Goal: Task Accomplishment & Management: Use online tool/utility

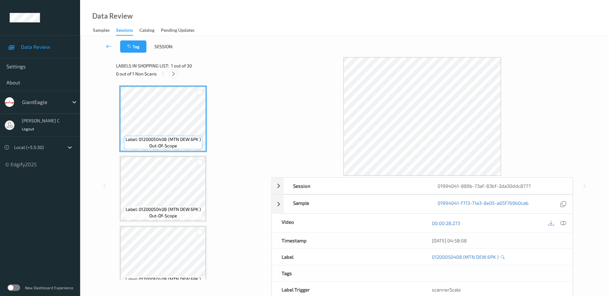
click at [174, 74] on icon at bounding box center [173, 74] width 5 height 6
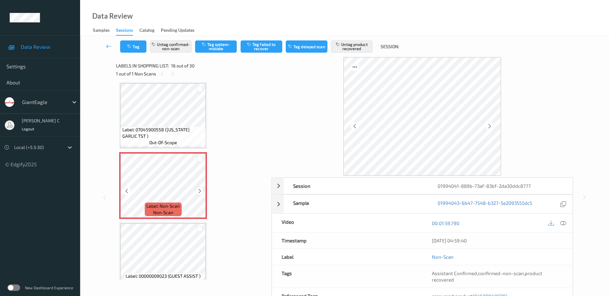
click at [197, 193] on icon at bounding box center [199, 191] width 5 height 6
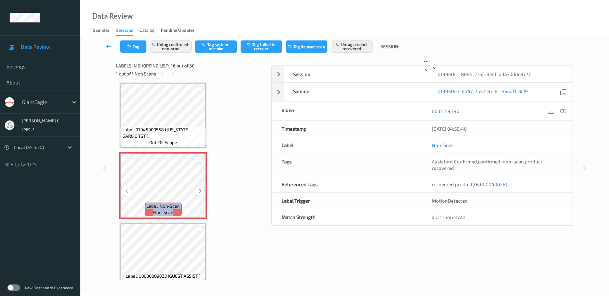
click at [197, 193] on icon at bounding box center [199, 191] width 5 height 6
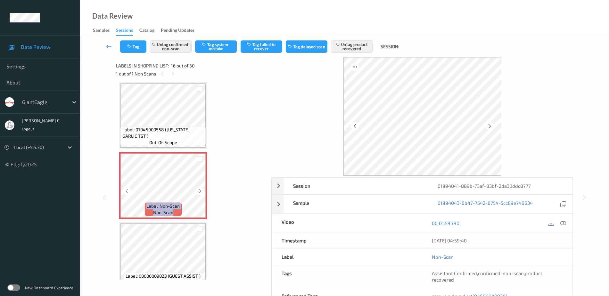
click at [197, 193] on icon at bounding box center [199, 191] width 5 height 6
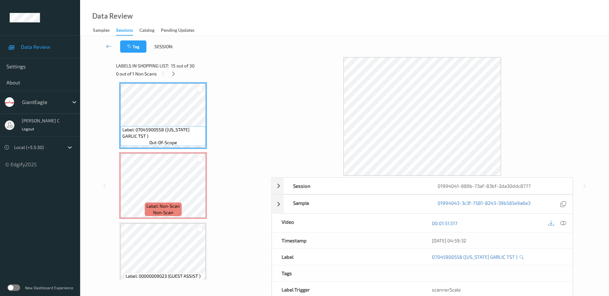
scroll to position [942, 0]
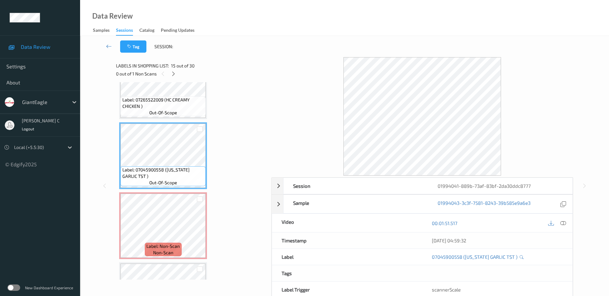
click at [171, 113] on span "out-of-scope" at bounding box center [163, 112] width 28 height 6
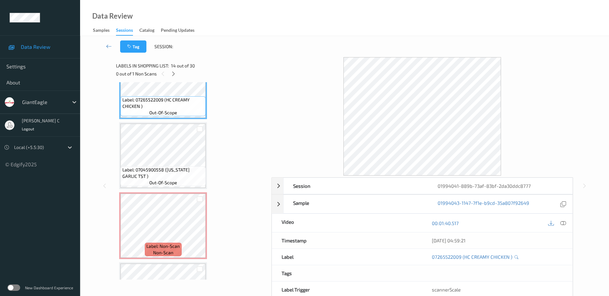
click at [566, 218] on div "00:01:40.517" at bounding box center [498, 223] width 150 height 18
click at [561, 225] on icon at bounding box center [564, 223] width 6 height 6
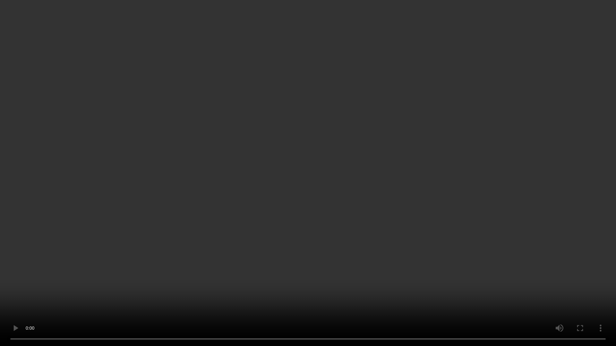
click at [312, 14] on video at bounding box center [308, 173] width 616 height 346
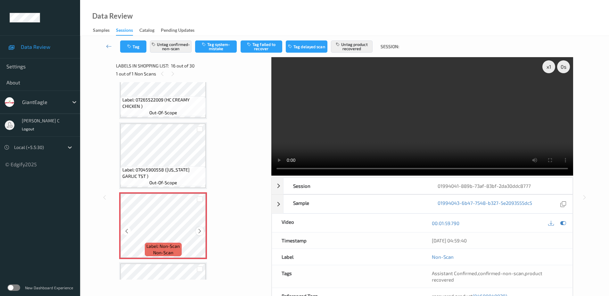
click at [202, 230] on icon at bounding box center [199, 231] width 5 height 6
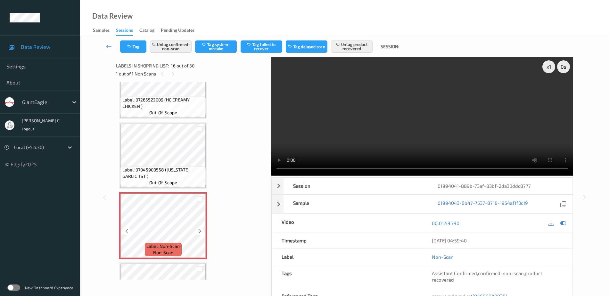
click at [202, 230] on icon at bounding box center [199, 231] width 5 height 6
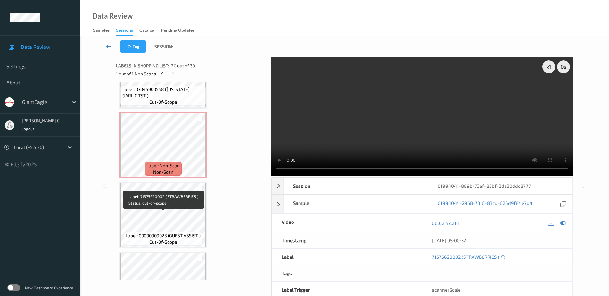
scroll to position [1022, 0]
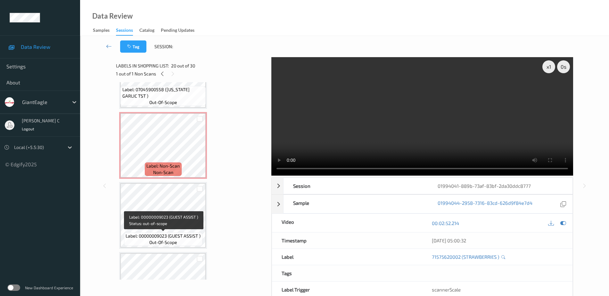
click at [177, 237] on span "Label: 00000009023 (GUEST ASSIST )" at bounding box center [163, 235] width 75 height 6
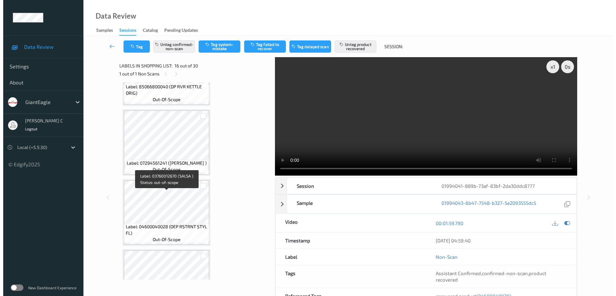
scroll to position [1903, 0]
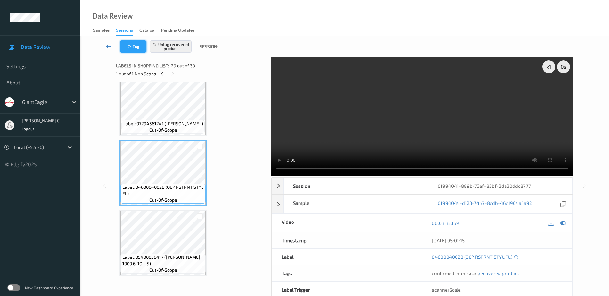
click at [133, 48] on button "Tag" at bounding box center [133, 46] width 26 height 12
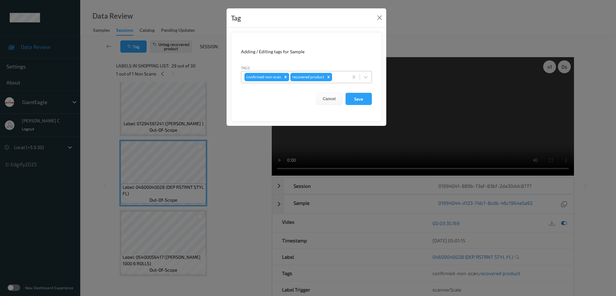
click at [283, 76] on icon "Remove confirmed-non-scan" at bounding box center [285, 77] width 4 height 4
click at [356, 100] on button "Save" at bounding box center [358, 99] width 26 height 12
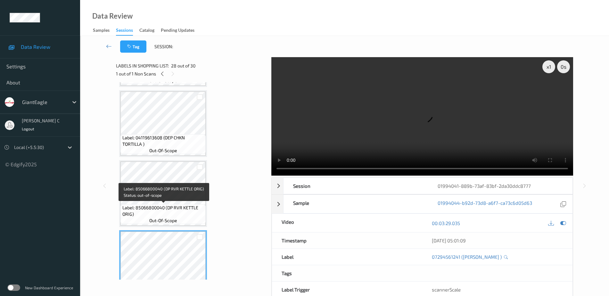
scroll to position [1823, 0]
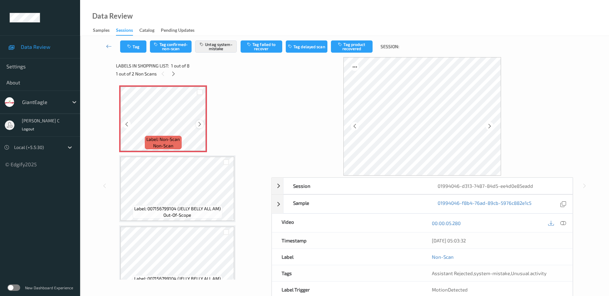
click at [201, 121] on icon at bounding box center [199, 124] width 5 height 6
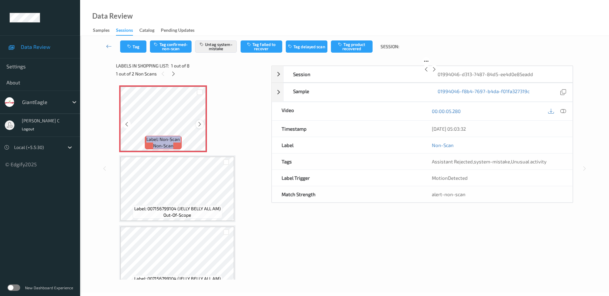
click at [200, 121] on div at bounding box center [200, 124] width 8 height 8
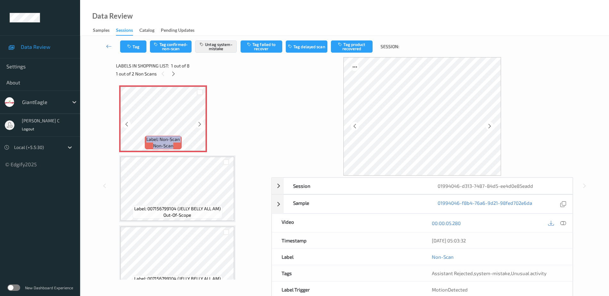
click at [200, 121] on div at bounding box center [200, 124] width 8 height 8
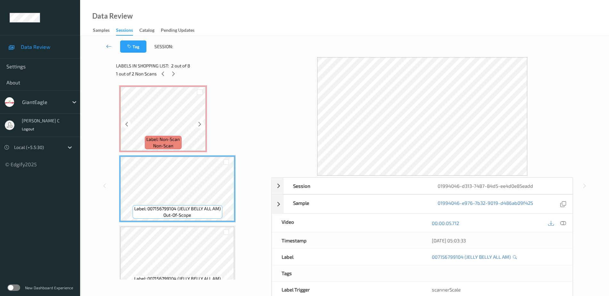
click at [170, 140] on span "Label: Non-Scan" at bounding box center [163, 139] width 33 height 6
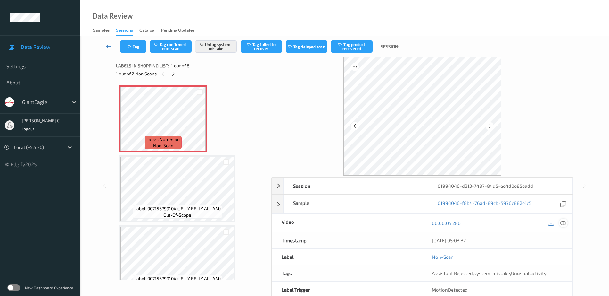
click at [563, 224] on icon at bounding box center [564, 223] width 6 height 6
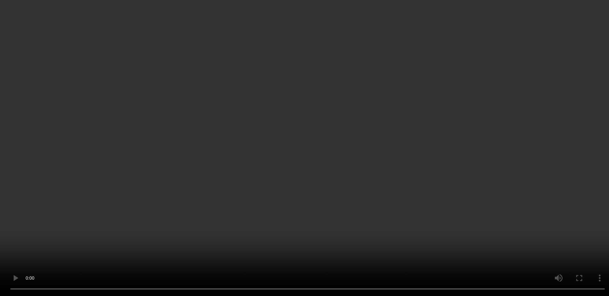
scroll to position [80, 0]
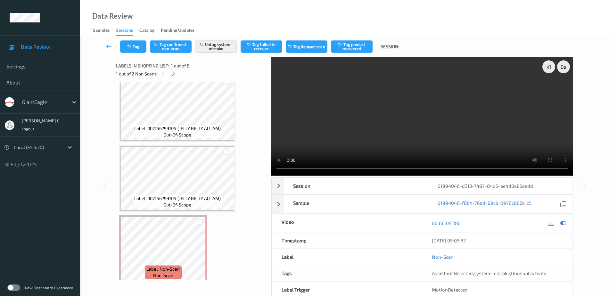
click at [180, 127] on span "Label: 007156799104 (JELLY BELLY ALL AM)" at bounding box center [177, 128] width 87 height 6
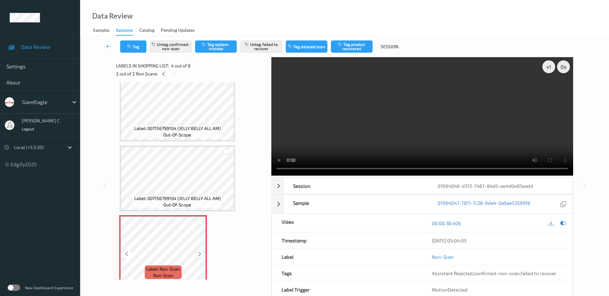
click at [200, 253] on icon at bounding box center [199, 254] width 5 height 6
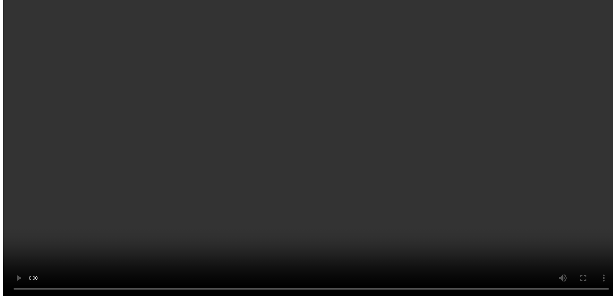
scroll to position [120, 0]
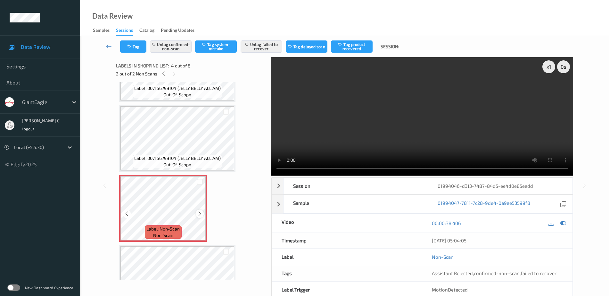
click at [199, 214] on icon at bounding box center [199, 214] width 5 height 6
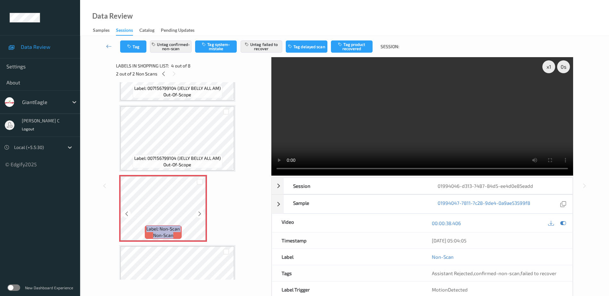
click at [199, 214] on icon at bounding box center [199, 214] width 5 height 6
click at [165, 50] on button "Untag confirmed-non-scan" at bounding box center [171, 46] width 42 height 12
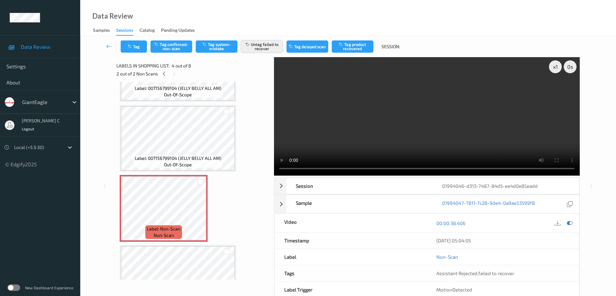
click at [268, 45] on button "Untag failed to recover" at bounding box center [262, 46] width 42 height 12
click at [218, 52] on button "Tag system-mistake" at bounding box center [217, 46] width 42 height 12
click at [129, 50] on button "Tag" at bounding box center [134, 46] width 26 height 12
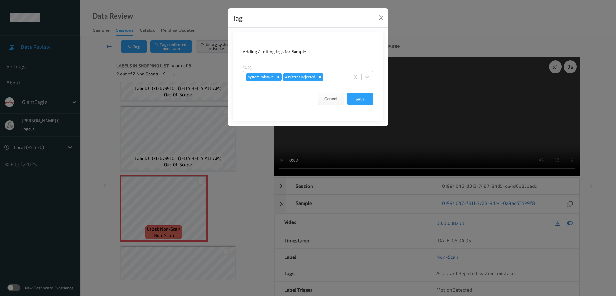
click at [333, 73] on div at bounding box center [335, 77] width 22 height 8
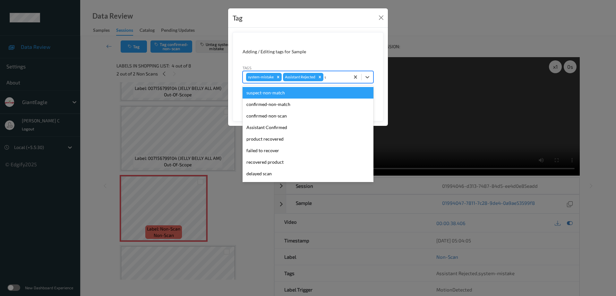
type input "un"
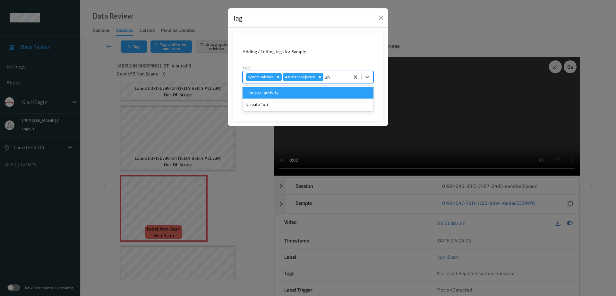
click at [295, 97] on div "Unusual activity" at bounding box center [307, 93] width 131 height 12
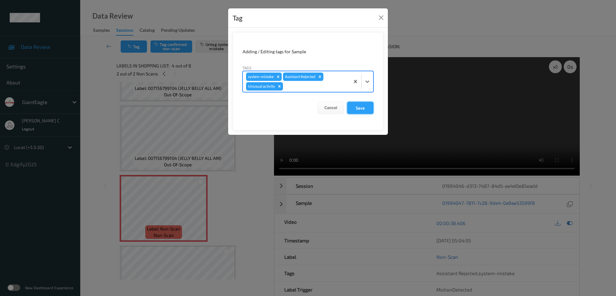
click at [359, 110] on button "Save" at bounding box center [360, 108] width 26 height 12
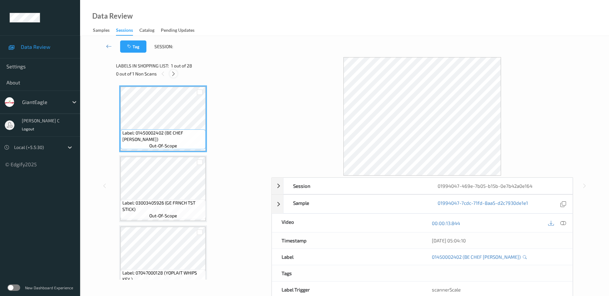
click at [175, 71] on icon at bounding box center [173, 74] width 5 height 6
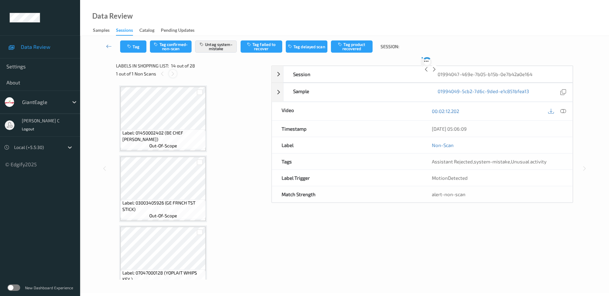
scroll to position [842, 0]
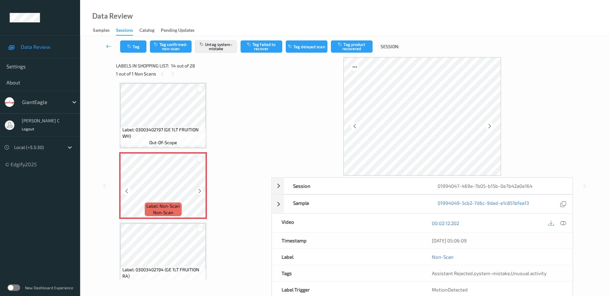
click at [201, 190] on icon at bounding box center [199, 191] width 5 height 6
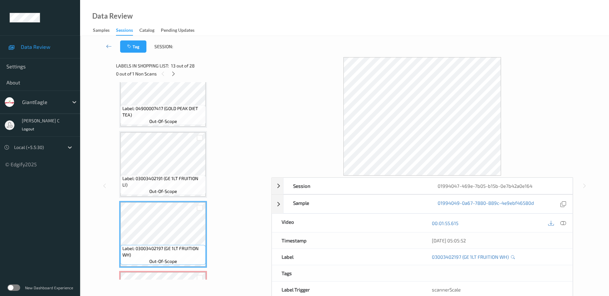
scroll to position [722, 0]
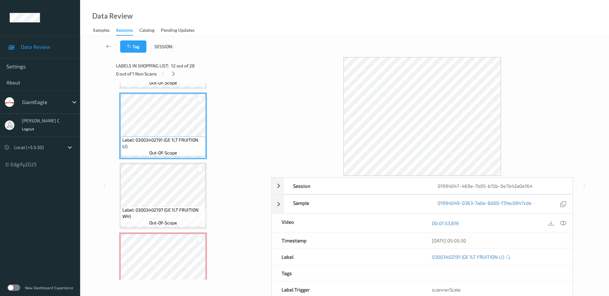
click at [174, 218] on span "Label: 03003402197 (GE 1LT FRUITION WH)" at bounding box center [163, 212] width 82 height 13
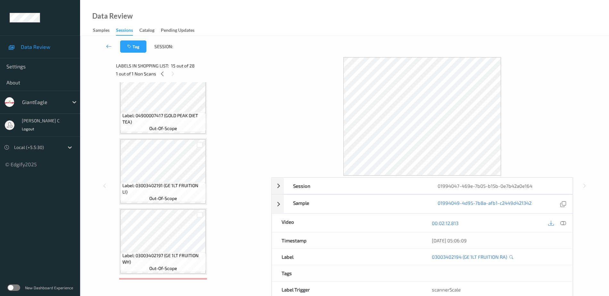
scroll to position [682, 0]
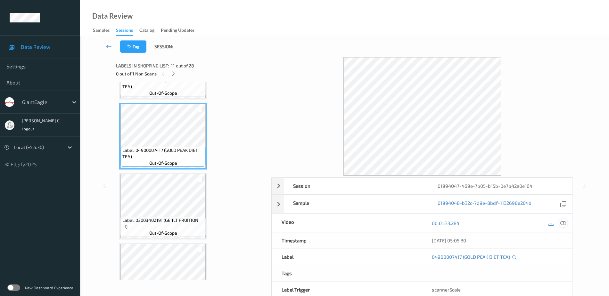
click at [566, 222] on icon at bounding box center [564, 223] width 6 height 6
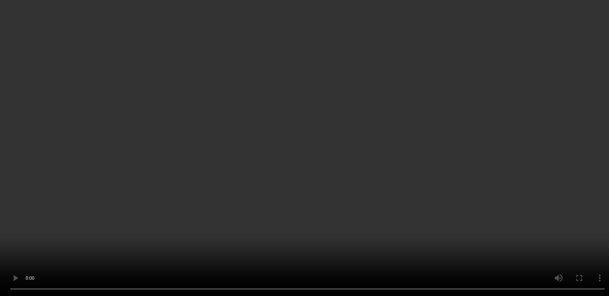
scroll to position [762, 0]
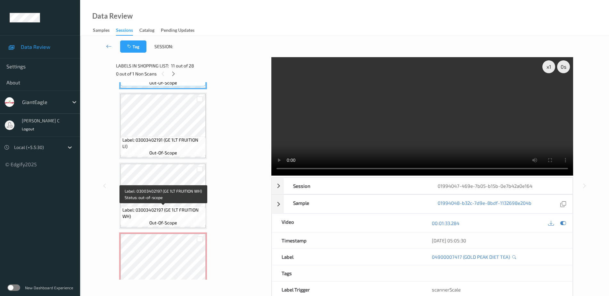
click at [166, 228] on div "Label: 03003402197 (GE 1LT FRUITION WH) out-of-scope" at bounding box center [163, 195] width 88 height 67
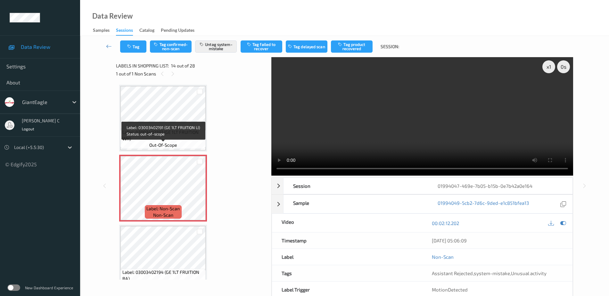
scroll to position [842, 0]
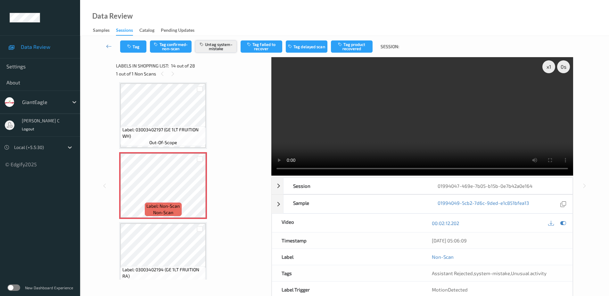
click at [215, 52] on button "Untag system-mistake" at bounding box center [216, 46] width 42 height 12
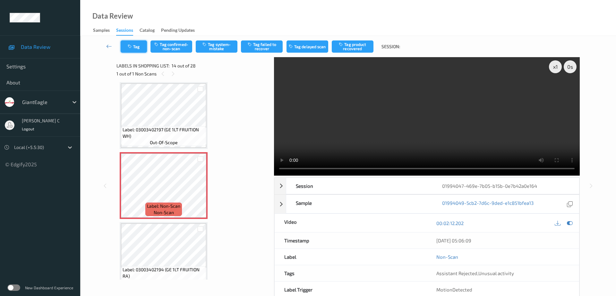
click at [135, 46] on button "Tag" at bounding box center [134, 46] width 26 height 12
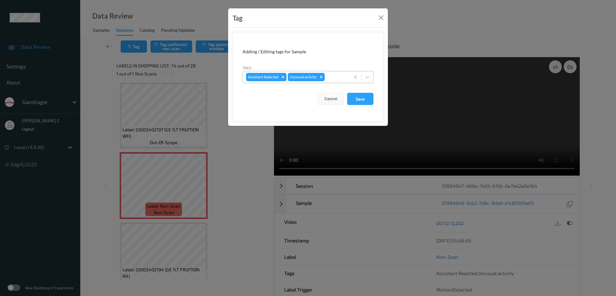
click at [323, 78] on icon "Remove Unusual activity" at bounding box center [321, 77] width 4 height 4
click at [347, 91] on form "Adding / Editing tags for Sample Tags option Assistant Rejected, selected. Sele…" at bounding box center [307, 76] width 151 height 89
click at [355, 97] on button "Save" at bounding box center [360, 99] width 26 height 12
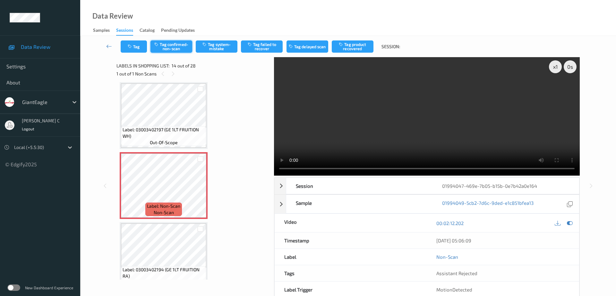
click at [183, 42] on button "Tag confirmed-non-scan" at bounding box center [171, 46] width 42 height 12
click at [356, 47] on button "Tag product recovered" at bounding box center [352, 46] width 42 height 12
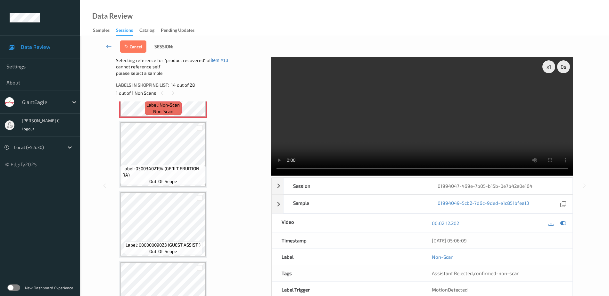
scroll to position [1002, 0]
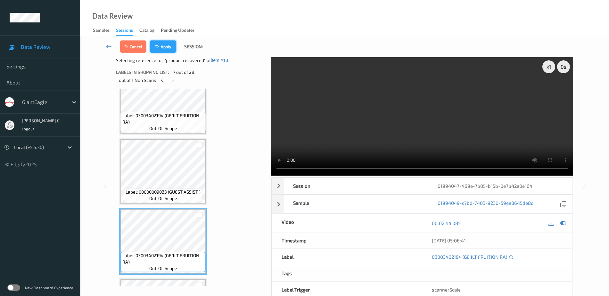
click at [176, 49] on button "Apply" at bounding box center [163, 46] width 26 height 12
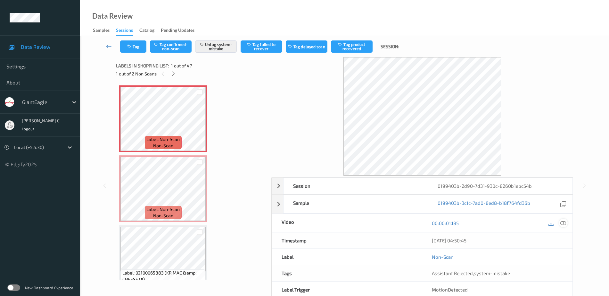
click at [564, 222] on icon at bounding box center [564, 223] width 6 height 6
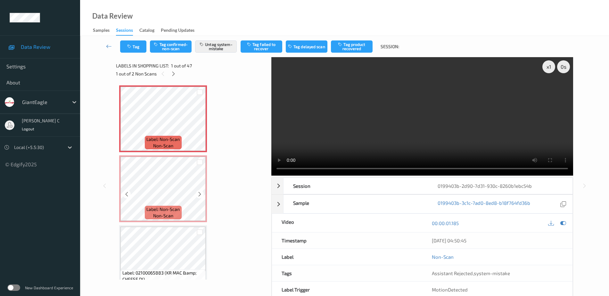
click at [169, 209] on span "Label: Non-Scan" at bounding box center [163, 209] width 33 height 6
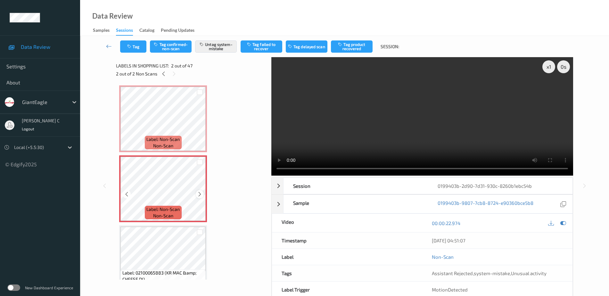
click at [199, 194] on icon at bounding box center [199, 194] width 5 height 6
click at [213, 43] on button "Untag system-mistake" at bounding box center [216, 46] width 42 height 12
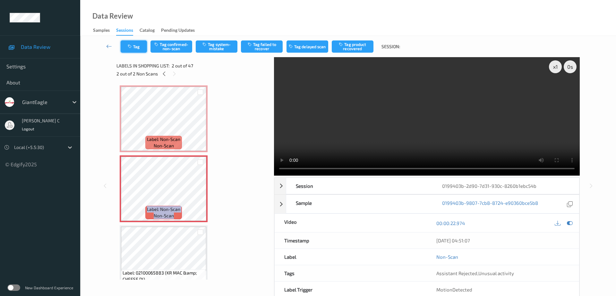
click at [135, 46] on button "Tag" at bounding box center [134, 46] width 26 height 12
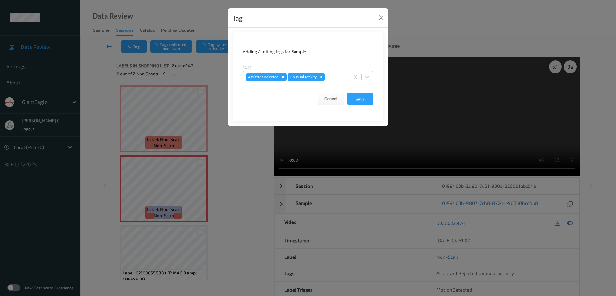
click at [324, 78] on div "Remove Unusual activity" at bounding box center [320, 77] width 7 height 8
click at [363, 103] on button "Save" at bounding box center [360, 99] width 26 height 12
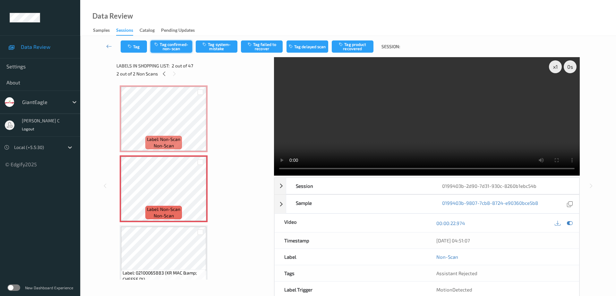
click at [180, 45] on button "Tag confirmed-non-scan" at bounding box center [171, 46] width 42 height 12
click at [352, 43] on button "Tag product recovered" at bounding box center [352, 46] width 42 height 12
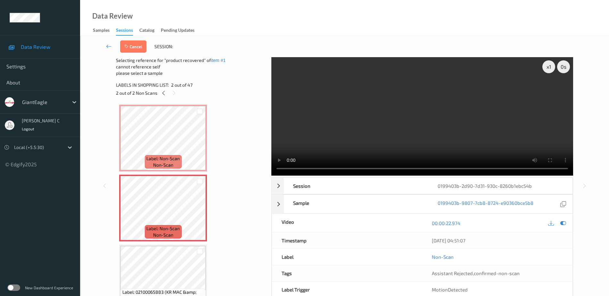
scroll to position [80, 0]
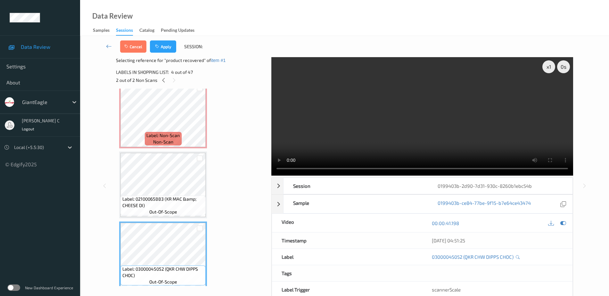
click at [564, 150] on video at bounding box center [423, 116] width 302 height 118
click at [563, 221] on icon at bounding box center [564, 223] width 6 height 6
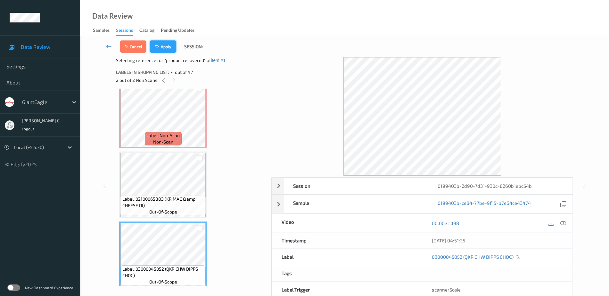
click at [164, 44] on button "Apply" at bounding box center [163, 46] width 26 height 12
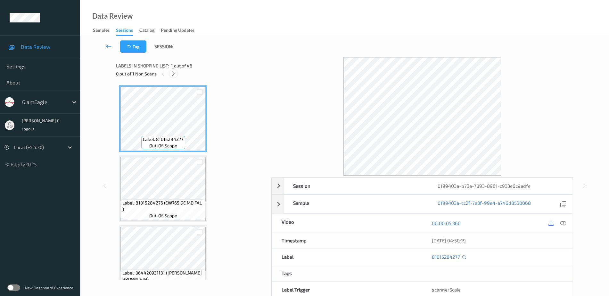
click at [172, 73] on icon at bounding box center [173, 74] width 5 height 6
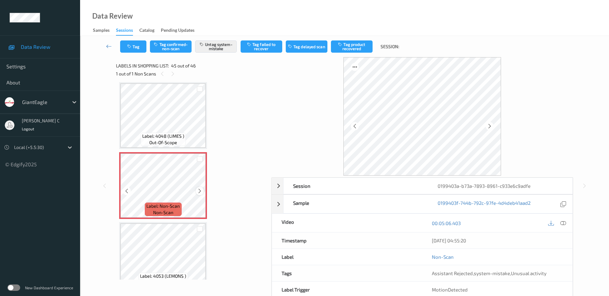
click at [197, 191] on div at bounding box center [200, 191] width 8 height 8
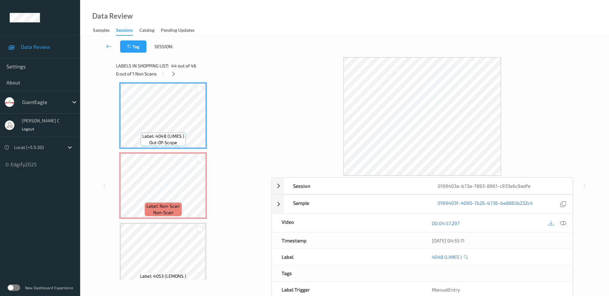
click at [563, 222] on icon at bounding box center [564, 223] width 6 height 6
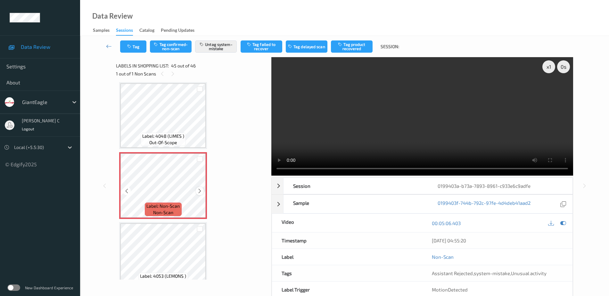
click at [200, 189] on icon at bounding box center [199, 191] width 5 height 6
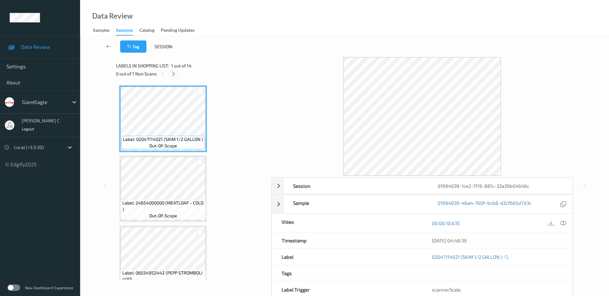
click at [175, 72] on icon at bounding box center [173, 74] width 5 height 6
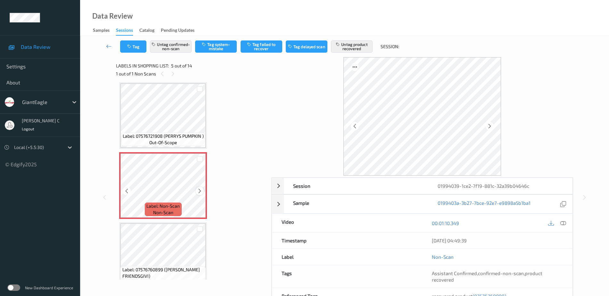
click at [198, 191] on icon at bounding box center [199, 191] width 5 height 6
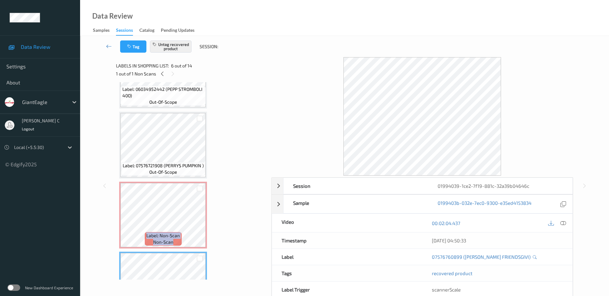
scroll to position [173, 0]
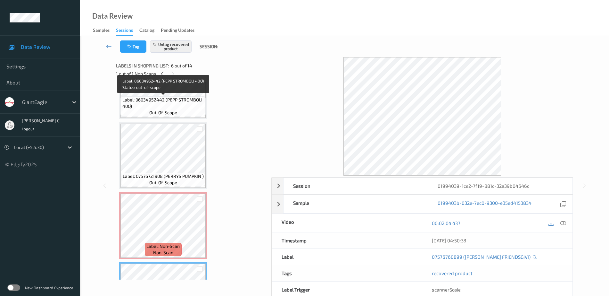
click at [141, 101] on span "Label: 06034952442 (PEPP STROMBOLI 40O)" at bounding box center [163, 102] width 82 height 13
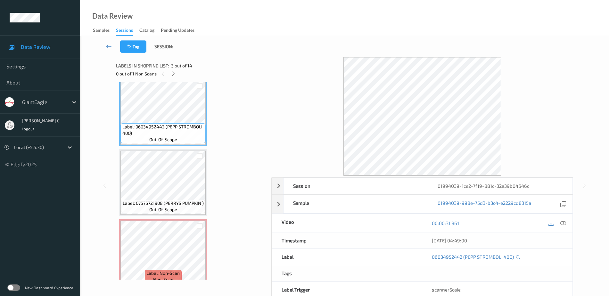
scroll to position [133, 0]
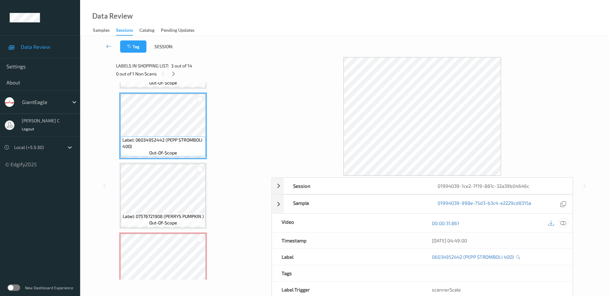
click at [562, 221] on icon at bounding box center [564, 223] width 6 height 6
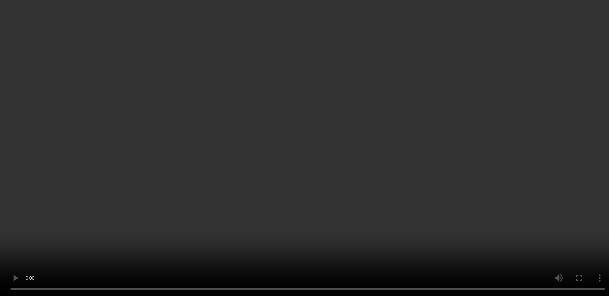
scroll to position [293, 0]
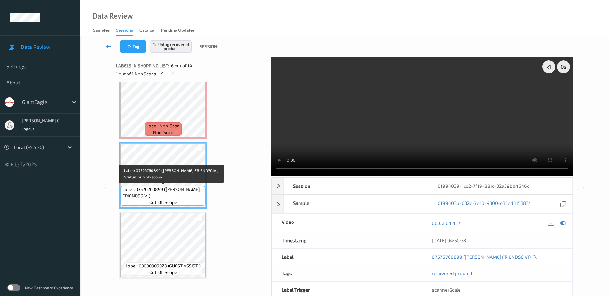
click at [164, 194] on span "Label: 07576760899 ([PERSON_NAME] FRIENDSGIVI)" at bounding box center [163, 192] width 82 height 13
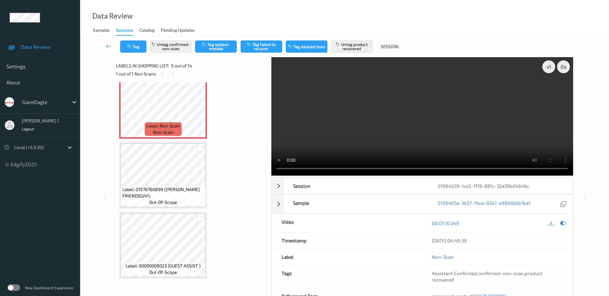
click at [131, 193] on span "Label: 07576760899 ([PERSON_NAME] FRIENDSGIVI)" at bounding box center [163, 192] width 82 height 13
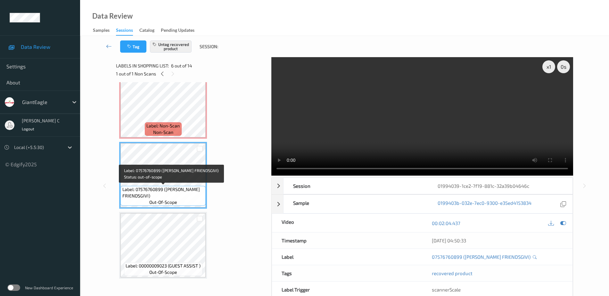
click at [124, 213] on div "Label: 00000009023 (GUEST ASSIST ) out-of-scope" at bounding box center [163, 245] width 88 height 67
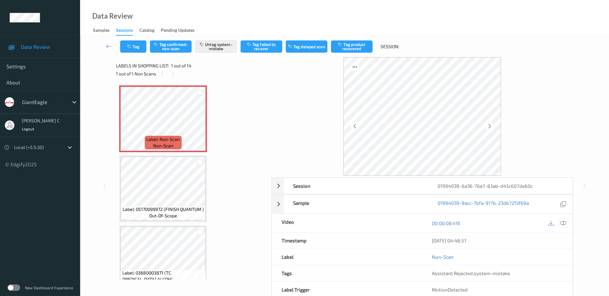
click at [562, 223] on icon at bounding box center [564, 223] width 6 height 6
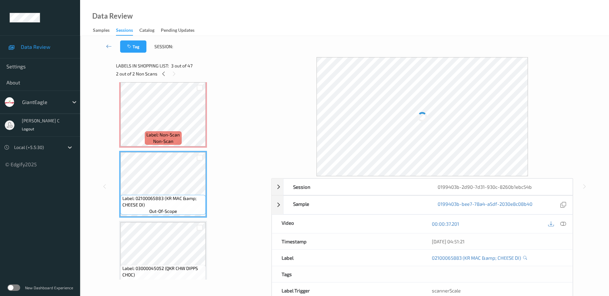
scroll to position [120, 0]
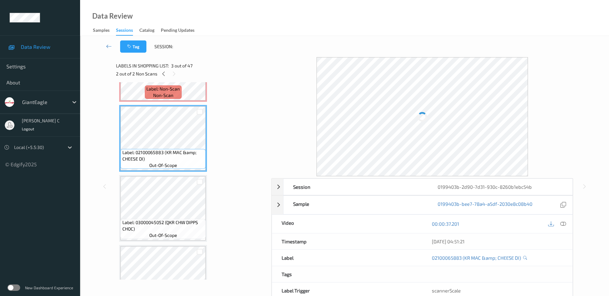
click at [167, 219] on span "Label: 03000045052 (QKR CHW DIPPS CHOC)" at bounding box center [163, 225] width 82 height 13
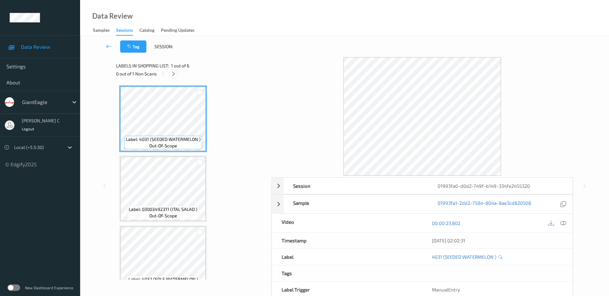
click at [174, 70] on div at bounding box center [174, 74] width 8 height 8
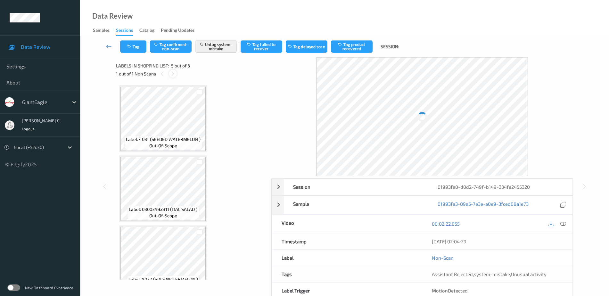
scroll to position [213, 0]
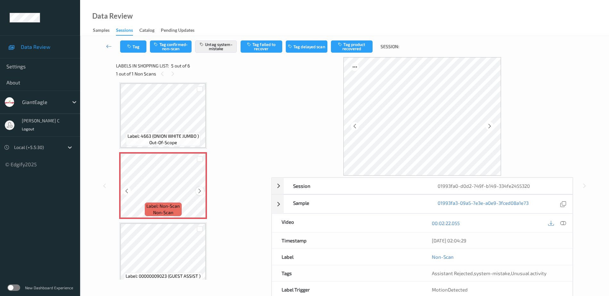
click at [199, 194] on div at bounding box center [200, 191] width 8 height 8
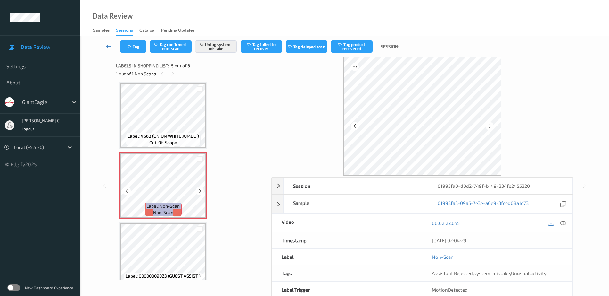
click at [199, 194] on div at bounding box center [200, 191] width 8 height 8
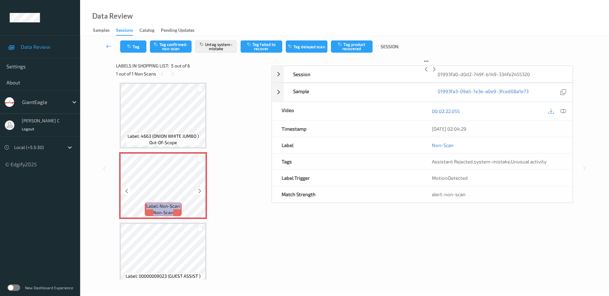
click at [199, 194] on div at bounding box center [200, 191] width 8 height 8
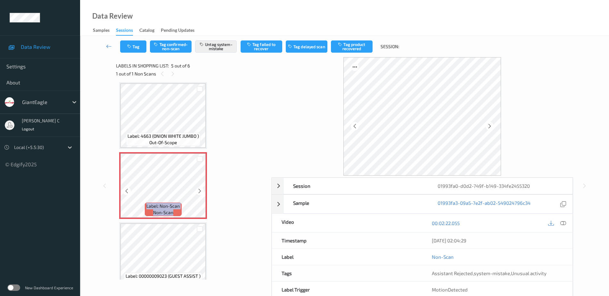
click at [199, 194] on div at bounding box center [200, 191] width 8 height 8
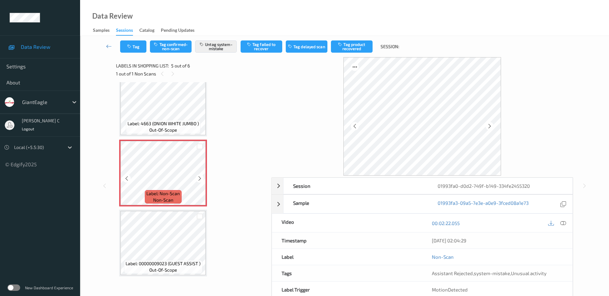
click at [170, 205] on div "Label: Non-Scan non-scan" at bounding box center [163, 172] width 88 height 67
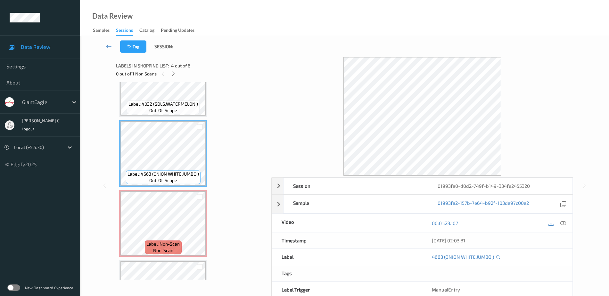
scroll to position [185, 0]
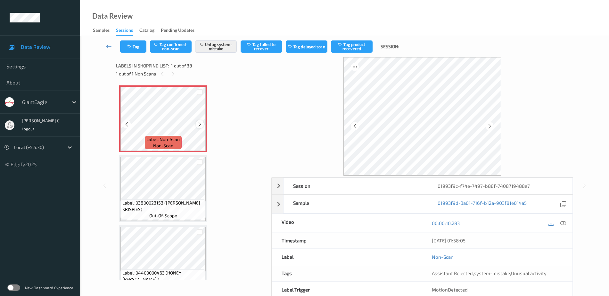
click at [201, 128] on div at bounding box center [200, 124] width 8 height 8
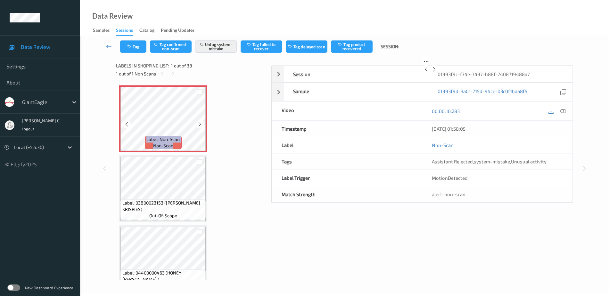
click at [201, 128] on div at bounding box center [200, 124] width 8 height 8
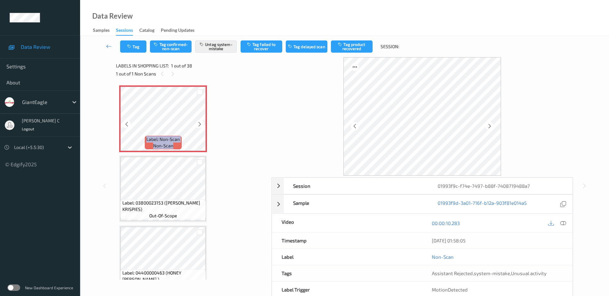
click at [201, 128] on div at bounding box center [200, 124] width 8 height 8
click at [200, 125] on icon at bounding box center [199, 124] width 5 height 6
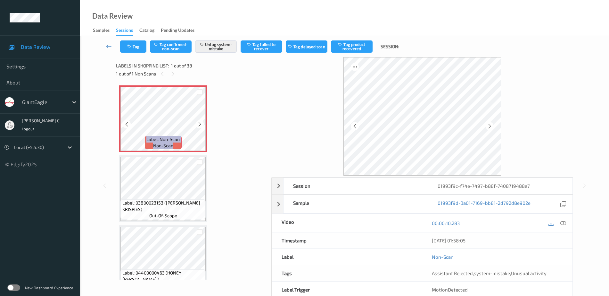
click at [200, 125] on icon at bounding box center [199, 124] width 5 height 6
click at [134, 49] on button "Tag" at bounding box center [133, 46] width 26 height 12
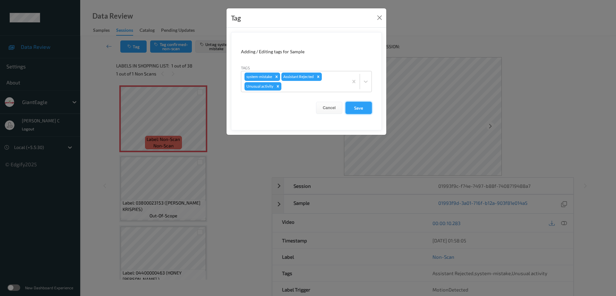
click at [364, 113] on button "Save" at bounding box center [358, 108] width 26 height 12
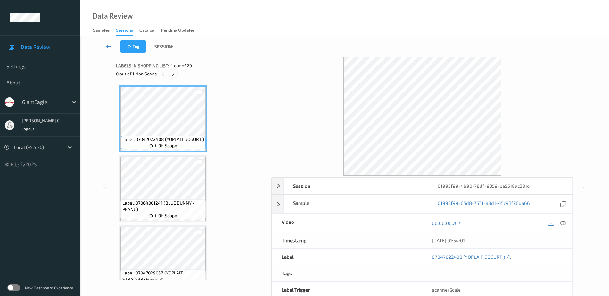
click at [173, 71] on icon at bounding box center [173, 74] width 5 height 6
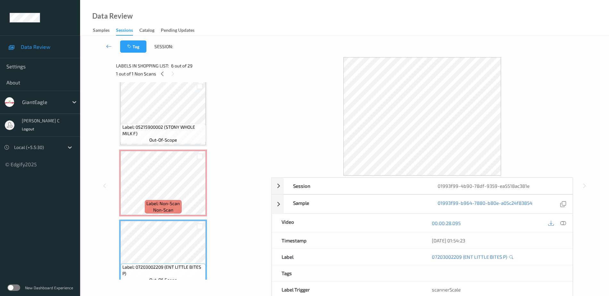
scroll to position [173, 0]
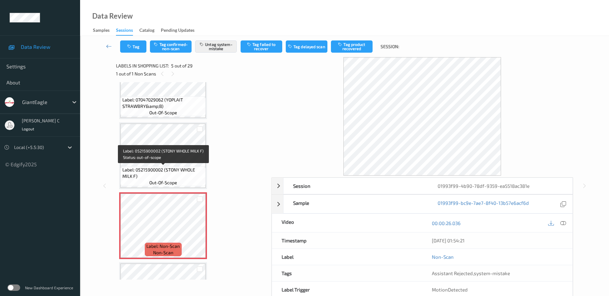
click at [161, 177] on span "Label: 05215900002 (STONY WHOLE MILK F)" at bounding box center [163, 172] width 82 height 13
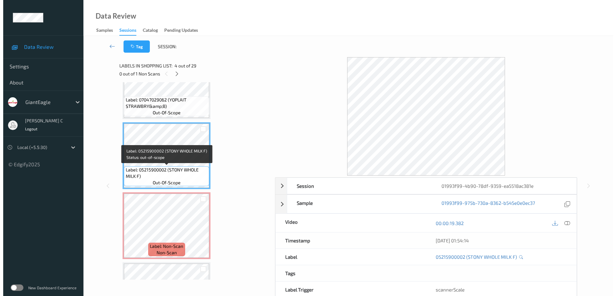
scroll to position [213, 0]
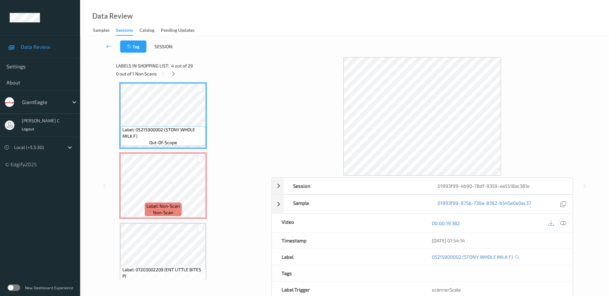
click at [567, 221] on div at bounding box center [563, 222] width 9 height 9
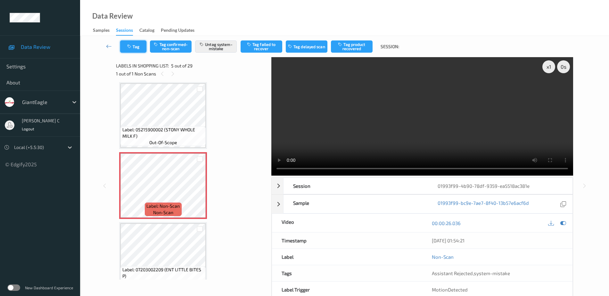
click at [130, 43] on button "Tag" at bounding box center [133, 46] width 26 height 12
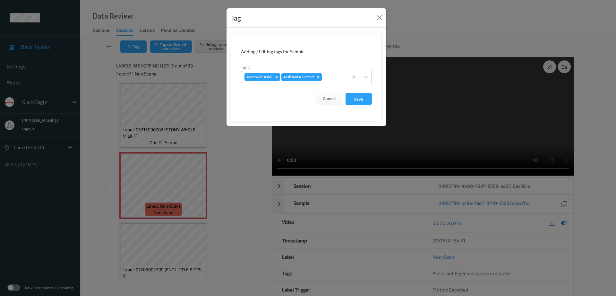
click at [335, 77] on div at bounding box center [334, 77] width 22 height 8
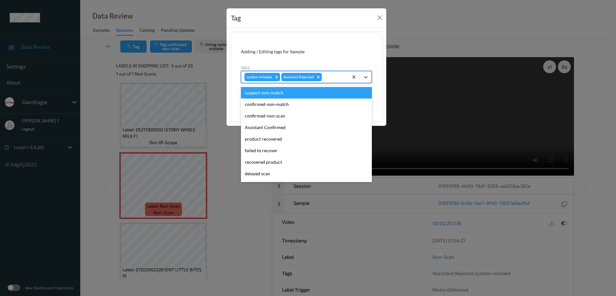
type input "b"
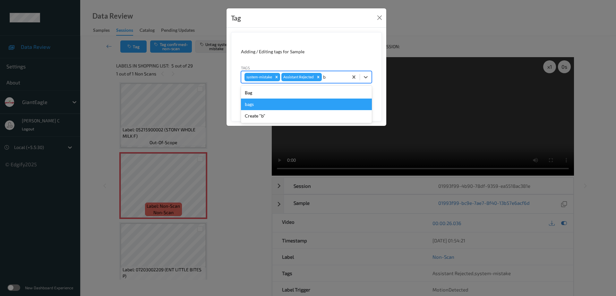
click at [285, 102] on div "bags" at bounding box center [306, 104] width 131 height 12
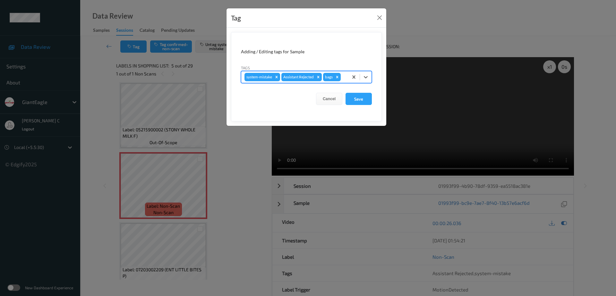
click at [338, 75] on icon "Remove bags" at bounding box center [337, 77] width 4 height 4
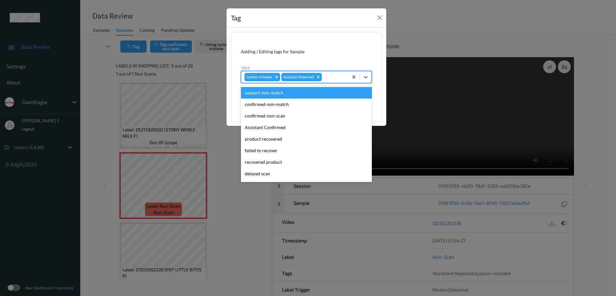
click at [327, 76] on div at bounding box center [334, 77] width 22 height 8
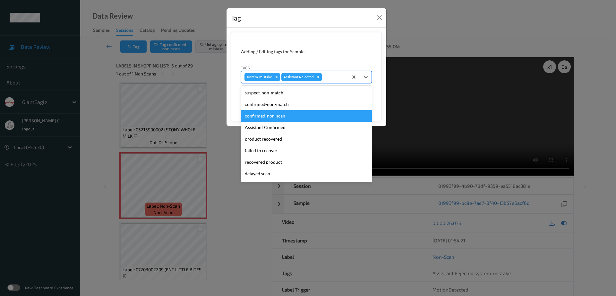
type input "b"
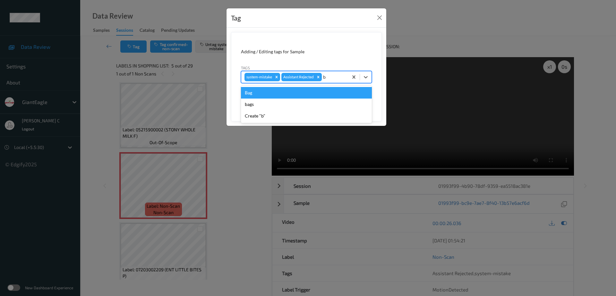
click at [251, 89] on div "Bag" at bounding box center [306, 93] width 131 height 12
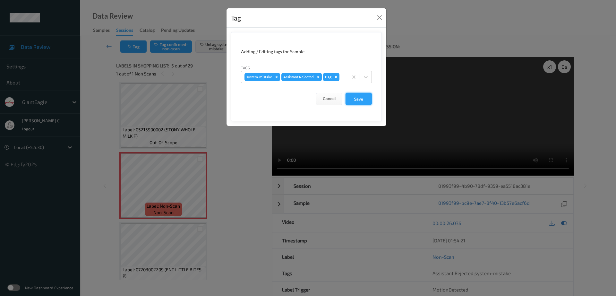
click at [370, 94] on button "Save" at bounding box center [358, 99] width 26 height 12
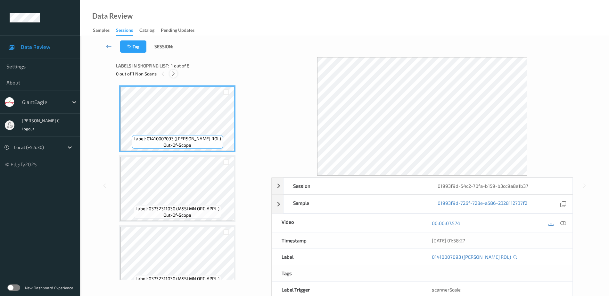
click at [177, 74] on div at bounding box center [174, 74] width 8 height 8
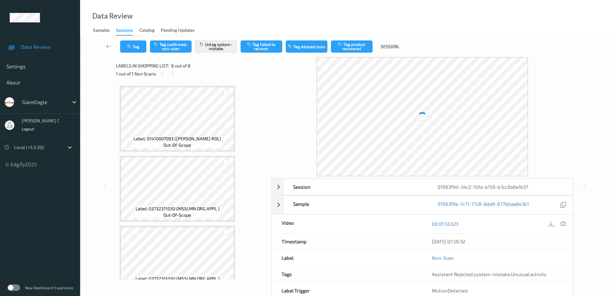
scroll to position [365, 0]
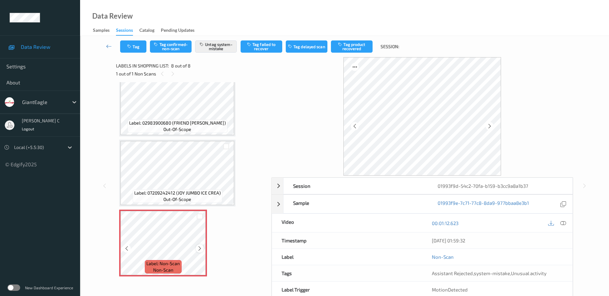
click at [199, 248] on icon at bounding box center [199, 248] width 5 height 6
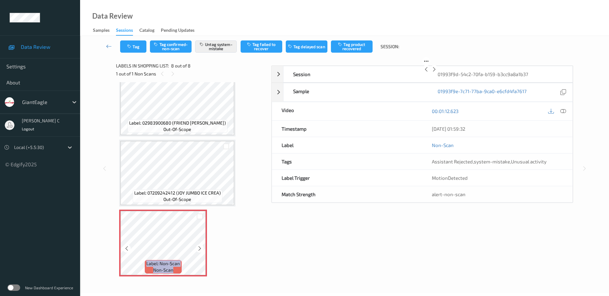
click at [199, 248] on icon at bounding box center [199, 248] width 5 height 6
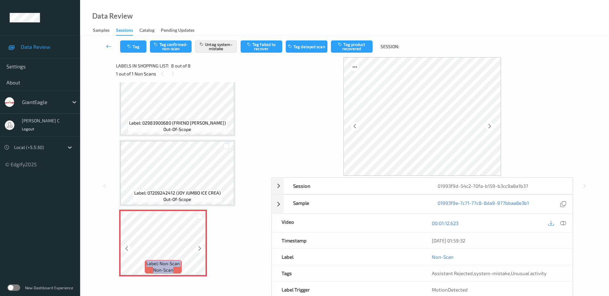
click at [199, 248] on icon at bounding box center [199, 248] width 5 height 6
click at [198, 245] on div at bounding box center [200, 248] width 8 height 8
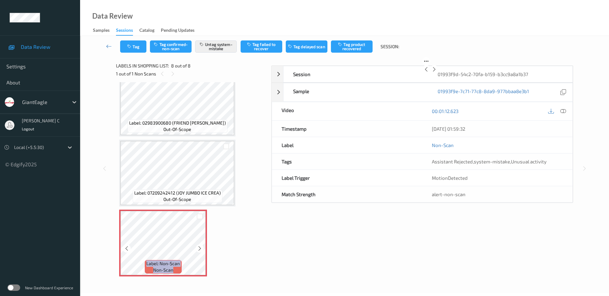
click at [198, 245] on div at bounding box center [200, 248] width 8 height 8
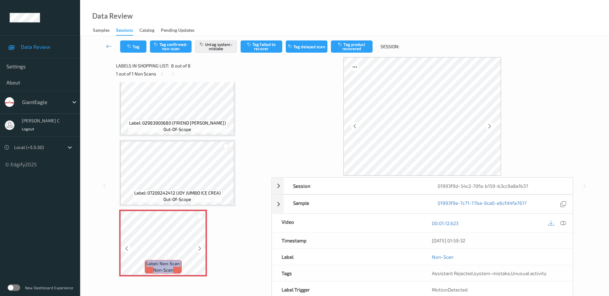
click at [198, 245] on div at bounding box center [200, 248] width 8 height 8
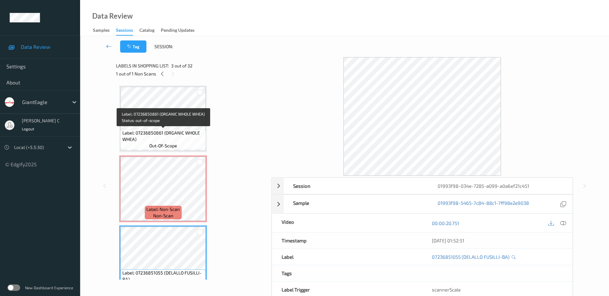
click at [168, 135] on span "Label: 07236850861 (ORGANIC WHOLE WHEA)" at bounding box center [163, 136] width 82 height 13
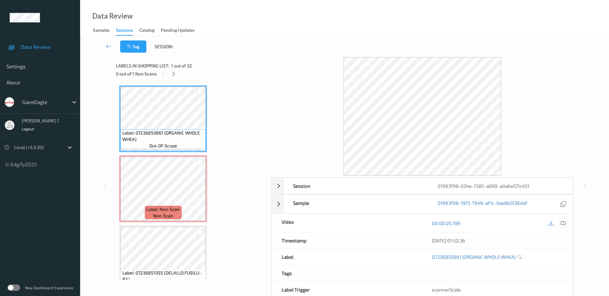
click at [563, 224] on icon at bounding box center [564, 223] width 6 height 6
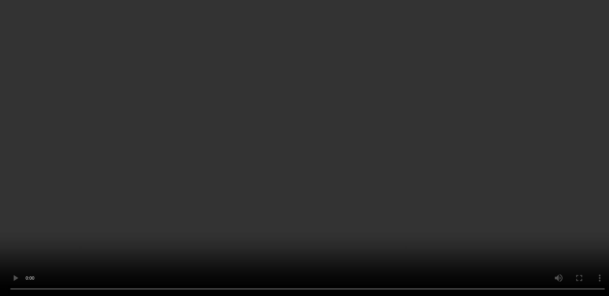
scroll to position [80, 0]
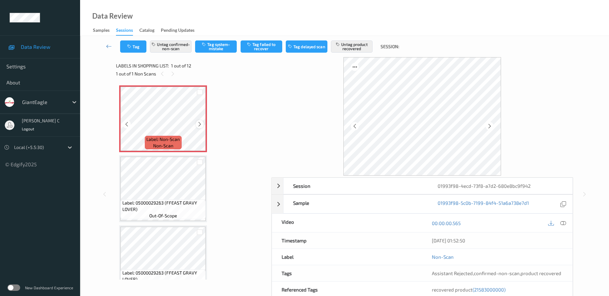
click at [198, 122] on icon at bounding box center [199, 124] width 5 height 6
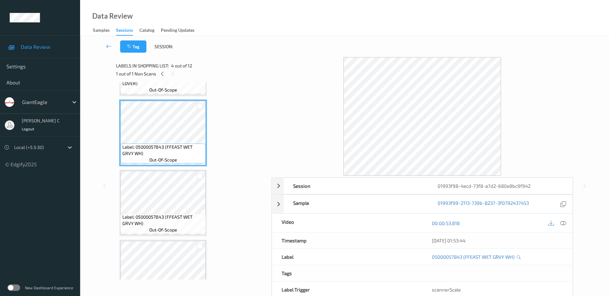
scroll to position [200, 0]
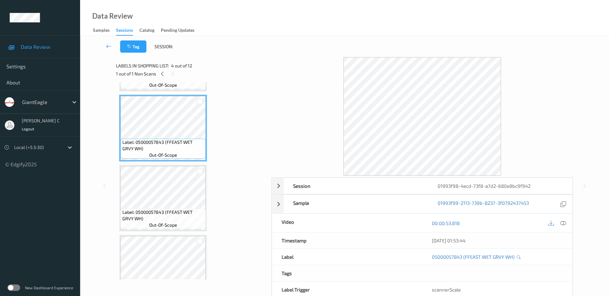
click at [148, 210] on span "Label: 05000057843 (FFEAST WET GRVY WH)" at bounding box center [163, 215] width 82 height 13
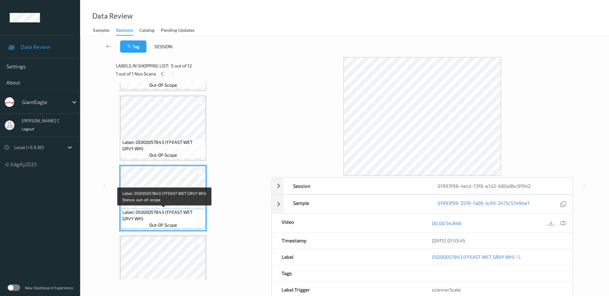
scroll to position [281, 0]
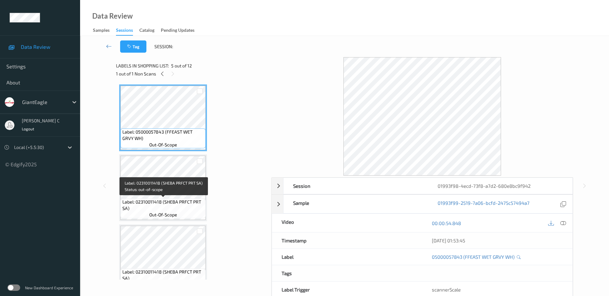
click at [148, 217] on div "Label: 02310011418 (SHEBA PRFCT PRT SA) out-of-scope" at bounding box center [163, 208] width 85 height 20
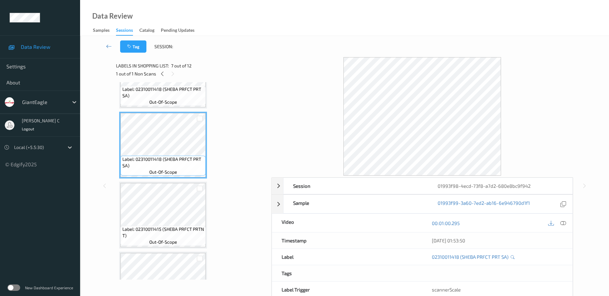
scroll to position [401, 0]
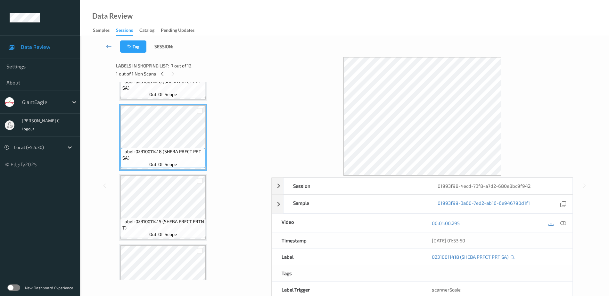
click at [149, 222] on span "Label: 02310011415 (SHEBA PRFCT PRTN T)" at bounding box center [163, 224] width 82 height 13
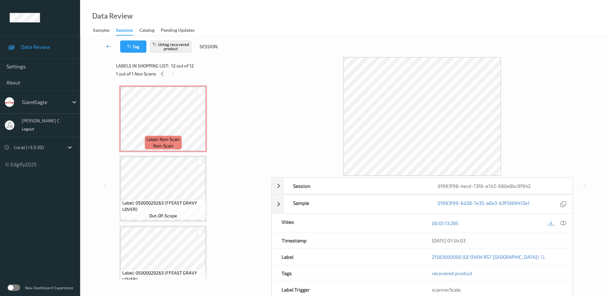
scroll to position [0, 0]
click at [158, 141] on span "Label: Non-Scan" at bounding box center [163, 139] width 33 height 6
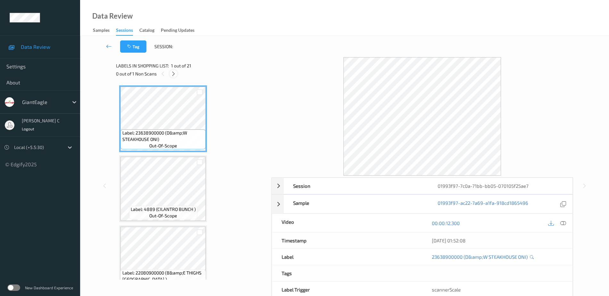
click at [176, 71] on icon at bounding box center [173, 74] width 5 height 6
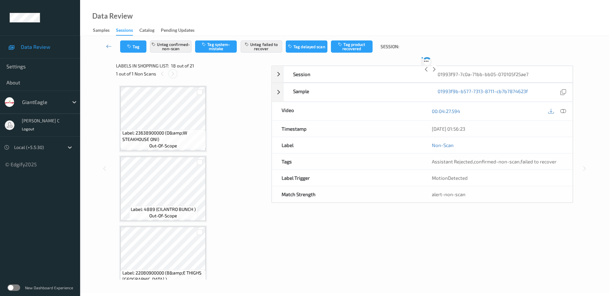
scroll to position [1121, 0]
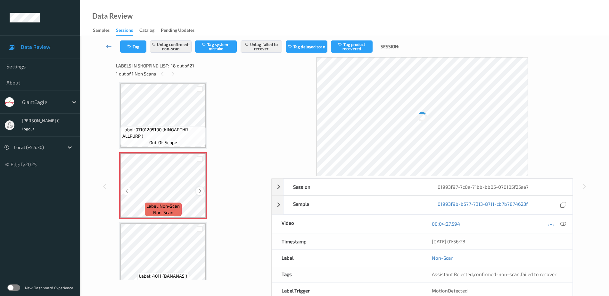
click at [199, 194] on div at bounding box center [200, 191] width 8 height 8
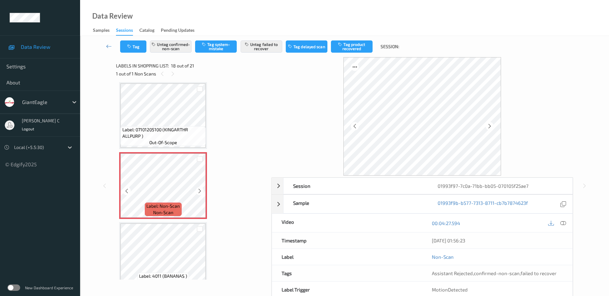
scroll to position [1081, 0]
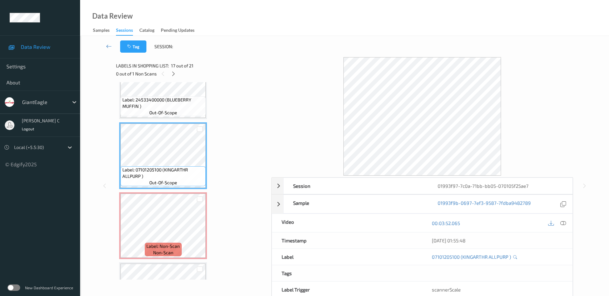
click at [563, 220] on icon at bounding box center [564, 223] width 6 height 6
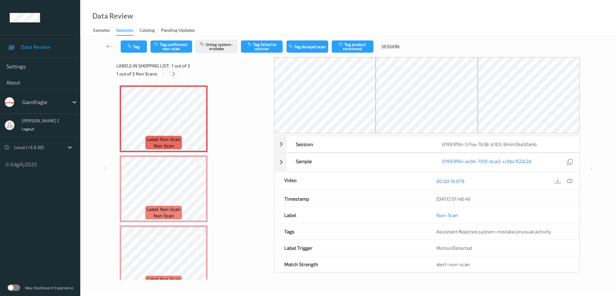
click at [174, 71] on icon at bounding box center [173, 74] width 5 height 6
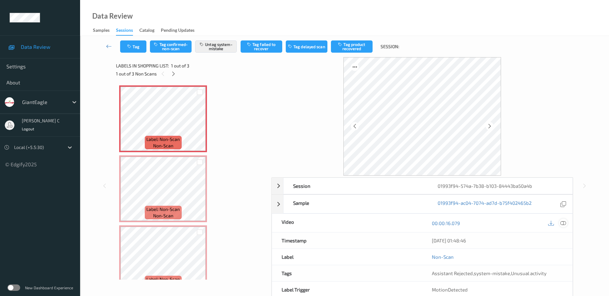
click at [561, 222] on icon at bounding box center [564, 223] width 6 height 6
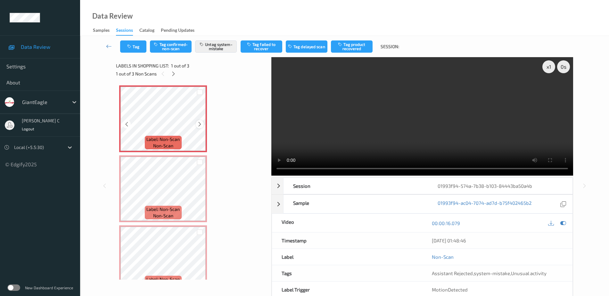
click at [200, 123] on icon at bounding box center [199, 124] width 5 height 6
click at [546, 71] on div "x 1" at bounding box center [549, 66] width 13 height 13
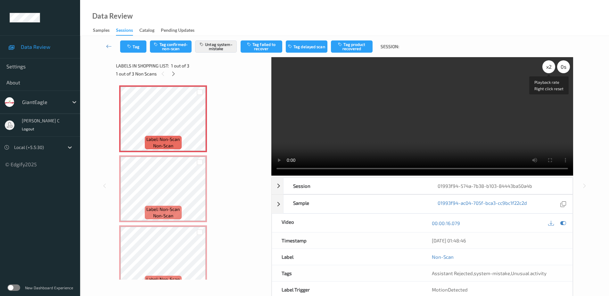
click at [546, 71] on div "x 2" at bounding box center [549, 66] width 13 height 13
click at [549, 70] on div "x 4" at bounding box center [549, 66] width 13 height 13
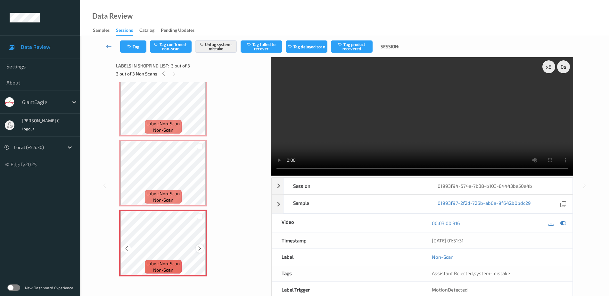
click at [201, 247] on icon at bounding box center [199, 248] width 5 height 6
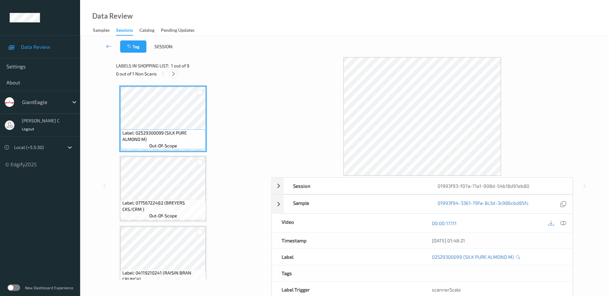
click at [174, 74] on icon at bounding box center [173, 74] width 5 height 6
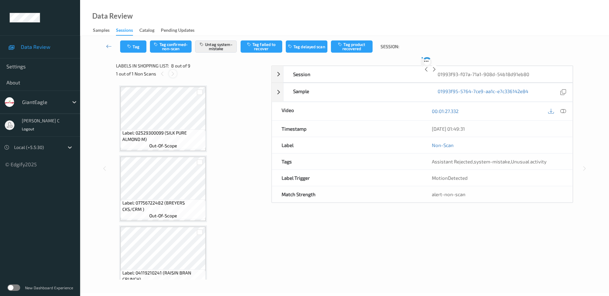
scroll to position [423, 0]
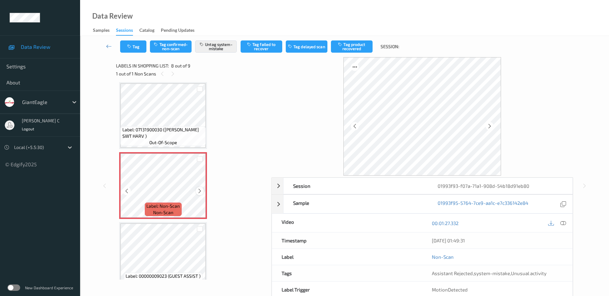
click at [198, 189] on icon at bounding box center [199, 191] width 5 height 6
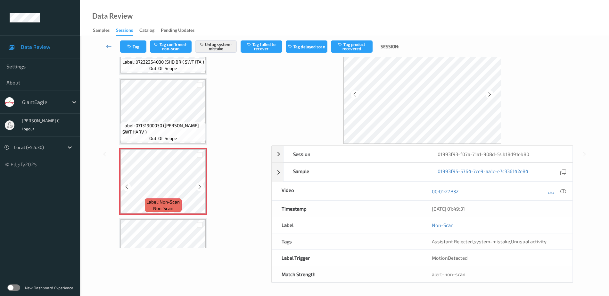
scroll to position [315, 0]
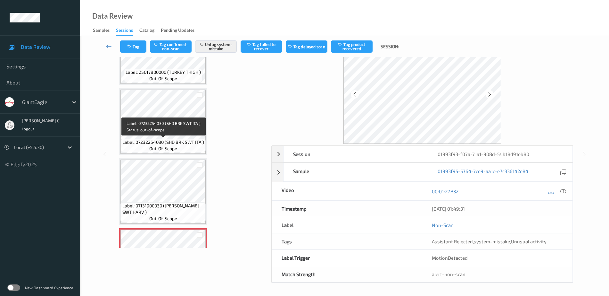
click at [157, 143] on span "Label: 07232254030 (SHD BRK SWT ITA )" at bounding box center [163, 142] width 82 height 6
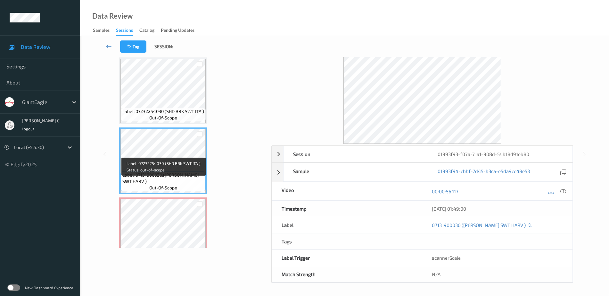
scroll to position [355, 0]
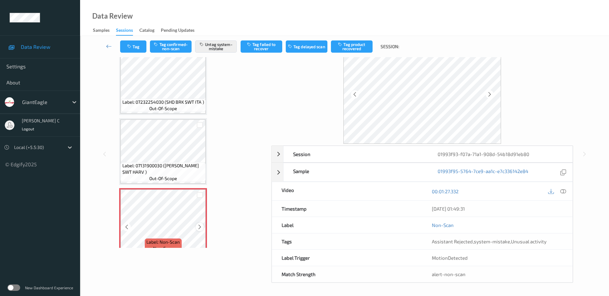
click at [200, 226] on icon at bounding box center [199, 227] width 5 height 6
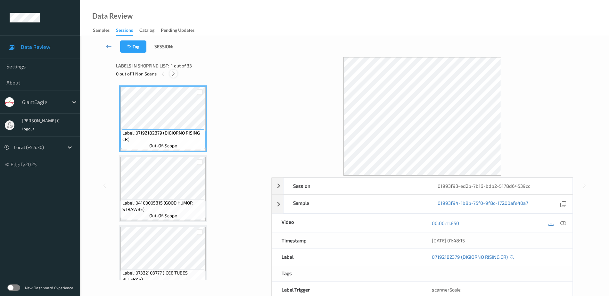
click at [175, 73] on icon at bounding box center [173, 74] width 5 height 6
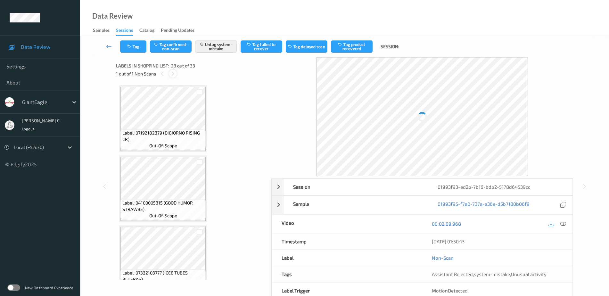
scroll to position [1471, 0]
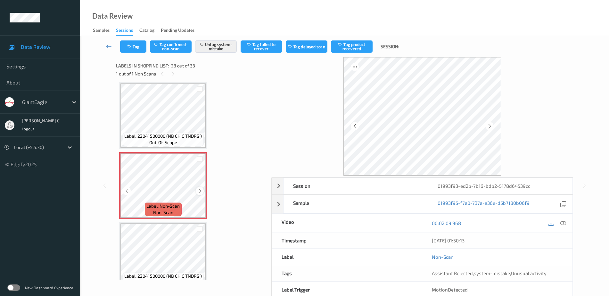
click at [200, 193] on icon at bounding box center [199, 191] width 5 height 6
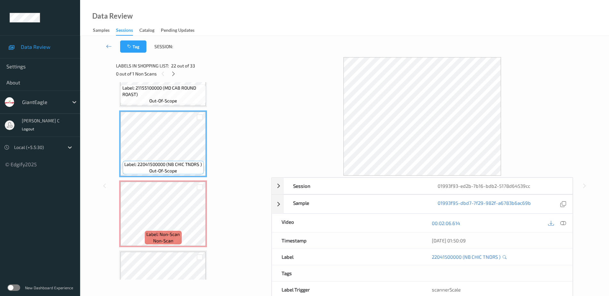
scroll to position [1431, 0]
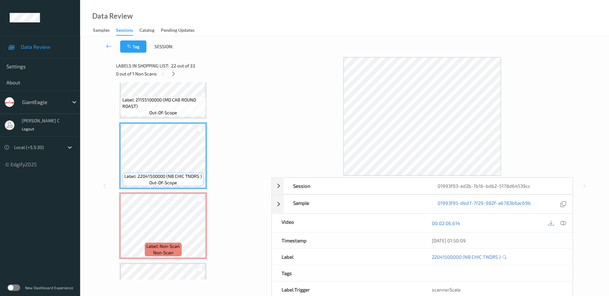
click at [162, 101] on span "Label: 21155100000 (MD CAB ROUND ROAST)" at bounding box center [163, 102] width 82 height 13
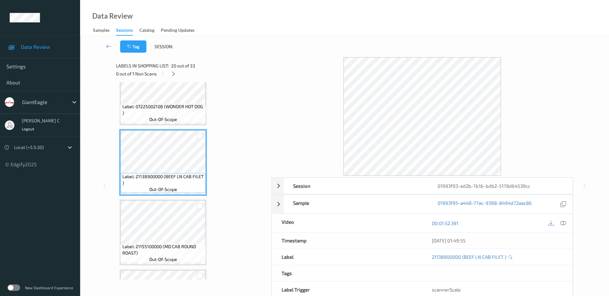
scroll to position [1270, 0]
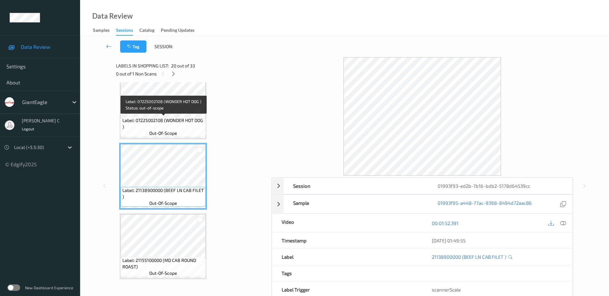
click at [162, 122] on span "Label: 07225002108 (WONDER HOT DOG )" at bounding box center [163, 123] width 82 height 13
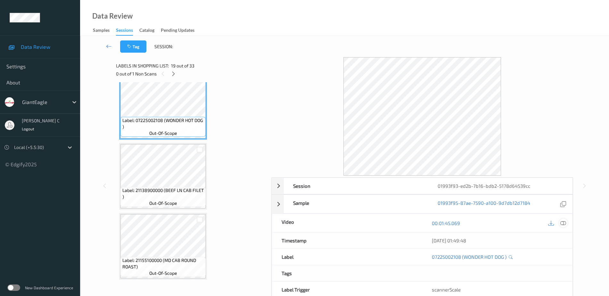
click at [560, 222] on div at bounding box center [563, 222] width 9 height 9
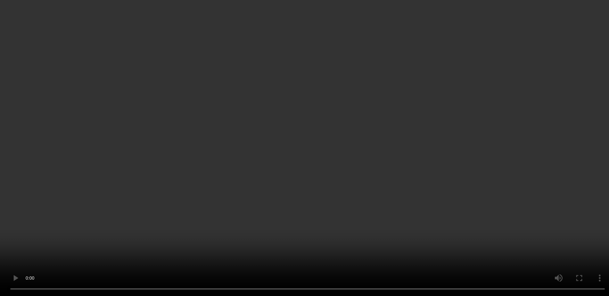
scroll to position [1431, 0]
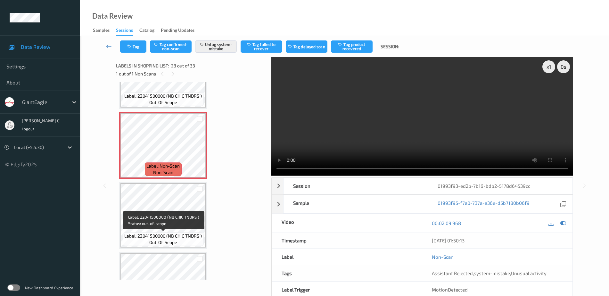
click at [167, 248] on div "Label: 22041500000 (NB CHIC TNDRS ) out-of-scope" at bounding box center [163, 215] width 88 height 67
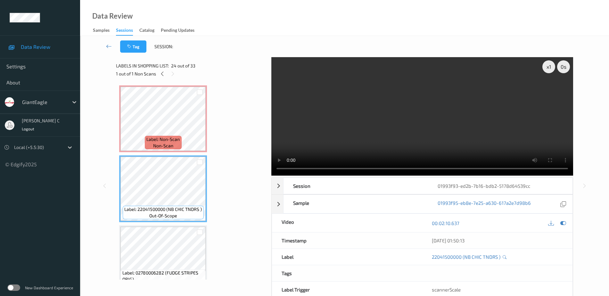
scroll to position [1551, 0]
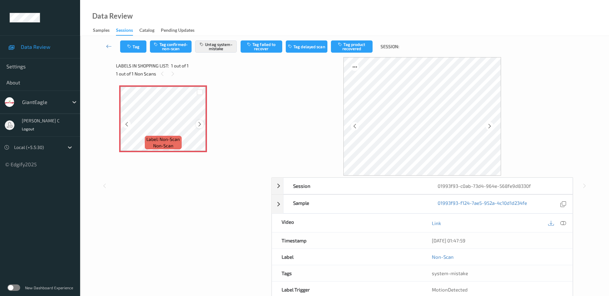
click at [198, 123] on icon at bounding box center [199, 124] width 5 height 6
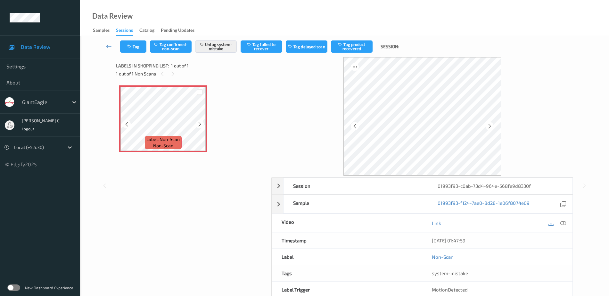
click at [198, 123] on icon at bounding box center [199, 124] width 5 height 6
click at [136, 48] on button "Tag" at bounding box center [133, 46] width 26 height 12
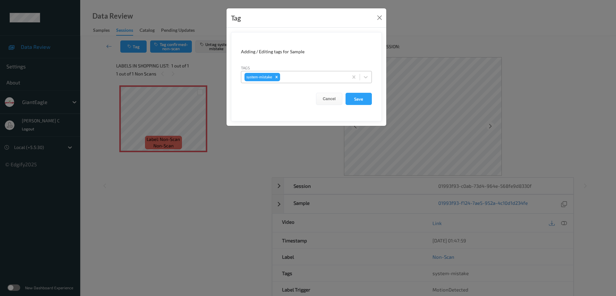
click at [294, 77] on div at bounding box center [312, 77] width 63 height 8
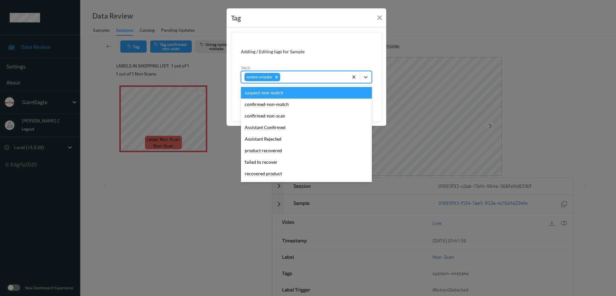
type input "b"
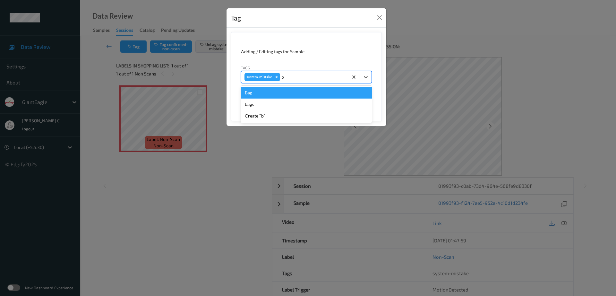
click at [289, 92] on div "Bag" at bounding box center [306, 93] width 131 height 12
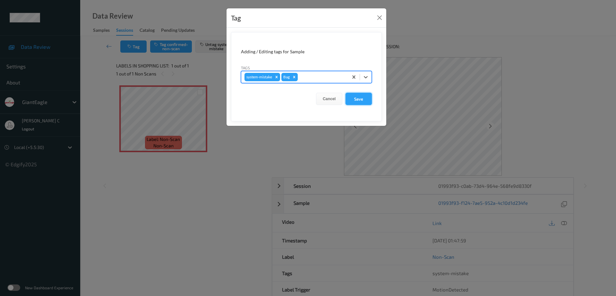
click at [355, 96] on button "Save" at bounding box center [358, 99] width 26 height 12
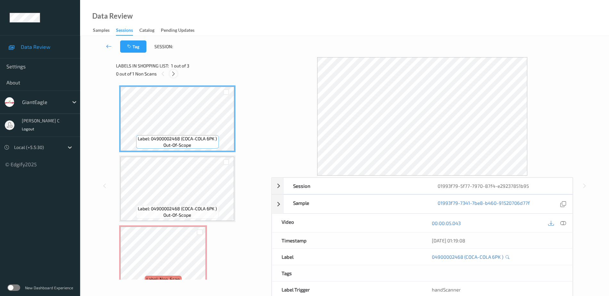
click at [176, 74] on icon at bounding box center [173, 74] width 5 height 6
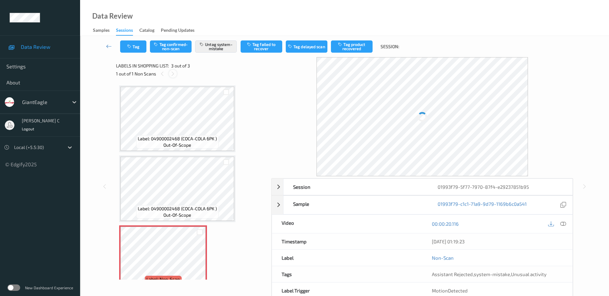
scroll to position [16, 0]
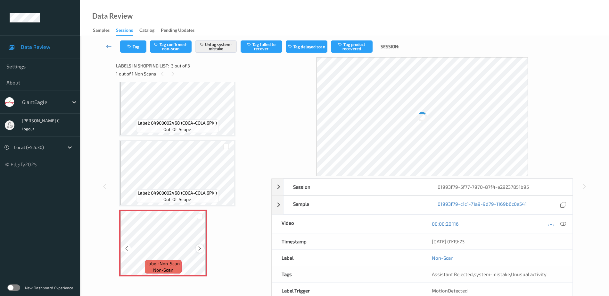
click at [199, 247] on icon at bounding box center [199, 248] width 5 height 6
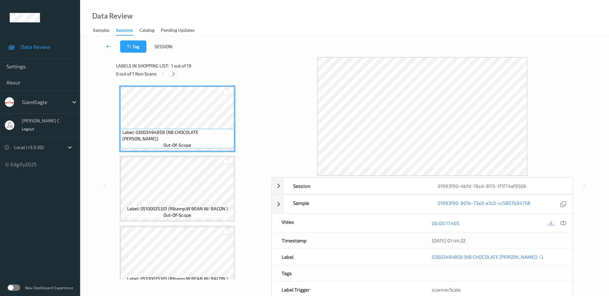
click at [173, 70] on div at bounding box center [174, 74] width 8 height 8
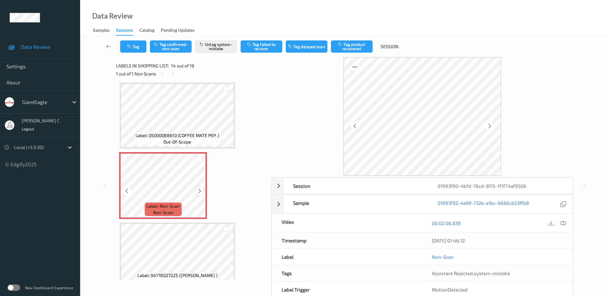
click at [203, 193] on div at bounding box center [200, 191] width 8 height 8
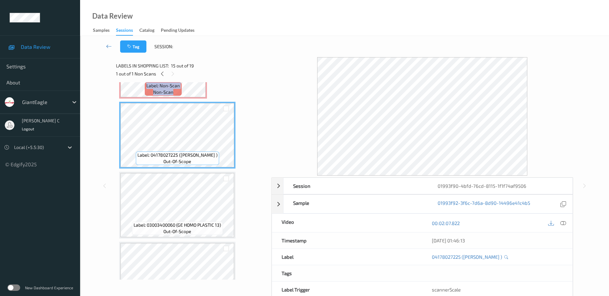
scroll to position [882, 0]
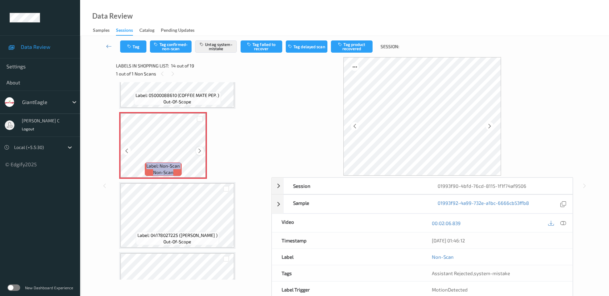
click at [201, 149] on icon at bounding box center [199, 151] width 5 height 6
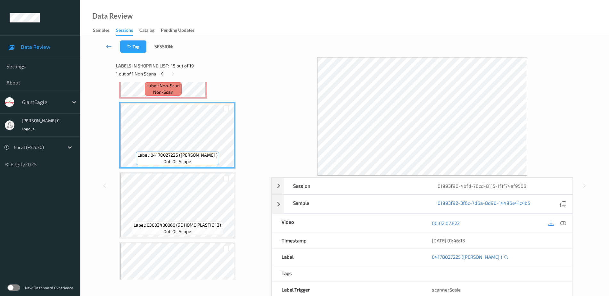
scroll to position [842, 0]
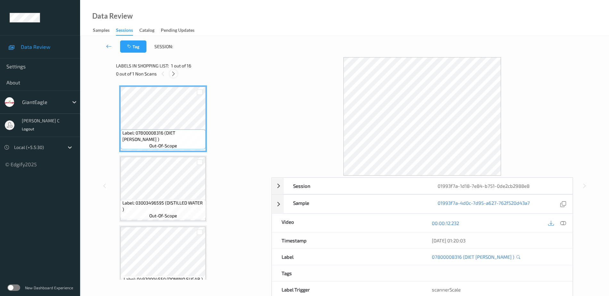
click at [172, 72] on icon at bounding box center [173, 74] width 5 height 6
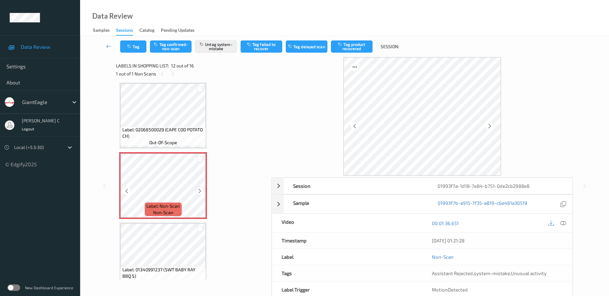
click at [199, 193] on icon at bounding box center [199, 191] width 5 height 6
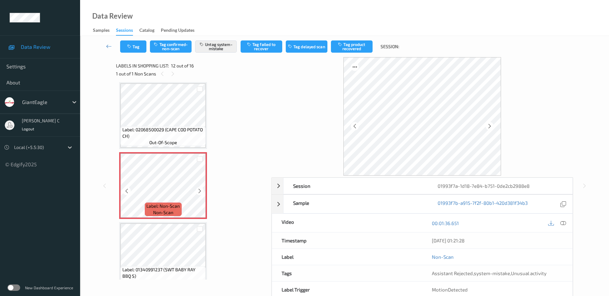
click at [199, 193] on icon at bounding box center [199, 191] width 5 height 6
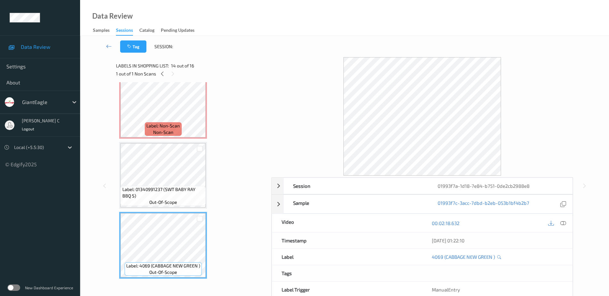
scroll to position [742, 0]
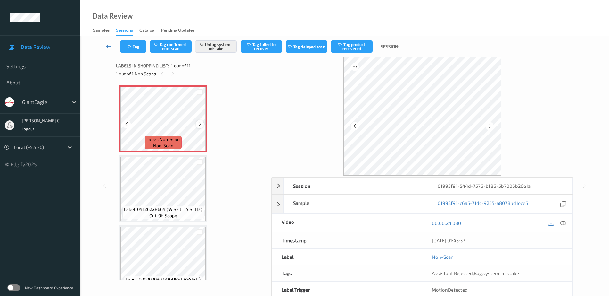
click at [203, 124] on div at bounding box center [200, 124] width 8 height 8
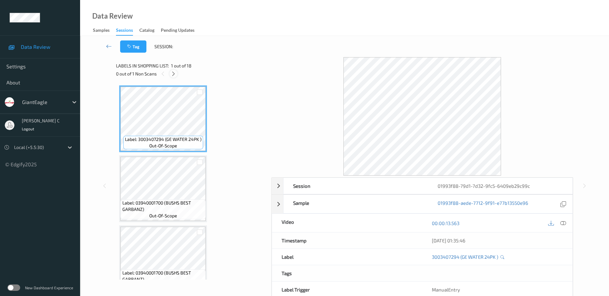
click at [170, 73] on div at bounding box center [174, 74] width 8 height 8
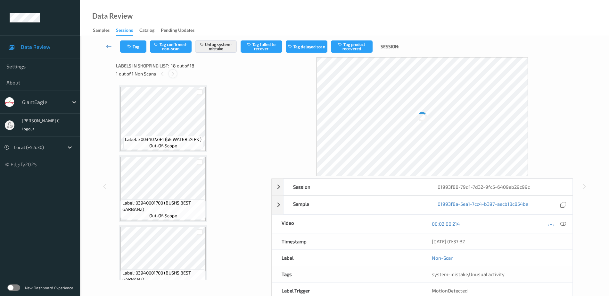
scroll to position [1064, 0]
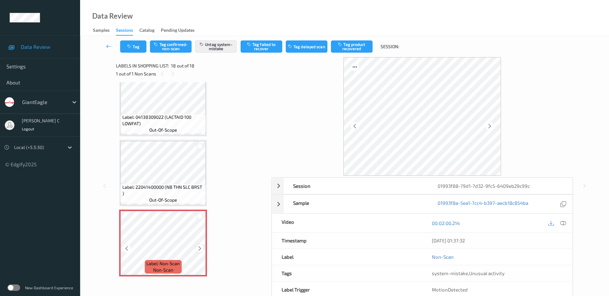
click at [200, 249] on icon at bounding box center [199, 248] width 5 height 6
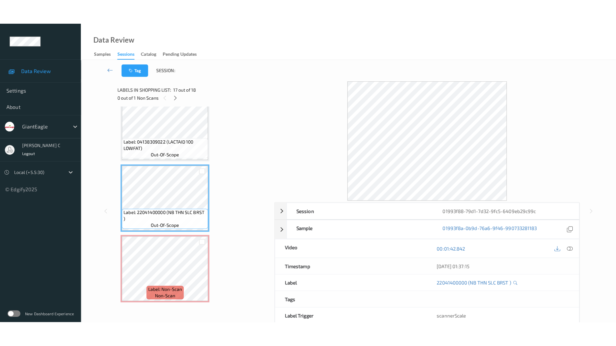
scroll to position [1024, 0]
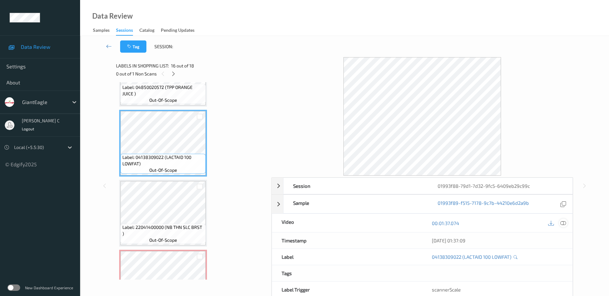
click at [566, 225] on icon at bounding box center [564, 223] width 6 height 6
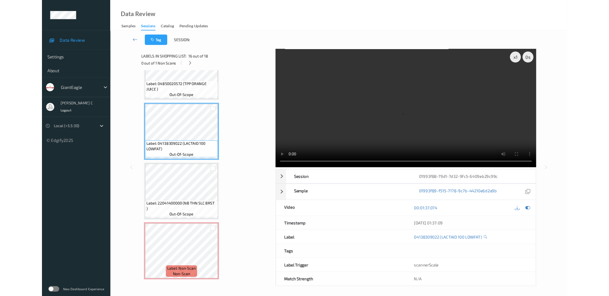
scroll to position [1013, 0]
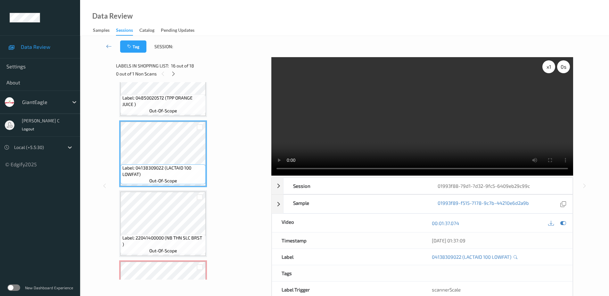
click at [544, 71] on div "x 1 0 s" at bounding box center [557, 66] width 28 height 13
click at [546, 71] on div "x 1" at bounding box center [549, 66] width 13 height 13
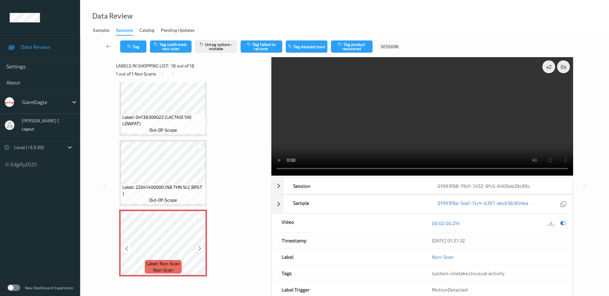
click at [200, 247] on icon at bounding box center [199, 248] width 5 height 6
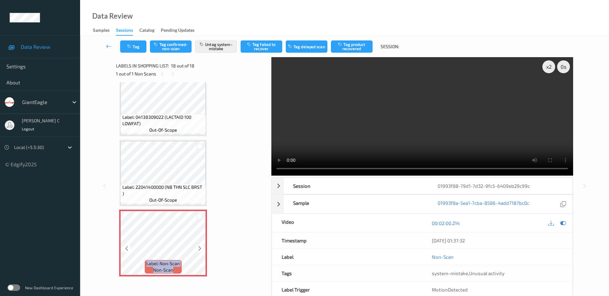
click at [200, 247] on icon at bounding box center [199, 248] width 5 height 6
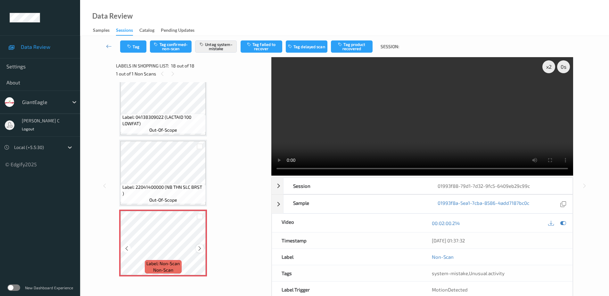
click at [200, 247] on icon at bounding box center [199, 248] width 5 height 6
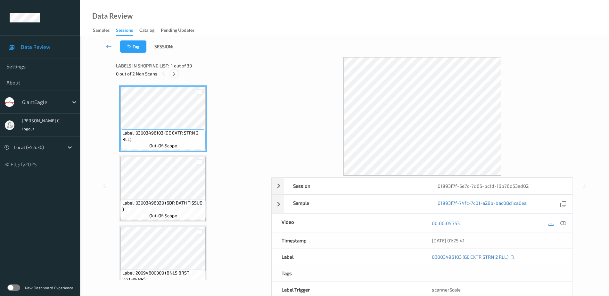
click at [176, 70] on div at bounding box center [174, 74] width 8 height 8
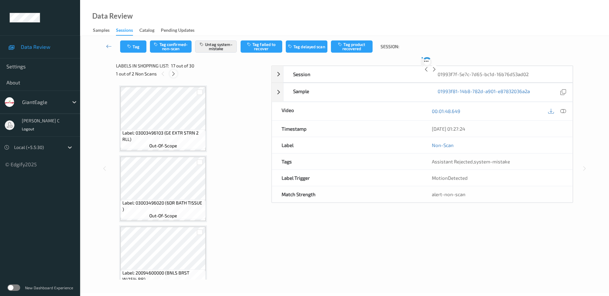
scroll to position [1052, 0]
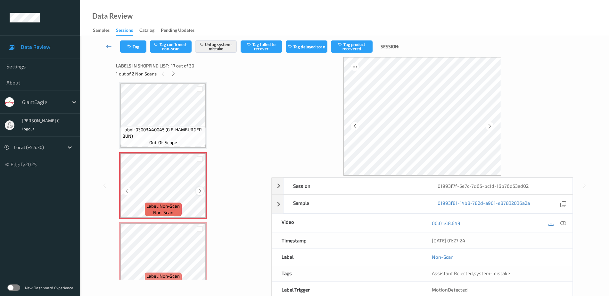
click at [198, 189] on icon at bounding box center [199, 191] width 5 height 6
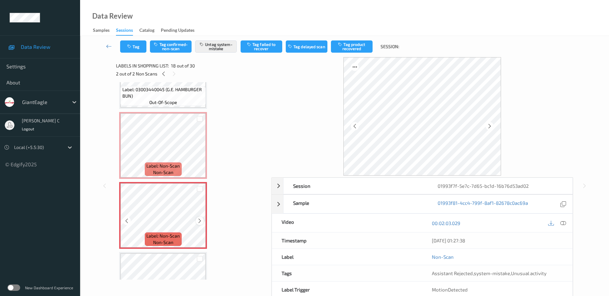
click at [201, 219] on icon at bounding box center [199, 221] width 5 height 6
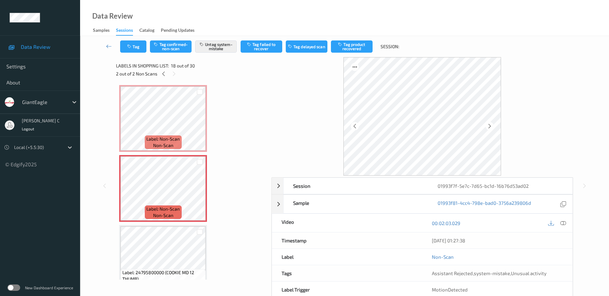
scroll to position [1132, 0]
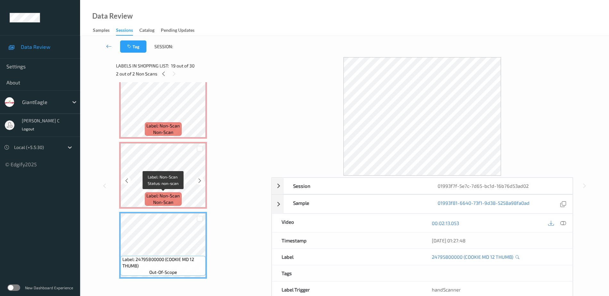
click at [169, 203] on span "non-scan" at bounding box center [163, 202] width 20 height 6
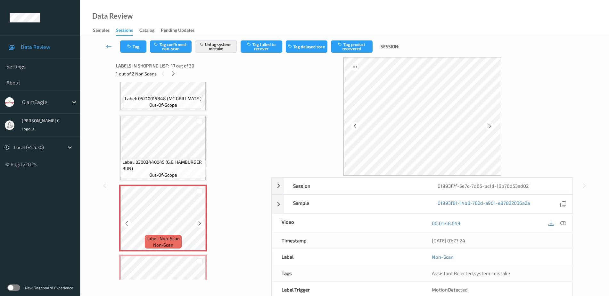
scroll to position [1011, 0]
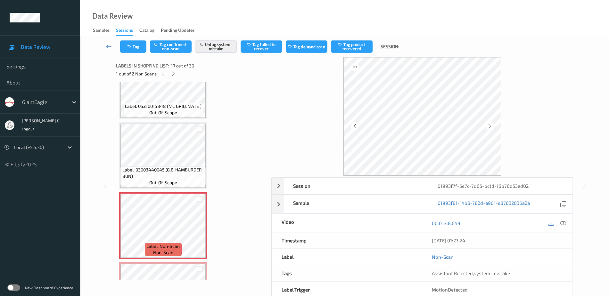
click at [180, 118] on div "Label: 05210015848 (MC GRILLMATE ) out-of-scope" at bounding box center [163, 85] width 88 height 67
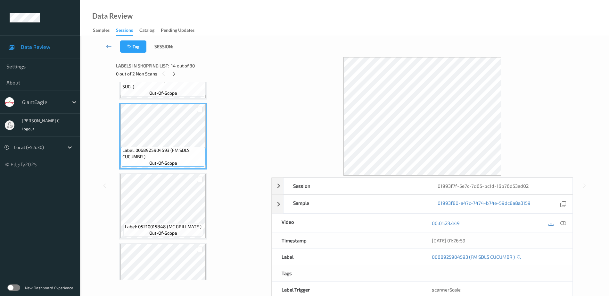
scroll to position [851, 0]
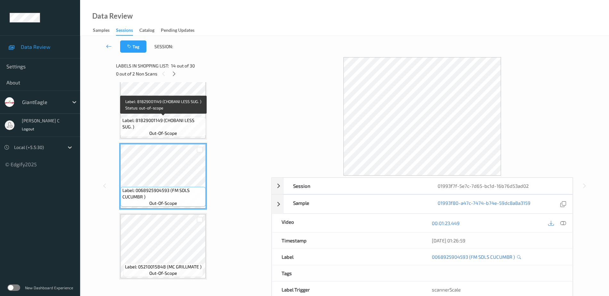
click at [161, 117] on span "Label: 81829001149 (CHOBANI LESS SUG. )" at bounding box center [163, 123] width 82 height 13
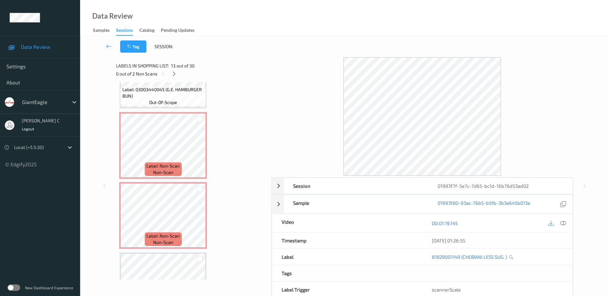
scroll to position [1052, 0]
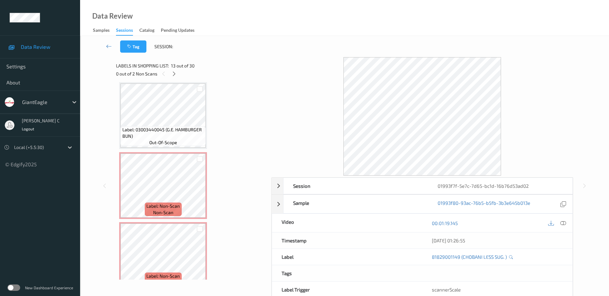
click at [171, 141] on span "out-of-scope" at bounding box center [163, 142] width 28 height 6
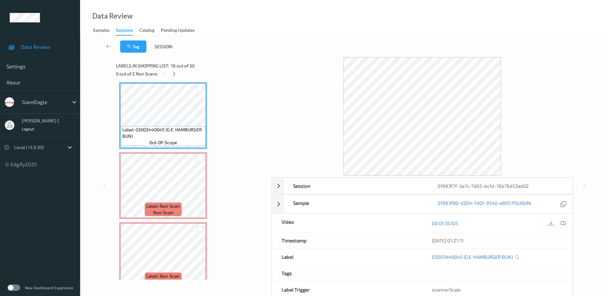
click at [566, 223] on icon at bounding box center [564, 223] width 6 height 6
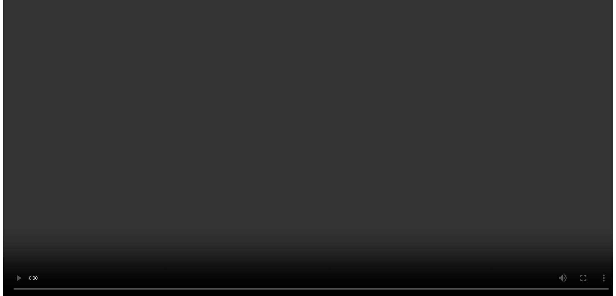
scroll to position [1092, 0]
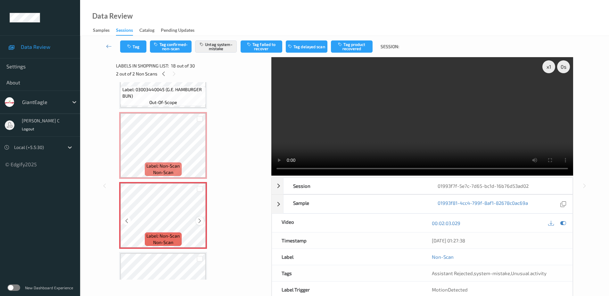
click at [200, 221] on icon at bounding box center [199, 221] width 5 height 6
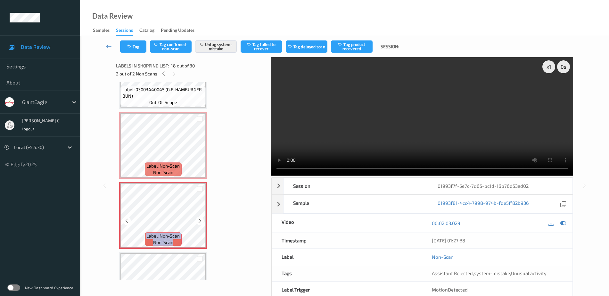
click at [200, 221] on icon at bounding box center [199, 221] width 5 height 6
click at [133, 48] on icon "button" at bounding box center [129, 46] width 5 height 4
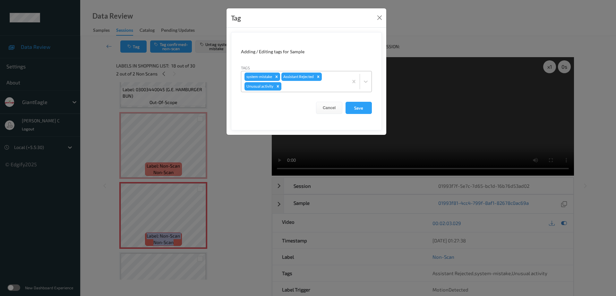
click at [281, 88] on div "Remove Unusual activity" at bounding box center [277, 86] width 7 height 8
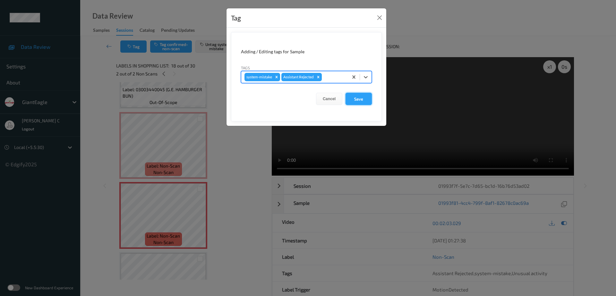
click at [361, 100] on button "Save" at bounding box center [358, 99] width 26 height 12
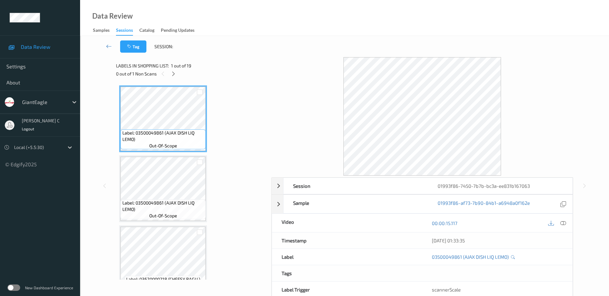
click at [170, 71] on div at bounding box center [174, 74] width 8 height 8
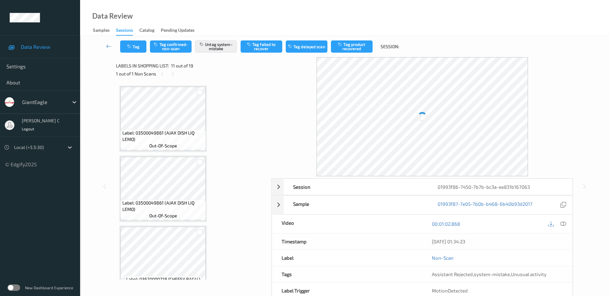
scroll to position [632, 0]
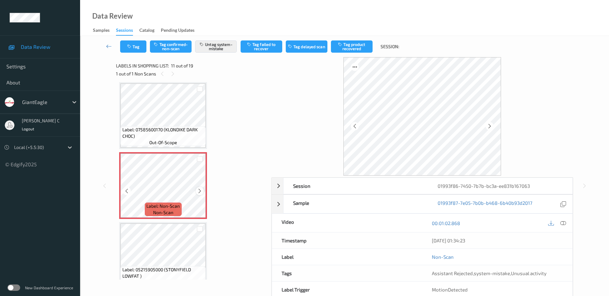
click at [202, 188] on icon at bounding box center [199, 191] width 5 height 6
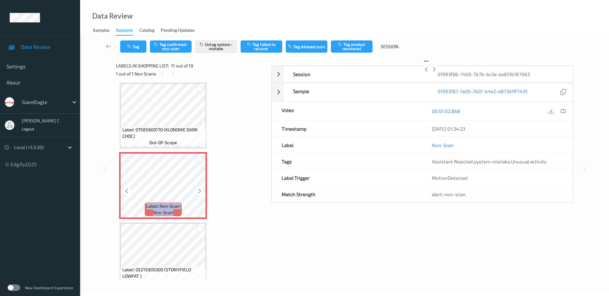
click at [202, 188] on icon at bounding box center [199, 191] width 5 height 6
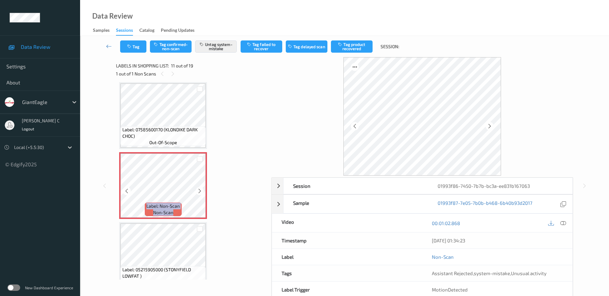
click at [202, 188] on icon at bounding box center [199, 191] width 5 height 6
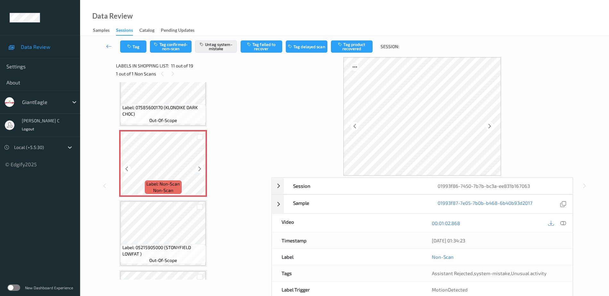
scroll to position [672, 0]
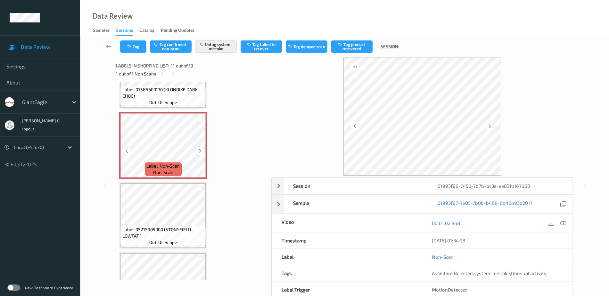
click at [200, 149] on icon at bounding box center [199, 151] width 5 height 6
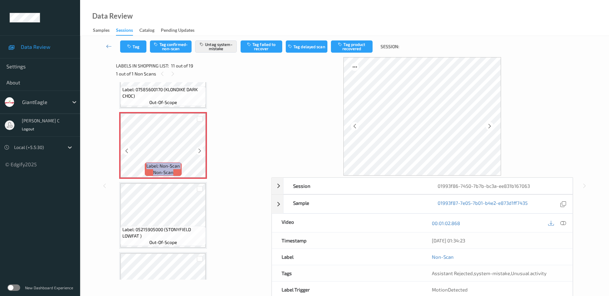
click at [200, 149] on icon at bounding box center [199, 151] width 5 height 6
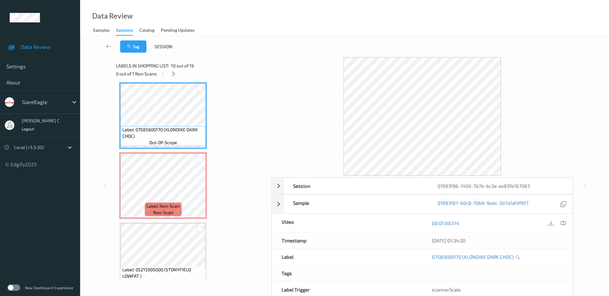
click at [566, 223] on icon at bounding box center [564, 223] width 6 height 6
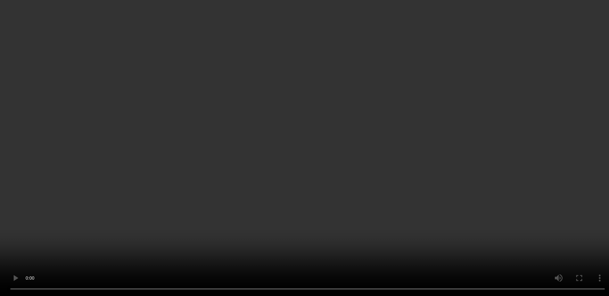
scroll to position [712, 0]
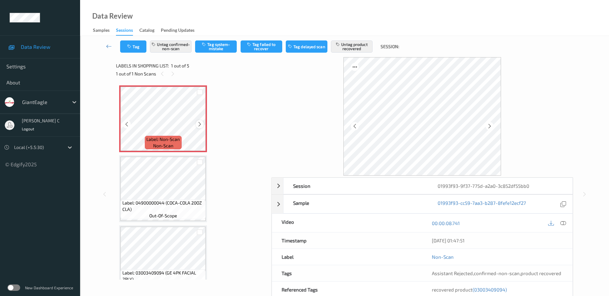
click at [197, 122] on div at bounding box center [200, 124] width 8 height 8
click at [200, 123] on icon at bounding box center [199, 124] width 5 height 6
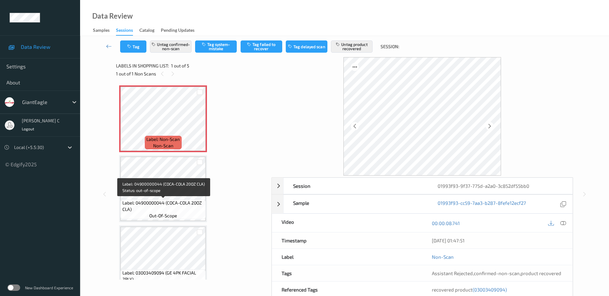
drag, startPoint x: 164, startPoint y: 202, endPoint x: 168, endPoint y: 203, distance: 3.3
click at [166, 201] on span "Label: 04900000044 (COCA-COLA 20OZ CLA)" at bounding box center [163, 205] width 82 height 13
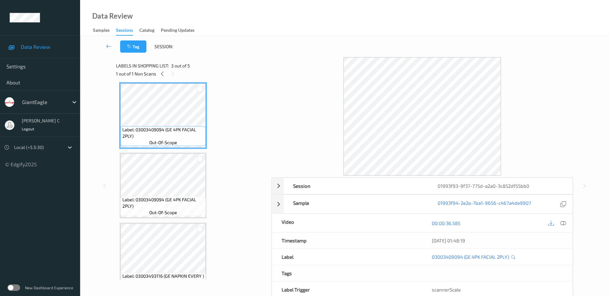
scroll to position [155, 0]
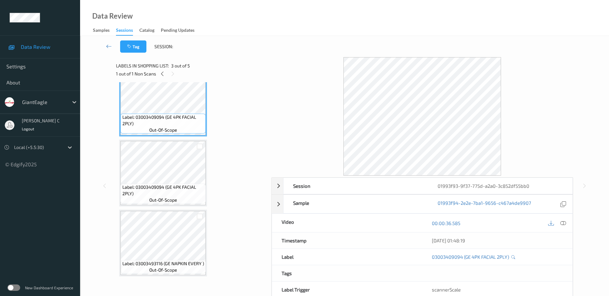
click at [170, 188] on span "Label: 03003409094 (GE 4PK FACIAL 2PLY)" at bounding box center [163, 190] width 82 height 13
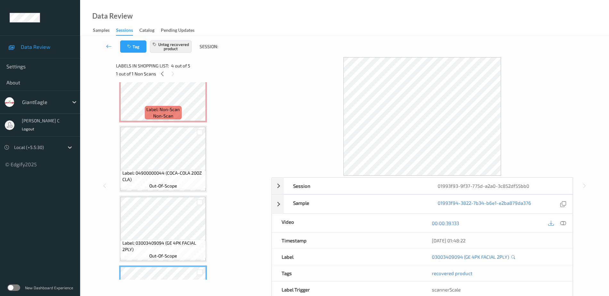
scroll to position [0, 0]
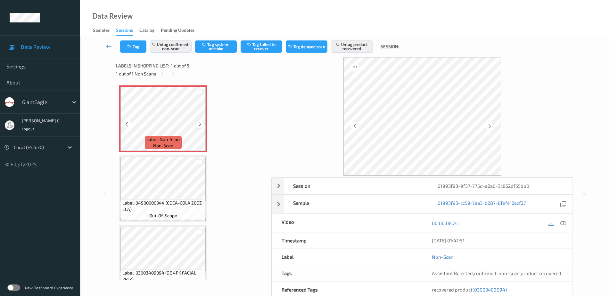
click at [201, 125] on icon at bounding box center [199, 124] width 5 height 6
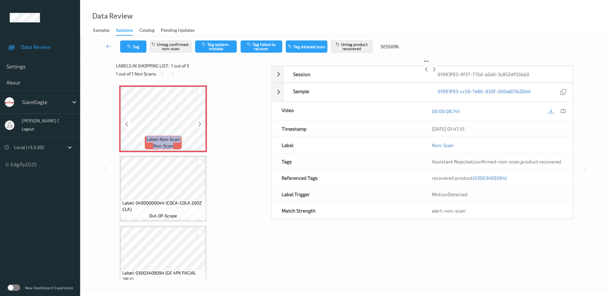
click at [201, 125] on icon at bounding box center [199, 124] width 5 height 6
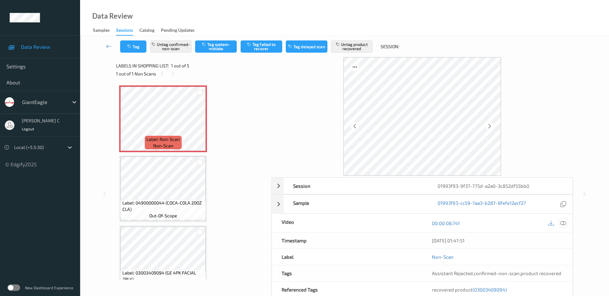
click at [566, 223] on icon at bounding box center [564, 223] width 6 height 6
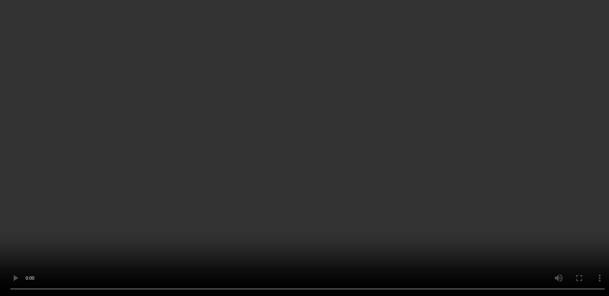
scroll to position [80, 0]
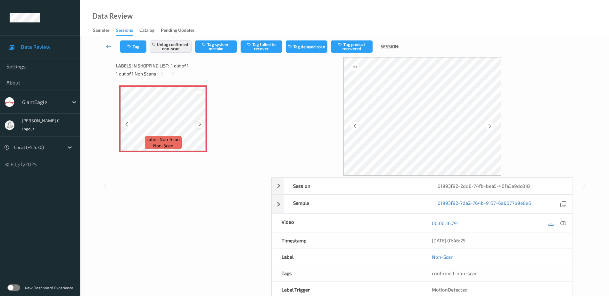
click at [200, 124] on icon at bounding box center [199, 124] width 5 height 6
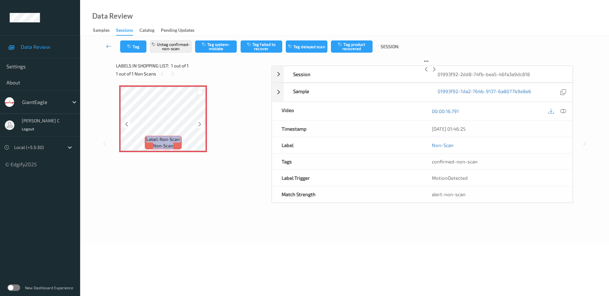
click at [200, 124] on icon at bounding box center [199, 124] width 5 height 6
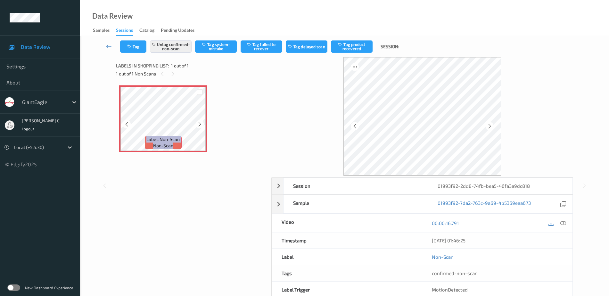
click at [200, 124] on icon at bounding box center [199, 124] width 5 height 6
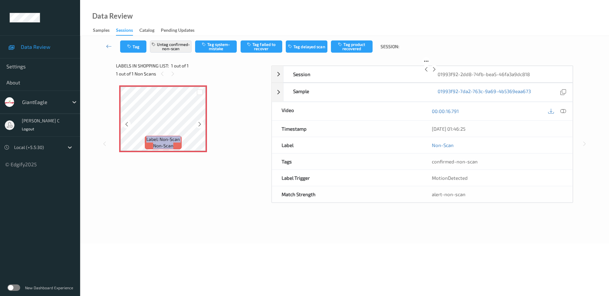
click at [200, 124] on icon at bounding box center [199, 124] width 5 height 6
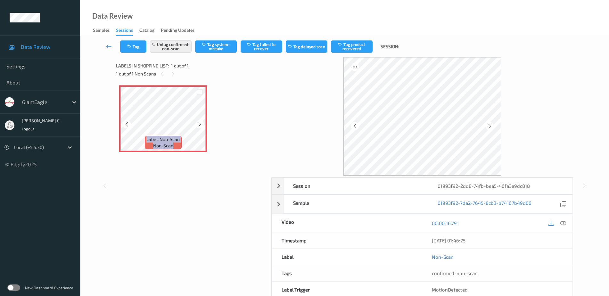
click at [200, 124] on icon at bounding box center [199, 124] width 5 height 6
click at [562, 221] on icon at bounding box center [564, 223] width 6 height 6
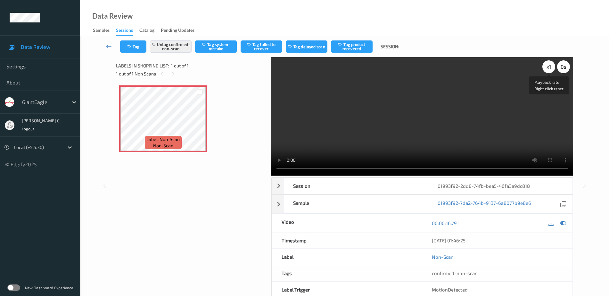
click at [547, 64] on div "x 1" at bounding box center [549, 66] width 13 height 13
click at [547, 63] on div "x 2" at bounding box center [549, 66] width 13 height 13
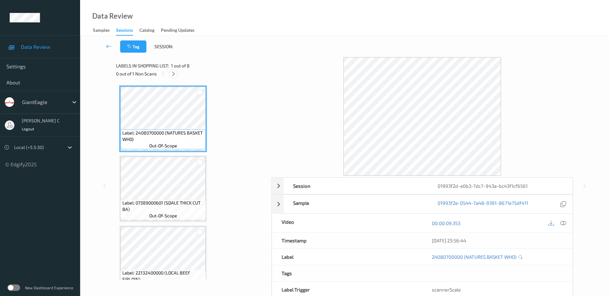
click at [171, 73] on icon at bounding box center [173, 74] width 5 height 6
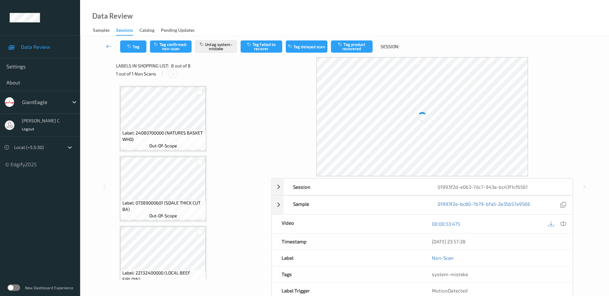
scroll to position [365, 0]
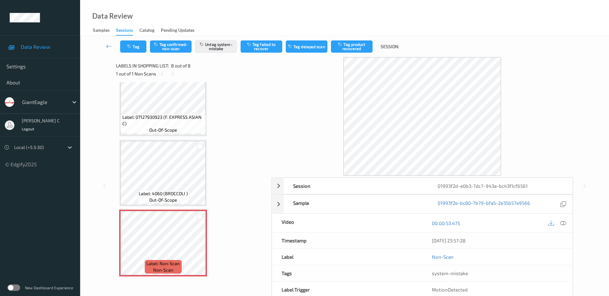
click at [163, 191] on span "Label: 4060 (BROCCOLI )" at bounding box center [163, 193] width 49 height 6
click at [163, 115] on span "Label: 07127930923 (F. EXPRESS ASIAN C)" at bounding box center [163, 120] width 82 height 13
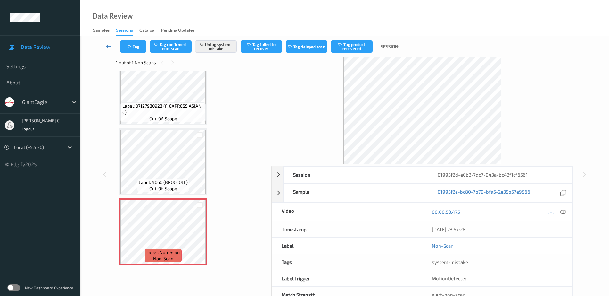
scroll to position [0, 0]
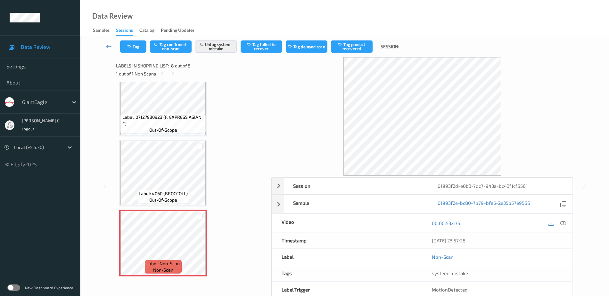
click at [136, 54] on div "Tag Tag confirmed-non-scan Untag system-mistake Tag failed to recover Tag delay…" at bounding box center [344, 46] width 503 height 21
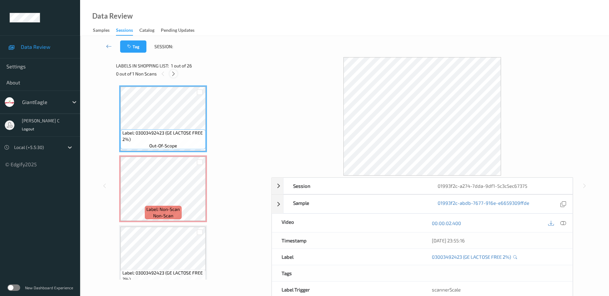
click at [176, 73] on div at bounding box center [174, 74] width 8 height 8
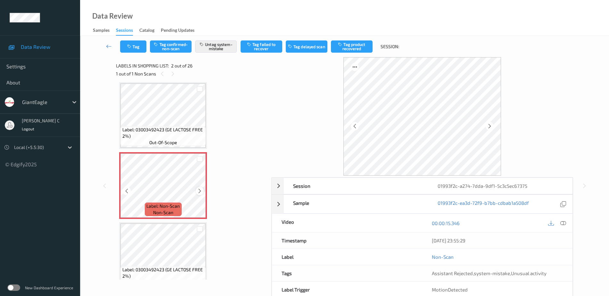
click at [201, 188] on icon at bounding box center [199, 191] width 5 height 6
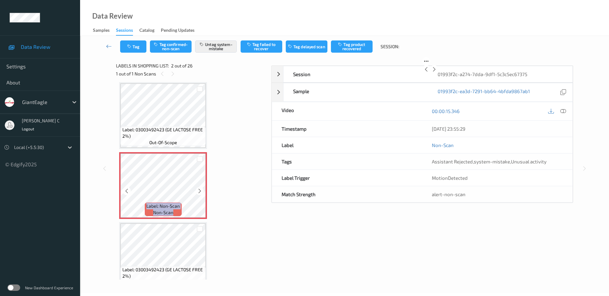
click at [201, 188] on icon at bounding box center [199, 191] width 5 height 6
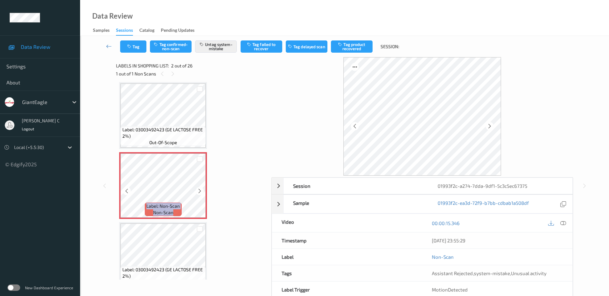
click at [201, 188] on icon at bounding box center [199, 191] width 5 height 6
click at [203, 190] on div at bounding box center [200, 191] width 8 height 8
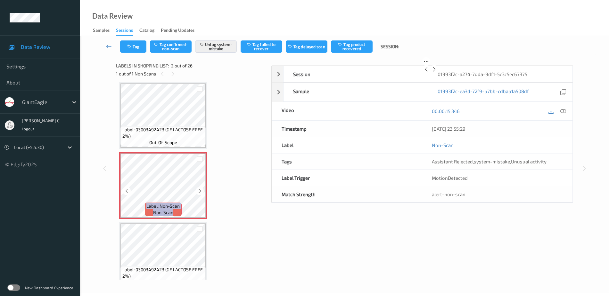
click at [203, 190] on div at bounding box center [200, 191] width 8 height 8
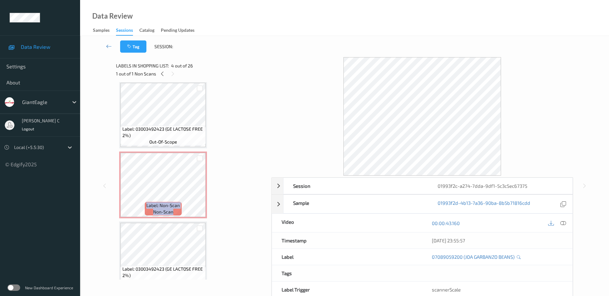
scroll to position [0, 0]
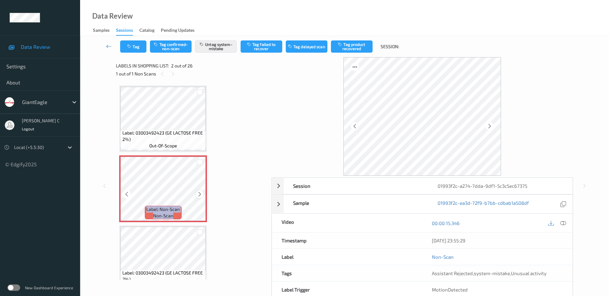
click at [201, 194] on icon at bounding box center [199, 194] width 5 height 6
click at [202, 194] on icon at bounding box center [199, 194] width 5 height 6
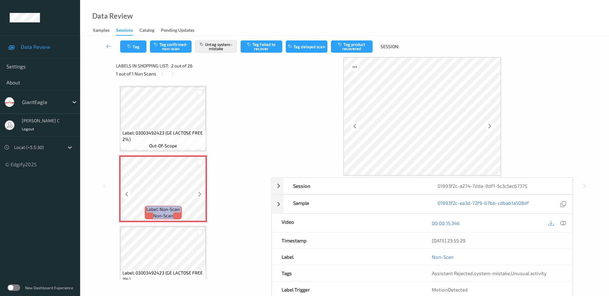
click at [202, 194] on icon at bounding box center [199, 194] width 5 height 6
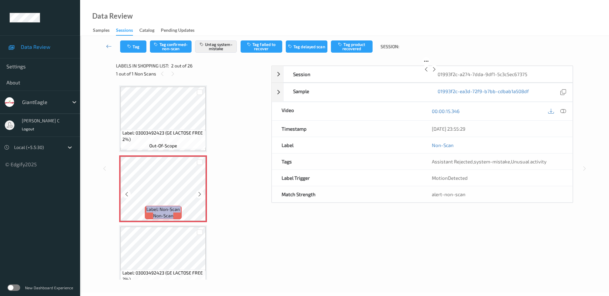
click at [202, 194] on icon at bounding box center [199, 194] width 5 height 6
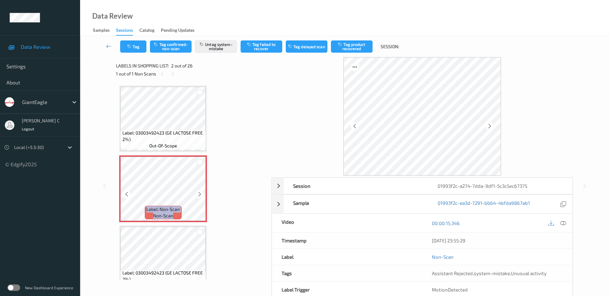
click at [202, 194] on icon at bounding box center [199, 194] width 5 height 6
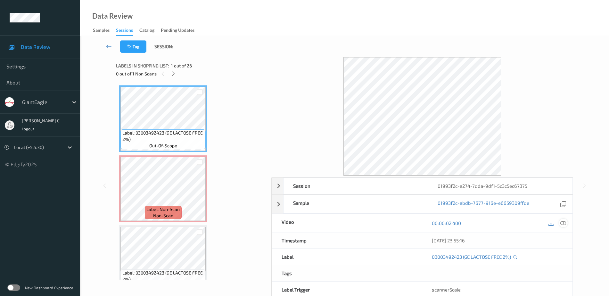
click at [564, 222] on icon at bounding box center [564, 223] width 6 height 6
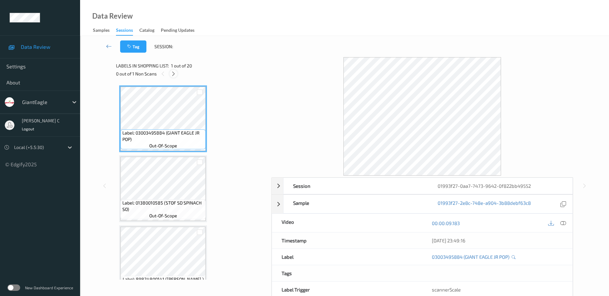
click at [176, 75] on div at bounding box center [174, 74] width 8 height 8
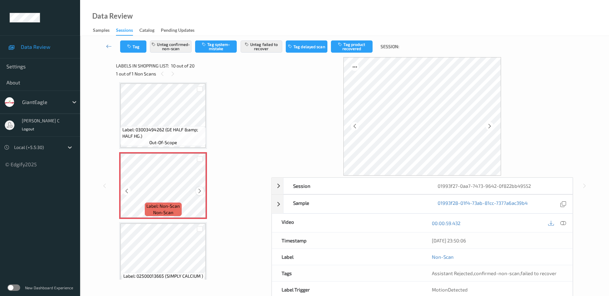
click at [198, 191] on icon at bounding box center [199, 191] width 5 height 6
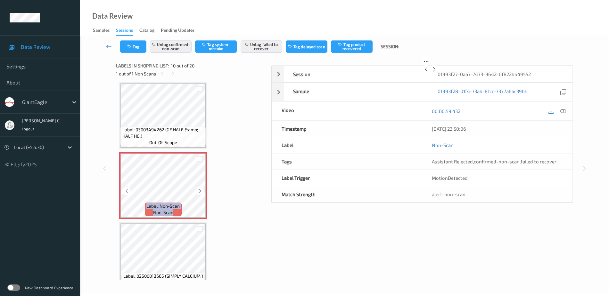
click at [198, 191] on icon at bounding box center [199, 191] width 5 height 6
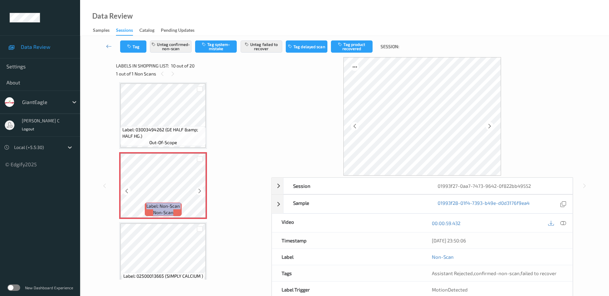
click at [198, 191] on icon at bounding box center [199, 191] width 5 height 6
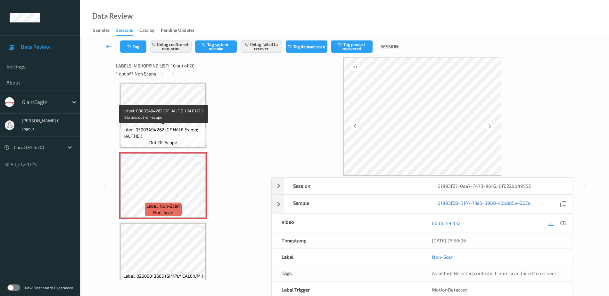
click at [163, 127] on span "Label: 03003494262 (GE HALF &amp; HALF HG.)" at bounding box center [163, 132] width 82 height 13
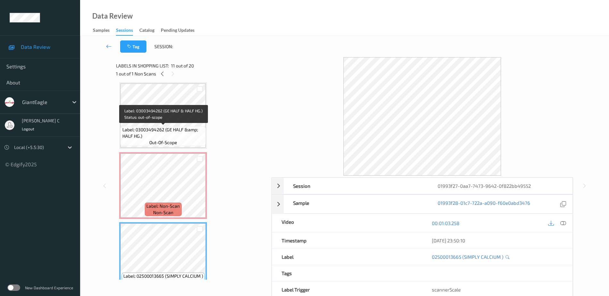
click at [164, 127] on span "Label: 03003494262 (GE HALF &amp; HALF HG.)" at bounding box center [163, 132] width 82 height 13
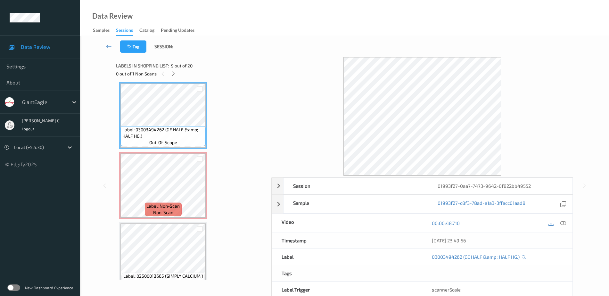
click at [564, 219] on div at bounding box center [563, 222] width 9 height 9
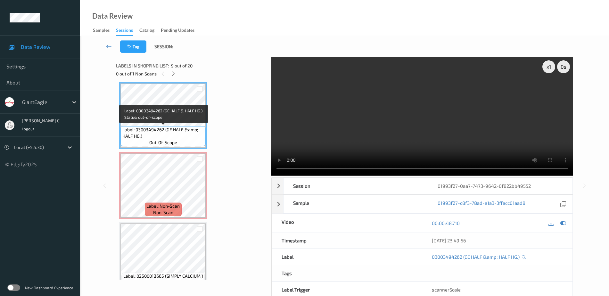
click at [155, 126] on div "Label: 03003494262 (GE HALF &amp; HALF HG.) out-of-scope" at bounding box center [163, 115] width 88 height 67
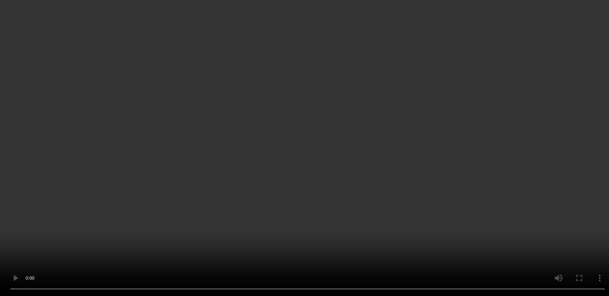
scroll to position [642, 0]
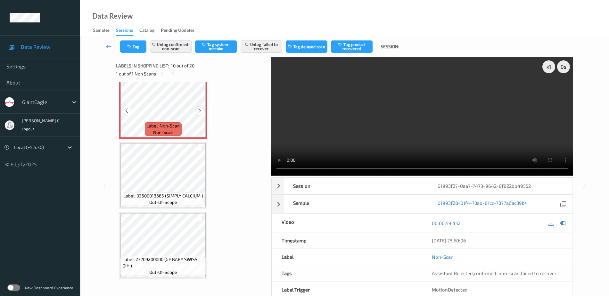
click at [201, 112] on icon at bounding box center [199, 111] width 5 height 6
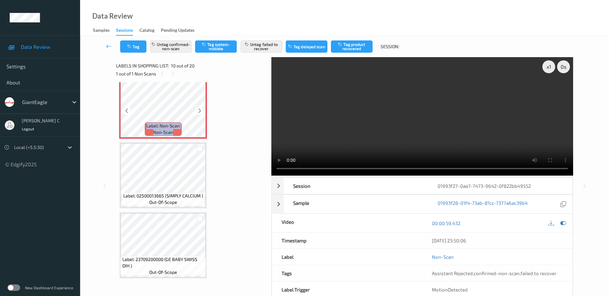
click at [201, 112] on icon at bounding box center [199, 111] width 5 height 6
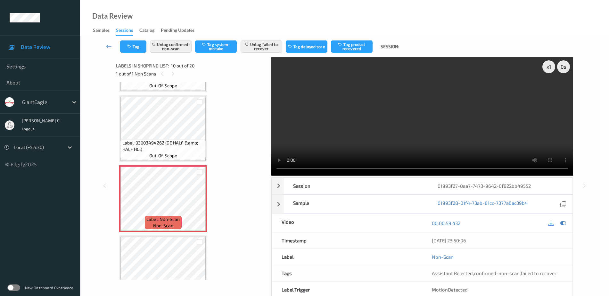
scroll to position [562, 0]
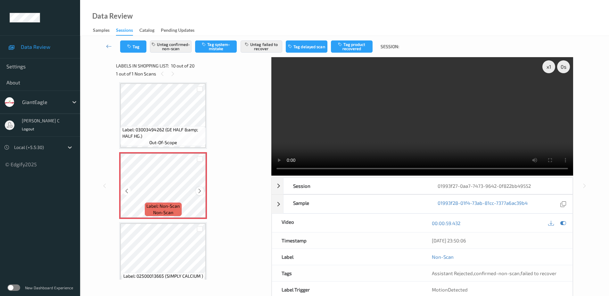
click at [200, 190] on icon at bounding box center [199, 191] width 5 height 6
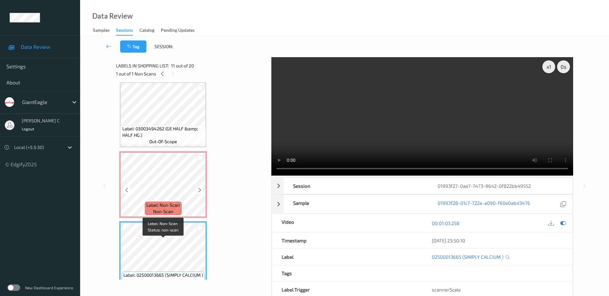
scroll to position [522, 0]
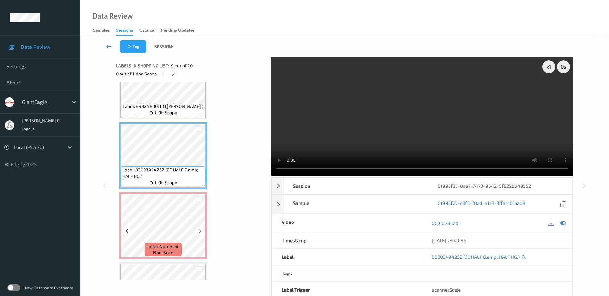
click at [158, 245] on span "Label: Non-Scan" at bounding box center [163, 246] width 33 height 6
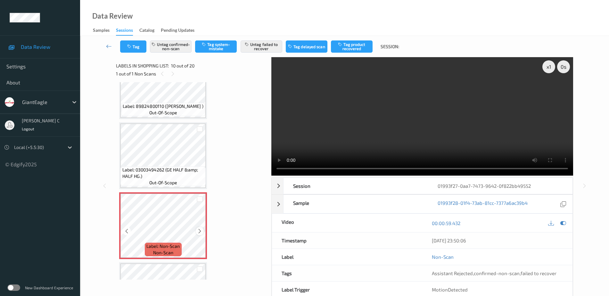
click at [199, 232] on icon at bounding box center [199, 231] width 5 height 6
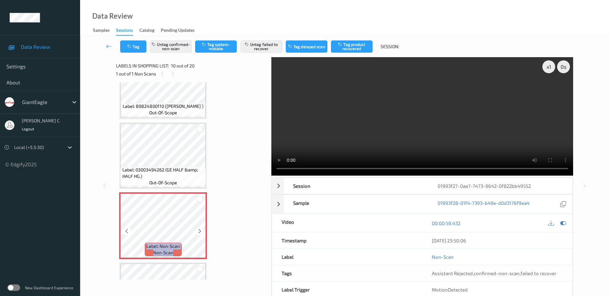
click at [199, 232] on icon at bounding box center [199, 231] width 5 height 6
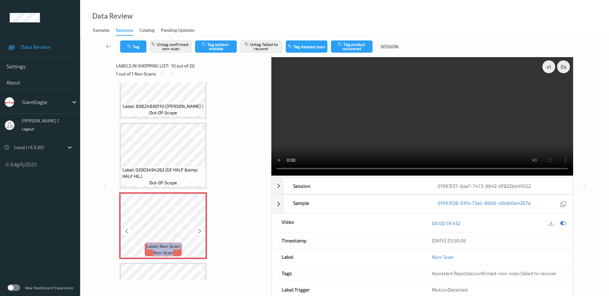
click at [199, 232] on icon at bounding box center [199, 231] width 5 height 6
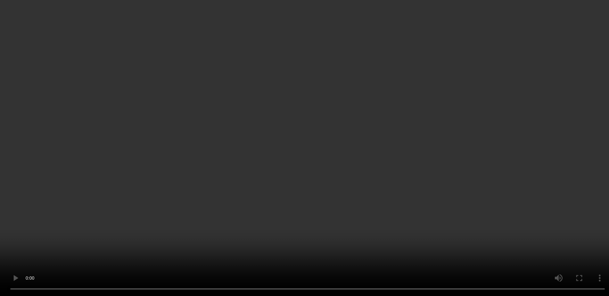
scroll to position [642, 0]
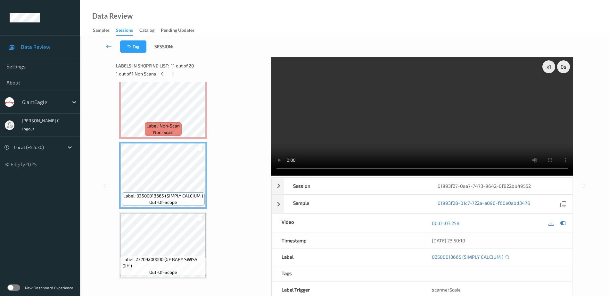
click at [175, 255] on div "Label: 23709200000 (GE BABY SWISS DIH ) out-of-scope" at bounding box center [163, 245] width 88 height 67
click at [161, 130] on span "non-scan" at bounding box center [163, 132] width 20 height 6
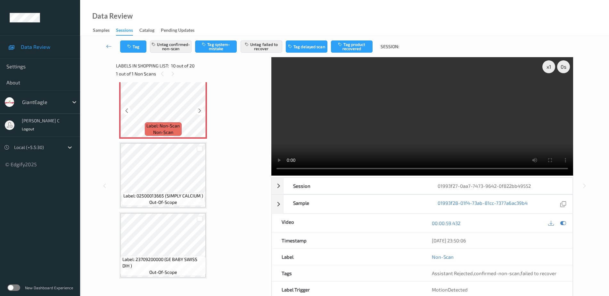
click at [200, 110] on icon at bounding box center [199, 111] width 5 height 6
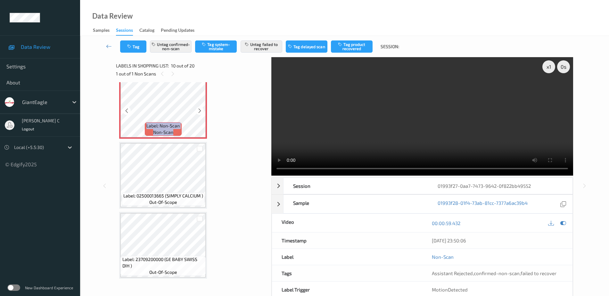
click at [200, 110] on icon at bounding box center [199, 111] width 5 height 6
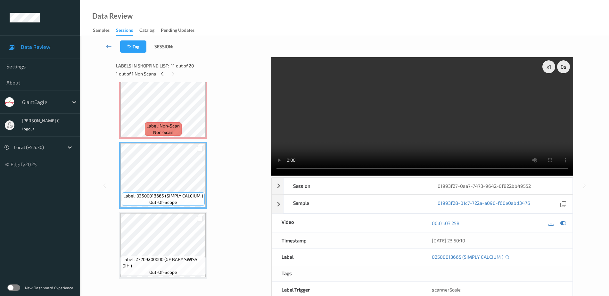
click at [148, 122] on span "Label: Non-Scan" at bounding box center [163, 125] width 33 height 6
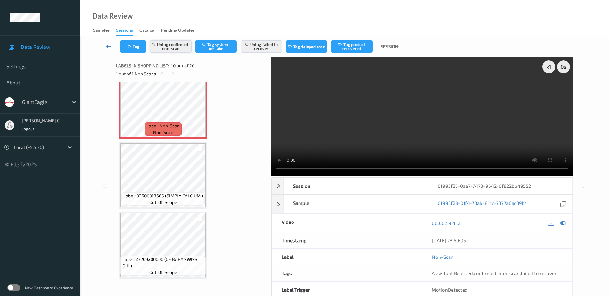
click at [161, 46] on button "Untag confirmed-non-scan" at bounding box center [171, 46] width 42 height 12
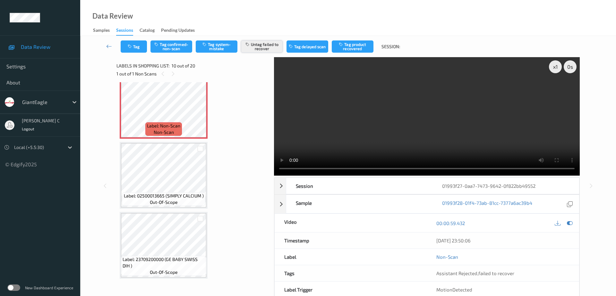
click at [260, 44] on button "Untag failed to recover" at bounding box center [262, 46] width 42 height 12
click at [220, 43] on button "Tag system-mistake" at bounding box center [217, 46] width 42 height 12
click at [132, 44] on button "Tag" at bounding box center [134, 46] width 26 height 12
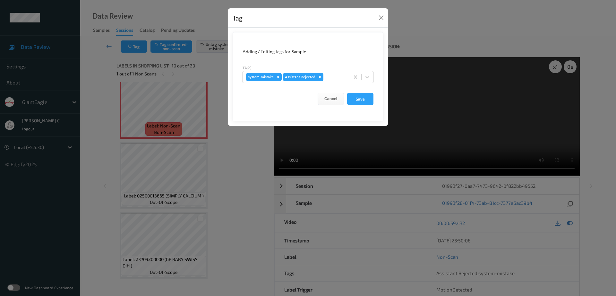
click at [333, 75] on div at bounding box center [335, 77] width 22 height 8
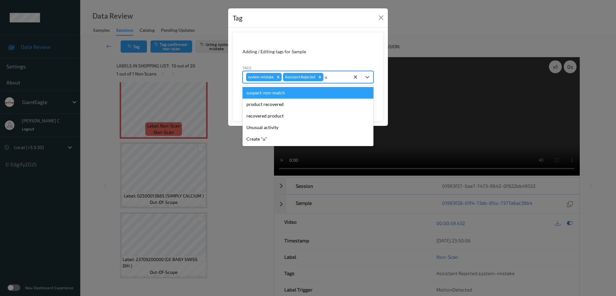
type input "un"
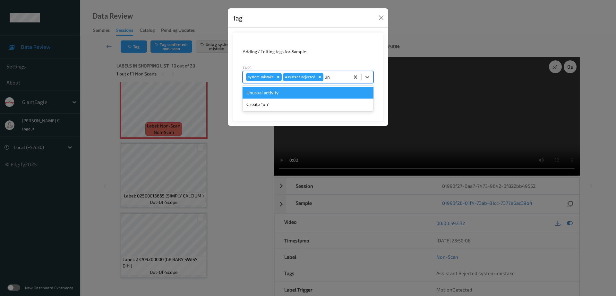
click at [288, 92] on div "Unusual activity" at bounding box center [307, 93] width 131 height 12
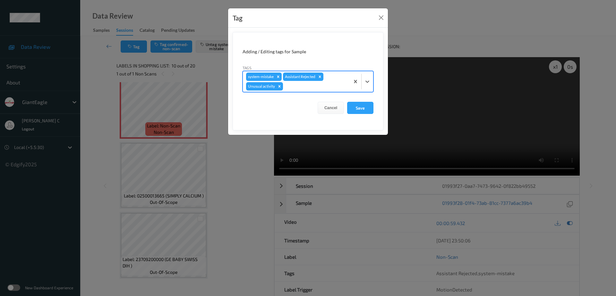
type input "b"
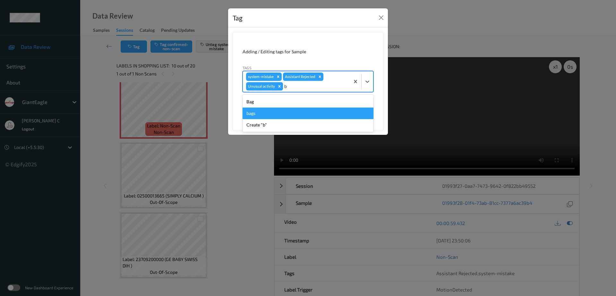
click at [274, 114] on div "bags" at bounding box center [307, 113] width 131 height 12
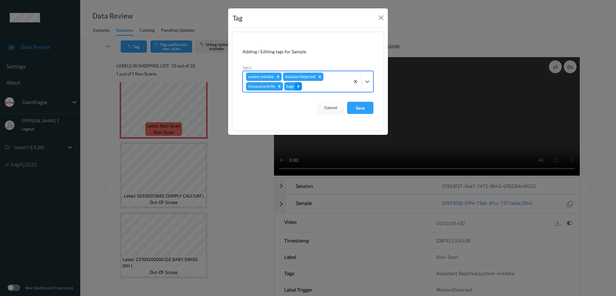
click at [298, 85] on icon "Remove bags" at bounding box center [298, 86] width 4 height 4
click at [313, 84] on div at bounding box center [315, 86] width 62 height 8
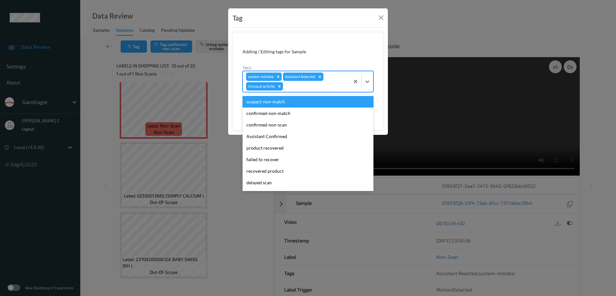
type input "b"
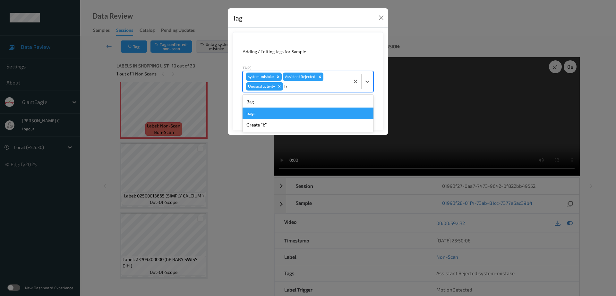
click at [270, 101] on div "Bag" at bounding box center [307, 102] width 131 height 12
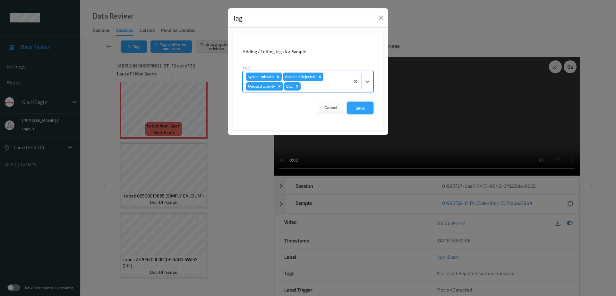
click at [354, 106] on button "Save" at bounding box center [360, 108] width 26 height 12
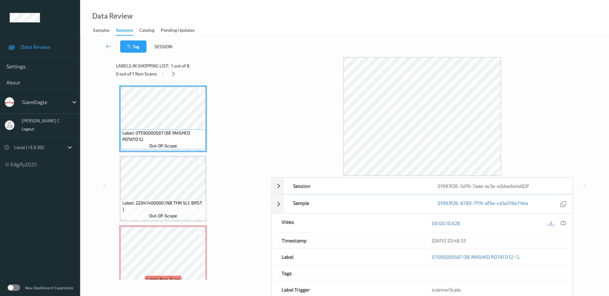
click at [180, 73] on div "0 out of 1 Non Scans" at bounding box center [191, 74] width 151 height 8
click at [171, 72] on div at bounding box center [174, 74] width 8 height 8
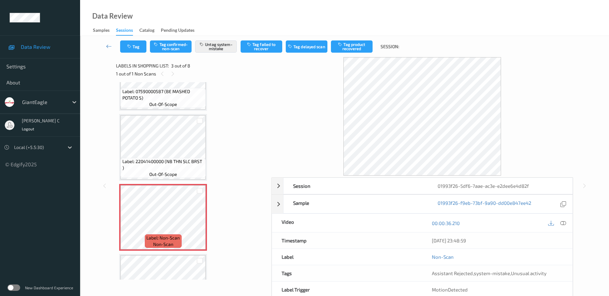
scroll to position [33, 0]
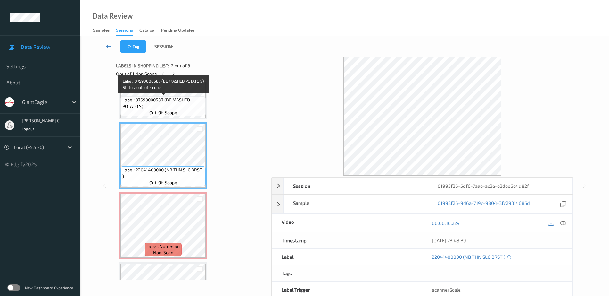
click at [155, 110] on span "out-of-scope" at bounding box center [163, 112] width 28 height 6
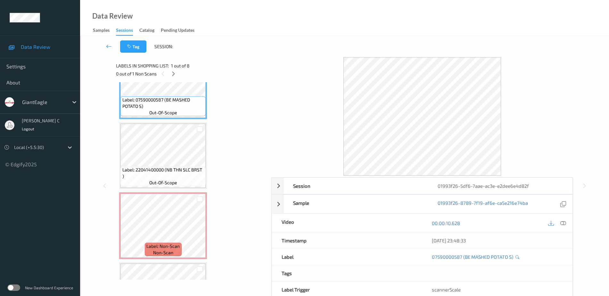
click at [159, 171] on span "Label: 22041400000 (NB THN SLC BRST )" at bounding box center [163, 172] width 82 height 13
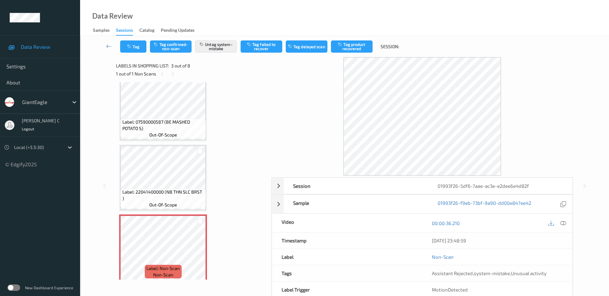
scroll to position [0, 0]
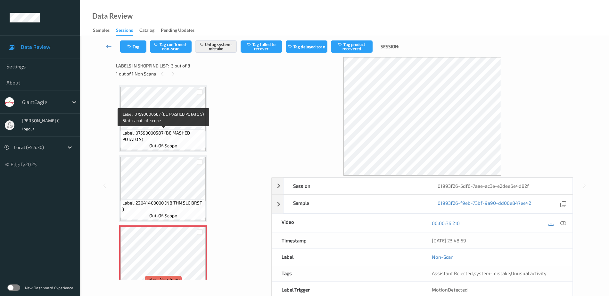
click at [167, 134] on span "Label: 07590000587 (BE MASHED POTATO S)" at bounding box center [163, 136] width 82 height 13
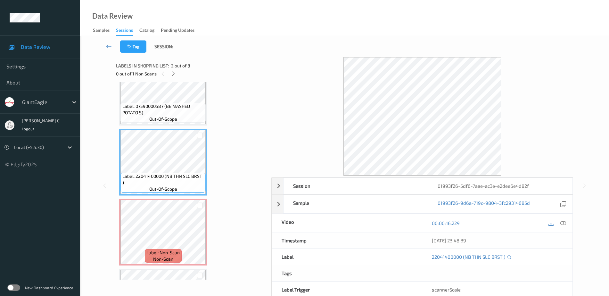
scroll to position [40, 0]
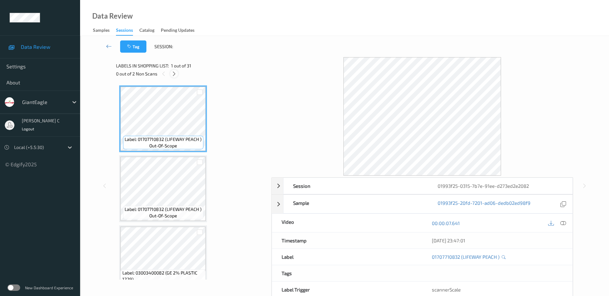
click at [177, 73] on icon at bounding box center [174, 74] width 5 height 6
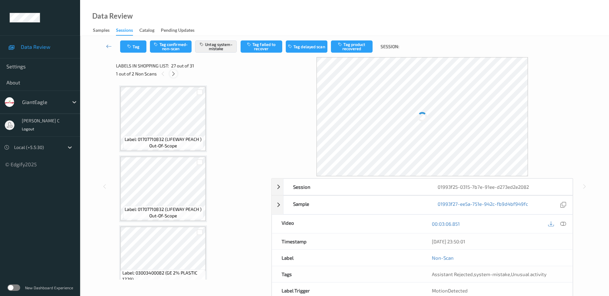
scroll to position [1750, 0]
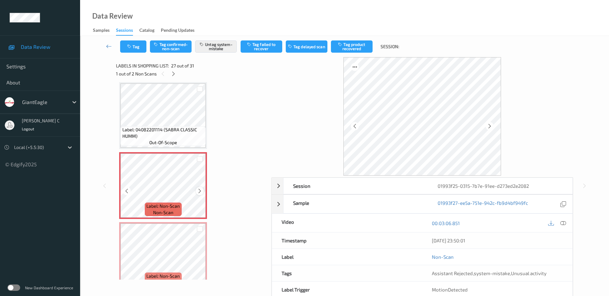
click at [198, 193] on icon at bounding box center [199, 191] width 5 height 6
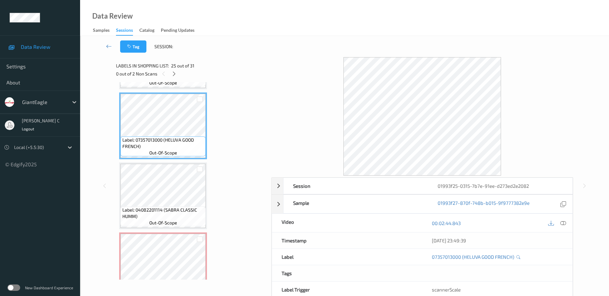
scroll to position [1630, 0]
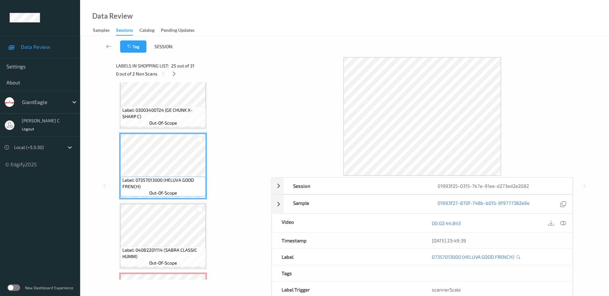
click at [169, 118] on span "Label: 03003400724 (GE CHUNK X-SHARP C)" at bounding box center [163, 113] width 82 height 13
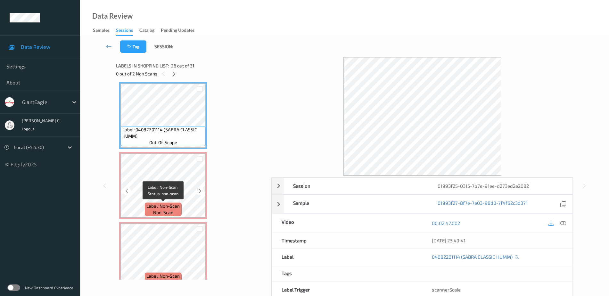
click at [165, 214] on span "non-scan" at bounding box center [163, 212] width 20 height 6
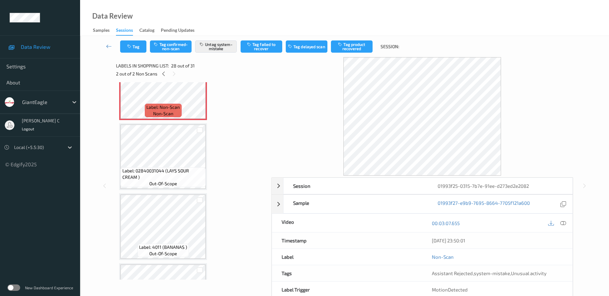
scroll to position [1911, 0]
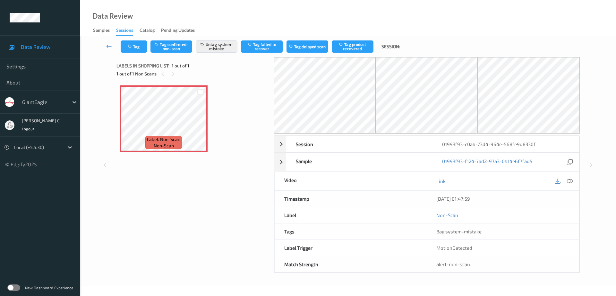
click at [569, 181] on icon at bounding box center [569, 181] width 6 height 6
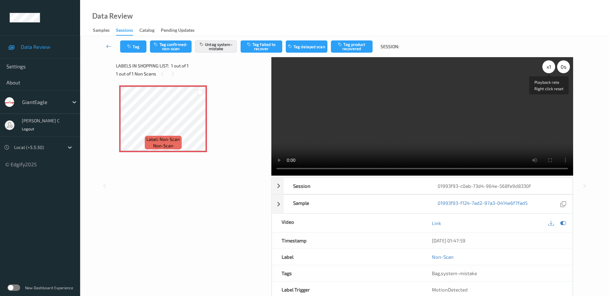
click at [548, 68] on div "x 1" at bounding box center [549, 66] width 13 height 13
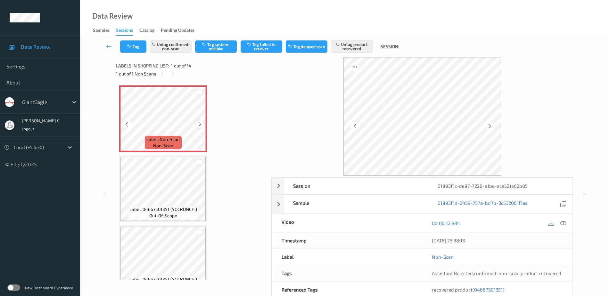
click at [201, 122] on icon at bounding box center [199, 124] width 5 height 6
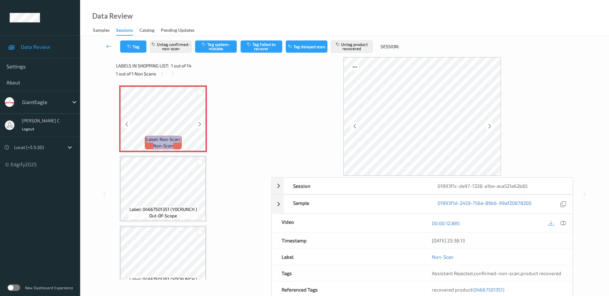
click at [201, 122] on icon at bounding box center [199, 124] width 5 height 6
click at [562, 227] on div at bounding box center [557, 222] width 21 height 9
click at [563, 222] on icon at bounding box center [564, 223] width 6 height 6
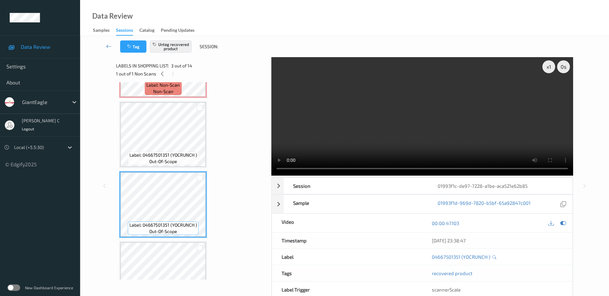
scroll to position [40, 0]
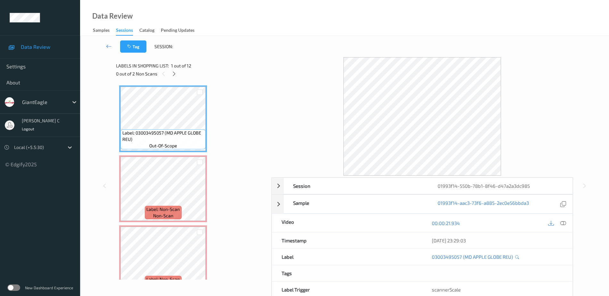
click at [175, 79] on div "Labels in shopping list: 1 out of 12 0 out of 2 Non Scans" at bounding box center [191, 69] width 151 height 25
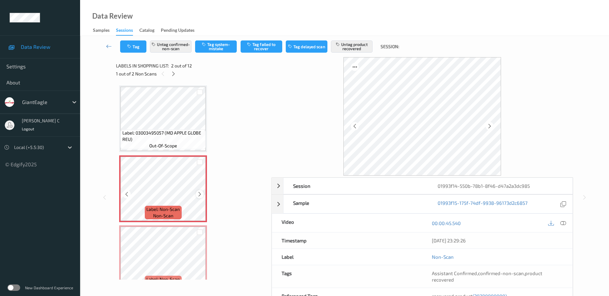
click at [199, 194] on icon at bounding box center [199, 194] width 5 height 6
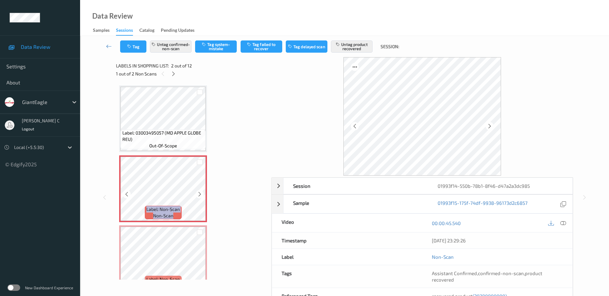
click at [199, 194] on icon at bounding box center [199, 194] width 5 height 6
click at [200, 192] on icon at bounding box center [199, 194] width 5 height 6
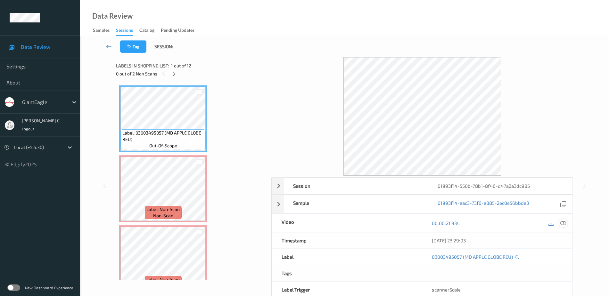
click at [562, 221] on icon at bounding box center [564, 223] width 6 height 6
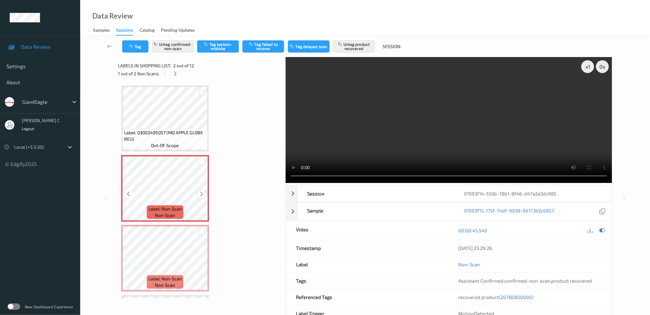
click at [202, 191] on icon at bounding box center [201, 194] width 5 height 6
click at [166, 135] on span "Label: 03003495057 (MD APPLE GLOBE REU)" at bounding box center [165, 136] width 82 height 13
click at [202, 192] on icon at bounding box center [201, 194] width 5 height 6
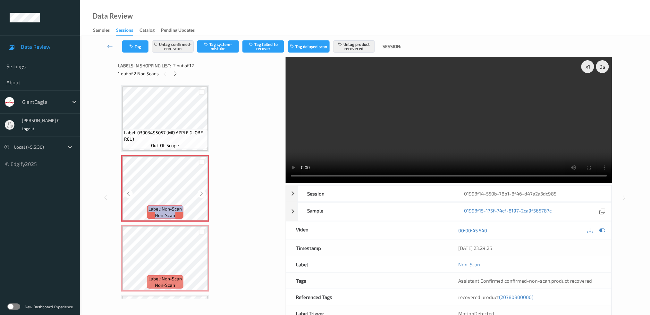
click at [202, 192] on icon at bounding box center [201, 194] width 5 height 6
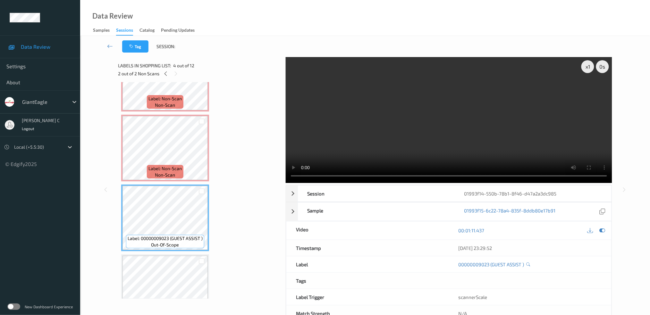
scroll to position [128, 0]
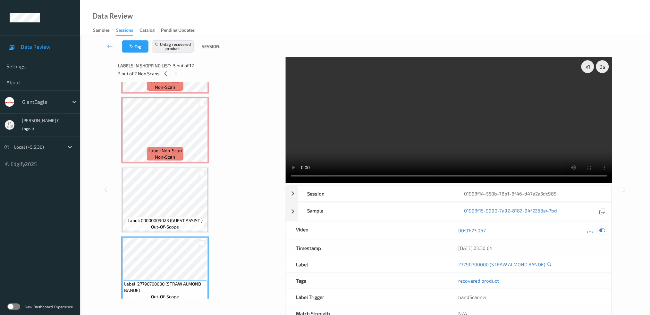
click at [603, 230] on icon at bounding box center [602, 231] width 6 height 6
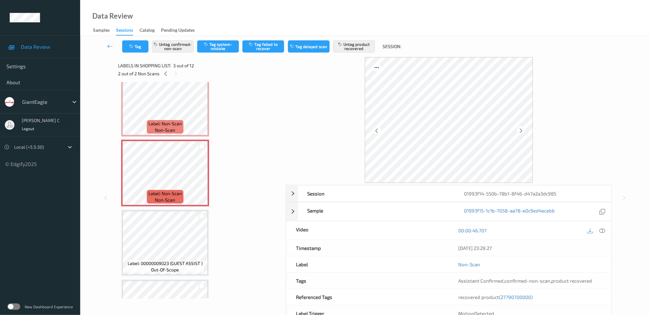
scroll to position [214, 0]
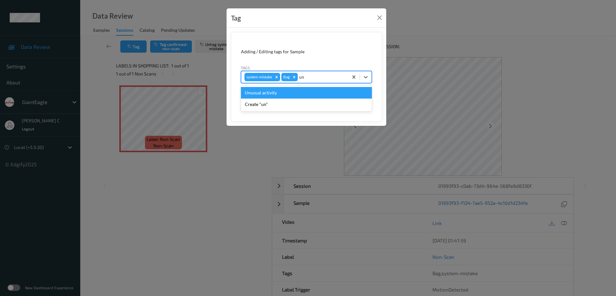
click at [288, 93] on div "Unusual activity" at bounding box center [306, 93] width 131 height 12
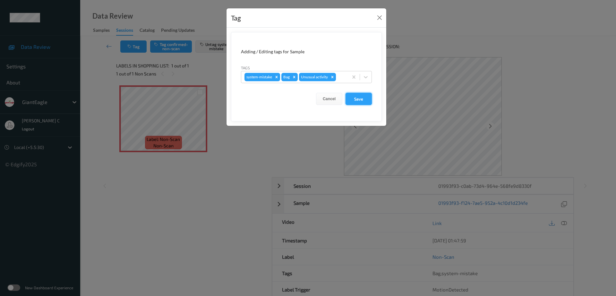
click at [361, 97] on button "Save" at bounding box center [358, 99] width 26 height 12
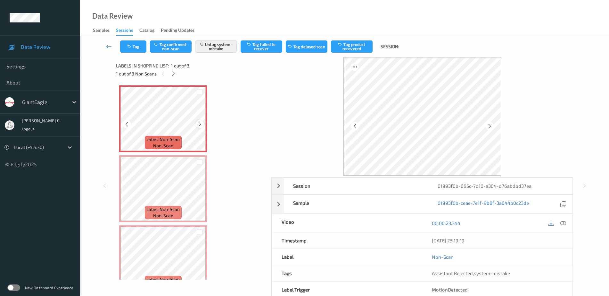
click at [201, 123] on icon at bounding box center [199, 124] width 5 height 6
click at [563, 225] on icon at bounding box center [564, 223] width 6 height 6
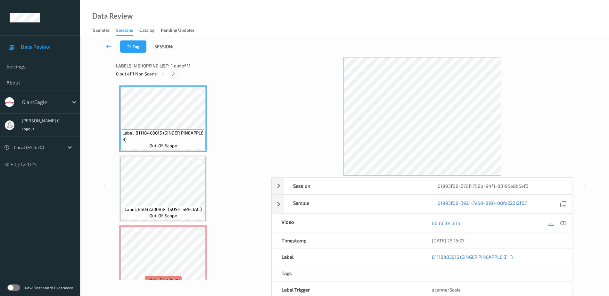
click at [175, 74] on icon at bounding box center [173, 74] width 5 height 6
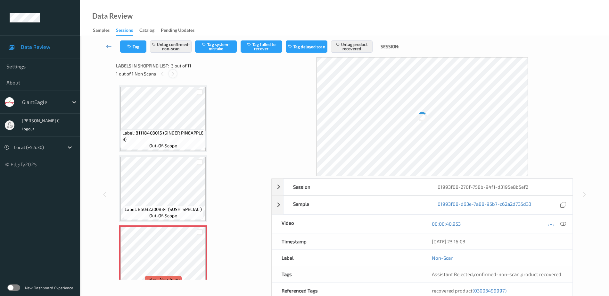
scroll to position [73, 0]
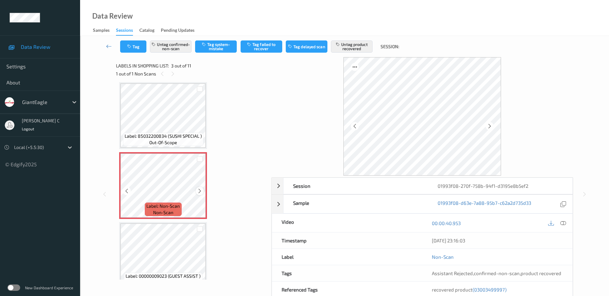
click at [201, 189] on icon at bounding box center [199, 191] width 5 height 6
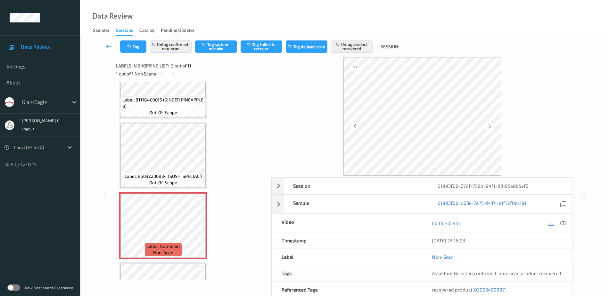
click at [156, 118] on div "Label: 81118403015 (GINGER PINEAPPLE B) out-of-scope" at bounding box center [163, 85] width 88 height 67
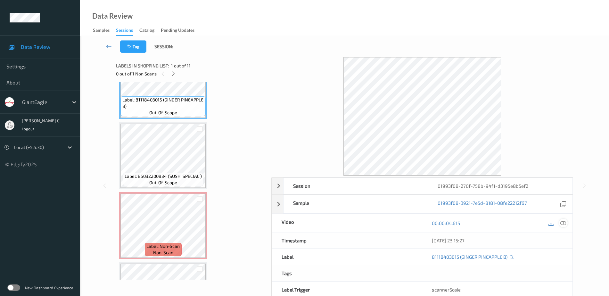
click at [567, 224] on div at bounding box center [563, 222] width 9 height 9
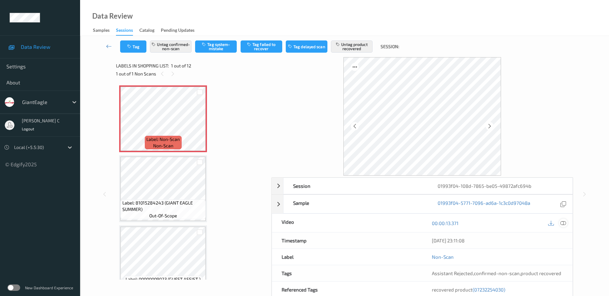
click at [563, 223] on icon at bounding box center [564, 223] width 6 height 6
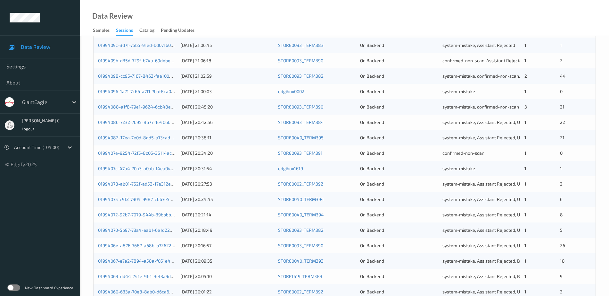
scroll to position [187, 0]
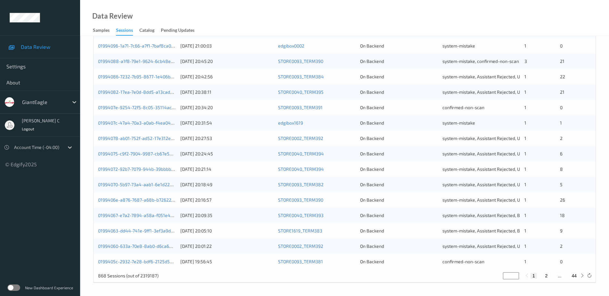
click at [8, 288] on label at bounding box center [13, 287] width 13 height 6
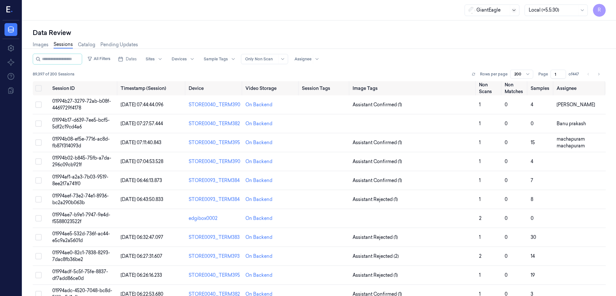
click at [516, 10] on icon at bounding box center [513, 10] width 5 height 5
click at [548, 31] on div "Data Review" at bounding box center [319, 32] width 573 height 9
click at [517, 13] on div at bounding box center [513, 10] width 8 height 11
click at [557, 34] on div "Data Review" at bounding box center [319, 32] width 573 height 9
click at [570, 12] on div at bounding box center [552, 10] width 48 height 7
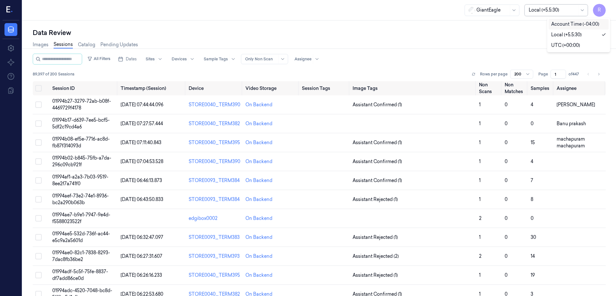
click at [583, 23] on div "Account Time (-04:00)" at bounding box center [575, 24] width 48 height 7
click at [311, 61] on div at bounding box center [302, 59] width 17 height 6
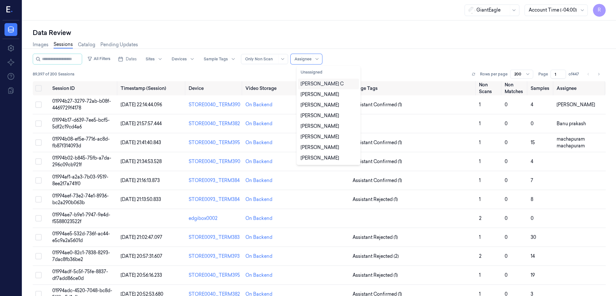
click at [326, 82] on div "[PERSON_NAME] C" at bounding box center [321, 83] width 43 height 7
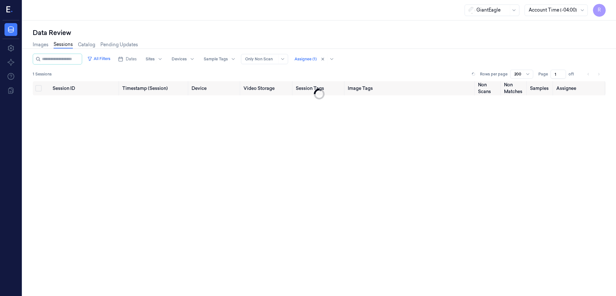
click at [401, 27] on div "Data Review Images Sessions Catalog Pending Updates All Filters Dates Sites Dev…" at bounding box center [318, 158] width 593 height 275
click at [516, 12] on icon at bounding box center [513, 10] width 5 height 5
click at [415, 35] on div "Data Review" at bounding box center [319, 32] width 573 height 9
drag, startPoint x: 328, startPoint y: 58, endPoint x: 231, endPoint y: 81, distance: 99.2
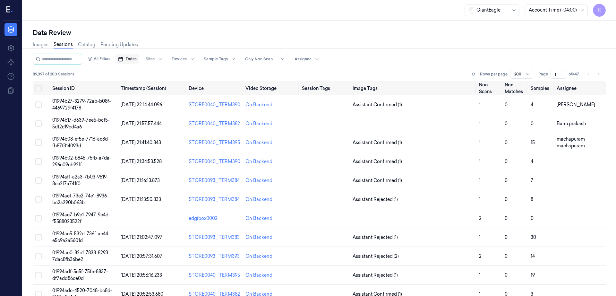
click at [137, 56] on span "Dates" at bounding box center [131, 59] width 11 height 6
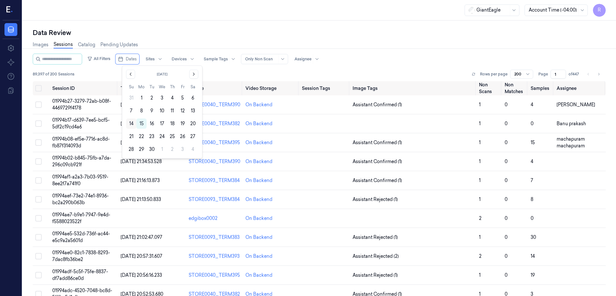
click at [132, 122] on button "14" at bounding box center [131, 123] width 10 height 10
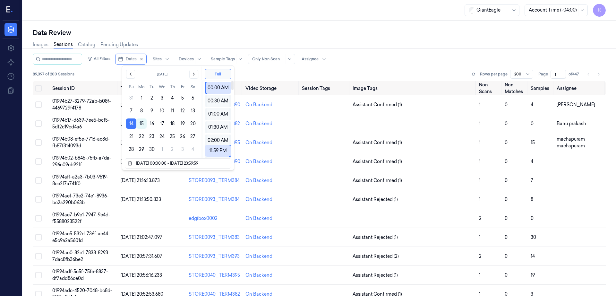
click at [300, 28] on div "Data Review" at bounding box center [319, 32] width 573 height 9
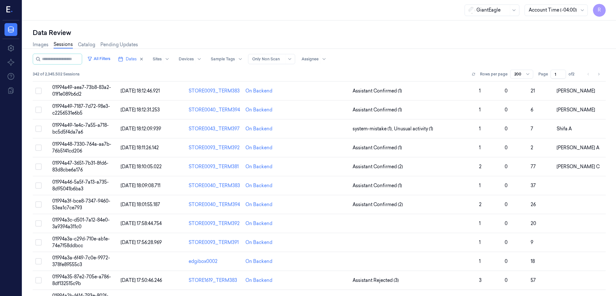
scroll to position [1122, 0]
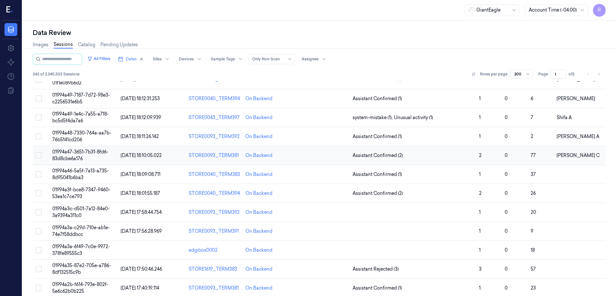
click at [67, 155] on td "01994a47-3651-7b31-8fd6-83d8cbe6a176" at bounding box center [84, 155] width 68 height 19
click at [67, 155] on div "Data Review Images Sessions Catalog Pending Updates All Filters Dates Sites Dev…" at bounding box center [318, 158] width 593 height 275
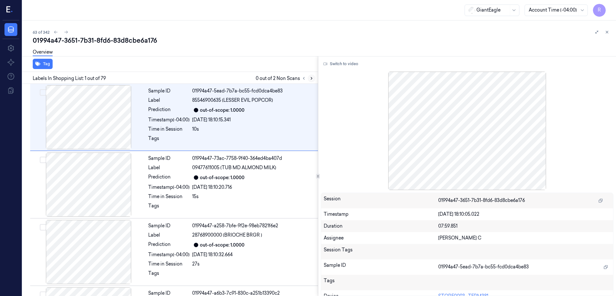
click at [309, 77] on icon at bounding box center [311, 78] width 4 height 4
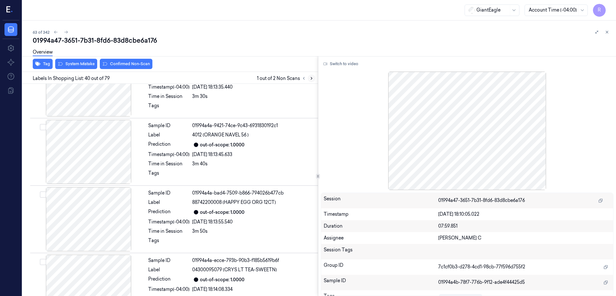
scroll to position [2553, 0]
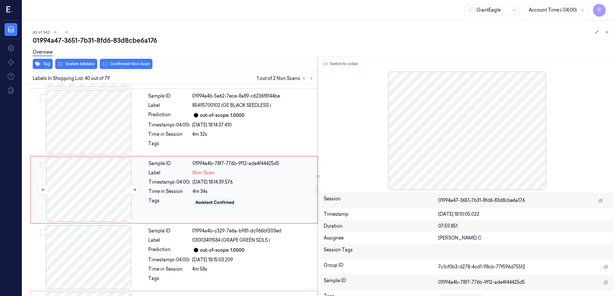
click at [61, 187] on div at bounding box center [89, 189] width 114 height 64
click at [132, 189] on icon at bounding box center [134, 189] width 4 height 4
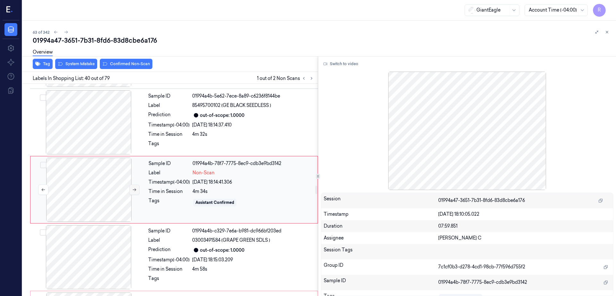
click at [132, 189] on icon at bounding box center [134, 189] width 4 height 4
click at [66, 122] on div at bounding box center [88, 122] width 114 height 64
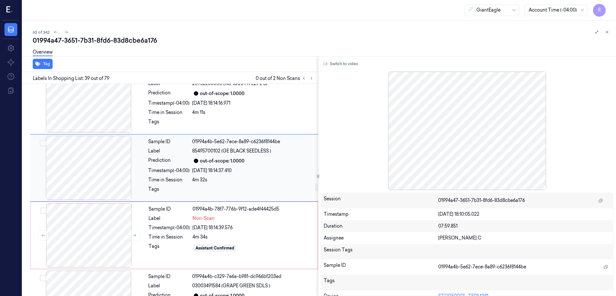
scroll to position [2486, 0]
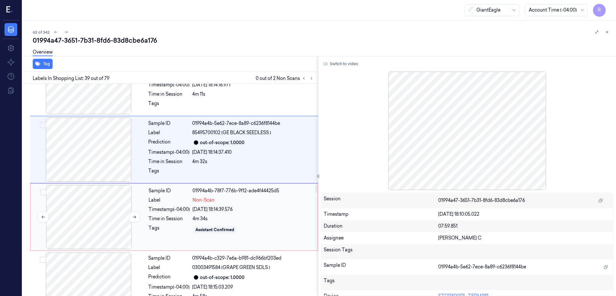
click at [49, 207] on div at bounding box center [89, 217] width 114 height 64
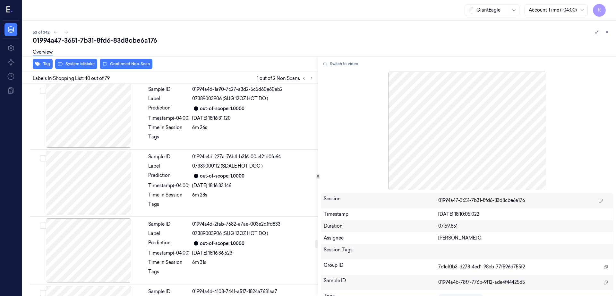
scroll to position [3916, 0]
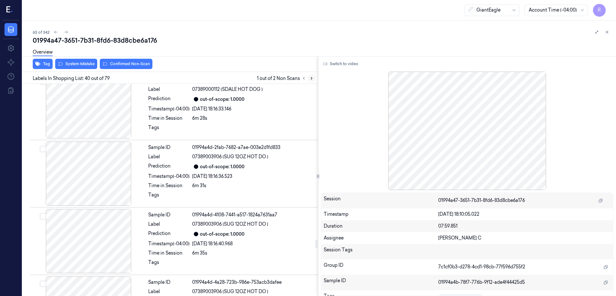
click at [309, 79] on icon at bounding box center [311, 78] width 4 height 4
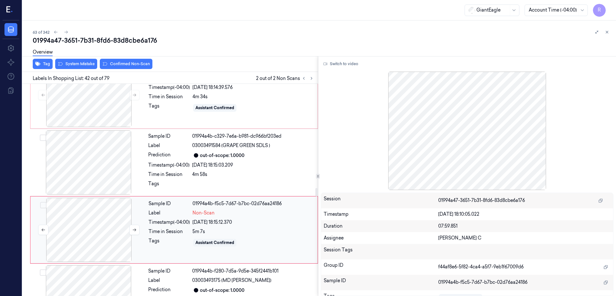
scroll to position [2527, 0]
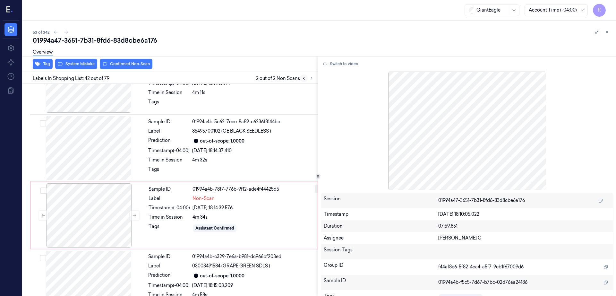
click at [301, 77] on icon at bounding box center [303, 78] width 4 height 4
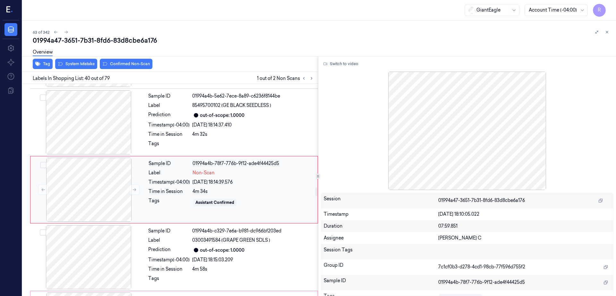
scroll to position [2673, 0]
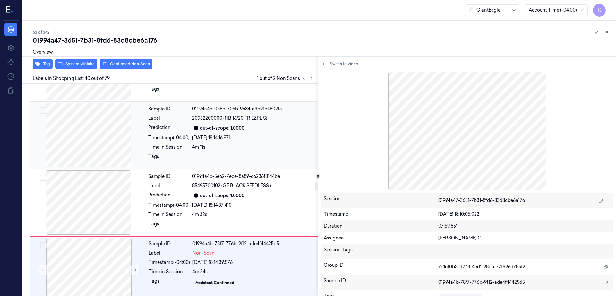
click at [67, 133] on div at bounding box center [88, 135] width 114 height 64
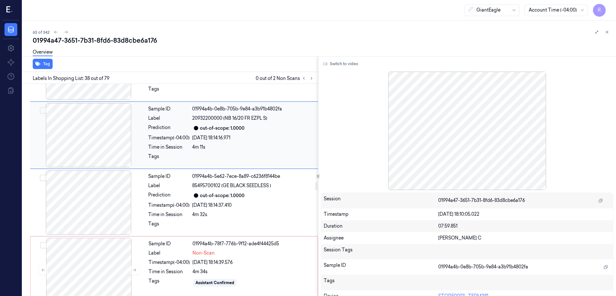
scroll to position [2418, 0]
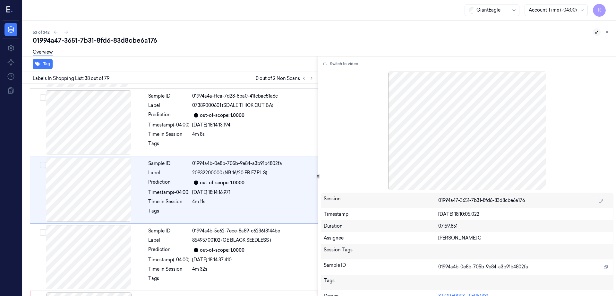
click at [598, 30] on icon at bounding box center [596, 32] width 4 height 4
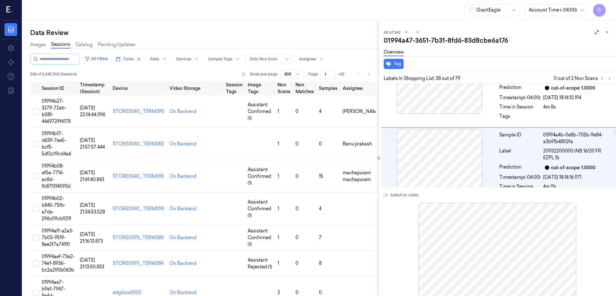
scroll to position [2892, 0]
click at [594, 29] on button at bounding box center [596, 32] width 8 height 8
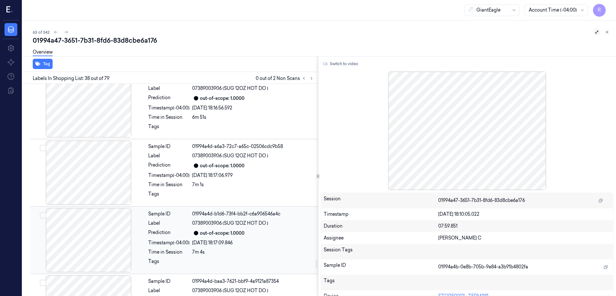
scroll to position [4548, 0]
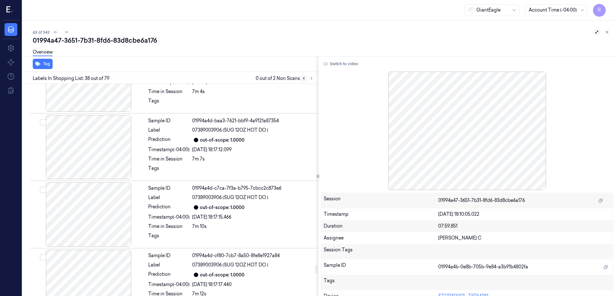
click at [300, 74] on div at bounding box center [307, 78] width 15 height 8
click at [309, 79] on icon at bounding box center [311, 78] width 4 height 4
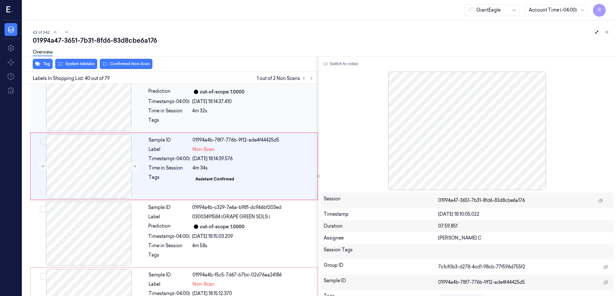
scroll to position [2553, 0]
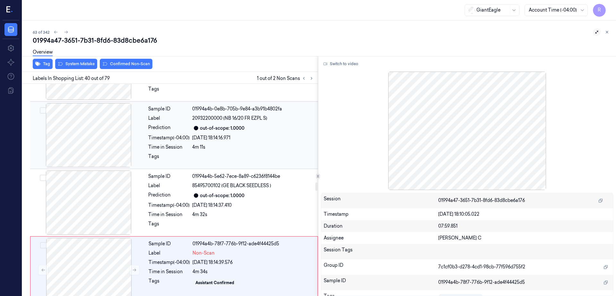
click at [83, 149] on div at bounding box center [88, 135] width 114 height 64
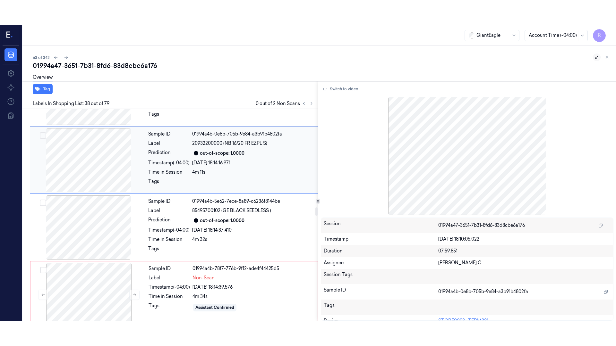
scroll to position [2418, 0]
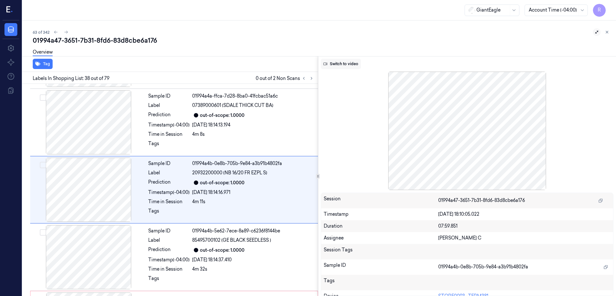
click at [321, 65] on button "Switch to video" at bounding box center [341, 64] width 40 height 10
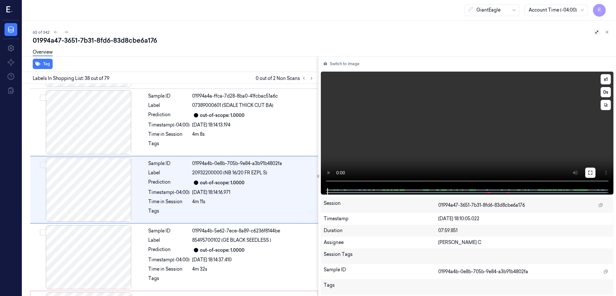
click at [590, 175] on icon at bounding box center [589, 172] width 5 height 5
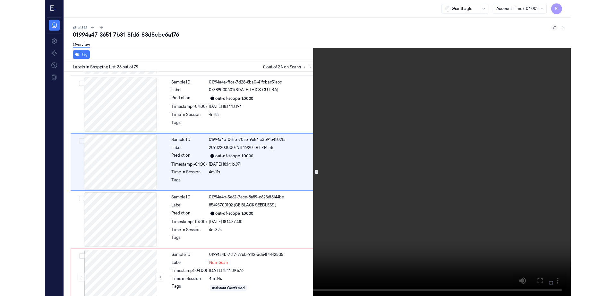
scroll to position [2393, 0]
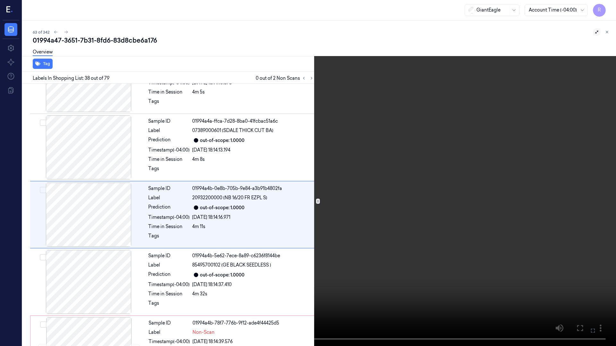
click at [374, 295] on video at bounding box center [308, 173] width 616 height 346
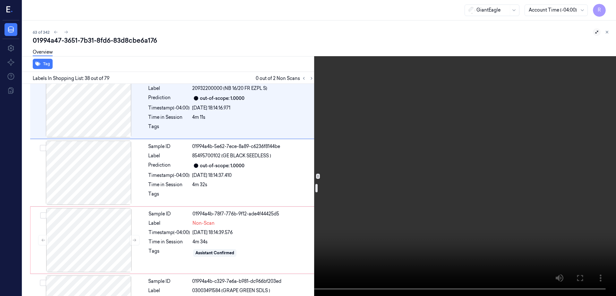
scroll to position [2513, 0]
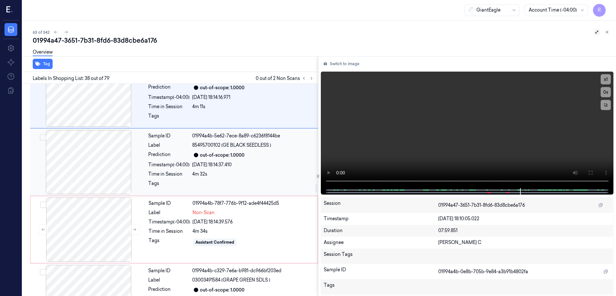
click at [71, 150] on div at bounding box center [88, 162] width 114 height 64
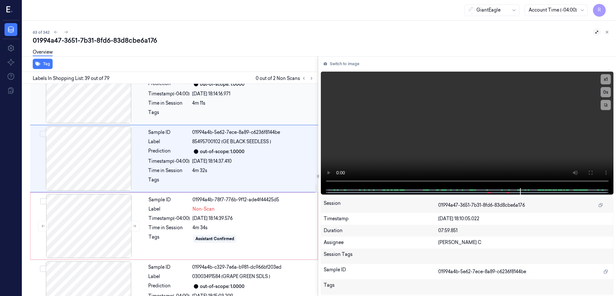
scroll to position [2526, 0]
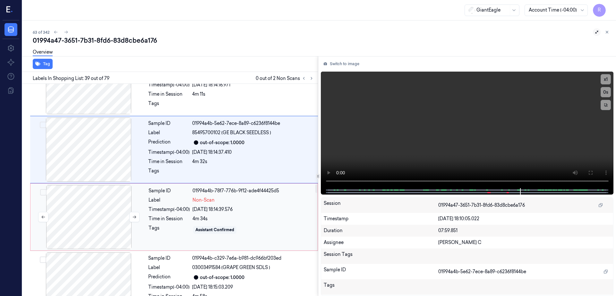
click at [56, 200] on div at bounding box center [89, 217] width 114 height 64
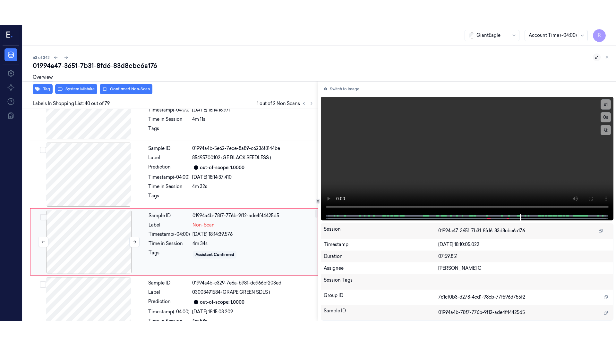
scroll to position [2553, 0]
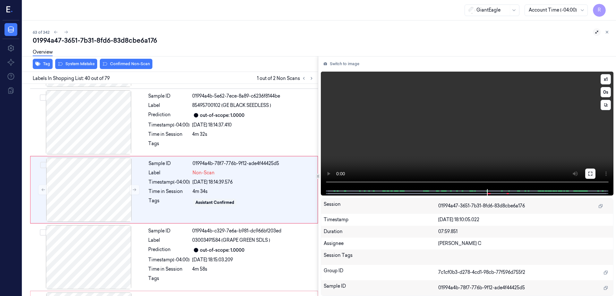
click at [591, 171] on button at bounding box center [590, 173] width 10 height 10
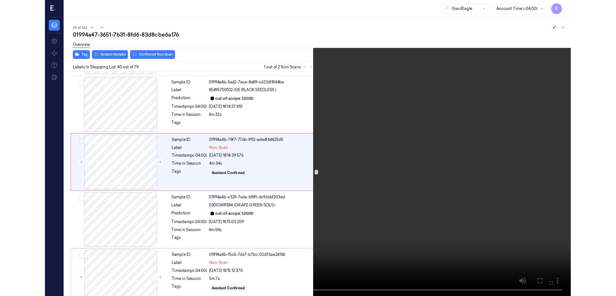
scroll to position [2528, 0]
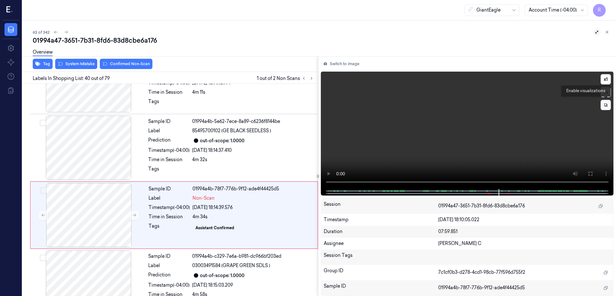
click at [605, 104] on icon at bounding box center [605, 105] width 4 height 4
click at [605, 104] on icon at bounding box center [605, 105] width 10 height 10
click at [605, 104] on icon at bounding box center [605, 105] width 4 height 4
click at [605, 105] on icon at bounding box center [605, 105] width 4 height 4
click at [605, 105] on icon at bounding box center [605, 105] width 10 height 10
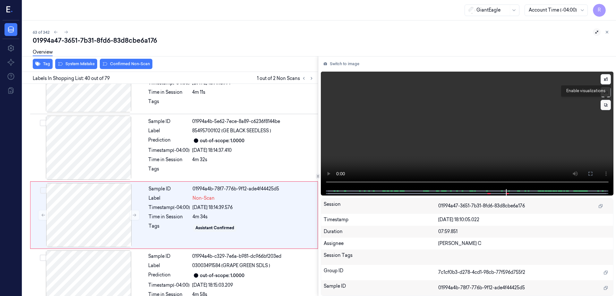
click at [605, 105] on icon at bounding box center [605, 105] width 4 height 4
click at [605, 105] on icon at bounding box center [605, 105] width 10 height 10
click at [605, 105] on icon at bounding box center [605, 105] width 4 height 4
click at [605, 105] on icon at bounding box center [605, 105] width 10 height 10
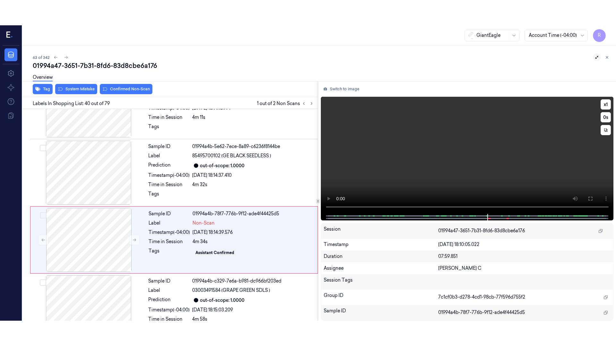
scroll to position [2553, 0]
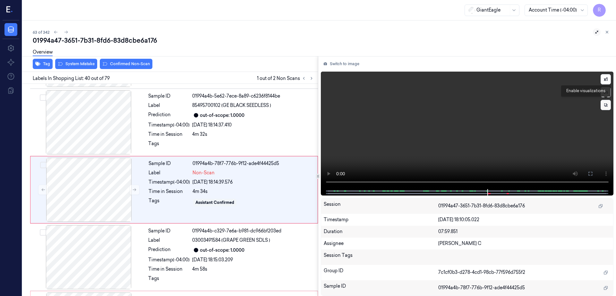
click at [606, 105] on icon at bounding box center [605, 104] width 3 height 3
click at [589, 169] on button at bounding box center [590, 173] width 10 height 10
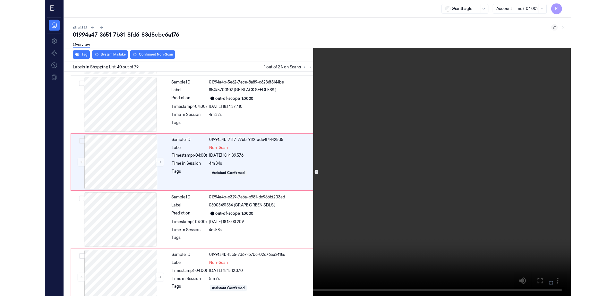
scroll to position [2528, 0]
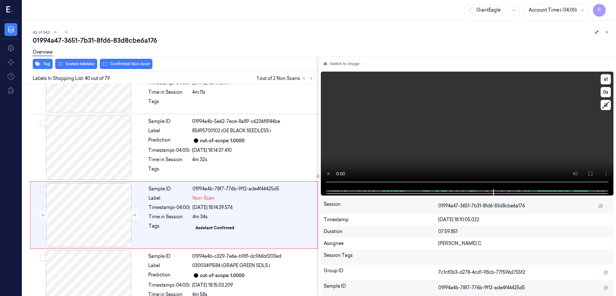
drag, startPoint x: 593, startPoint y: 175, endPoint x: 593, endPoint y: 212, distance: 36.2
click at [593, 177] on button at bounding box center [590, 173] width 10 height 10
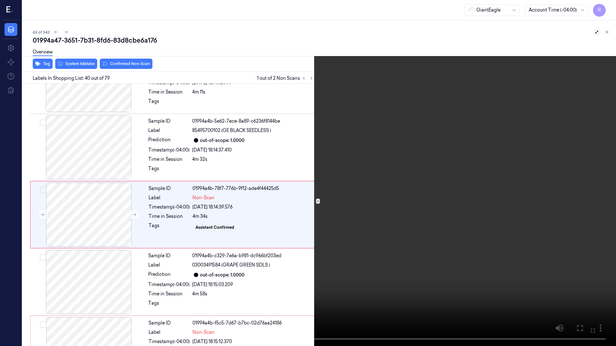
click at [588, 295] on video at bounding box center [308, 173] width 616 height 346
click at [399, 295] on video at bounding box center [308, 173] width 616 height 346
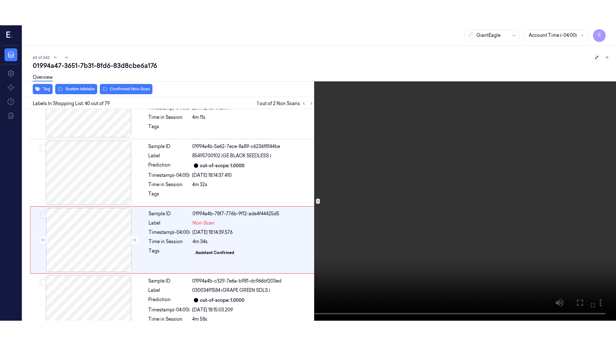
scroll to position [2553, 0]
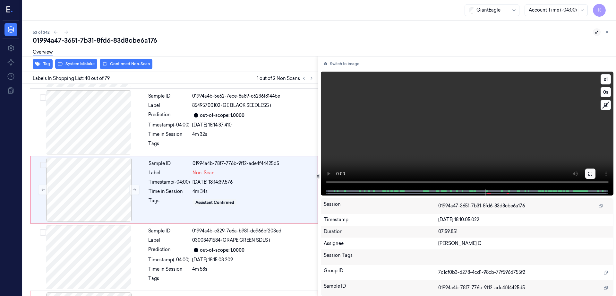
click at [590, 174] on icon at bounding box center [589, 173] width 5 height 5
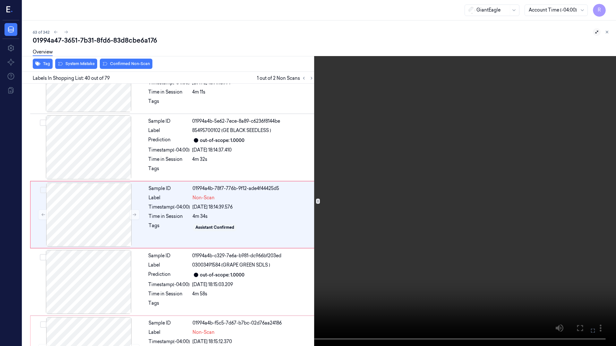
click at [609, 34] on icon at bounding box center [608, 34] width 10 height 10
click at [609, 34] on icon at bounding box center [607, 33] width 3 height 3
click at [606, 37] on icon at bounding box center [608, 34] width 10 height 10
click at [605, 34] on button at bounding box center [608, 33] width 10 height 10
click at [606, 34] on icon at bounding box center [608, 34] width 10 height 10
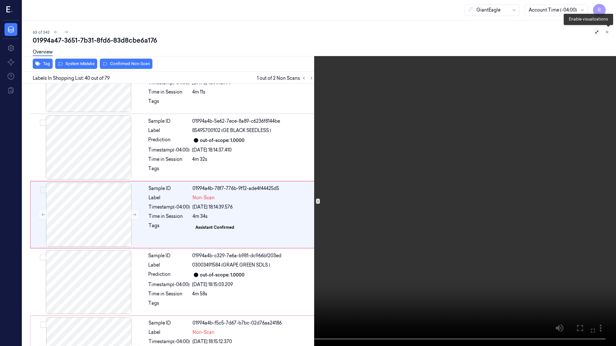
click at [608, 35] on icon at bounding box center [607, 33] width 3 height 3
click at [0, 0] on button at bounding box center [0, 0] width 0 height 0
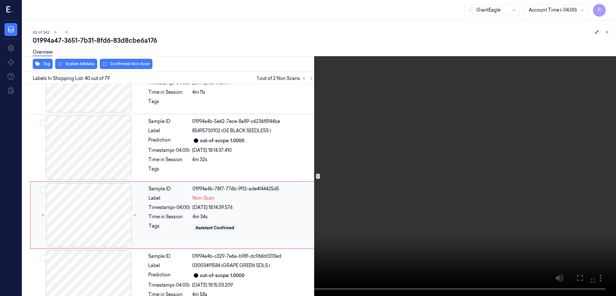
scroll to position [2553, 0]
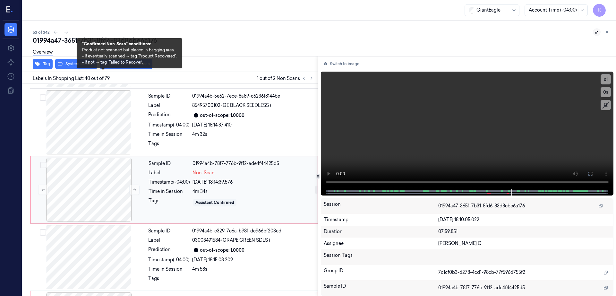
click at [231, 183] on div "14/09/2025 18:14:39.576" at bounding box center [252, 182] width 121 height 7
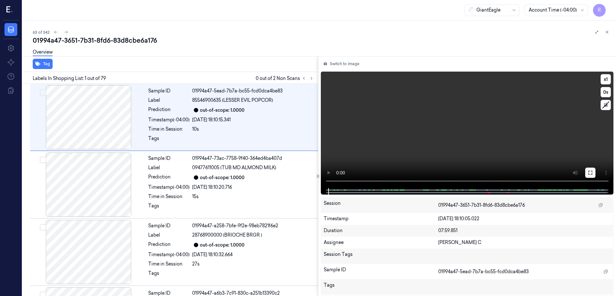
click at [592, 175] on icon at bounding box center [589, 172] width 5 height 5
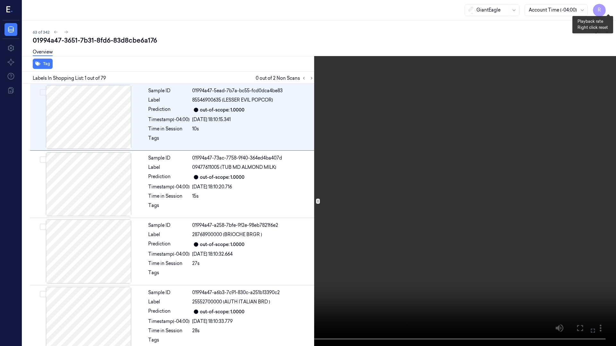
click at [611, 8] on button "x 1" at bounding box center [608, 8] width 10 height 10
click at [608, 7] on button "x 2" at bounding box center [608, 8] width 10 height 10
click at [608, 7] on button "x 4" at bounding box center [608, 8] width 10 height 10
click at [0, 0] on icon at bounding box center [0, 0] width 0 height 0
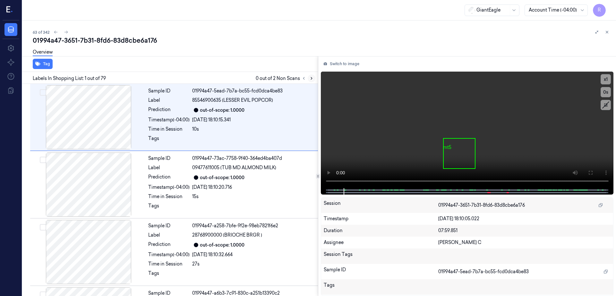
click at [315, 81] on button at bounding box center [311, 78] width 8 height 8
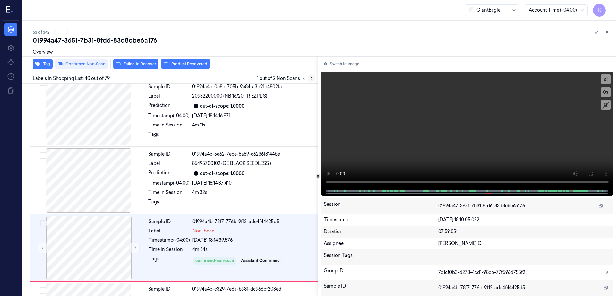
scroll to position [2553, 0]
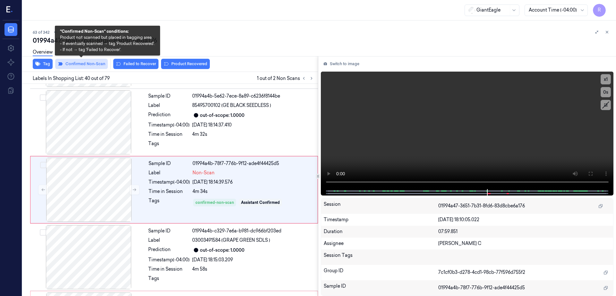
click at [97, 64] on button "Confirmed Non-Scan" at bounding box center [81, 64] width 53 height 10
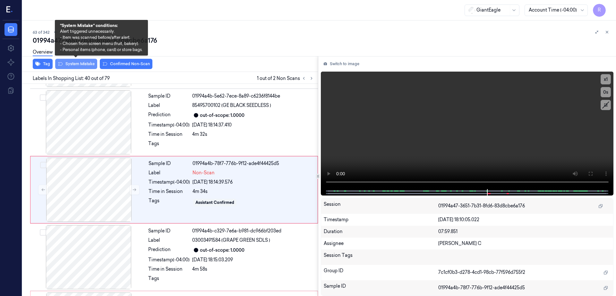
click at [74, 63] on button "System Mistake" at bounding box center [76, 64] width 42 height 10
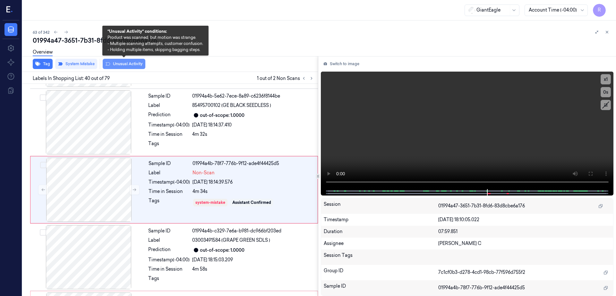
click at [122, 63] on button "Unusual Activity" at bounding box center [124, 64] width 43 height 10
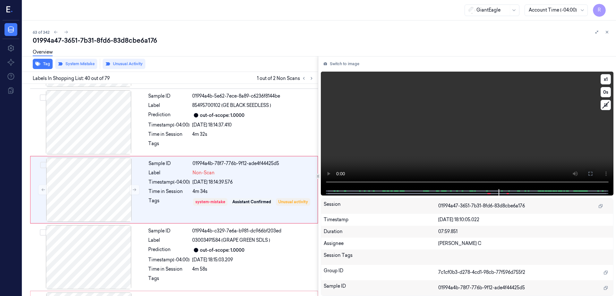
drag, startPoint x: 612, startPoint y: 175, endPoint x: 507, endPoint y: 230, distance: 118.9
click at [592, 175] on icon at bounding box center [589, 173] width 5 height 5
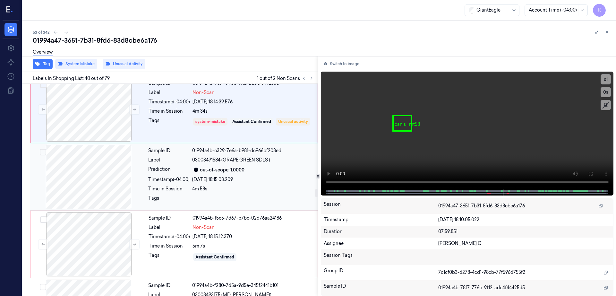
click at [95, 179] on div at bounding box center [88, 177] width 114 height 64
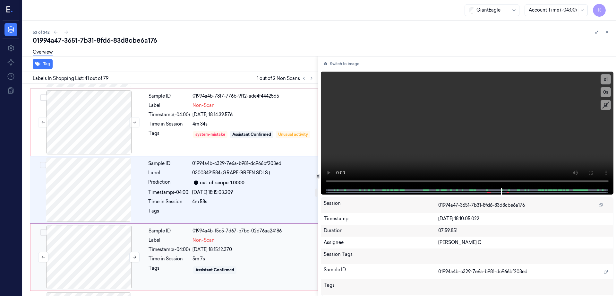
click at [101, 227] on div at bounding box center [89, 257] width 114 height 64
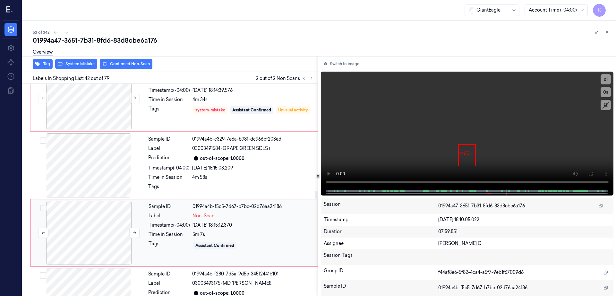
scroll to position [2688, 0]
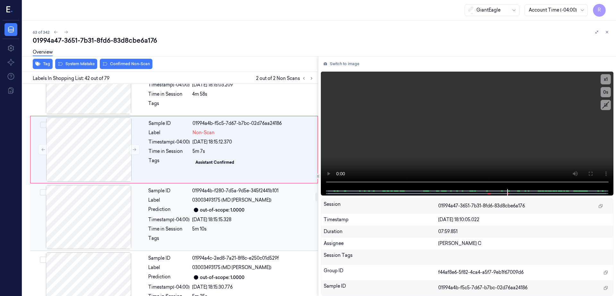
click at [97, 229] on div at bounding box center [88, 217] width 114 height 64
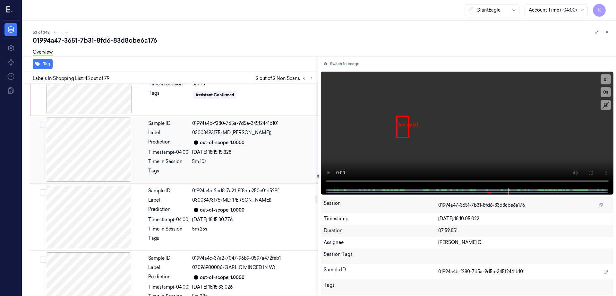
click at [97, 229] on div at bounding box center [88, 217] width 114 height 64
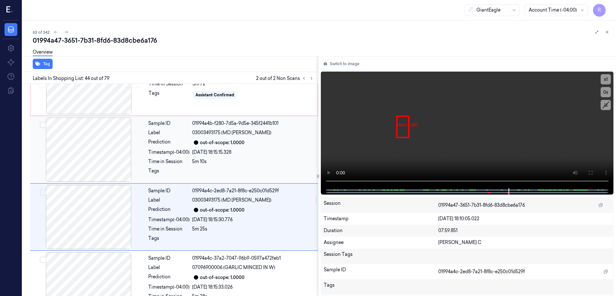
scroll to position [2822, 0]
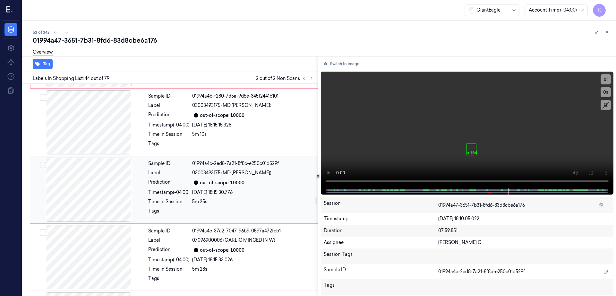
click at [90, 202] on div at bounding box center [88, 189] width 114 height 64
click at [92, 245] on div at bounding box center [88, 257] width 114 height 64
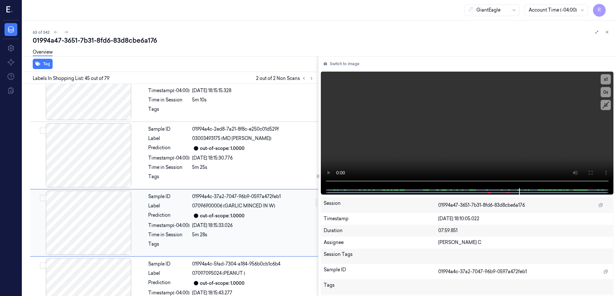
scroll to position [2850, 0]
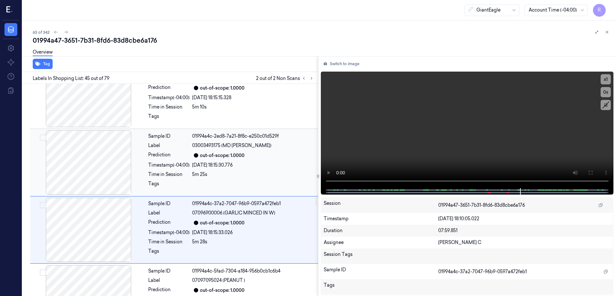
click at [93, 158] on div at bounding box center [88, 162] width 114 height 64
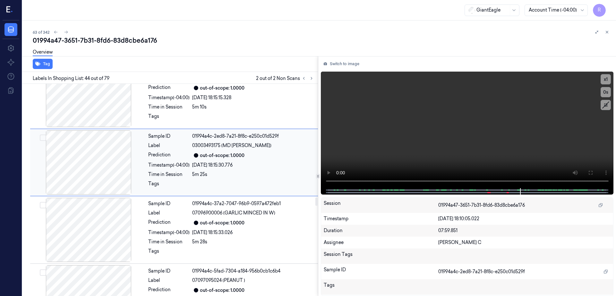
scroll to position [2822, 0]
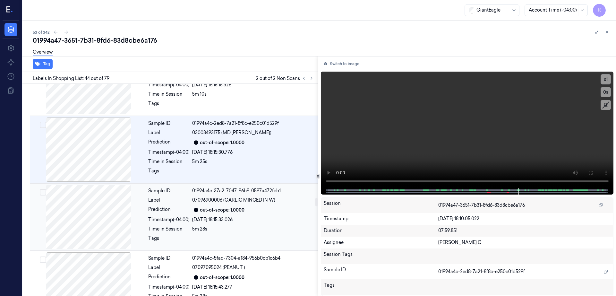
click at [102, 235] on div at bounding box center [88, 217] width 114 height 64
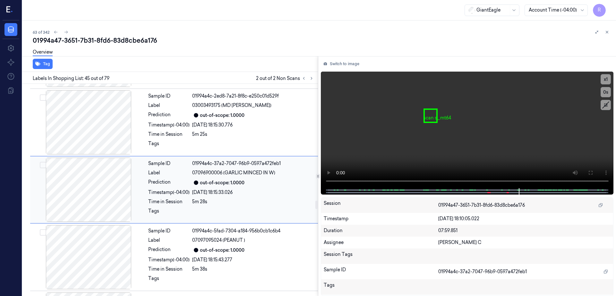
scroll to position [2930, 0]
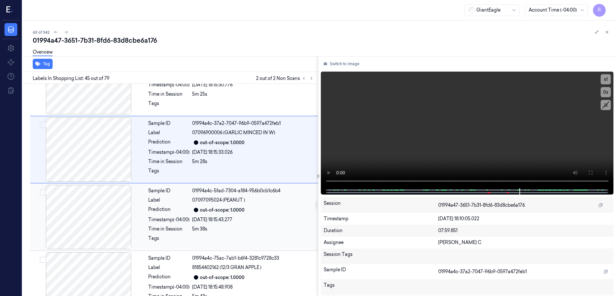
click at [96, 226] on div at bounding box center [88, 217] width 114 height 64
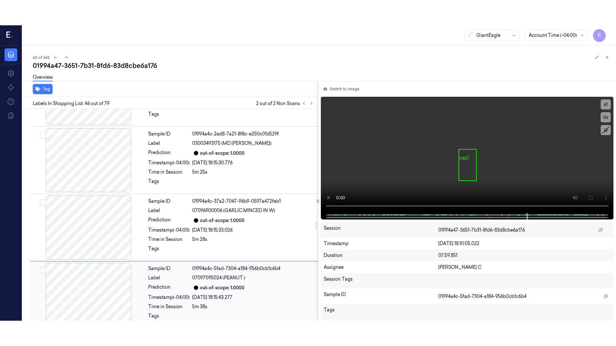
scroll to position [2797, 0]
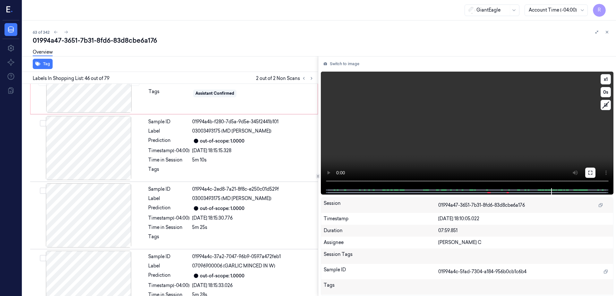
click at [592, 173] on icon at bounding box center [589, 172] width 5 height 5
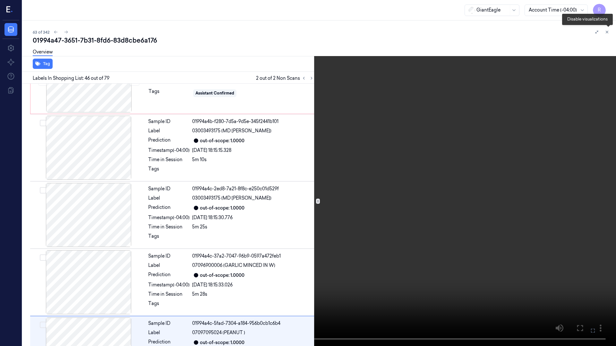
click at [608, 33] on icon at bounding box center [608, 34] width 10 height 10
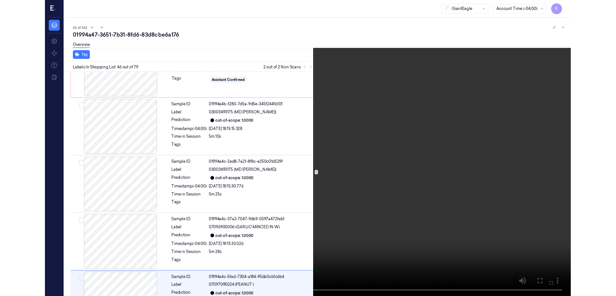
scroll to position [2932, 0]
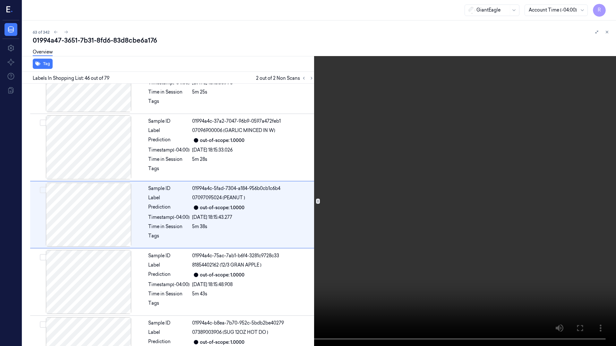
click at [607, 36] on button at bounding box center [608, 33] width 10 height 10
click at [607, 36] on icon at bounding box center [608, 34] width 10 height 10
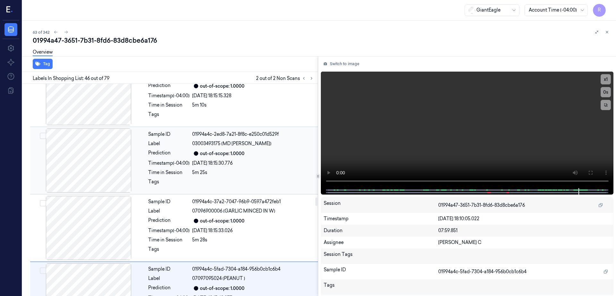
click at [100, 159] on div at bounding box center [88, 160] width 114 height 64
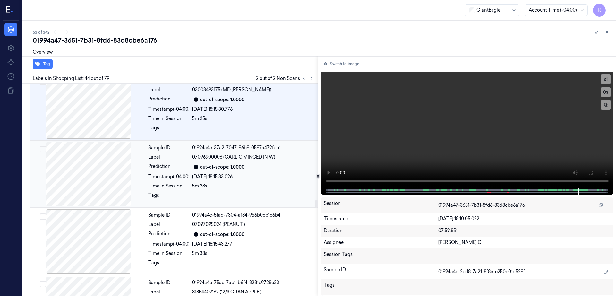
click at [104, 187] on div at bounding box center [88, 174] width 114 height 64
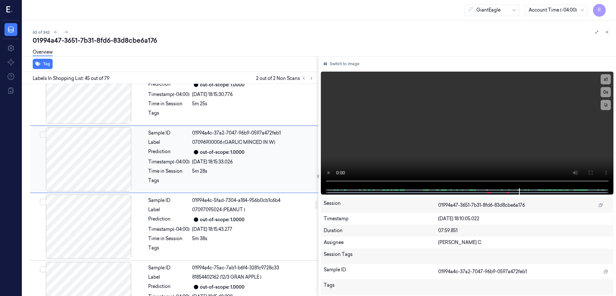
scroll to position [2930, 0]
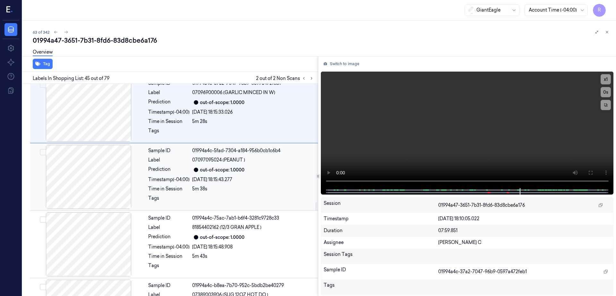
click at [108, 167] on div at bounding box center [88, 177] width 114 height 64
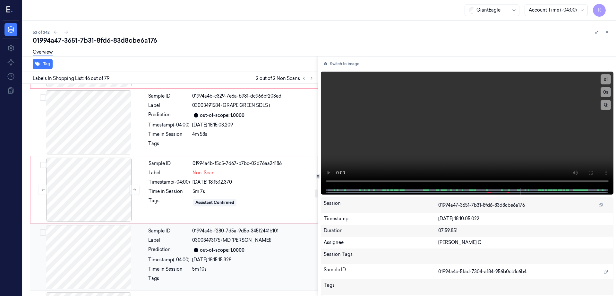
scroll to position [2636, 0]
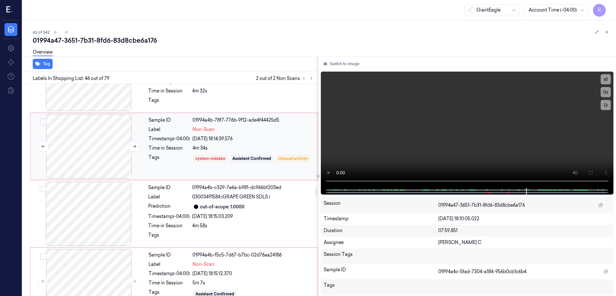
click at [103, 155] on div at bounding box center [89, 146] width 114 height 64
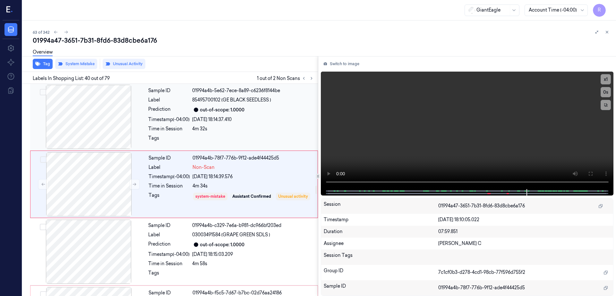
scroll to position [2553, 0]
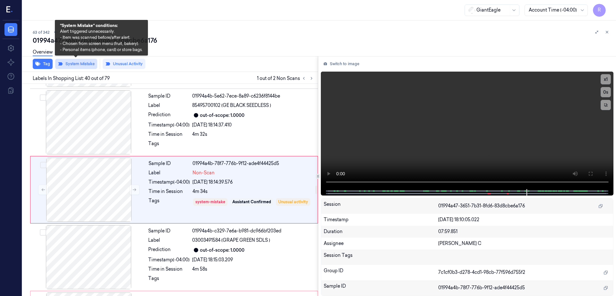
click at [78, 63] on button "System Mistake" at bounding box center [76, 64] width 42 height 10
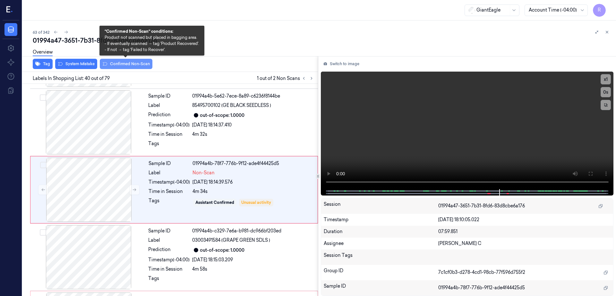
click at [108, 65] on button "Confirmed Non-Scan" at bounding box center [126, 64] width 53 height 10
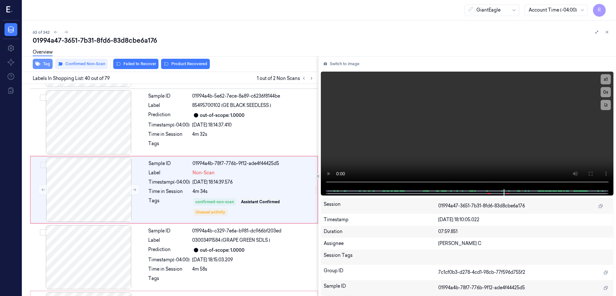
click at [34, 62] on button "Tag" at bounding box center [43, 64] width 20 height 10
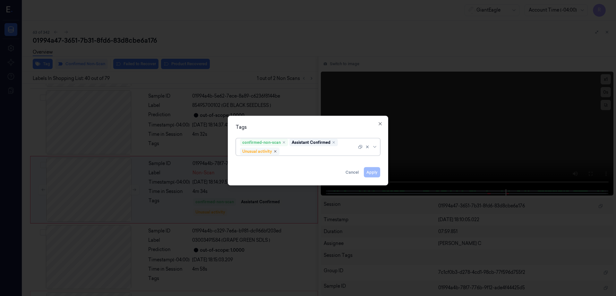
click at [275, 151] on icon "Remove ,Unusual activity" at bounding box center [275, 151] width 4 height 4
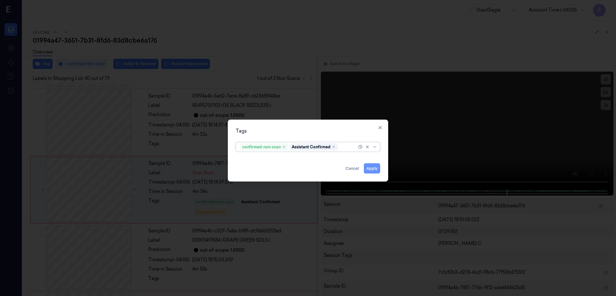
click at [371, 171] on button "Apply" at bounding box center [372, 168] width 16 height 10
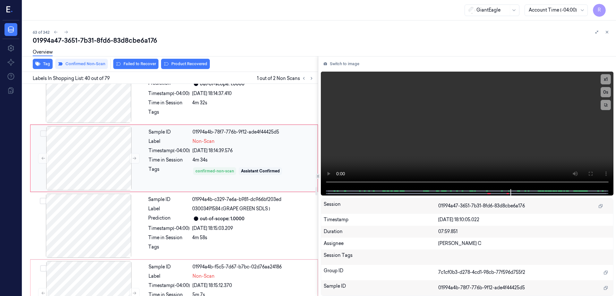
scroll to position [2593, 0]
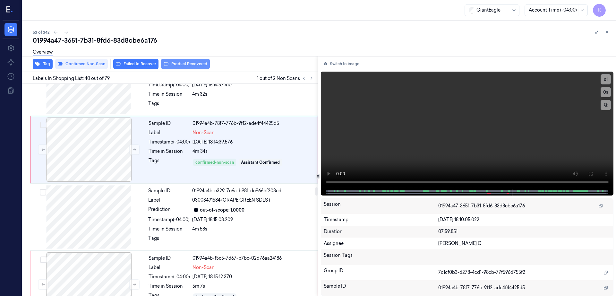
click at [179, 66] on button "Product Recovered" at bounding box center [185, 64] width 49 height 10
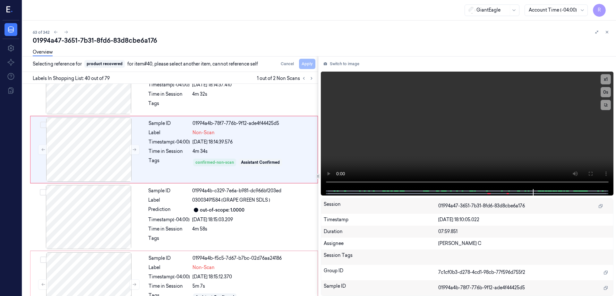
scroll to position [2553, 0]
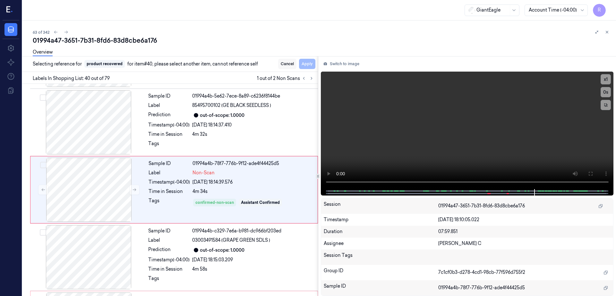
click at [296, 64] on button "Cancel" at bounding box center [287, 64] width 18 height 10
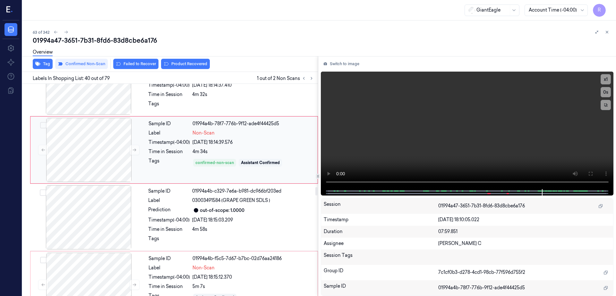
scroll to position [2593, 0]
click at [199, 65] on button "Product Recovered" at bounding box center [185, 64] width 49 height 10
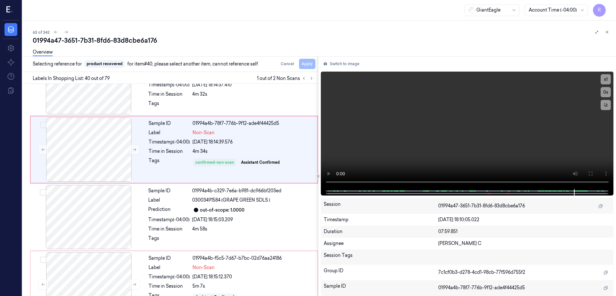
scroll to position [2553, 0]
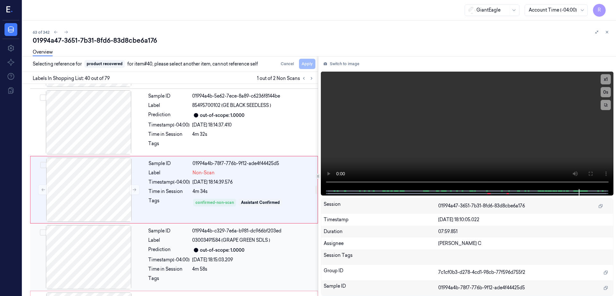
click at [248, 248] on div "out-of-scope: 1.0000" at bounding box center [253, 250] width 122 height 8
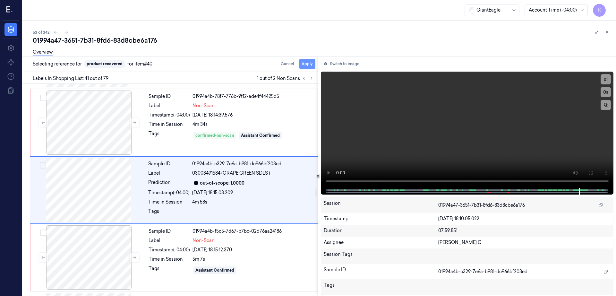
scroll to position [2620, 0]
click at [315, 63] on button "Apply" at bounding box center [307, 64] width 16 height 10
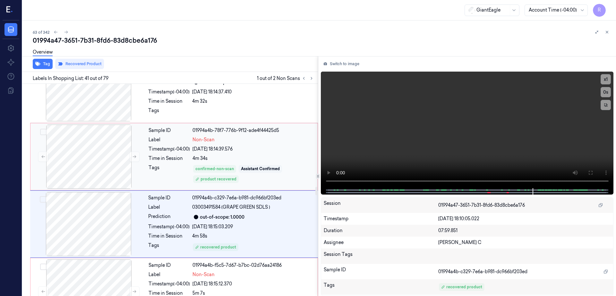
scroll to position [2580, 0]
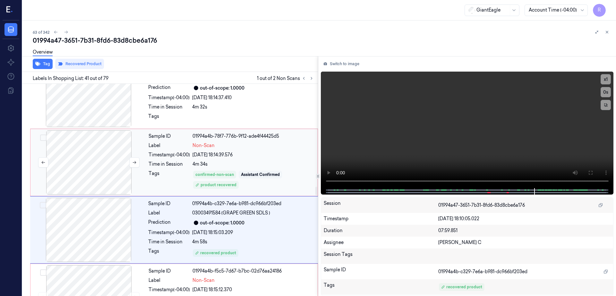
click at [97, 156] on div at bounding box center [89, 162] width 114 height 64
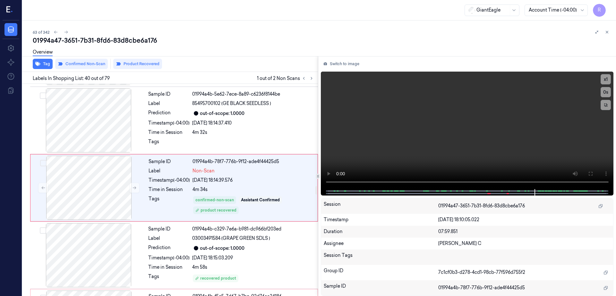
scroll to position [2553, 0]
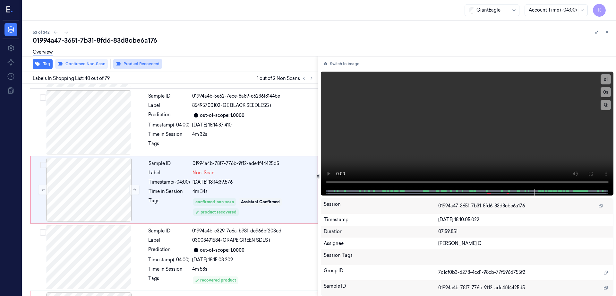
click at [141, 65] on button "Product Recovered" at bounding box center [137, 64] width 49 height 10
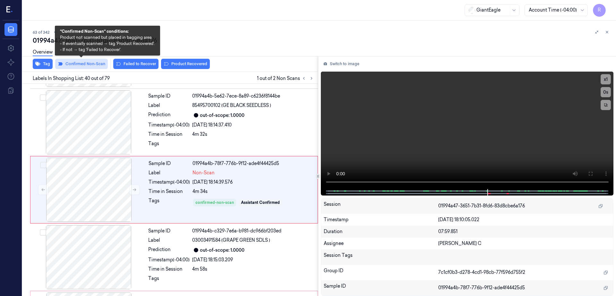
click at [95, 65] on button "Confirmed Non-Scan" at bounding box center [81, 64] width 53 height 10
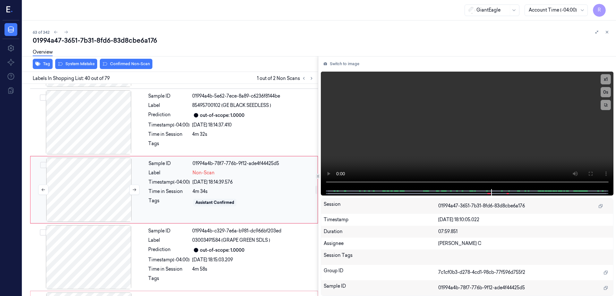
click at [94, 187] on div at bounding box center [89, 189] width 114 height 64
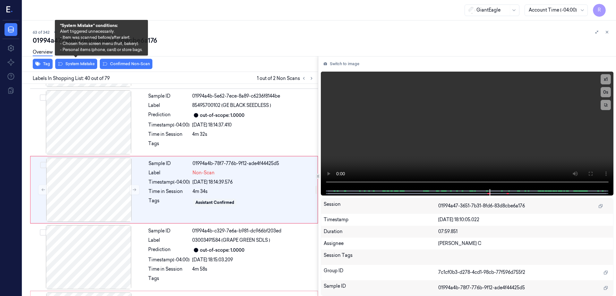
click at [71, 61] on div "Overview" at bounding box center [322, 53] width 578 height 16
click at [72, 64] on button "System Mistake" at bounding box center [76, 64] width 42 height 10
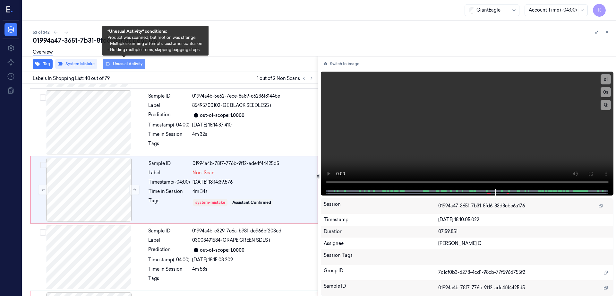
click at [137, 65] on button "Unusual Activity" at bounding box center [124, 64] width 43 height 10
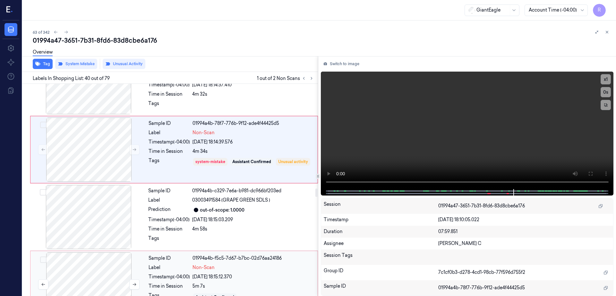
scroll to position [2633, 0]
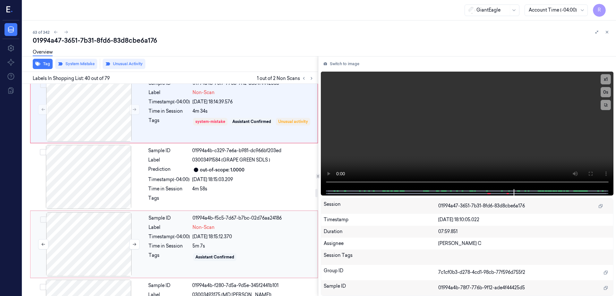
click at [96, 224] on div at bounding box center [89, 244] width 114 height 64
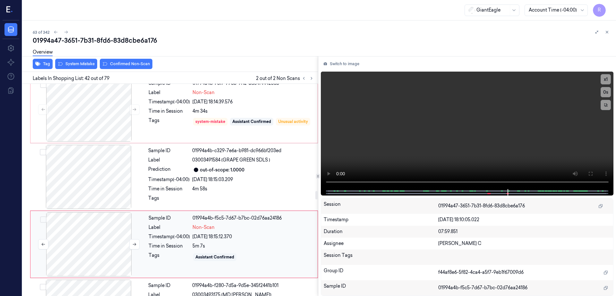
scroll to position [2688, 0]
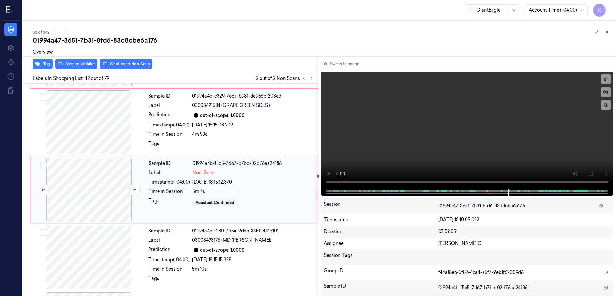
click at [90, 177] on div at bounding box center [89, 189] width 114 height 64
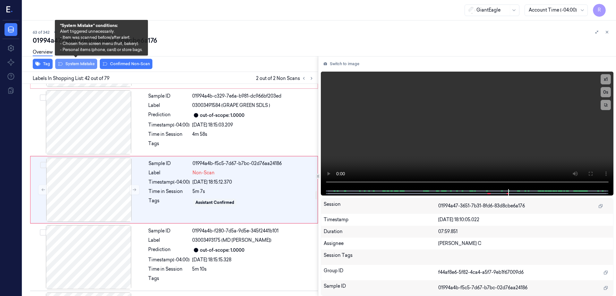
click at [82, 65] on button "System Mistake" at bounding box center [76, 64] width 42 height 10
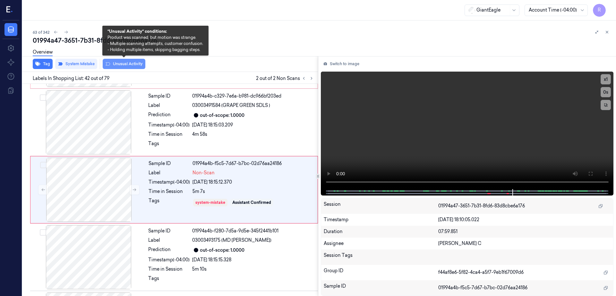
click at [121, 65] on button "Unusual Activity" at bounding box center [124, 64] width 43 height 10
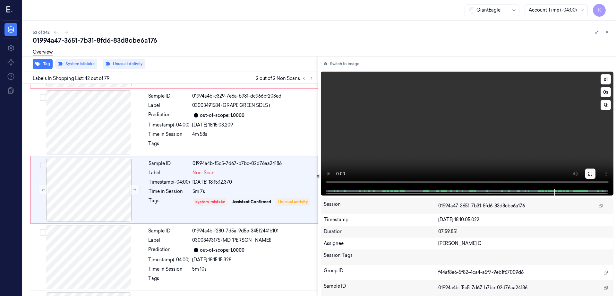
click at [592, 175] on icon at bounding box center [590, 174] width 4 height 4
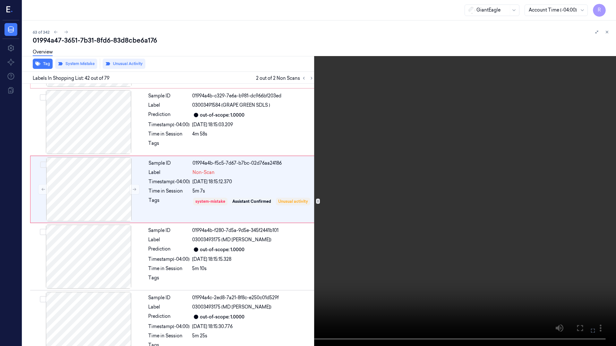
click at [0, 0] on icon at bounding box center [0, 0] width 0 height 0
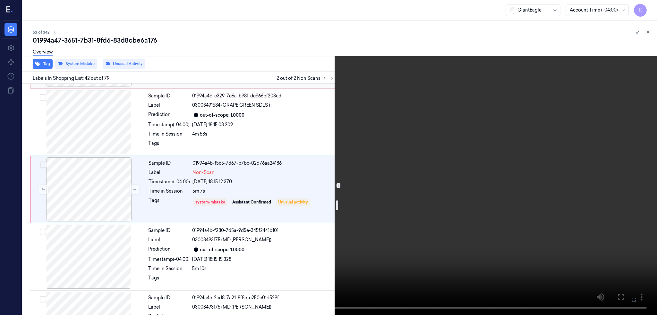
scroll to position [2602, 0]
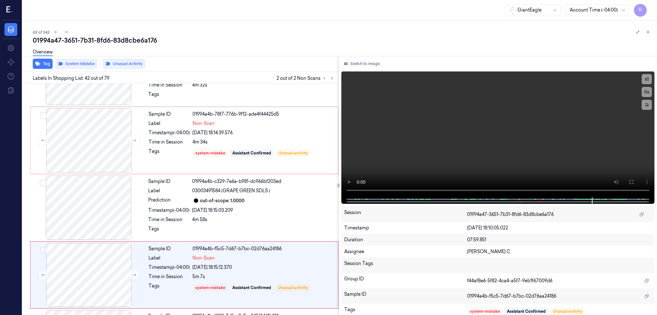
click at [10, 7] on icon at bounding box center [9, 10] width 7 height 10
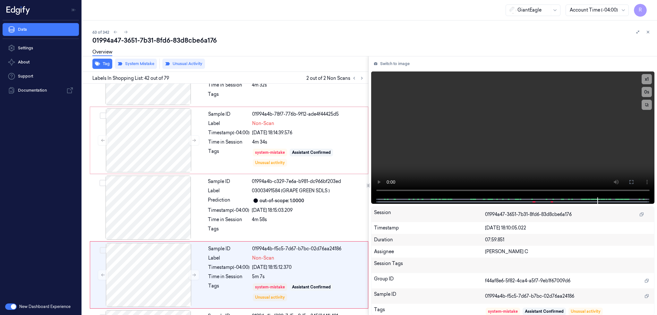
click at [10, 8] on icon at bounding box center [17, 10] width 23 height 10
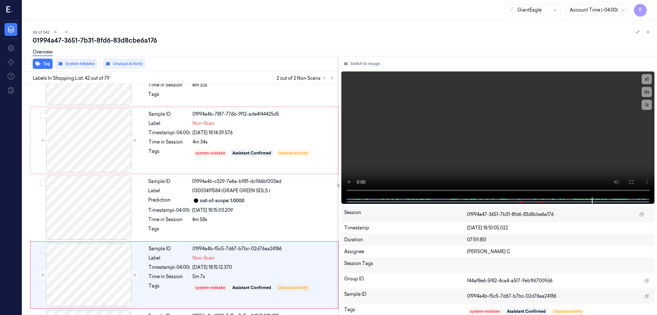
click at [11, 7] on icon at bounding box center [9, 10] width 7 height 10
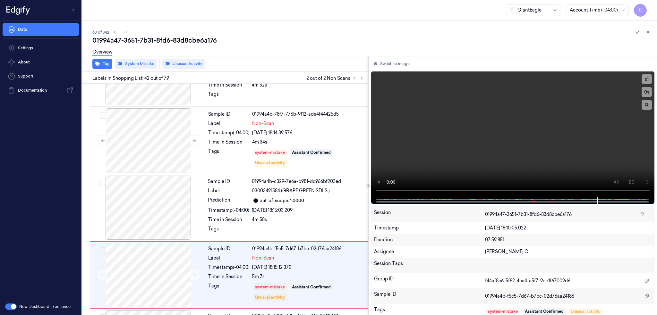
click at [15, 295] on button "button" at bounding box center [11, 307] width 12 height 6
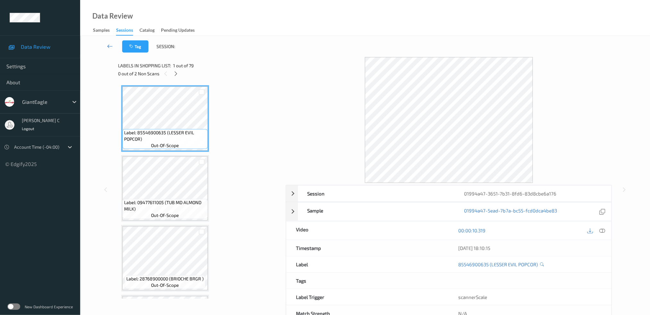
click at [105, 52] on link at bounding box center [110, 46] width 24 height 12
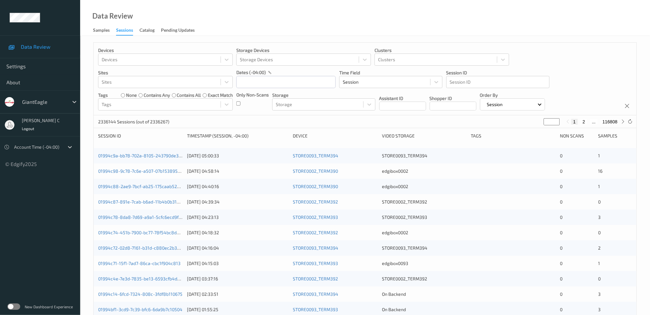
click at [18, 305] on label at bounding box center [13, 307] width 13 height 6
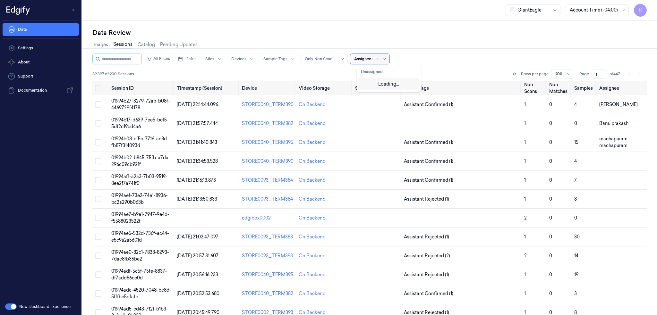
click at [367, 62] on div "Assignee" at bounding box center [362, 59] width 17 height 10
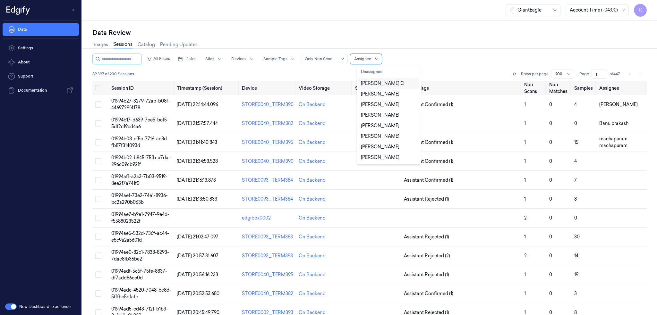
type input "c"
click at [384, 113] on div "Chandu A" at bounding box center [389, 111] width 56 height 7
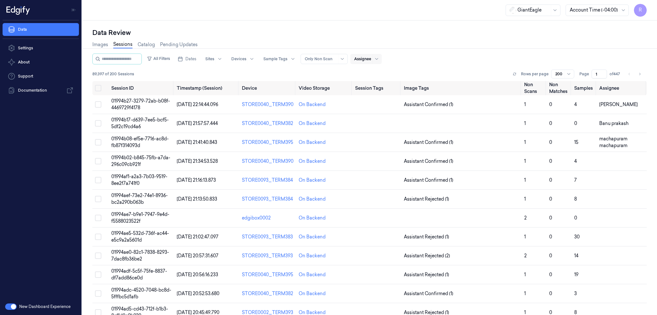
click at [474, 46] on div "Images Sessions Catalog Pending Updates" at bounding box center [369, 45] width 554 height 16
click at [196, 57] on span "Dates" at bounding box center [190, 59] width 11 height 6
click at [188, 124] on button "14" at bounding box center [192, 123] width 10 height 10
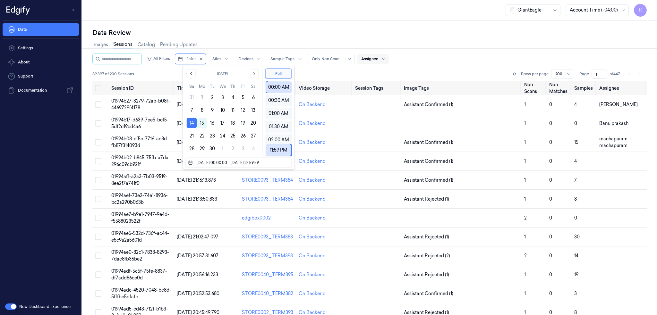
click at [428, 26] on div "Data Review Images Sessions Catalog Pending Updates All Filters Dates Sites Dev…" at bounding box center [369, 168] width 574 height 295
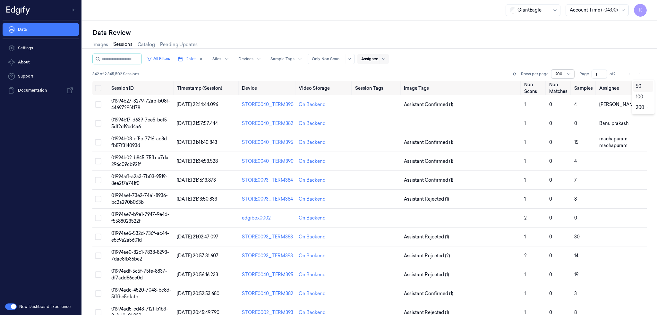
click at [563, 72] on div at bounding box center [559, 74] width 8 height 6
click at [640, 87] on div "50" at bounding box center [637, 86] width 5 height 7
click at [98, 105] on button "Select row" at bounding box center [98, 104] width 6 height 6
click at [98, 105] on button "Select row" at bounding box center [98, 105] width 6 height 6
click at [15, 307] on button "button" at bounding box center [11, 307] width 12 height 6
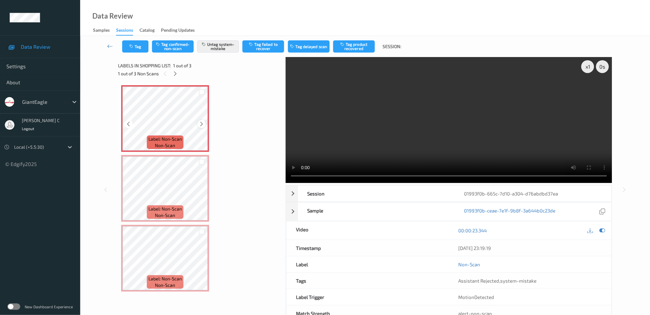
click at [197, 123] on div at bounding box center [201, 124] width 8 height 8
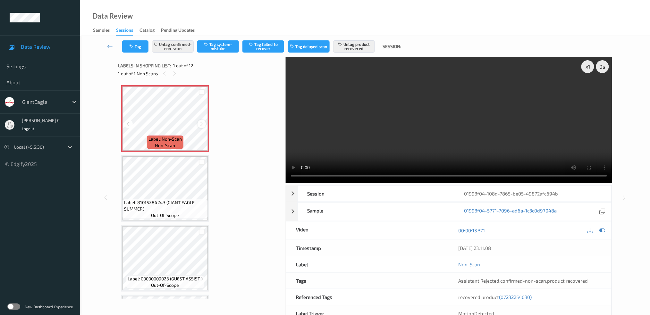
click at [202, 122] on icon at bounding box center [201, 124] width 5 height 6
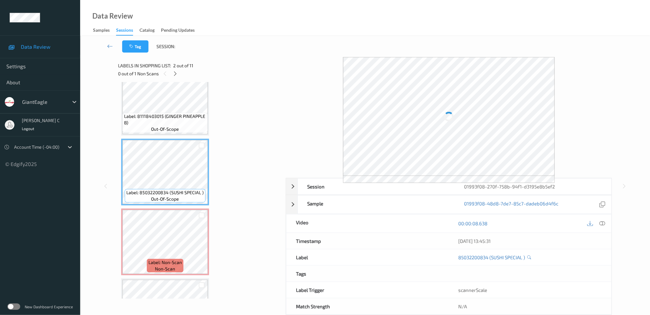
scroll to position [43, 0]
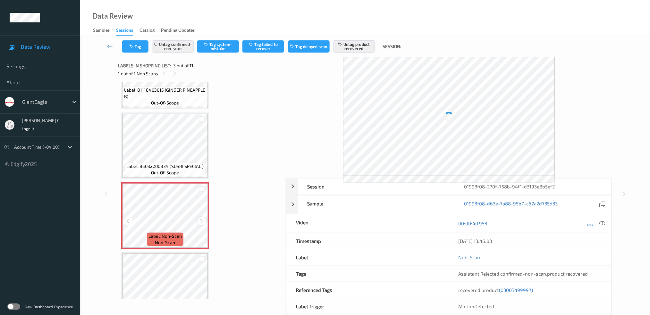
click at [202, 222] on icon at bounding box center [201, 221] width 5 height 6
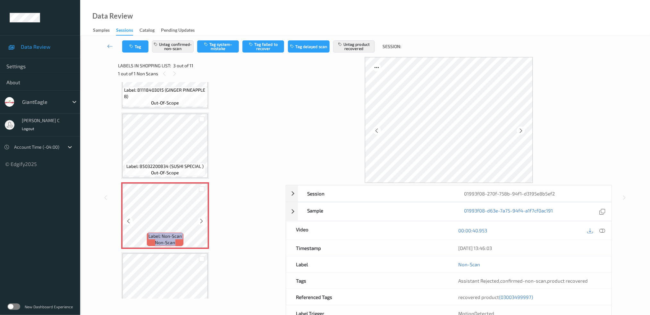
click at [202, 222] on icon at bounding box center [201, 221] width 5 height 6
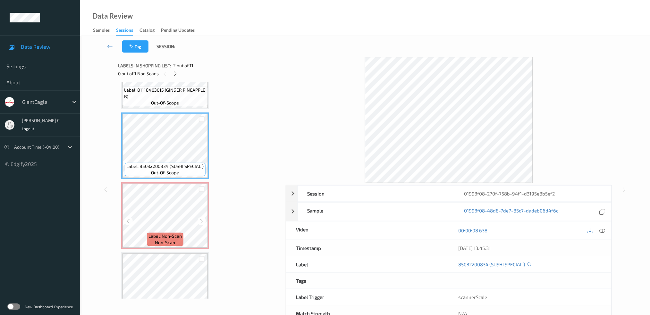
scroll to position [85, 0]
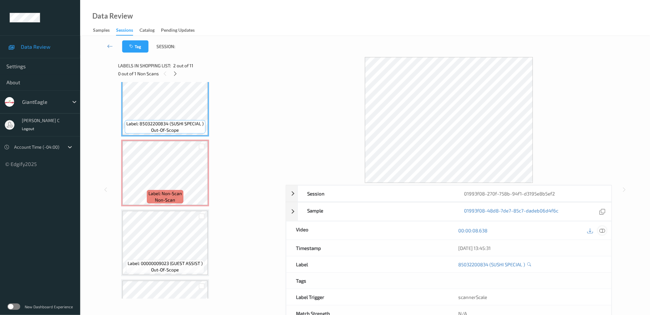
click at [604, 229] on icon at bounding box center [602, 231] width 6 height 6
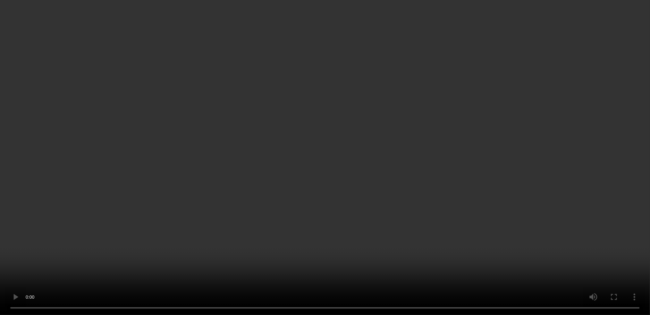
scroll to position [128, 0]
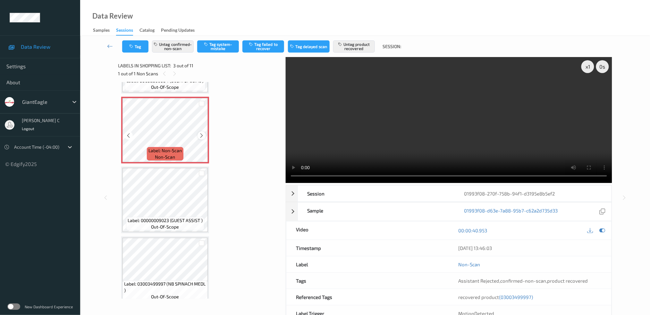
click at [203, 133] on icon at bounding box center [201, 136] width 5 height 6
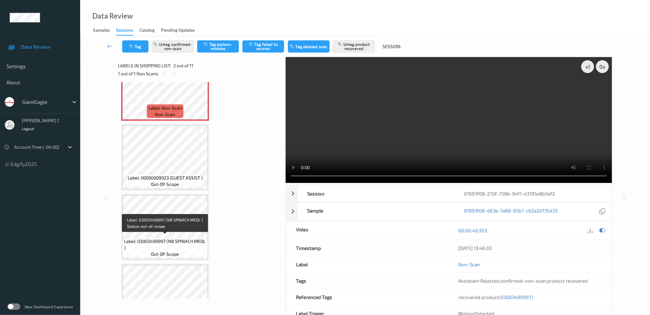
click at [169, 254] on span "out-of-scope" at bounding box center [165, 254] width 28 height 6
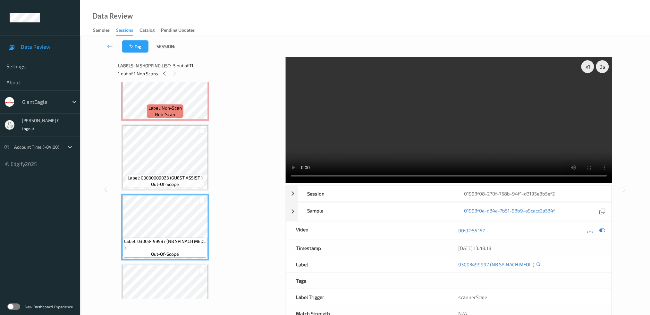
scroll to position [256, 0]
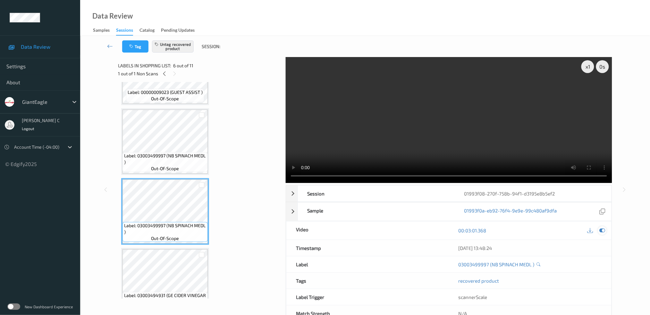
click at [604, 232] on icon at bounding box center [602, 231] width 6 height 6
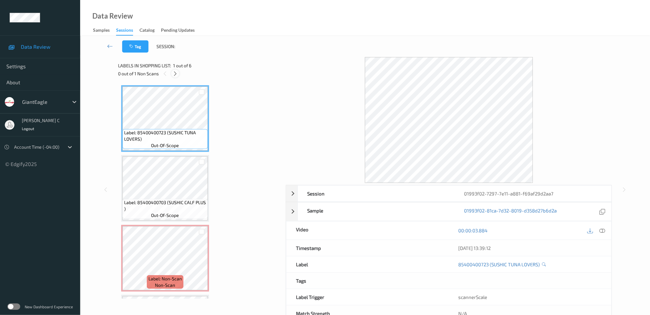
click at [179, 72] on div at bounding box center [175, 74] width 8 height 8
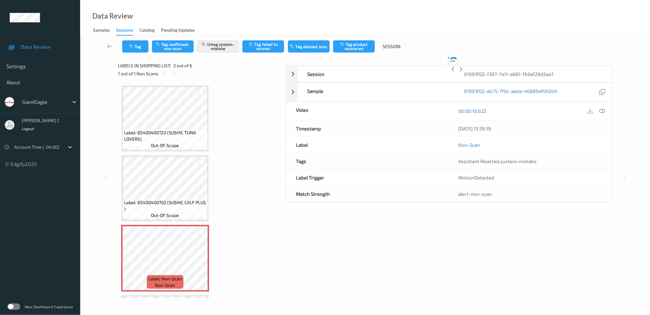
scroll to position [72, 0]
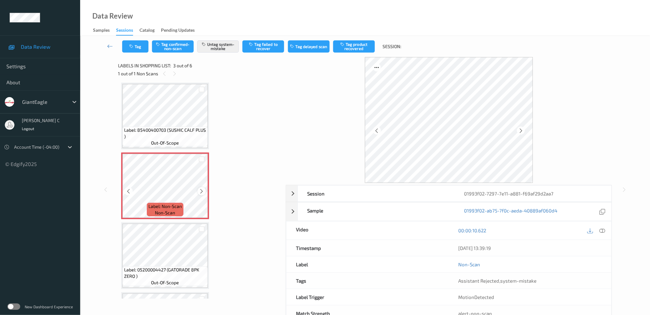
click at [203, 191] on icon at bounding box center [201, 192] width 5 height 6
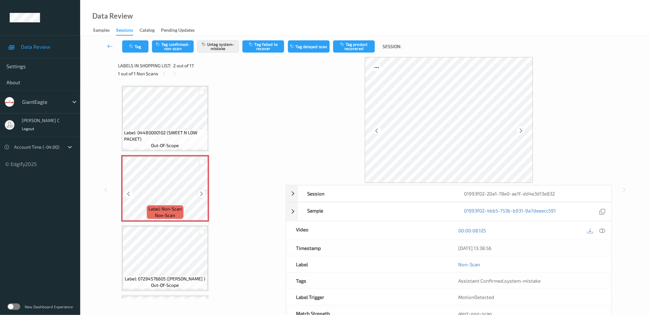
click at [202, 192] on icon at bounding box center [201, 194] width 5 height 6
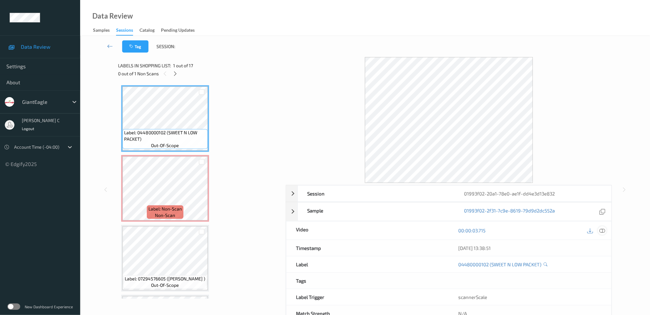
click at [601, 234] on div at bounding box center [602, 230] width 9 height 9
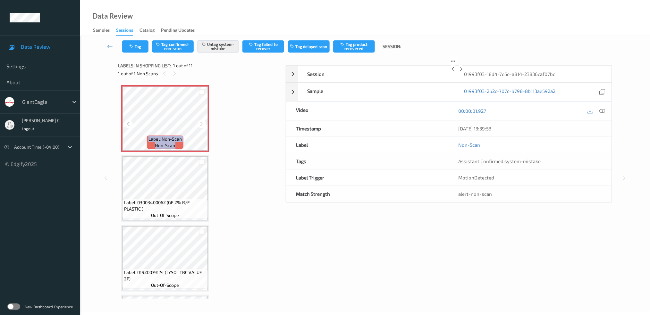
click at [203, 125] on icon at bounding box center [201, 124] width 5 height 6
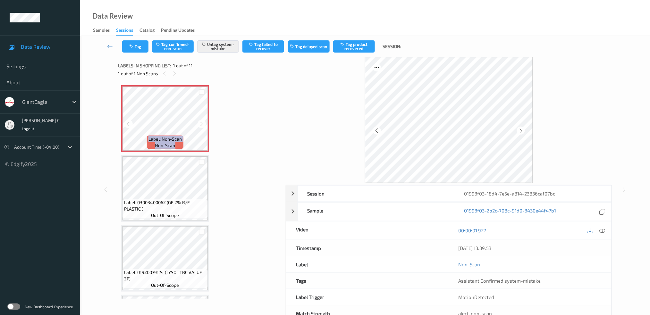
click at [203, 125] on icon at bounding box center [201, 124] width 5 height 6
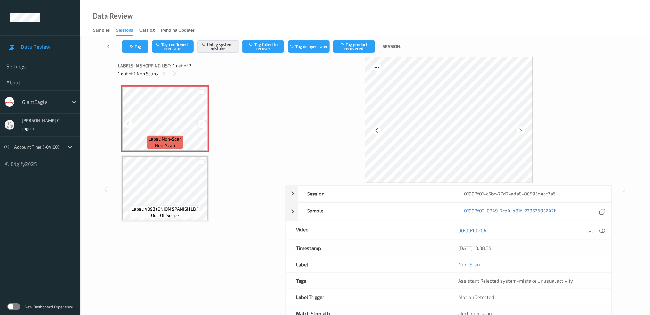
click at [198, 125] on div at bounding box center [201, 124] width 8 height 8
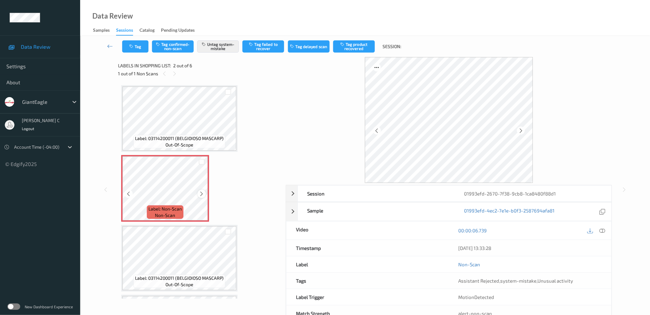
click at [202, 193] on icon at bounding box center [201, 194] width 5 height 6
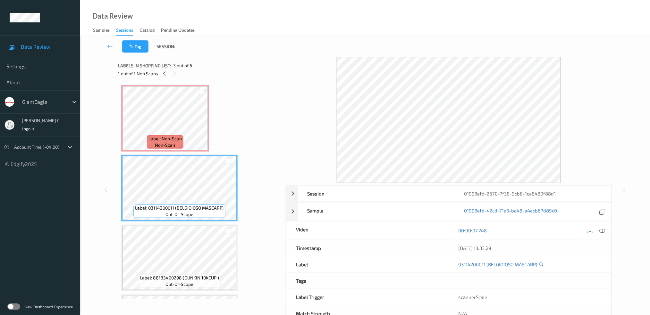
scroll to position [85, 0]
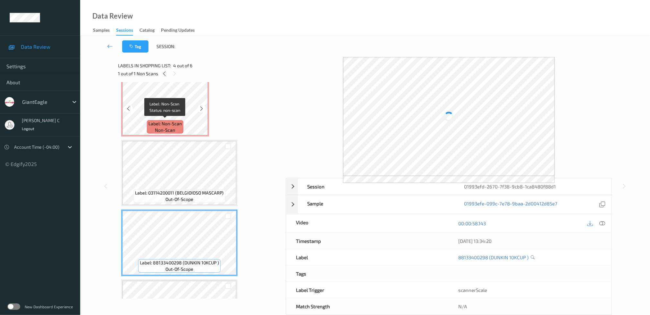
click at [163, 128] on span "non-scan" at bounding box center [165, 130] width 20 height 6
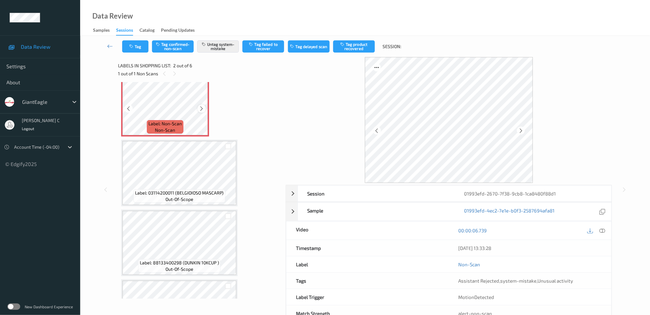
scroll to position [43, 0]
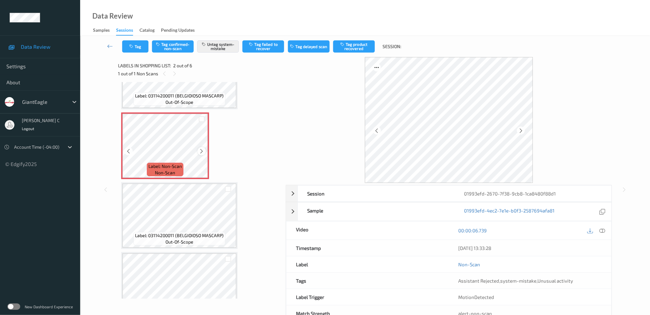
click at [198, 153] on div at bounding box center [201, 151] width 8 height 8
click at [199, 153] on icon at bounding box center [201, 151] width 5 height 6
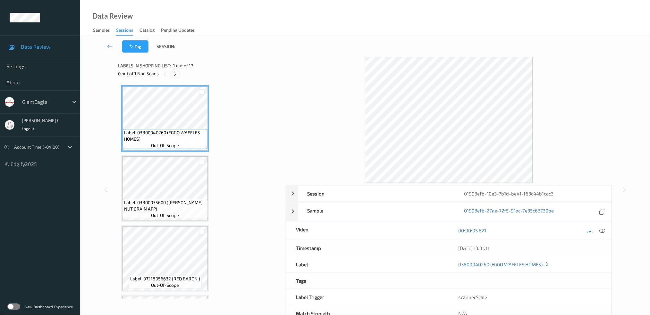
click at [176, 72] on icon at bounding box center [174, 74] width 5 height 6
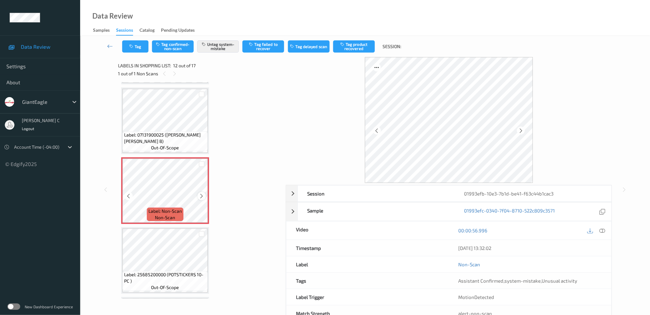
click at [203, 193] on icon at bounding box center [201, 196] width 5 height 6
click at [158, 132] on span "Label: 07131900025 (SCHWEBEL TALIANO B)" at bounding box center [165, 138] width 82 height 13
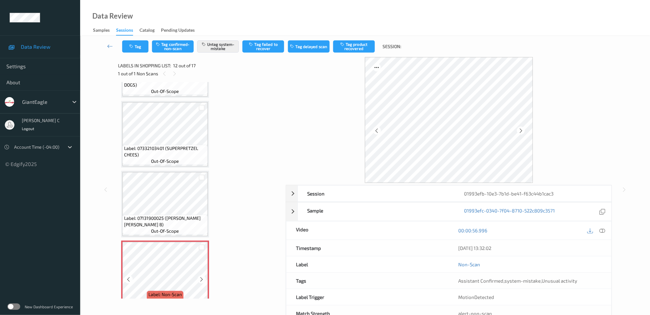
scroll to position [568, 0]
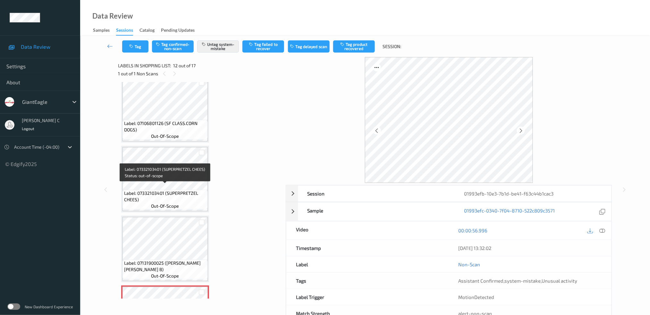
click at [155, 190] on span "Label: 07332103401 (SUPERPRETZEL CHEES)" at bounding box center [165, 196] width 82 height 13
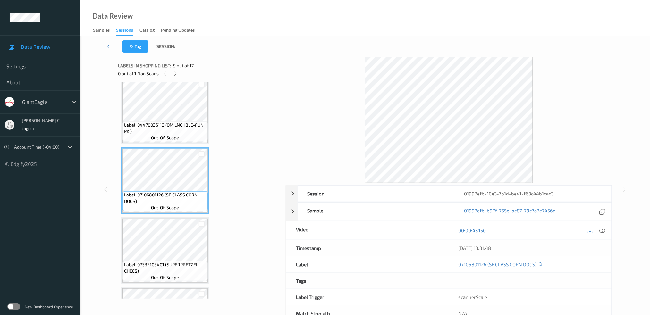
scroll to position [483, 0]
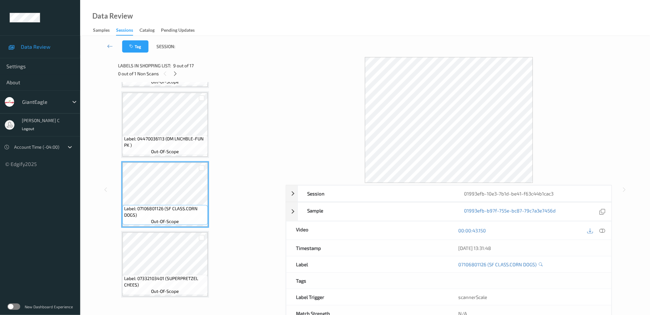
click at [170, 136] on span "Label: 04470036113 (OM LNCHBLE-FUN PK )" at bounding box center [165, 142] width 82 height 13
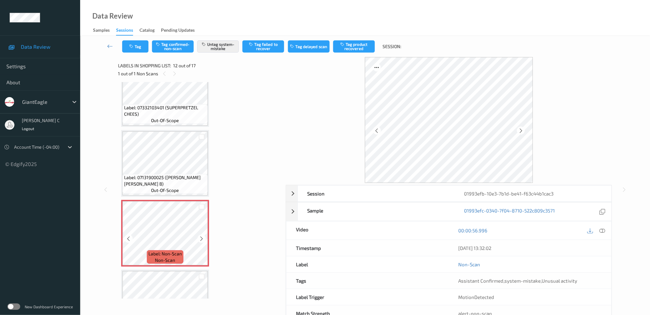
scroll to position [611, 0]
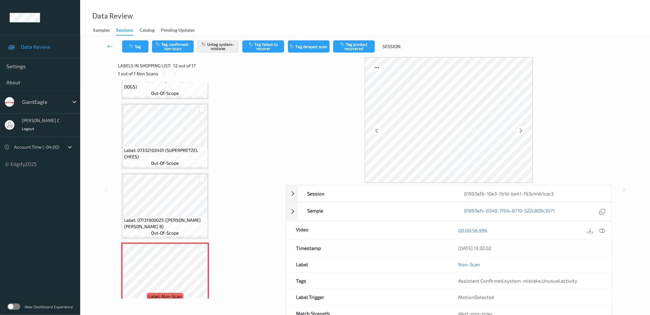
click at [177, 161] on span "out-of-scope" at bounding box center [165, 163] width 28 height 6
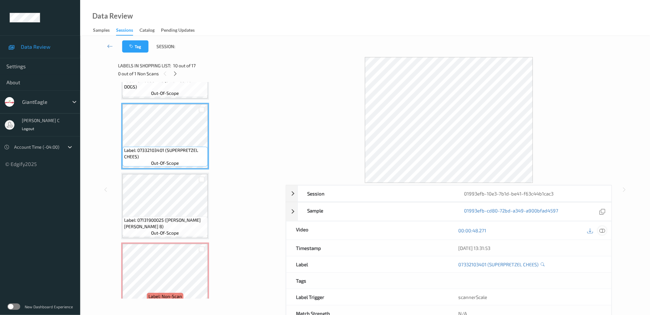
click at [601, 228] on icon at bounding box center [602, 231] width 6 height 6
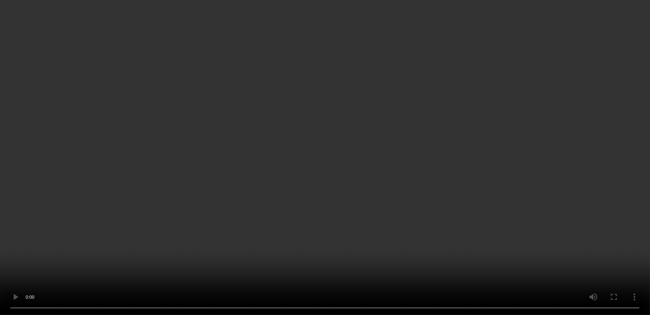
scroll to position [740, 0]
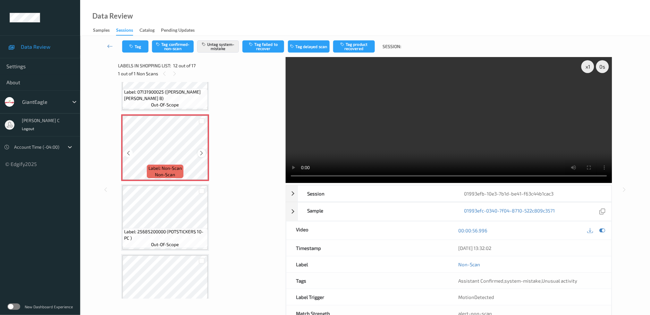
click at [202, 150] on icon at bounding box center [201, 153] width 5 height 6
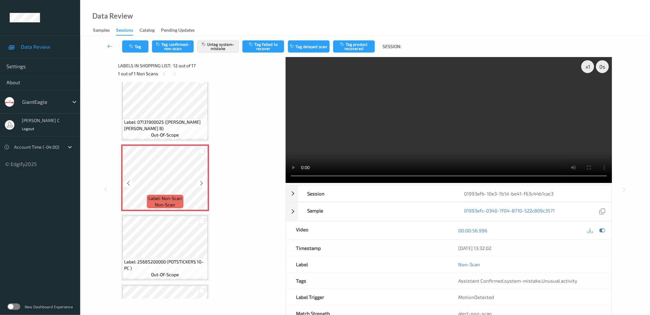
scroll to position [654, 0]
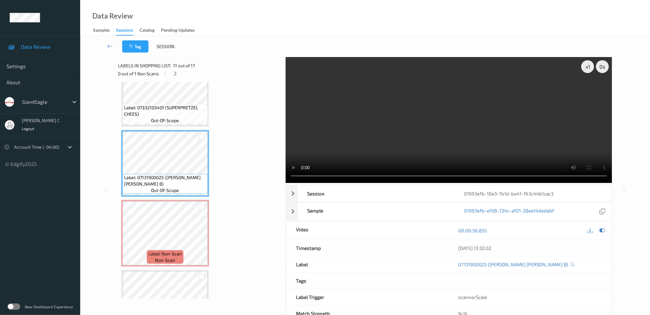
click at [167, 105] on span "Label: 07332103401 (SUPERPRETZEL CHEES)" at bounding box center [165, 111] width 82 height 13
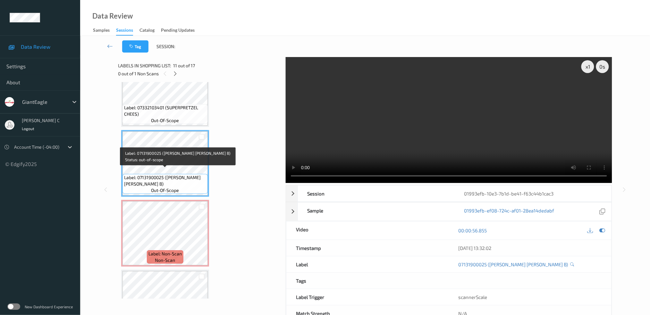
click at [186, 174] on span "Label: 07131900025 (SCHWEBEL TALIANO B)" at bounding box center [165, 180] width 82 height 13
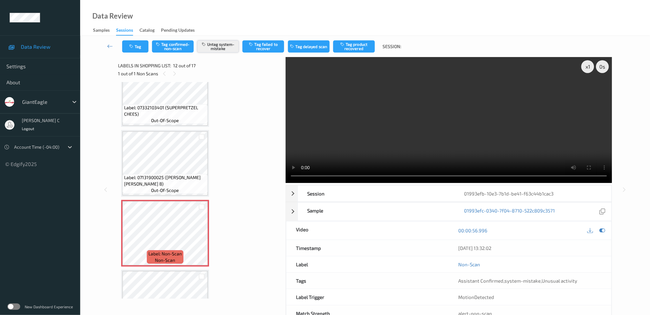
click at [219, 46] on button "Untag system-mistake" at bounding box center [218, 46] width 42 height 12
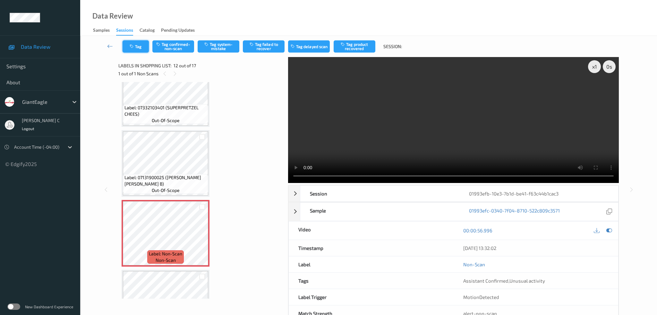
click at [133, 45] on icon "button" at bounding box center [132, 46] width 5 height 4
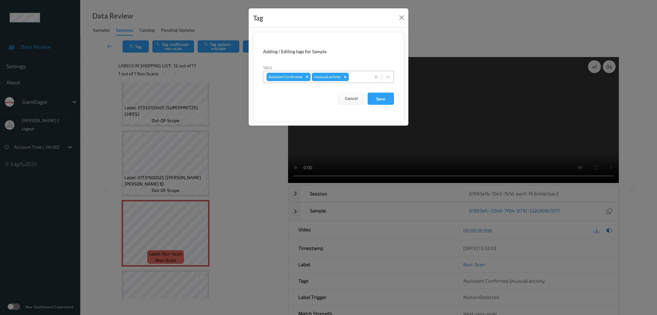
click at [346, 77] on icon "Remove Unusual activity" at bounding box center [345, 77] width 4 height 4
click at [383, 104] on button "Save" at bounding box center [380, 99] width 26 height 12
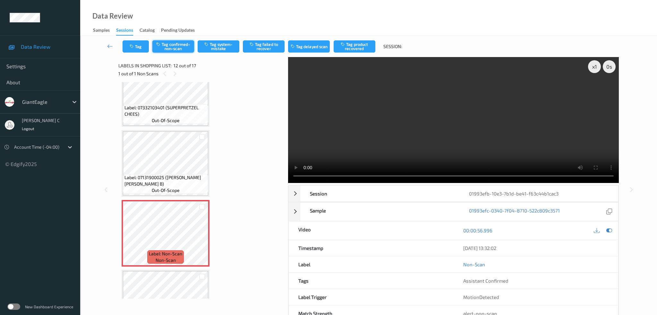
click at [180, 47] on button "Tag confirmed-non-scan" at bounding box center [173, 46] width 42 height 12
click at [269, 46] on button "Tag failed to recover" at bounding box center [264, 46] width 42 height 12
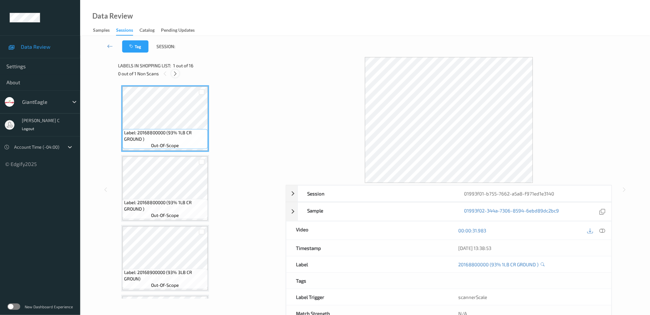
click at [178, 72] on icon at bounding box center [174, 74] width 5 height 6
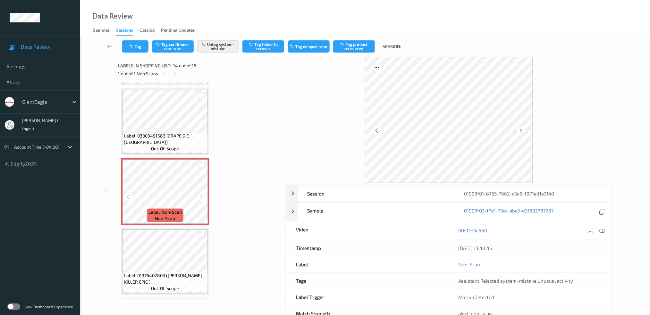
click at [203, 194] on icon at bounding box center [201, 197] width 5 height 6
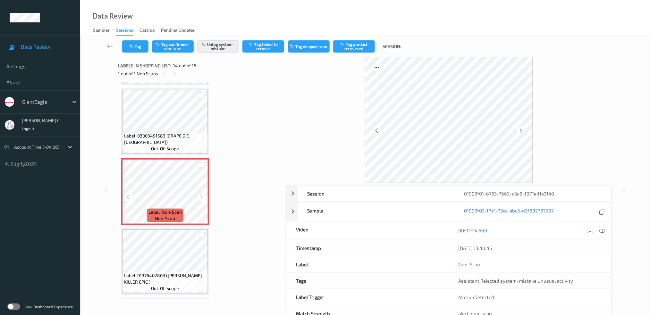
click at [159, 138] on span "Label: 03003491583 (GRAPE G.E. [GEOGRAPHIC_DATA])" at bounding box center [165, 139] width 82 height 13
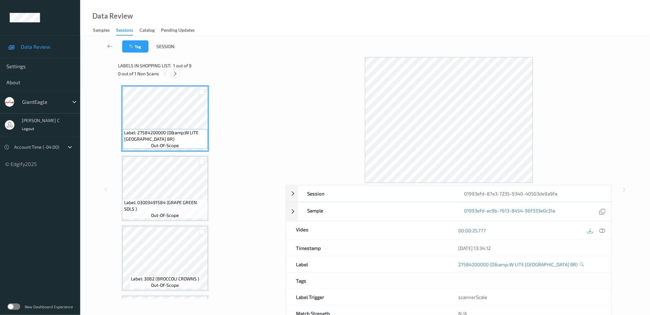
click at [178, 74] on div at bounding box center [175, 74] width 8 height 8
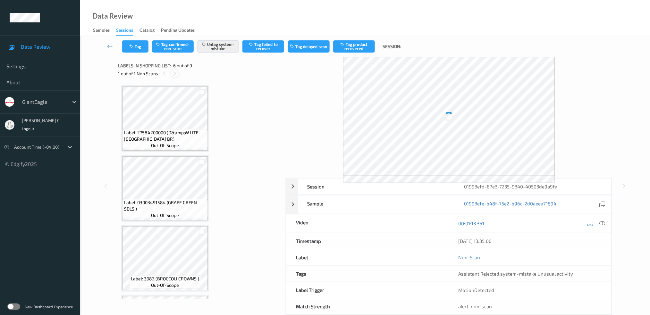
scroll to position [281, 0]
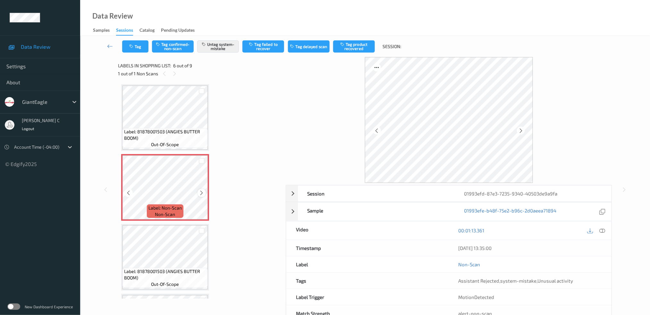
click at [200, 190] on icon at bounding box center [201, 193] width 5 height 6
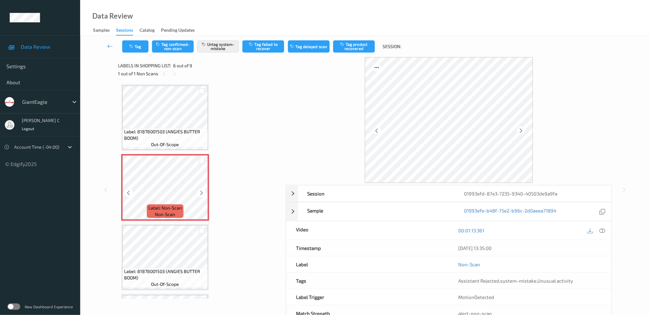
click at [200, 190] on icon at bounding box center [201, 193] width 5 height 6
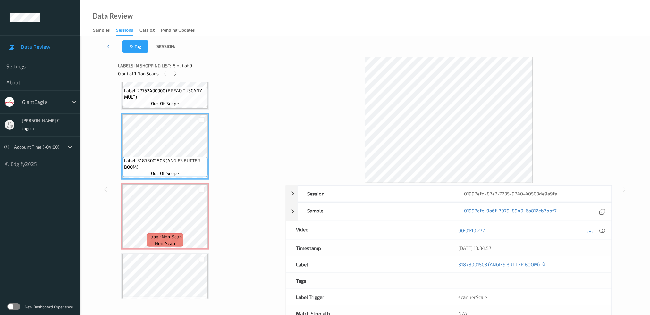
scroll to position [238, 0]
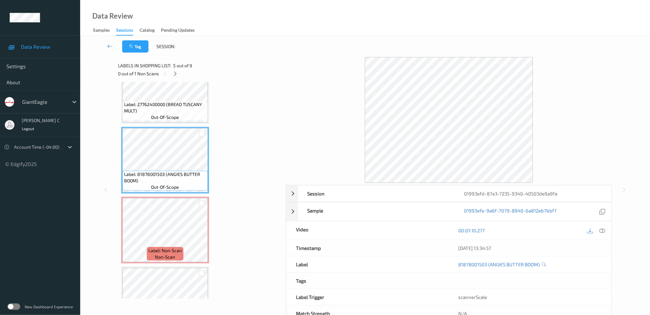
click at [166, 114] on span "out-of-scope" at bounding box center [165, 117] width 28 height 6
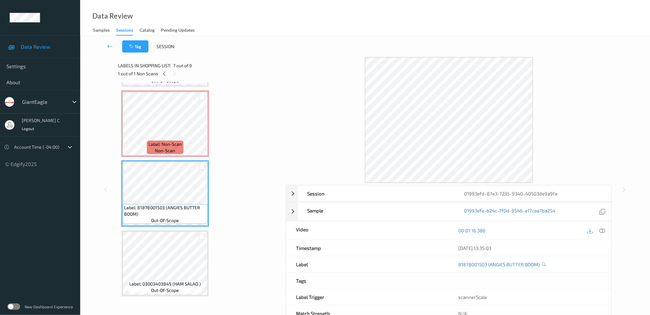
scroll to position [323, 0]
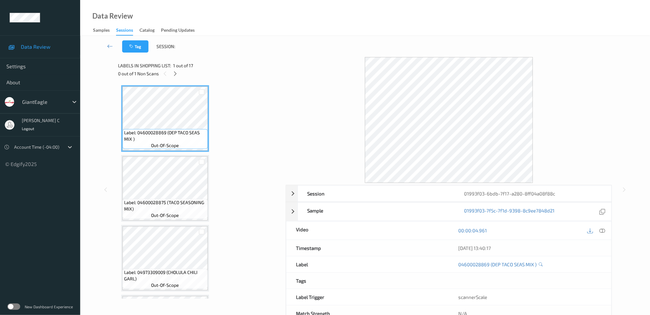
click at [173, 79] on div "Labels in shopping list: 1 out of 17 0 out of 1 Non Scans" at bounding box center [199, 69] width 163 height 25
click at [175, 74] on icon at bounding box center [174, 74] width 5 height 6
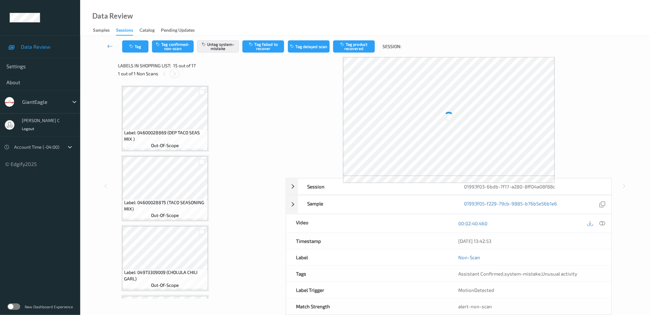
scroll to position [905, 0]
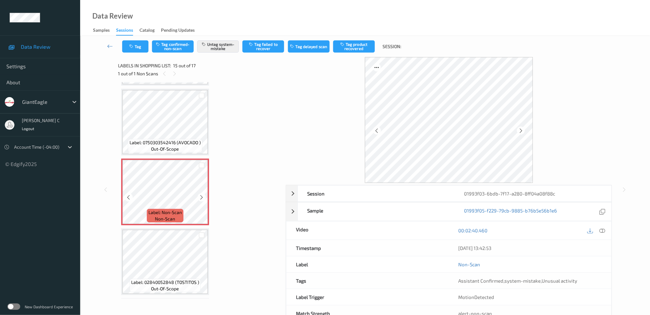
click at [201, 195] on icon at bounding box center [201, 198] width 5 height 6
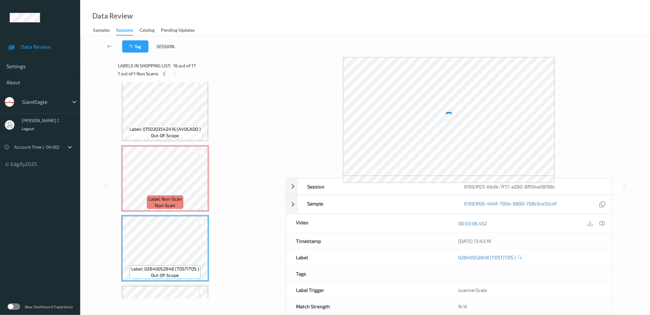
scroll to position [862, 0]
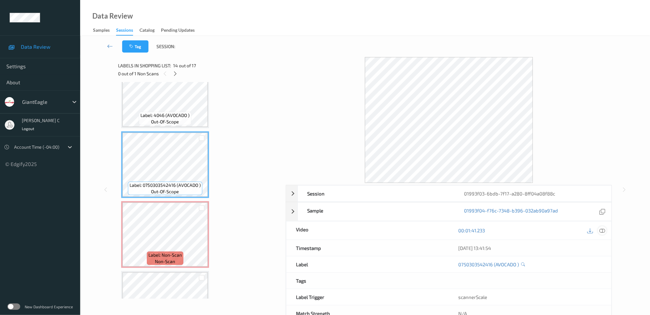
click at [603, 229] on icon at bounding box center [602, 231] width 6 height 6
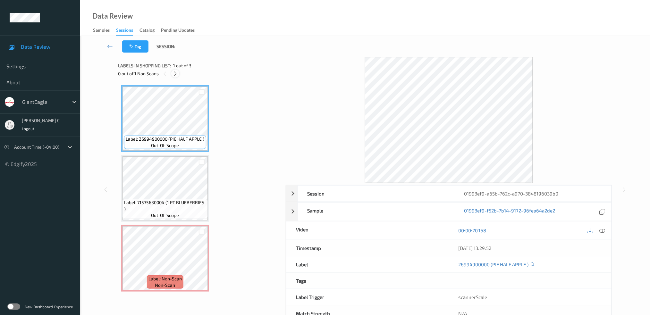
click at [178, 72] on icon at bounding box center [174, 74] width 5 height 6
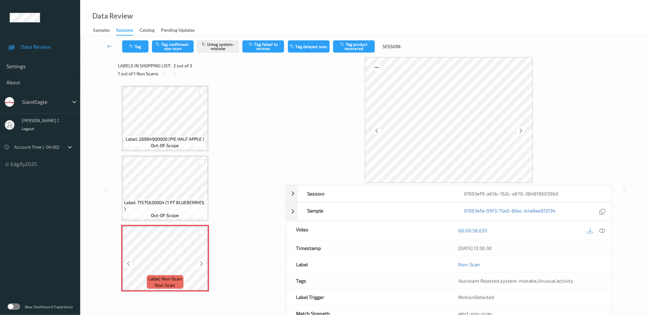
click at [205, 264] on div at bounding box center [201, 264] width 8 height 8
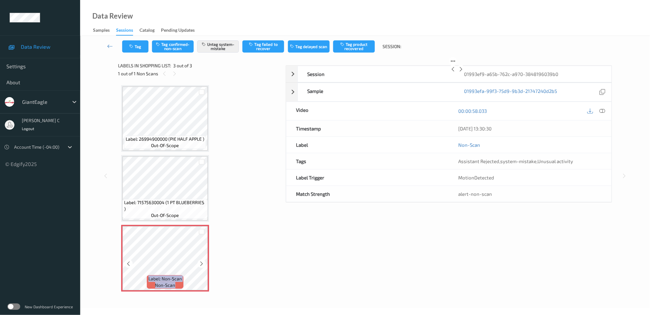
click at [205, 264] on div at bounding box center [201, 264] width 8 height 8
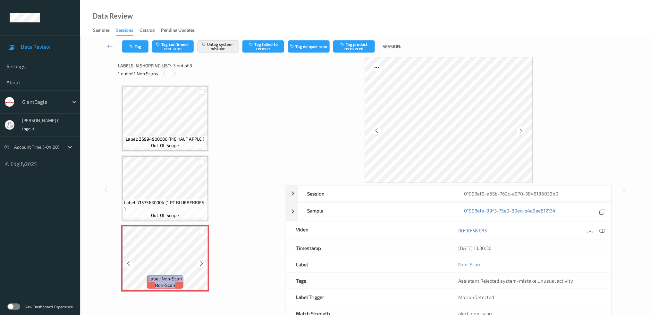
click at [205, 264] on div at bounding box center [201, 264] width 8 height 8
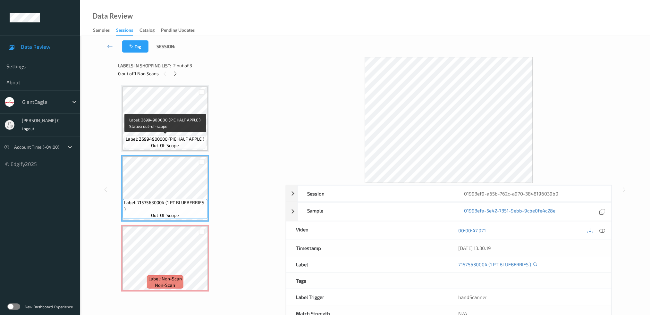
click at [169, 138] on span "Label: 26994900000 (PIE HALF APPLE )" at bounding box center [165, 139] width 79 height 6
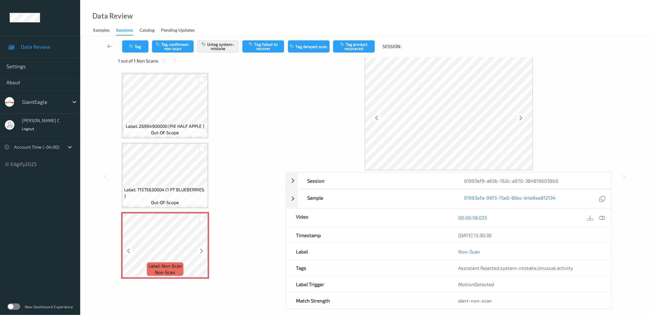
scroll to position [20, 0]
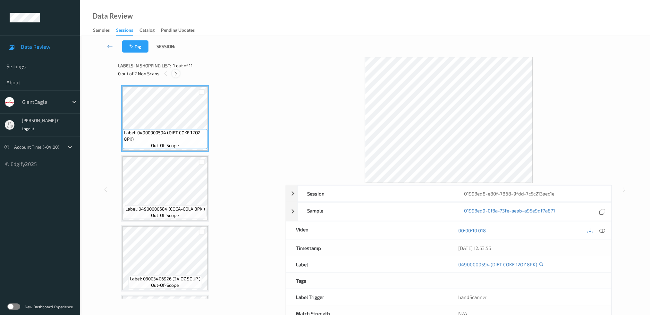
click at [174, 71] on icon at bounding box center [175, 74] width 5 height 6
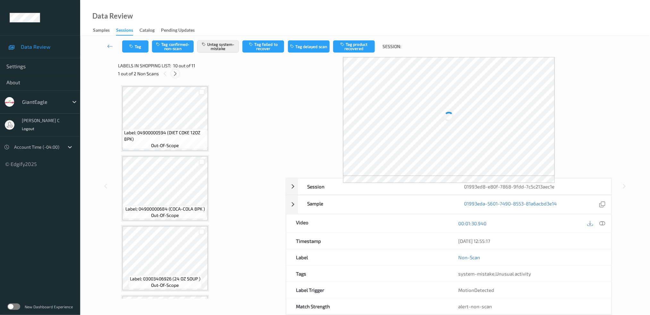
scroll to position [549, 0]
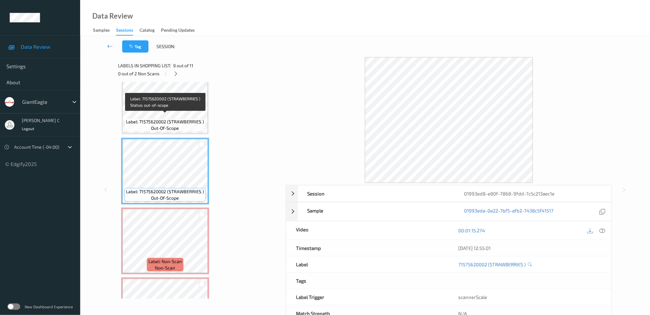
click at [175, 119] on span "Label: 71575620002 (STRAWBERRIES )" at bounding box center [165, 122] width 78 height 6
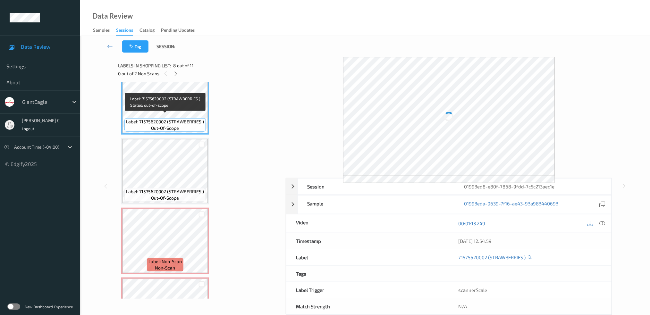
scroll to position [336, 0]
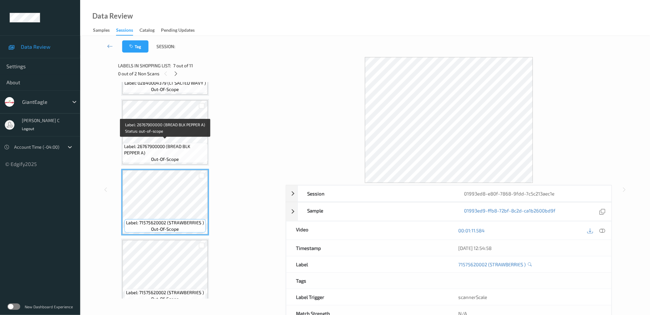
click at [178, 143] on span "Label: 26767900000 (BREAD BLK PEPPER A)" at bounding box center [165, 149] width 82 height 13
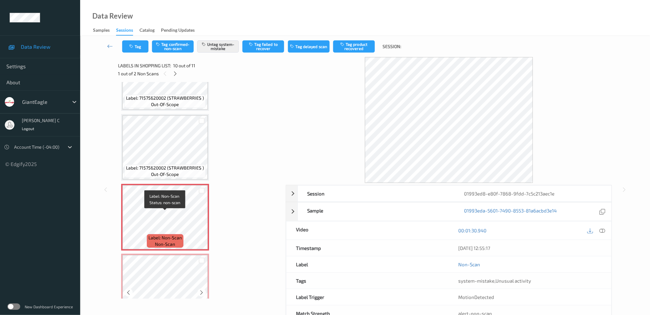
scroll to position [549, 0]
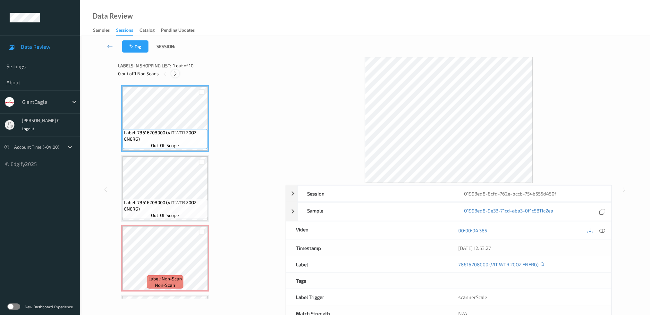
click at [176, 72] on icon at bounding box center [174, 74] width 5 height 6
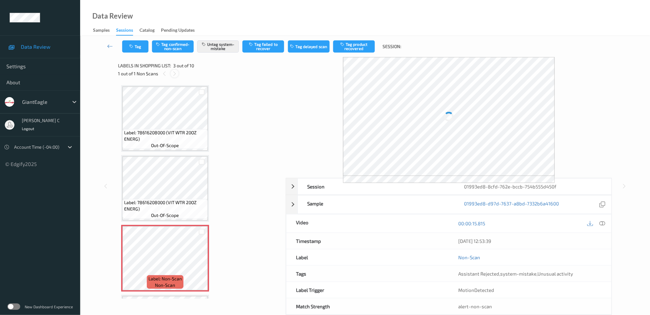
scroll to position [72, 0]
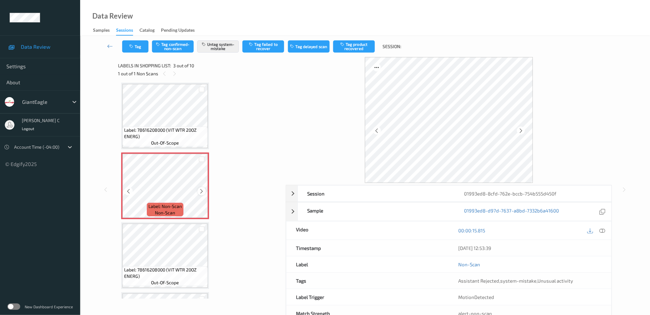
click at [204, 190] on div at bounding box center [201, 191] width 8 height 8
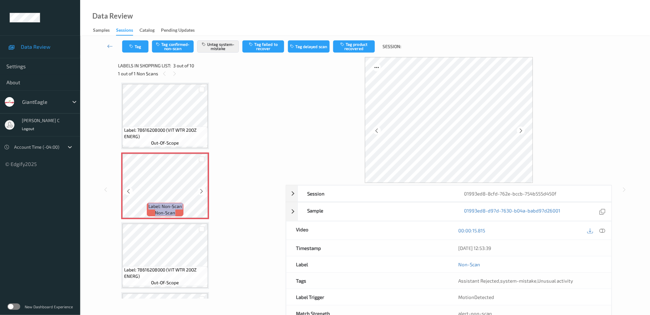
click at [204, 190] on div at bounding box center [201, 191] width 8 height 8
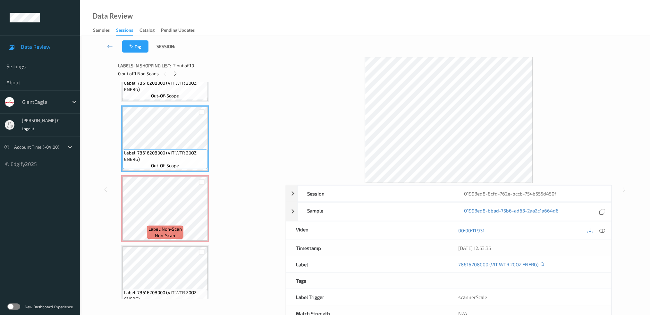
scroll to position [29, 0]
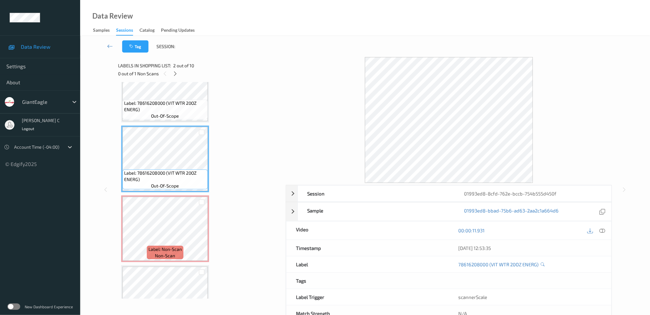
click at [159, 106] on span "Label: 78616208000 (VIT WTR 20OZ ENERG)" at bounding box center [165, 106] width 82 height 13
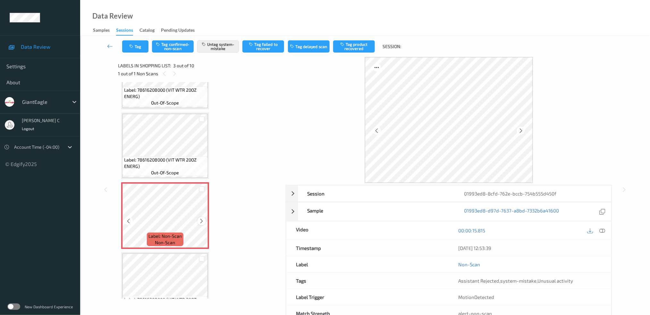
click at [198, 219] on div at bounding box center [201, 221] width 8 height 8
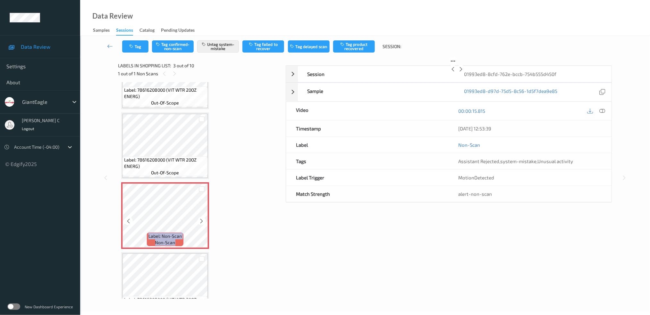
click at [198, 219] on div at bounding box center [201, 221] width 8 height 8
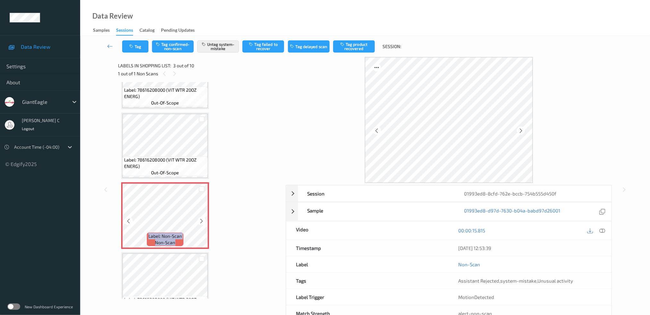
click at [198, 219] on div at bounding box center [201, 221] width 8 height 8
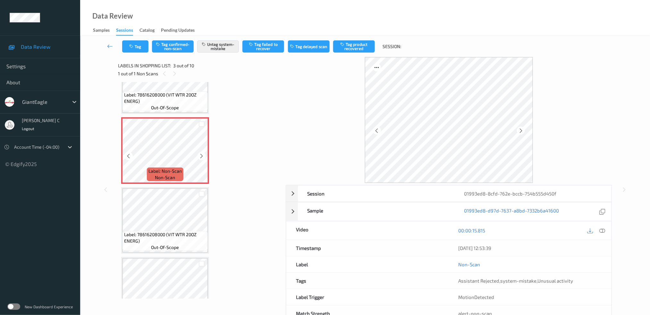
scroll to position [128, 0]
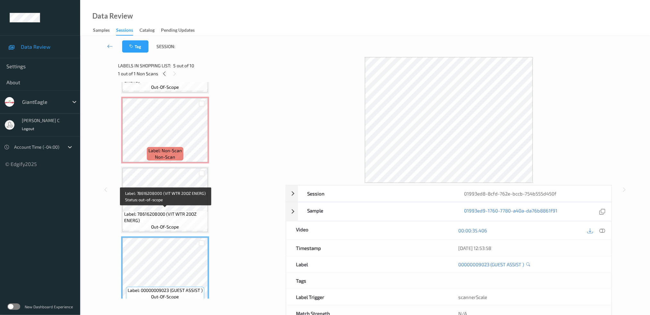
click at [170, 211] on div "Label: 78616208000 (VIT WTR 20OZ ENERG) out-of-scope" at bounding box center [164, 221] width 85 height 20
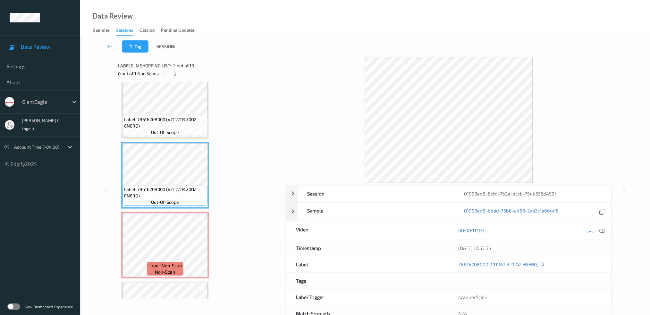
scroll to position [0, 0]
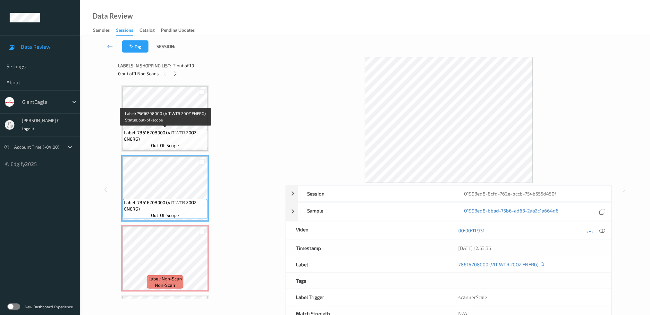
click at [151, 139] on span "Label: 78616208000 (VIT WTR 20OZ ENERG)" at bounding box center [165, 136] width 82 height 13
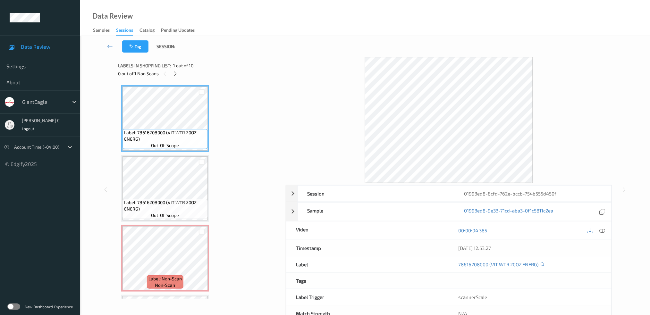
click at [602, 228] on icon at bounding box center [602, 231] width 6 height 6
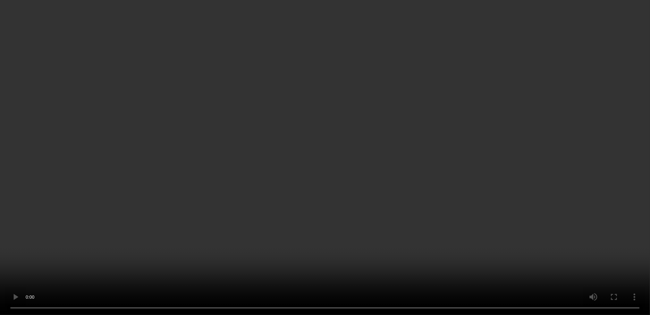
scroll to position [85, 0]
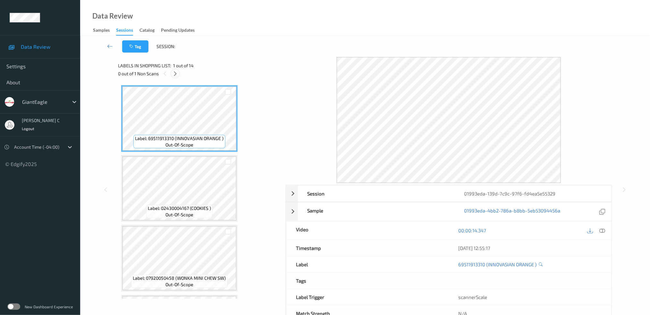
click at [176, 72] on icon at bounding box center [174, 74] width 5 height 6
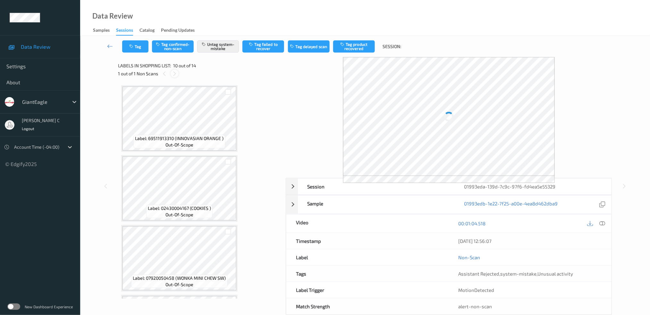
scroll to position [558, 0]
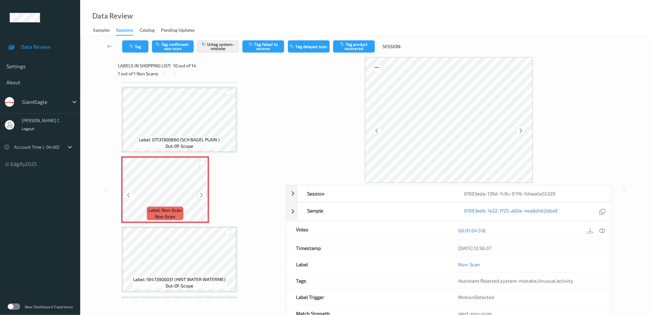
click at [203, 192] on icon at bounding box center [201, 195] width 5 height 6
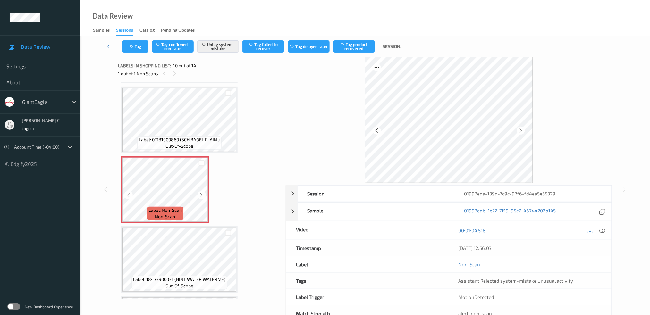
click at [203, 192] on icon at bounding box center [201, 195] width 5 height 6
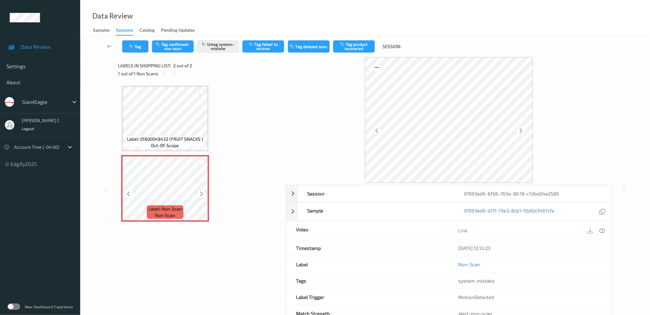
click at [201, 191] on icon at bounding box center [201, 194] width 5 height 6
click at [130, 43] on button "Tag" at bounding box center [135, 46] width 26 height 12
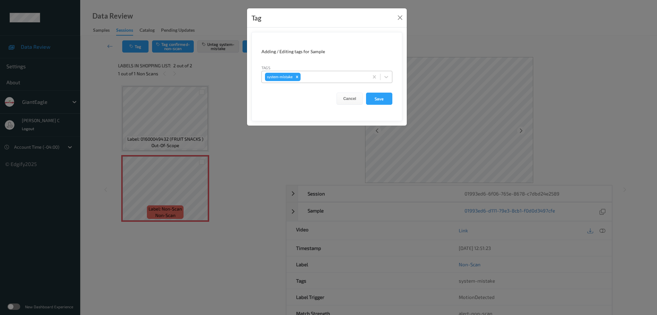
click at [317, 79] on div at bounding box center [333, 77] width 63 height 8
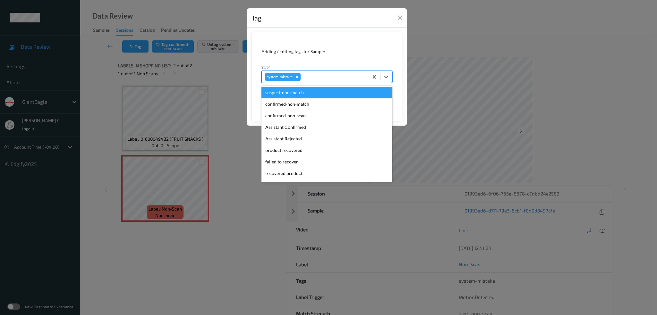
type input "b"
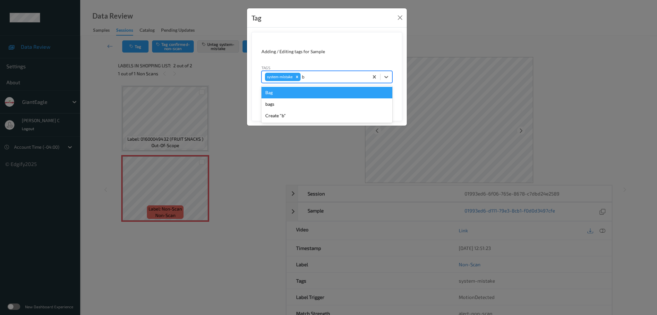
click at [303, 93] on div "Bag" at bounding box center [326, 93] width 131 height 12
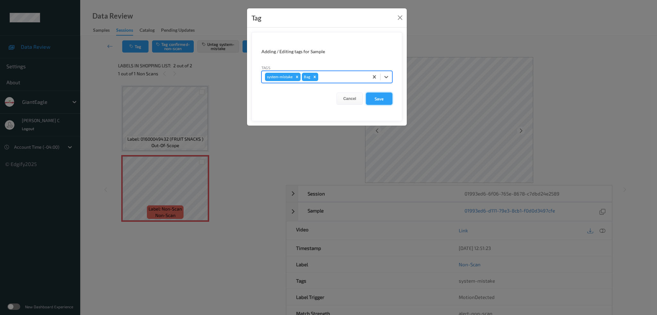
click at [386, 99] on button "Save" at bounding box center [379, 99] width 26 height 12
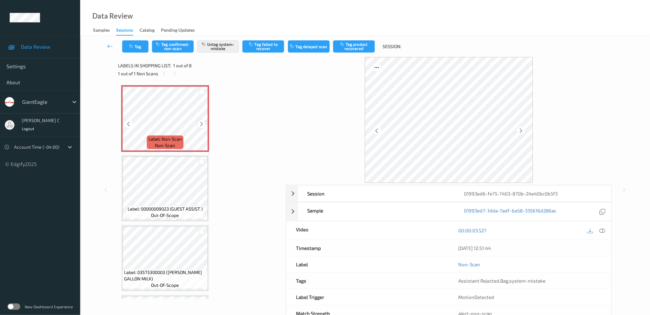
click at [203, 123] on icon at bounding box center [201, 124] width 5 height 6
click at [203, 124] on icon at bounding box center [201, 124] width 5 height 6
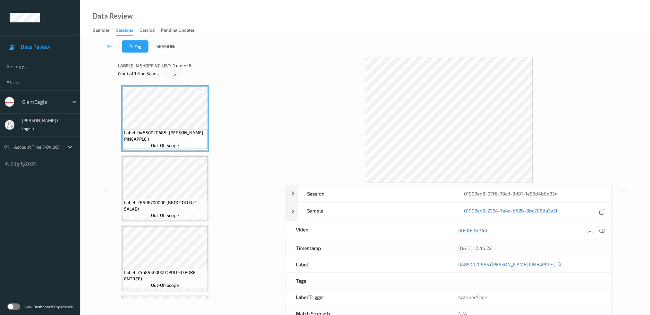
click at [176, 73] on icon at bounding box center [174, 74] width 5 height 6
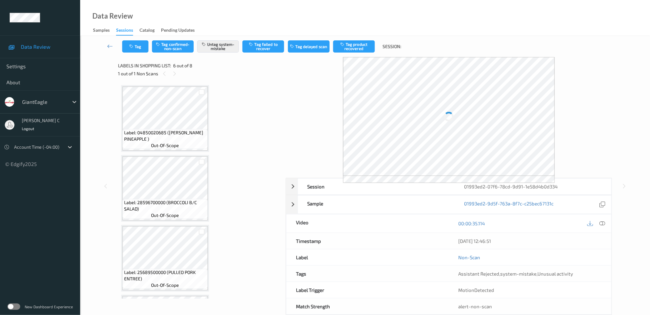
scroll to position [281, 0]
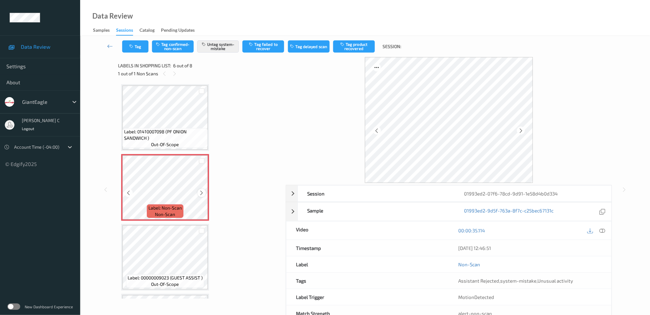
click at [203, 190] on icon at bounding box center [201, 193] width 5 height 6
click at [165, 138] on span "Label: 01410007098 (PF ONION SANDWICH )" at bounding box center [165, 135] width 82 height 13
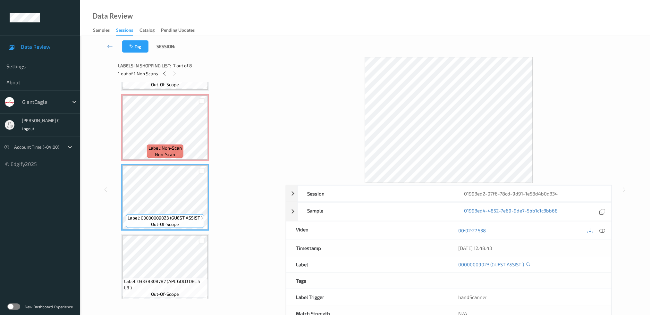
scroll to position [341, 0]
click at [165, 282] on span "Label: 03338308787 (APL GOLD DEL 5 LB )" at bounding box center [165, 284] width 82 height 13
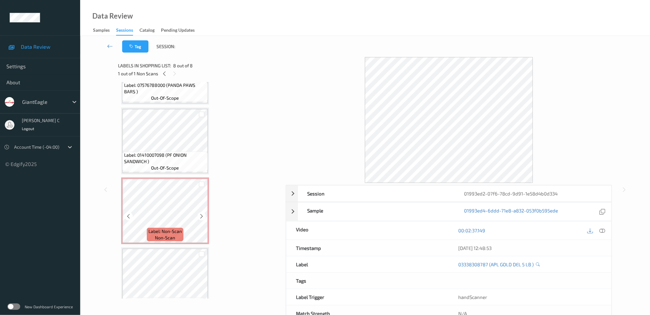
scroll to position [256, 0]
click at [165, 156] on span "Label: 01410007098 (PF ONION SANDWICH )" at bounding box center [165, 160] width 82 height 13
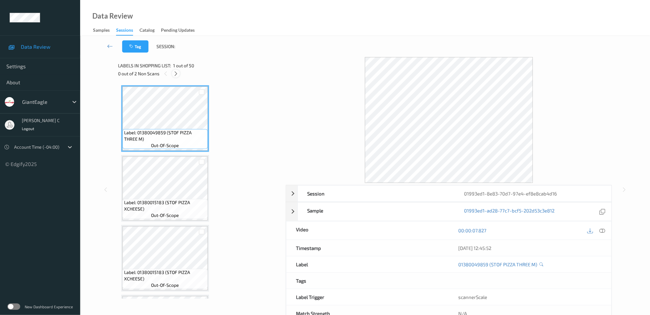
click at [176, 73] on icon at bounding box center [175, 74] width 5 height 6
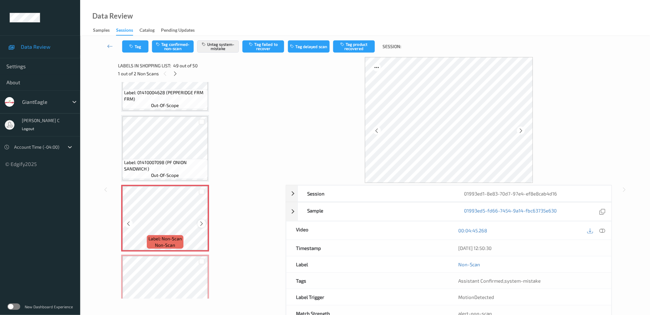
click at [202, 221] on icon at bounding box center [201, 224] width 5 height 6
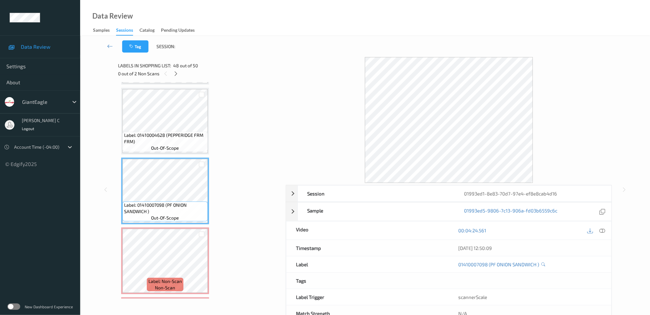
scroll to position [3169, 0]
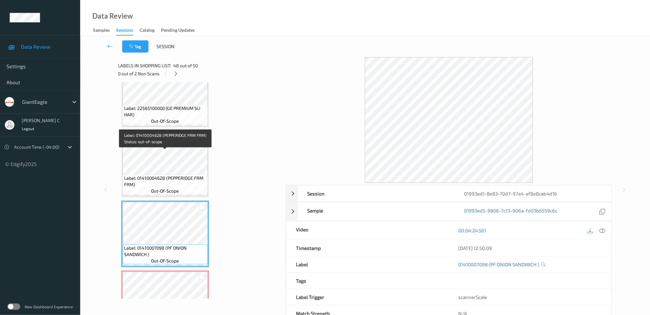
click at [156, 175] on span "Label: 01410004628 (PEPPERIDGE FRM FRM)" at bounding box center [165, 181] width 82 height 13
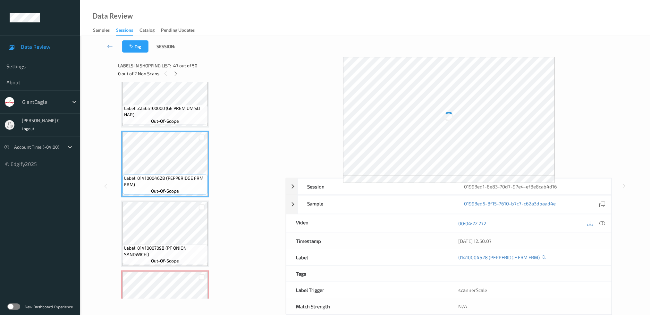
scroll to position [3127, 0]
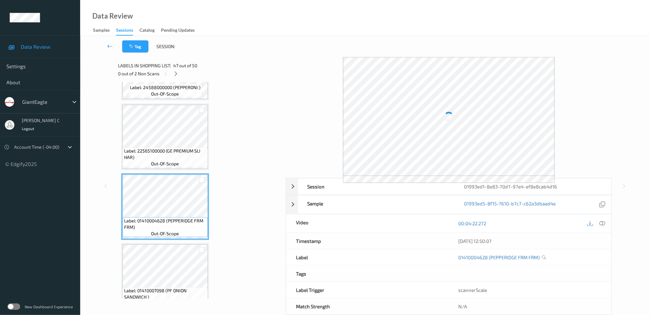
click at [163, 148] on span "Label: 22565100000 (GE PREMIUM SLI HAR)" at bounding box center [165, 154] width 82 height 13
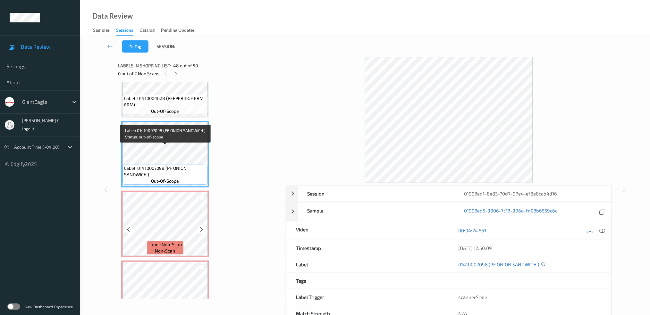
scroll to position [3255, 0]
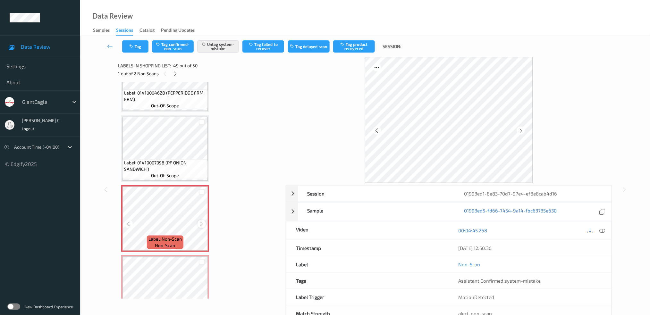
click at [201, 221] on icon at bounding box center [201, 224] width 5 height 6
click at [138, 46] on button "Tag" at bounding box center [135, 46] width 26 height 12
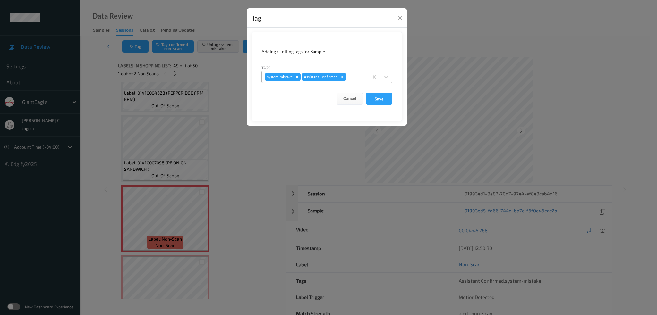
drag, startPoint x: 357, startPoint y: 77, endPoint x: 357, endPoint y: 81, distance: 3.5
click at [358, 77] on div at bounding box center [356, 77] width 18 height 8
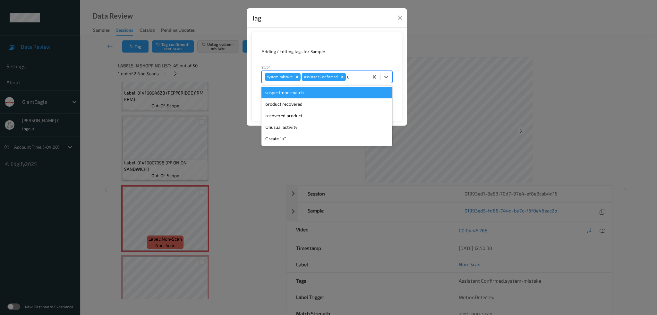
type input "un"
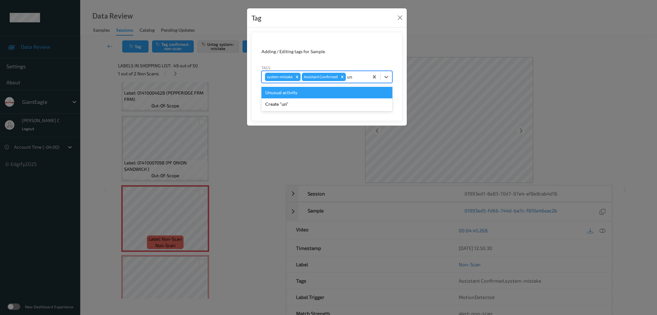
click at [285, 94] on div "Unusual activity" at bounding box center [326, 93] width 131 height 12
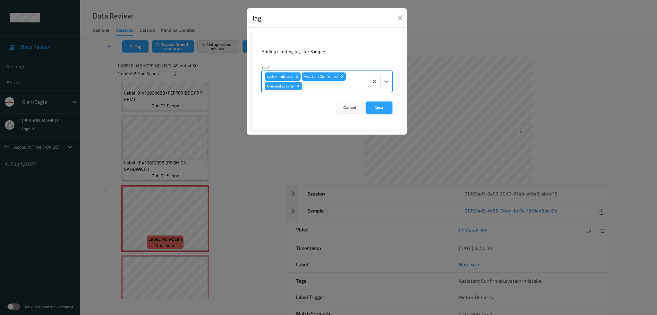
click at [382, 103] on button "Save" at bounding box center [379, 108] width 26 height 12
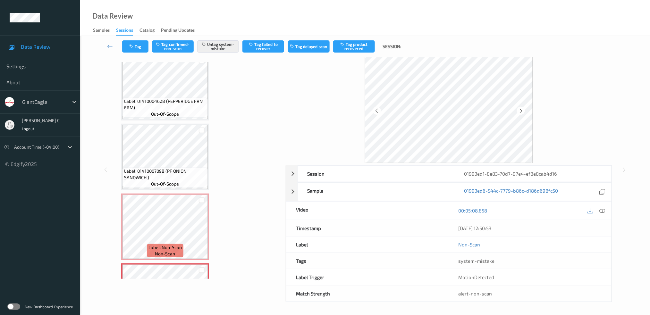
scroll to position [3212, 0]
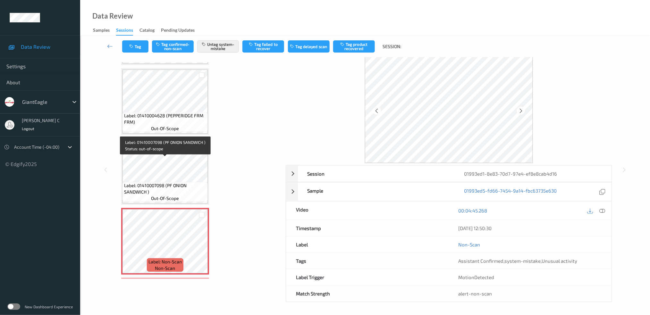
click at [163, 182] on span "Label: 01410007098 (PF ONION SANDWICH )" at bounding box center [165, 188] width 82 height 13
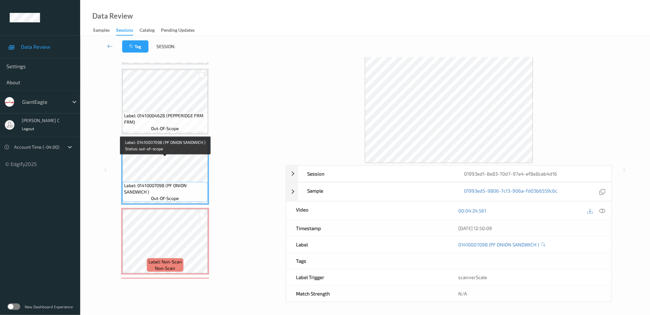
scroll to position [3169, 0]
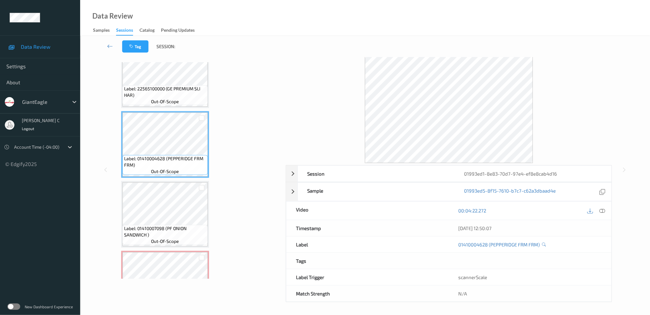
click at [605, 211] on icon at bounding box center [602, 211] width 6 height 6
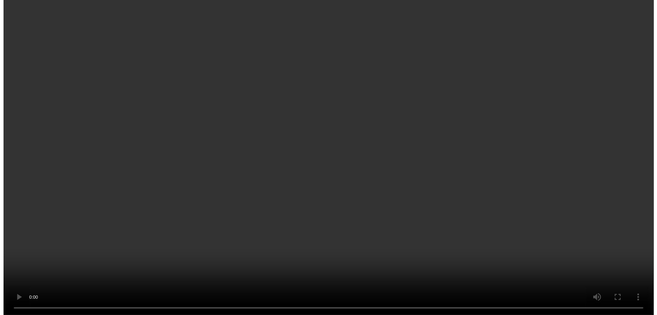
scroll to position [3255, 0]
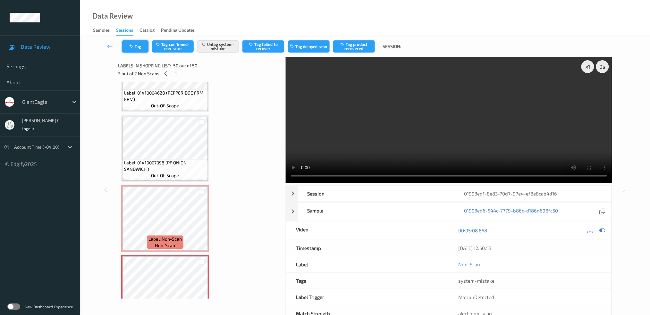
click at [137, 45] on button "Tag" at bounding box center [135, 46] width 26 height 12
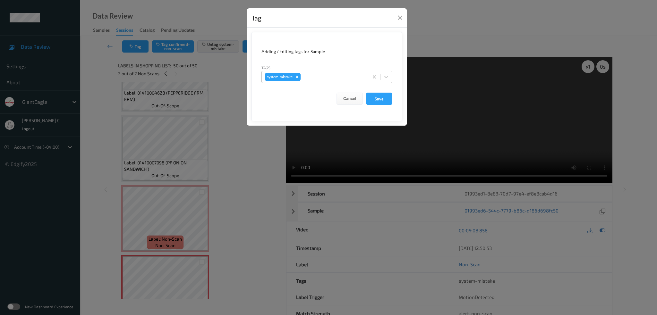
click at [315, 80] on div at bounding box center [333, 77] width 63 height 8
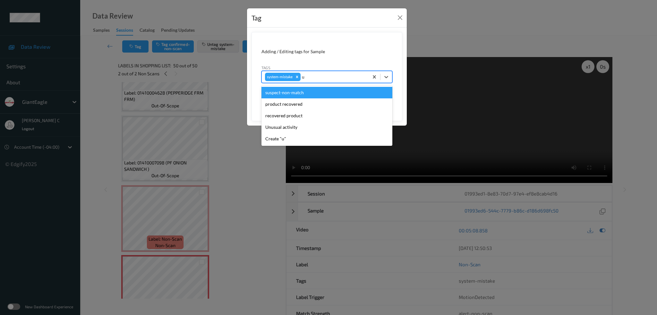
type input "un"
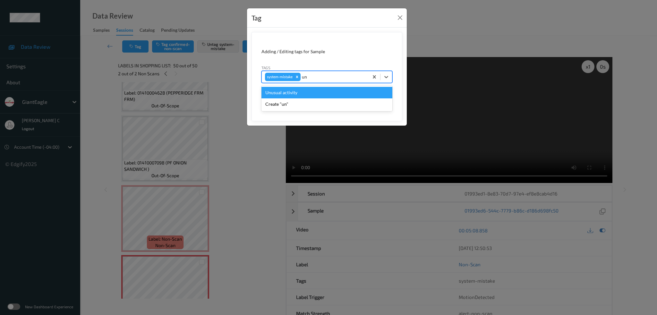
click at [293, 94] on div "Unusual activity" at bounding box center [326, 93] width 131 height 12
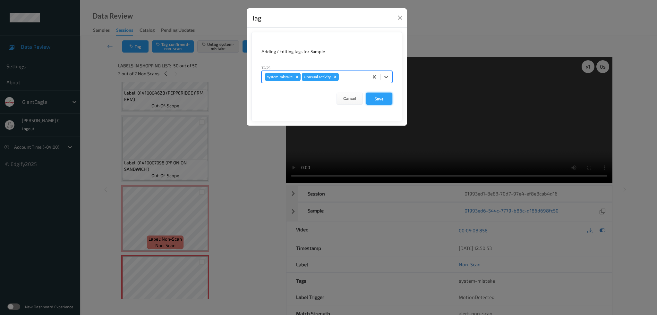
click at [381, 100] on button "Save" at bounding box center [379, 99] width 26 height 12
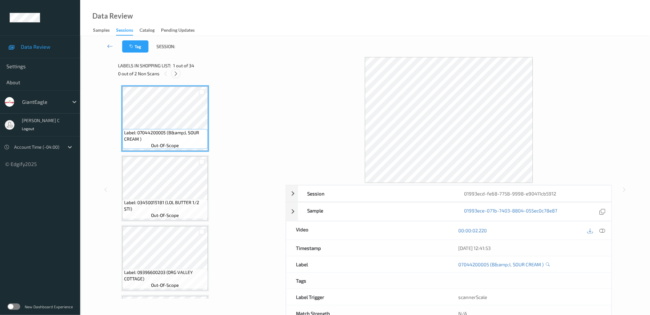
click at [176, 71] on icon at bounding box center [175, 74] width 5 height 6
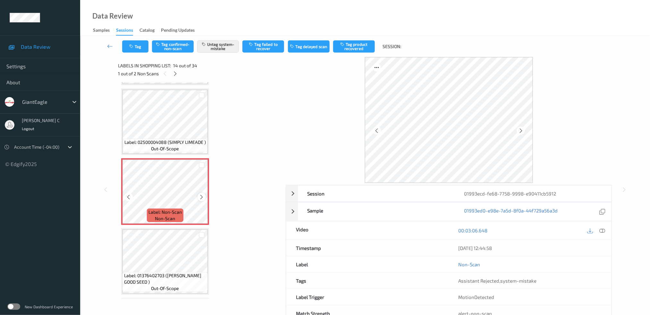
click at [201, 194] on icon at bounding box center [201, 197] width 5 height 6
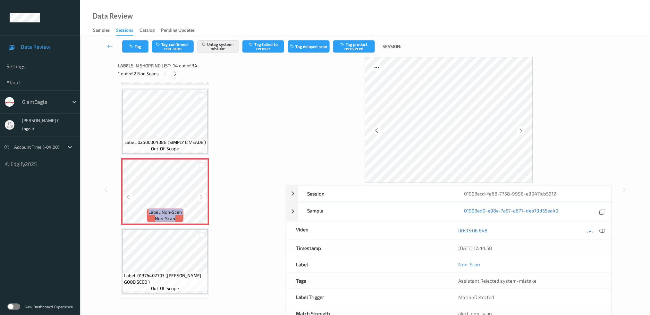
click at [201, 194] on icon at bounding box center [201, 197] width 5 height 6
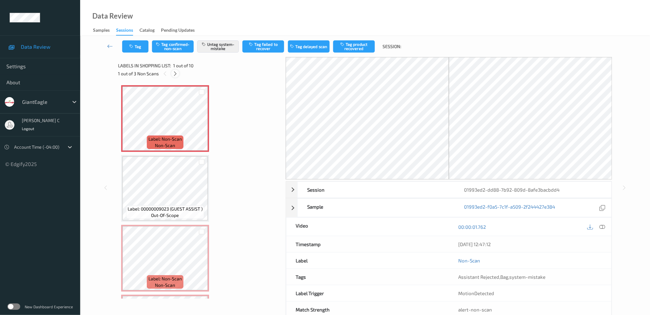
click at [176, 70] on div at bounding box center [175, 74] width 8 height 8
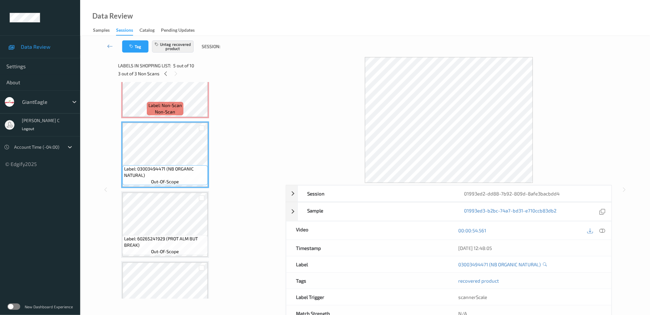
scroll to position [201, 0]
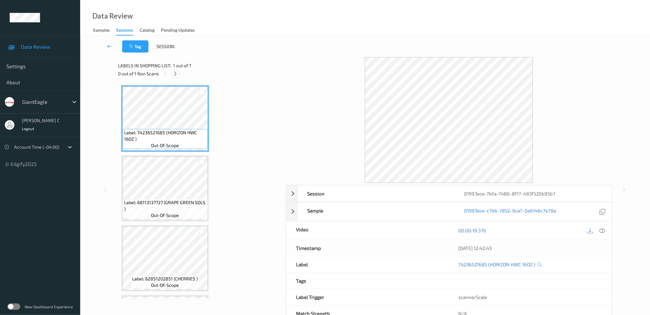
click at [174, 72] on icon at bounding box center [174, 74] width 5 height 6
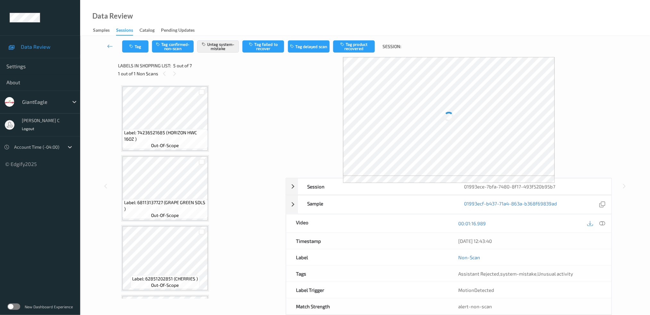
scroll to position [211, 0]
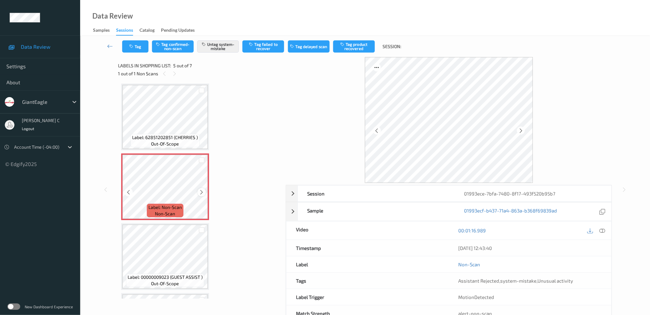
click at [204, 189] on icon at bounding box center [201, 192] width 5 height 6
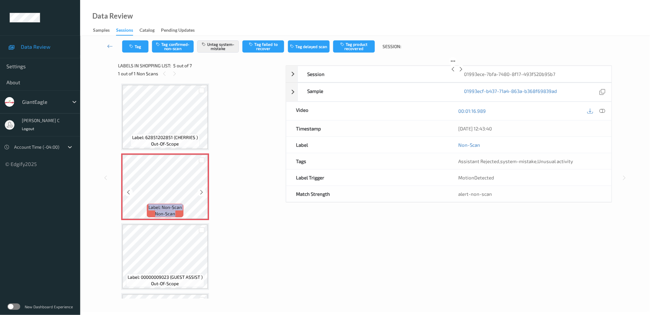
click at [204, 189] on icon at bounding box center [201, 192] width 5 height 6
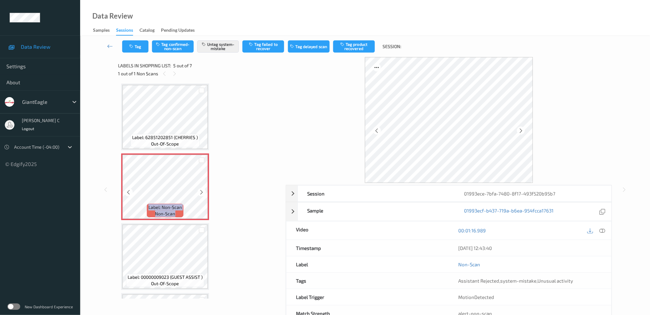
click at [204, 189] on icon at bounding box center [201, 192] width 5 height 6
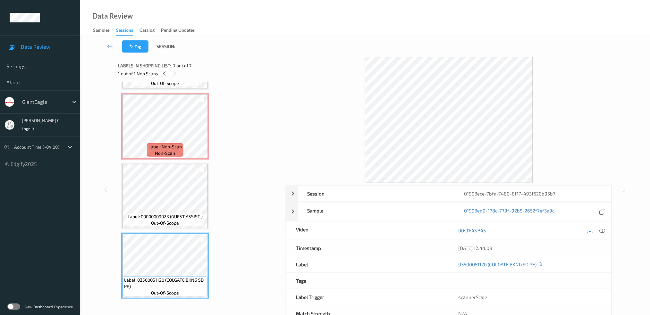
scroll to position [229, 0]
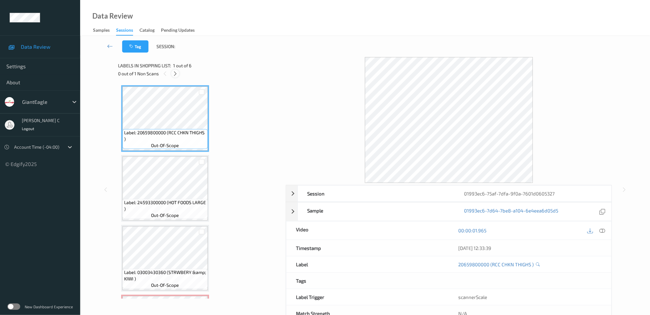
click at [176, 73] on icon at bounding box center [174, 74] width 5 height 6
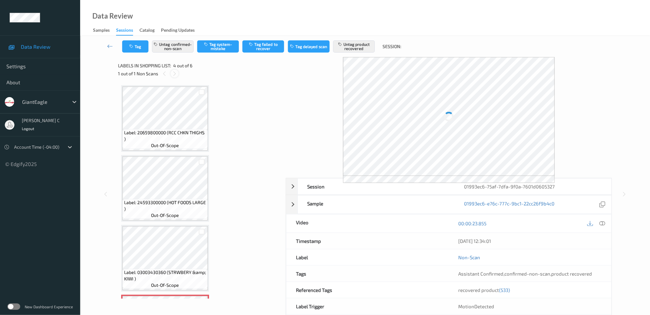
scroll to position [142, 0]
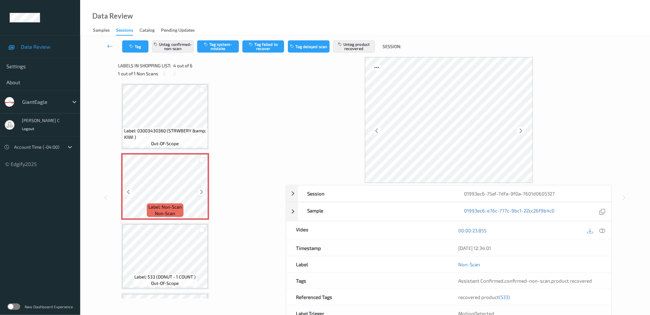
click at [198, 190] on div at bounding box center [201, 192] width 8 height 8
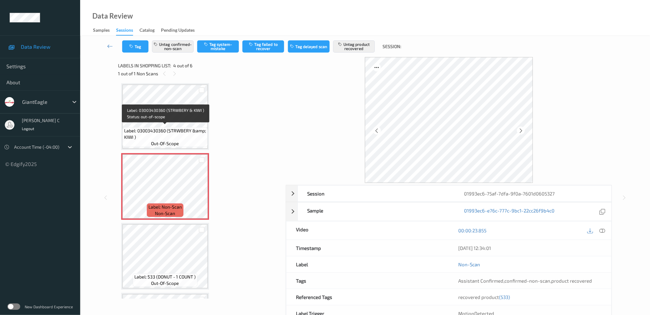
click at [159, 143] on span "out-of-scope" at bounding box center [165, 143] width 28 height 6
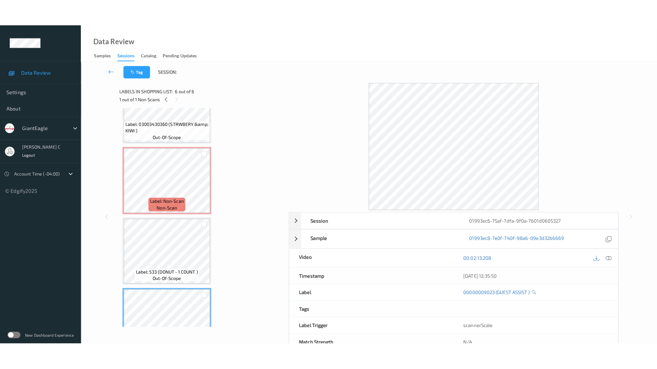
scroll to position [160, 0]
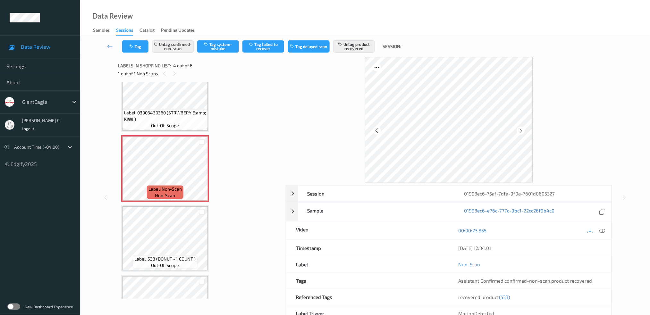
click at [146, 117] on span "Label: 03003430360 (STRWBERY &amp; KIWI )" at bounding box center [165, 116] width 82 height 13
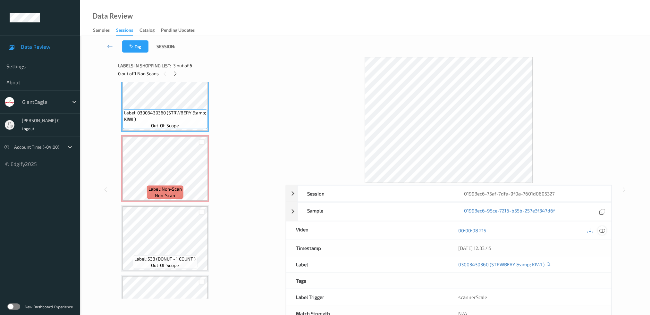
click at [601, 232] on icon at bounding box center [602, 231] width 6 height 6
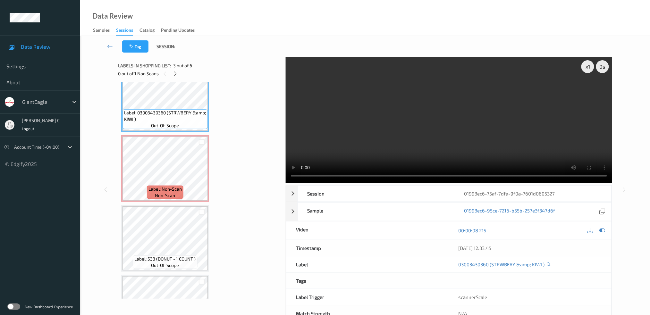
scroll to position [149, 0]
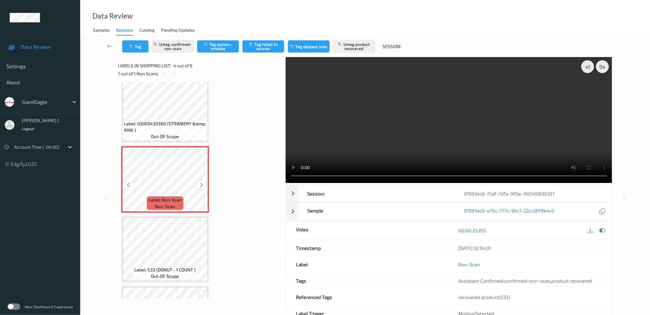
click at [202, 182] on icon at bounding box center [201, 185] width 5 height 6
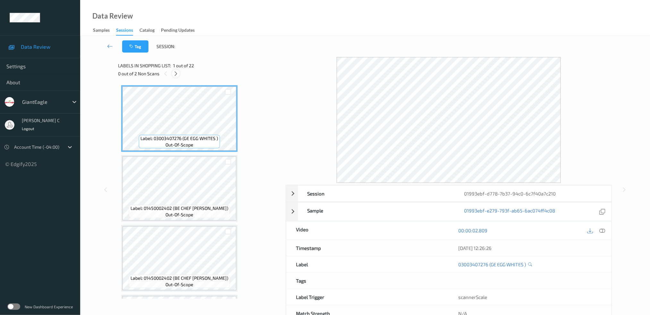
click at [176, 76] on icon at bounding box center [175, 74] width 5 height 6
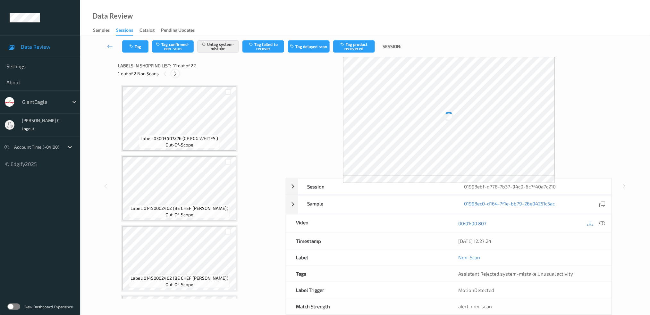
scroll to position [628, 0]
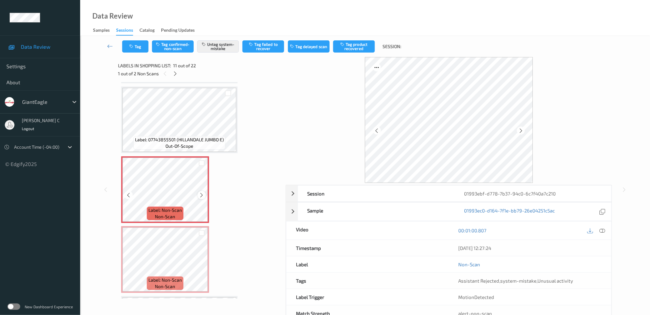
click at [205, 191] on div at bounding box center [201, 195] width 8 height 8
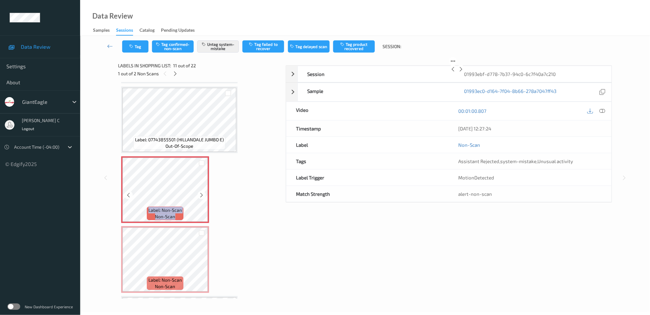
click at [205, 191] on div at bounding box center [201, 195] width 8 height 8
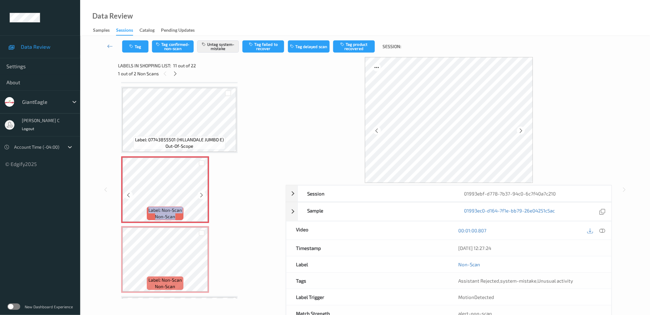
click at [205, 191] on div at bounding box center [201, 195] width 8 height 8
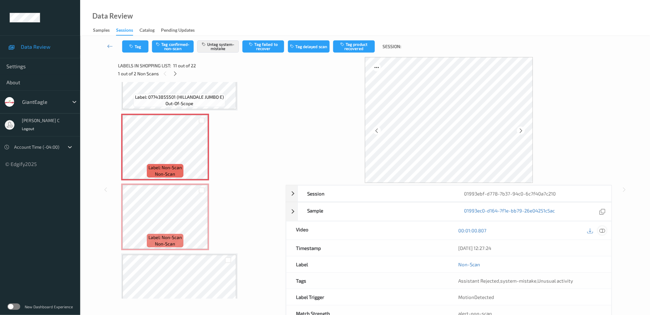
click at [604, 229] on icon at bounding box center [602, 231] width 6 height 6
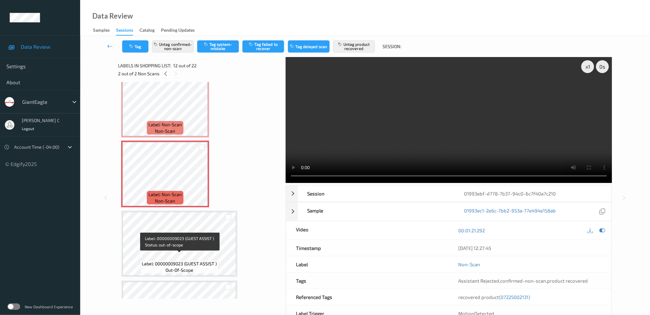
click at [161, 261] on span "Label: 00000009023 (GUEST ASSIST )" at bounding box center [179, 264] width 75 height 6
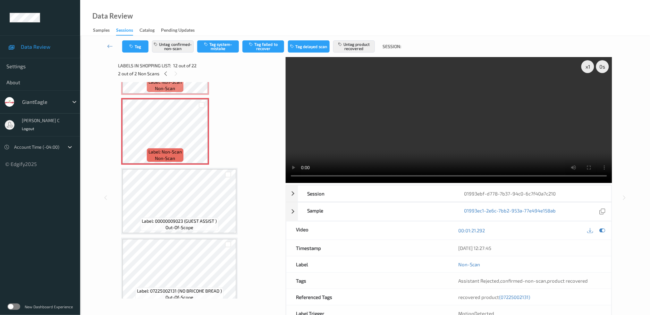
scroll to position [713, 0]
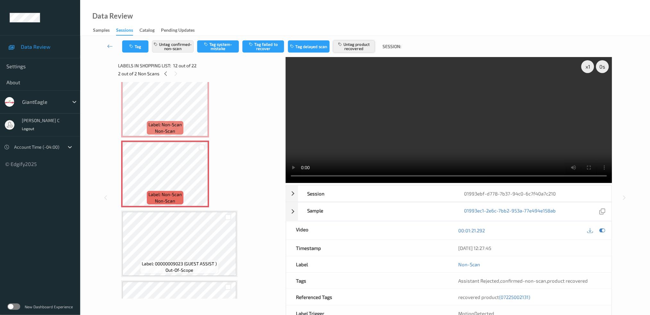
click at [347, 43] on button "Untag product recovered" at bounding box center [354, 46] width 42 height 12
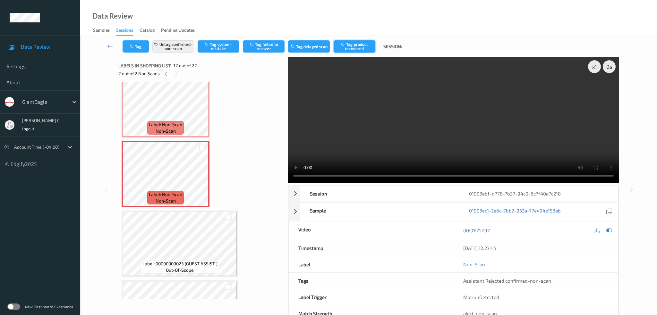
click at [347, 43] on button "Tag product recovered" at bounding box center [354, 46] width 42 height 12
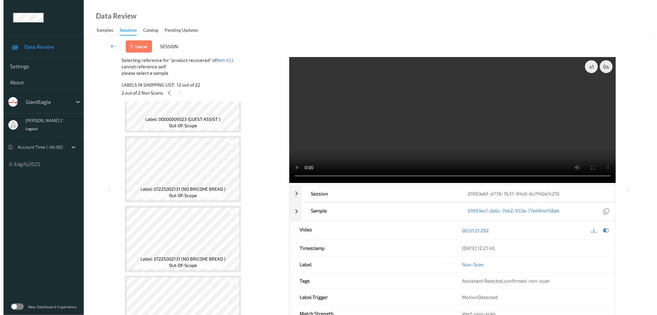
scroll to position [884, 0]
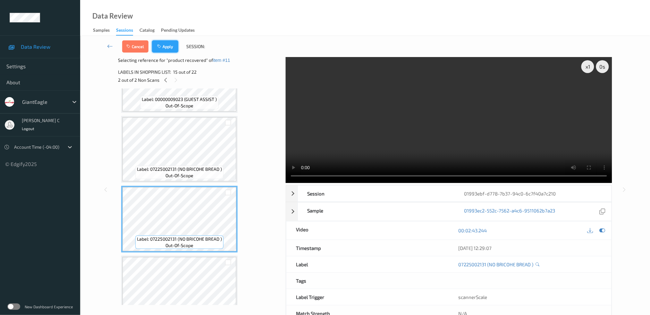
click at [166, 46] on button "Apply" at bounding box center [165, 46] width 26 height 12
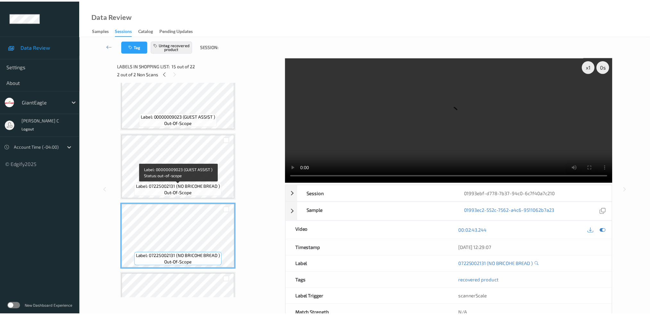
scroll to position [868, 0]
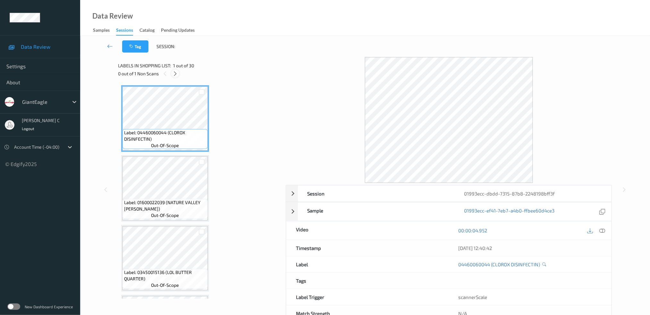
click at [173, 73] on icon at bounding box center [174, 74] width 5 height 6
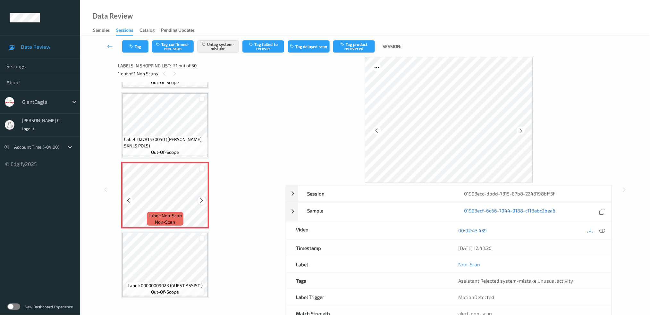
click at [201, 198] on icon at bounding box center [201, 201] width 5 height 6
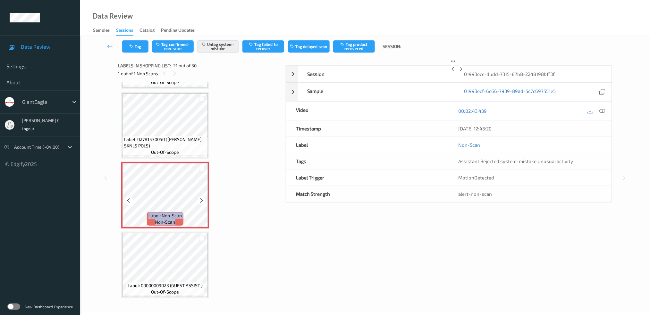
click at [201, 198] on icon at bounding box center [201, 201] width 5 height 6
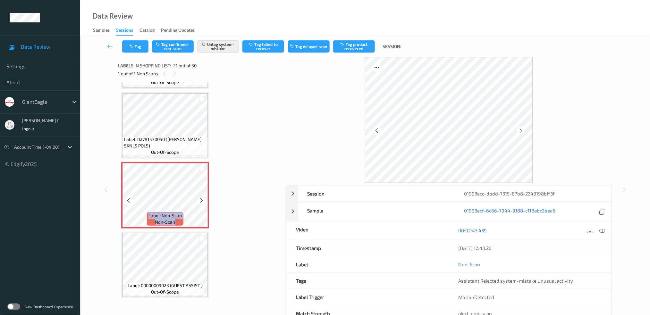
click at [201, 198] on icon at bounding box center [201, 201] width 5 height 6
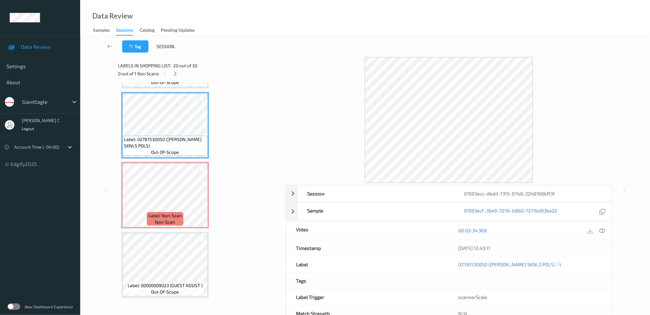
scroll to position [1278, 0]
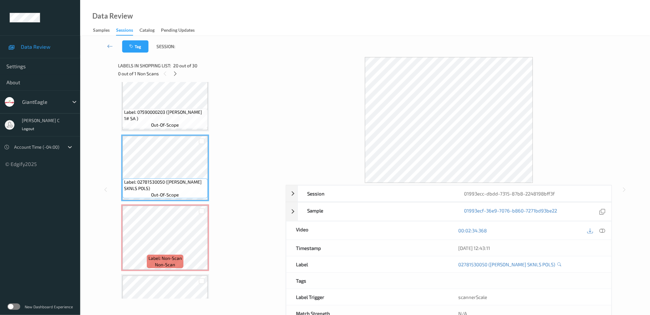
click at [163, 110] on span "Label: 07590000203 (BOB EVANS 1# SA )" at bounding box center [165, 115] width 82 height 13
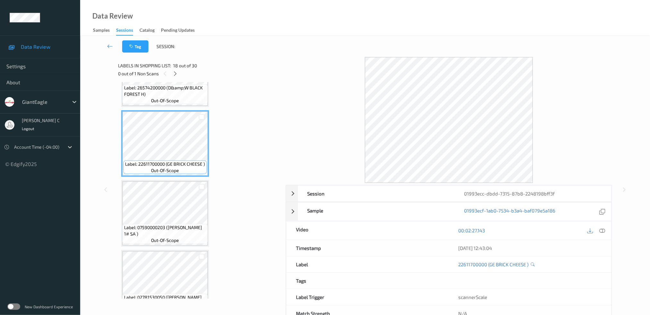
scroll to position [1150, 0]
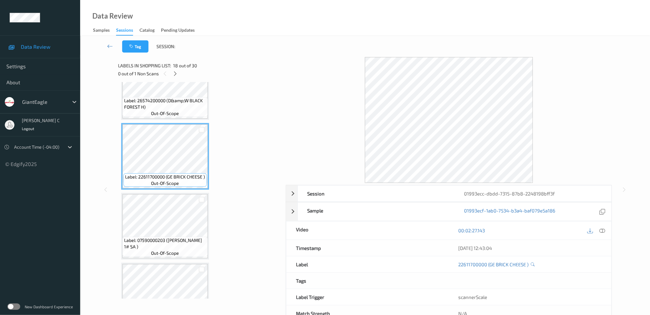
click at [167, 110] on span "out-of-scope" at bounding box center [165, 113] width 28 height 6
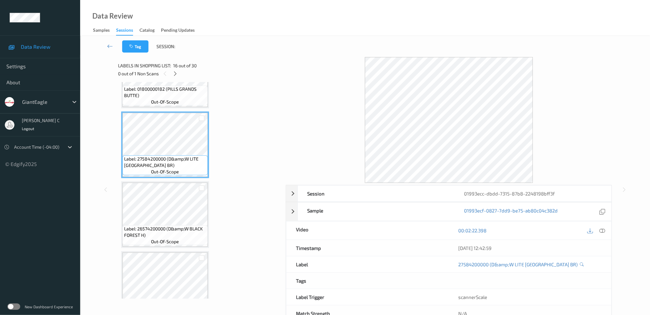
scroll to position [979, 0]
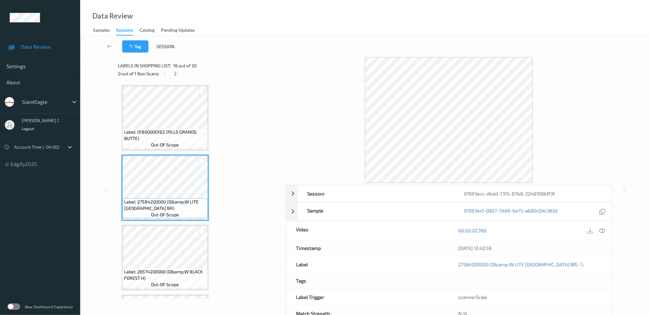
click at [168, 129] on span "Label: 01800000182 (PILLS GRANDS BUTTE)" at bounding box center [165, 135] width 82 height 13
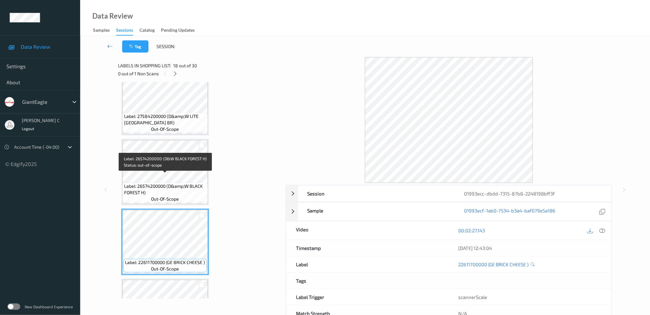
scroll to position [1150, 0]
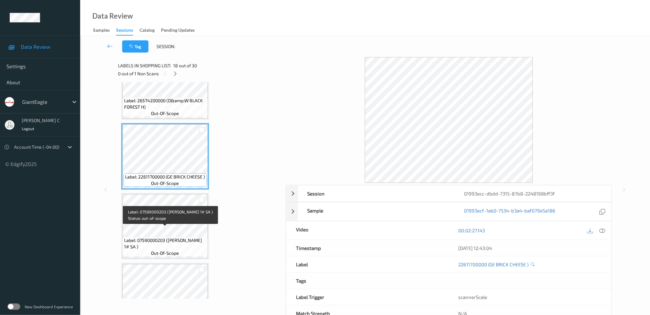
click at [160, 237] on span "Label: 07590000203 (BOB EVANS 1# SA )" at bounding box center [165, 243] width 82 height 13
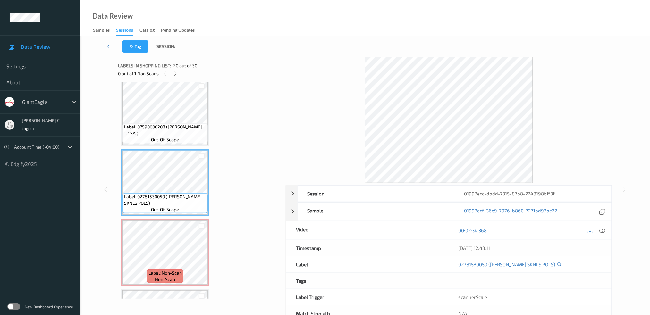
scroll to position [1278, 0]
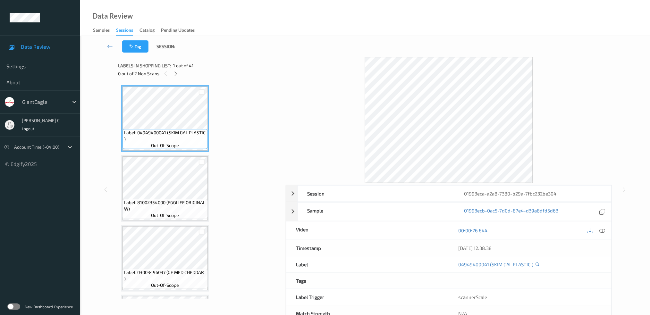
click at [176, 72] on icon at bounding box center [175, 74] width 5 height 6
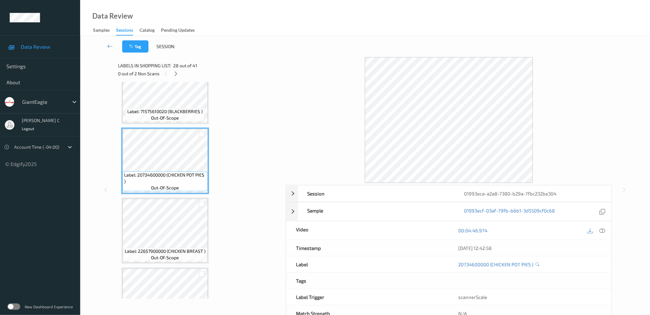
scroll to position [1818, 0]
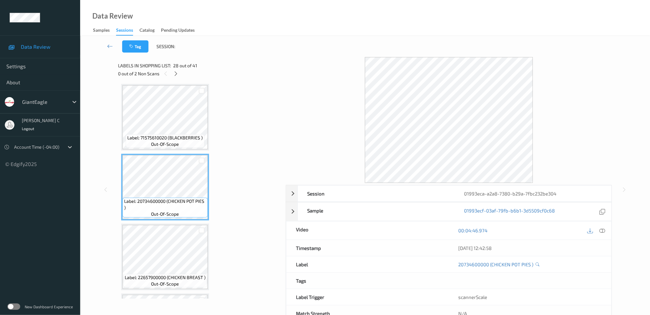
click at [168, 211] on span "out-of-scope" at bounding box center [165, 214] width 28 height 6
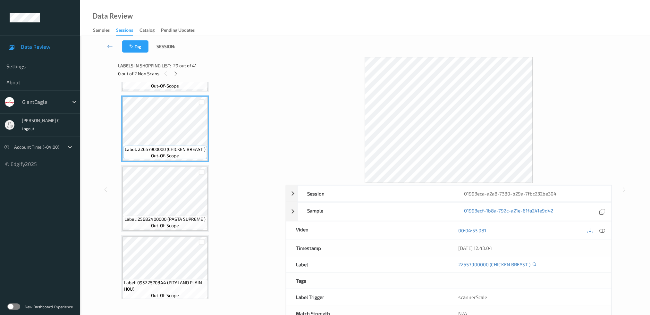
click at [168, 216] on span "Label: 25682400000 (PASTA SUPREME )" at bounding box center [165, 219] width 81 height 6
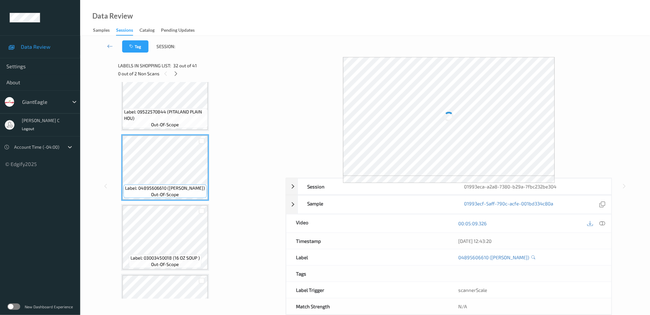
click at [169, 255] on span "Label: 03003450018 (16 OZ SOUP )" at bounding box center [164, 258] width 69 height 6
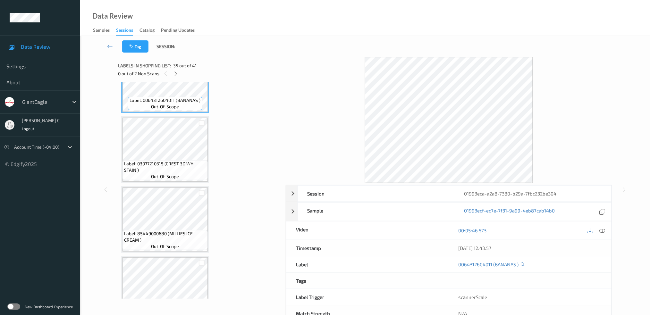
scroll to position [2417, 0]
click at [175, 159] on span "Label: 03077210315 (CREST 3D WH STAIN )" at bounding box center [165, 165] width 82 height 13
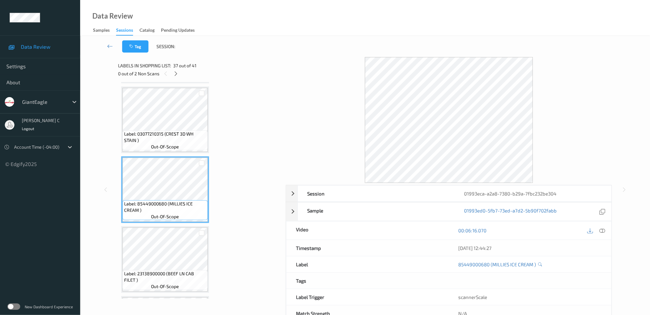
scroll to position [2460, 0]
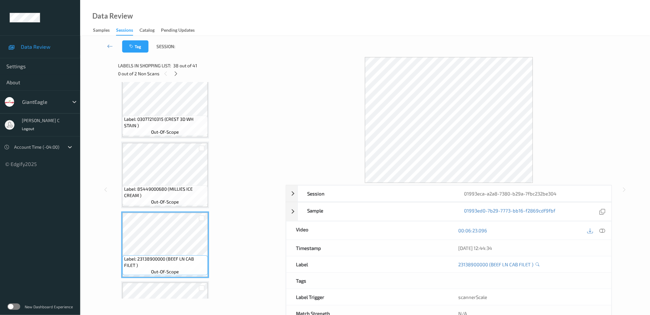
click at [174, 269] on span "out-of-scope" at bounding box center [165, 272] width 28 height 6
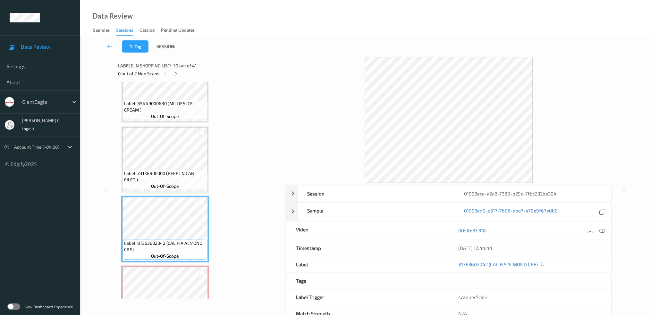
scroll to position [2630, 0]
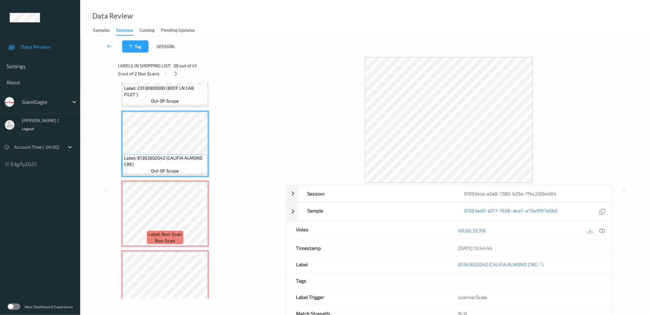
click at [170, 231] on span "Label: Non-Scan" at bounding box center [164, 234] width 33 height 6
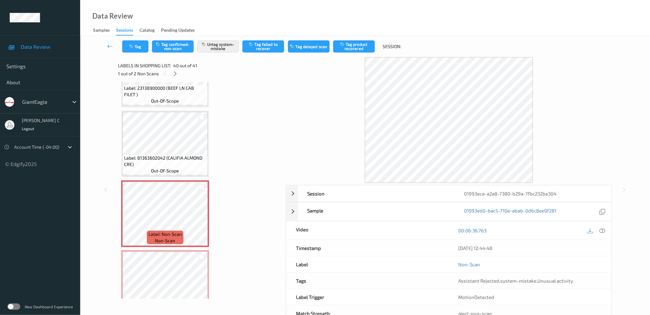
scroll to position [20, 0]
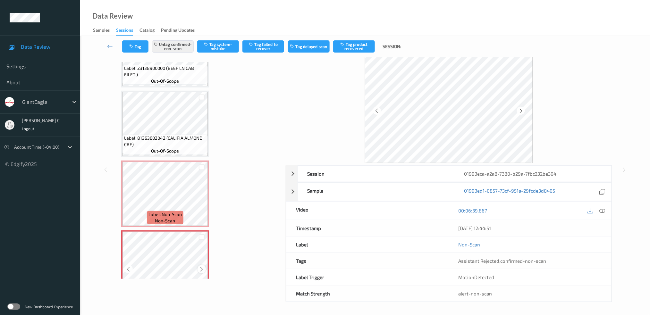
click at [201, 266] on icon at bounding box center [201, 269] width 5 height 6
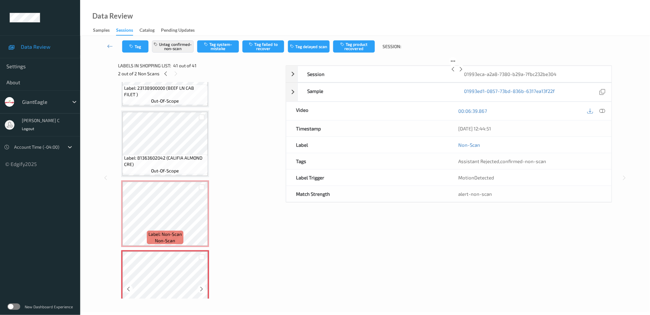
click at [201, 286] on icon at bounding box center [201, 289] width 5 height 6
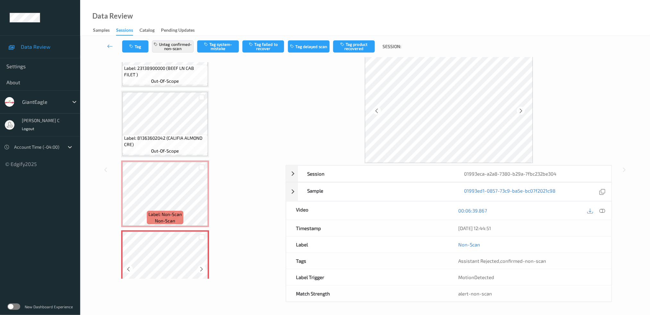
click at [201, 266] on icon at bounding box center [201, 269] width 5 height 6
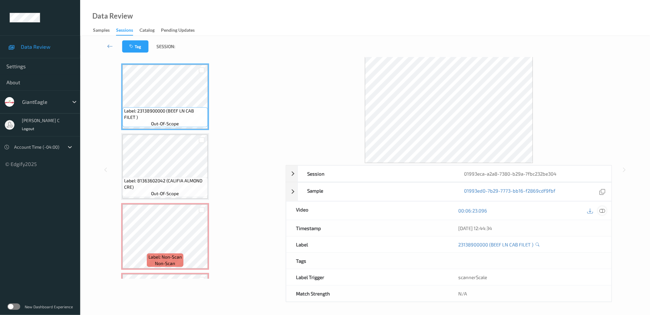
drag, startPoint x: 606, startPoint y: 211, endPoint x: 580, endPoint y: 223, distance: 28.5
click at [605, 211] on div at bounding box center [602, 210] width 9 height 9
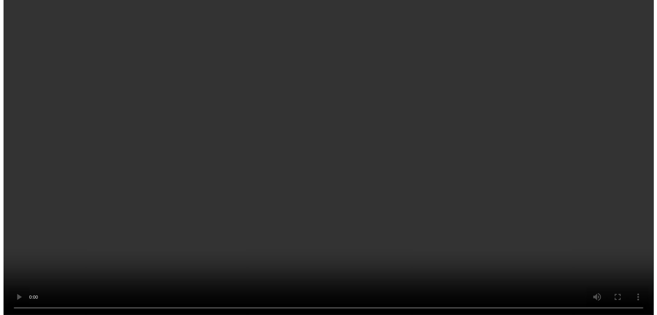
scroll to position [2630, 0]
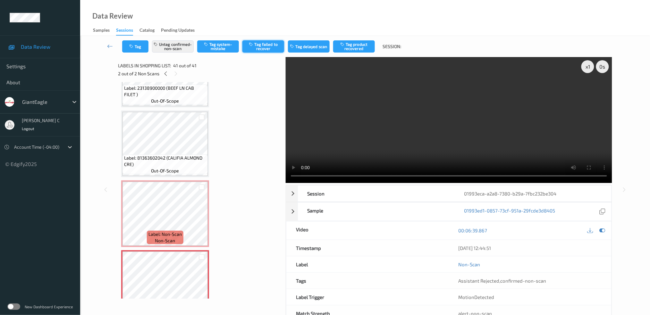
click at [268, 43] on button "Tag failed to recover" at bounding box center [263, 46] width 42 height 12
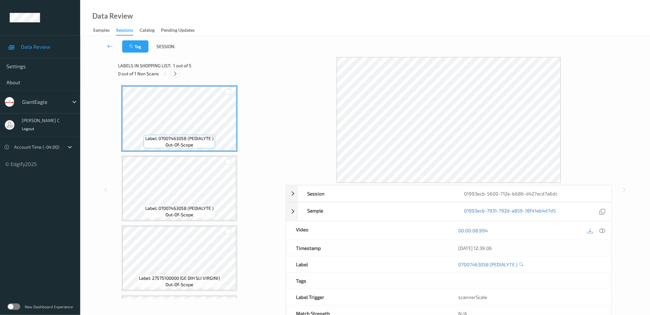
click at [176, 77] on div at bounding box center [175, 74] width 8 height 8
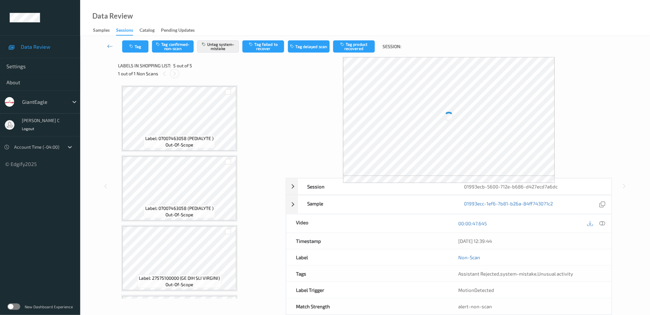
scroll to position [133, 0]
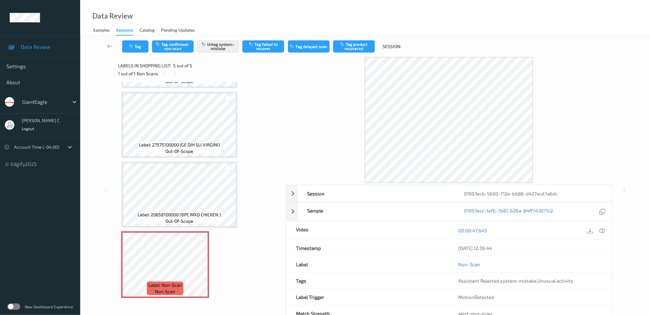
click at [180, 282] on span "Label: Non-Scan" at bounding box center [164, 285] width 33 height 6
click at [195, 216] on span "Label: 20658100000 (8PC MXD CHICKEN )" at bounding box center [179, 215] width 83 height 6
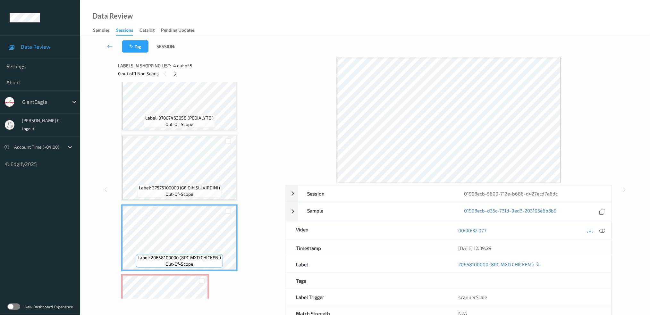
scroll to position [133, 0]
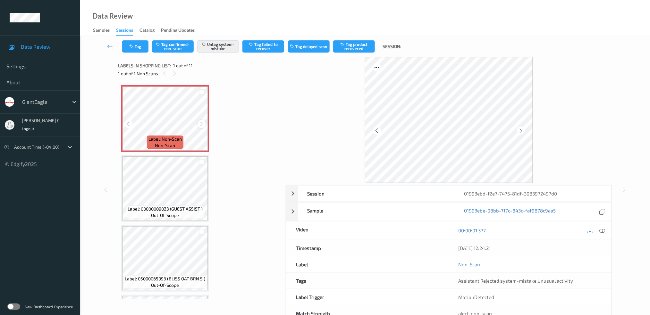
click at [203, 120] on div at bounding box center [201, 124] width 8 height 8
click at [601, 232] on icon at bounding box center [602, 231] width 6 height 6
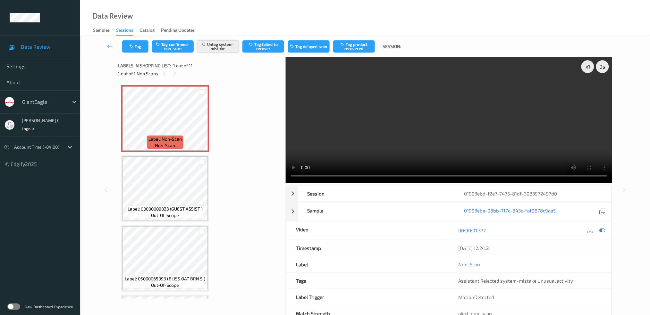
click at [227, 46] on button "Untag system-mistake" at bounding box center [218, 46] width 42 height 12
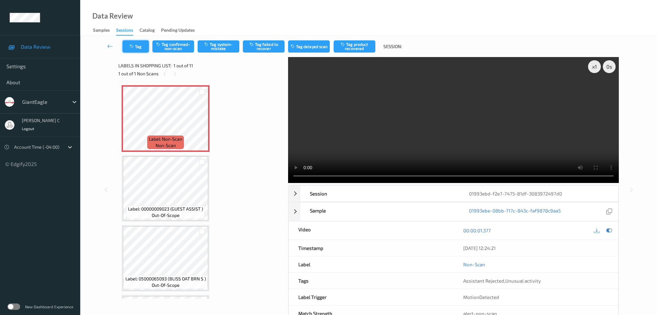
click at [140, 46] on button "Tag" at bounding box center [135, 46] width 26 height 12
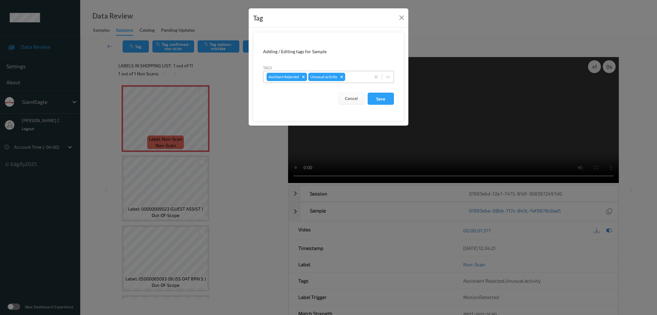
click at [341, 79] on icon "Remove Unusual activity" at bounding box center [341, 77] width 4 height 4
click at [383, 103] on button "Save" at bounding box center [380, 99] width 26 height 12
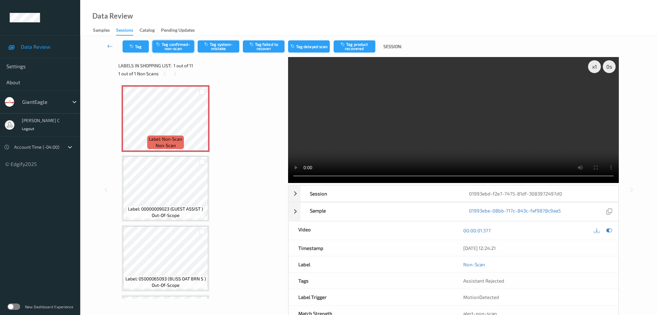
click at [185, 43] on button "Tag confirmed-non-scan" at bounding box center [173, 46] width 42 height 12
click at [309, 45] on button "Tag delayed scan" at bounding box center [309, 46] width 42 height 12
click at [308, 47] on button "Untag delayed scan" at bounding box center [309, 46] width 42 height 12
click at [366, 48] on button "Tag product recovered" at bounding box center [354, 46] width 42 height 12
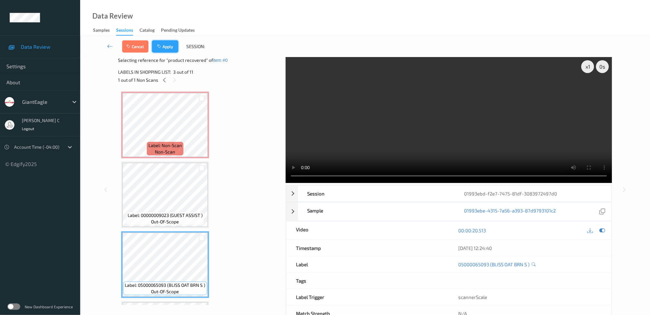
click at [165, 42] on button "Apply" at bounding box center [165, 46] width 26 height 12
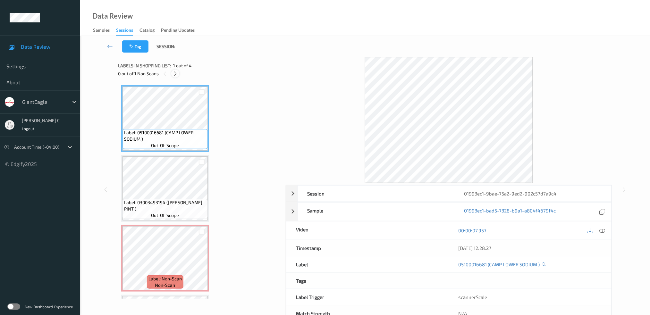
click at [178, 72] on icon at bounding box center [174, 74] width 5 height 6
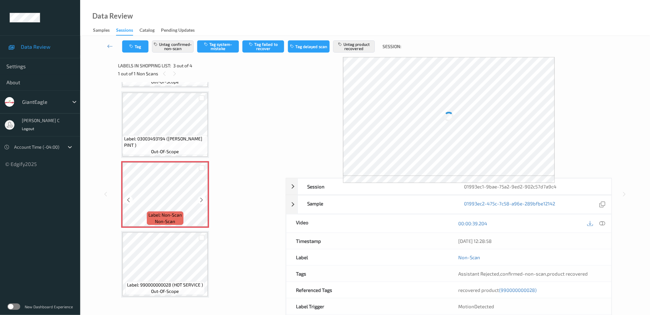
click at [170, 218] on span "non-scan" at bounding box center [165, 221] width 20 height 6
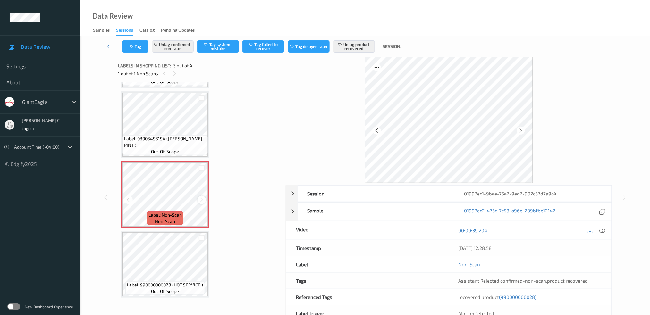
click at [199, 199] on icon at bounding box center [201, 200] width 5 height 6
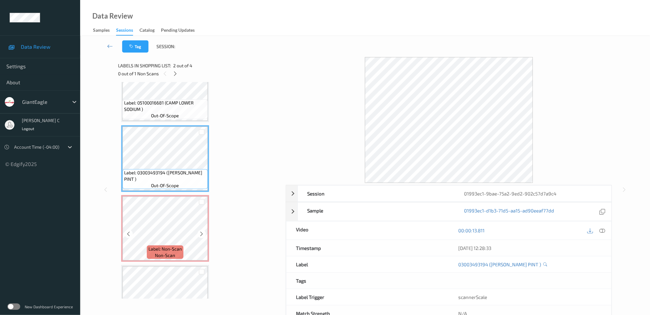
scroll to position [43, 0]
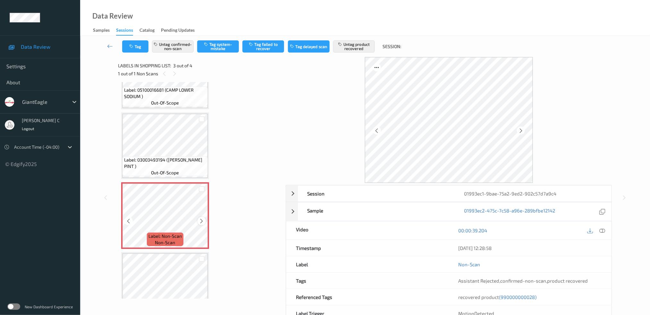
click at [203, 217] on div at bounding box center [201, 221] width 8 height 8
click at [203, 218] on icon at bounding box center [201, 221] width 5 height 6
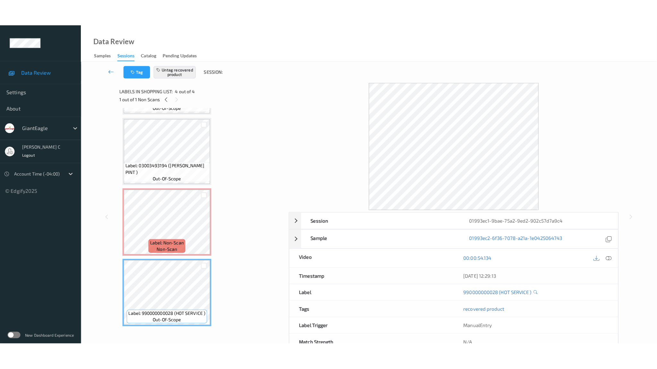
scroll to position [21, 0]
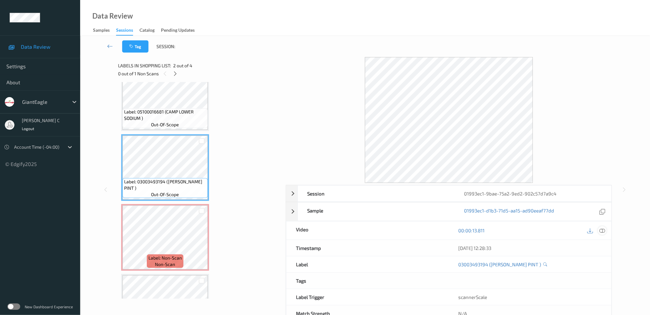
click at [604, 232] on icon at bounding box center [602, 231] width 6 height 6
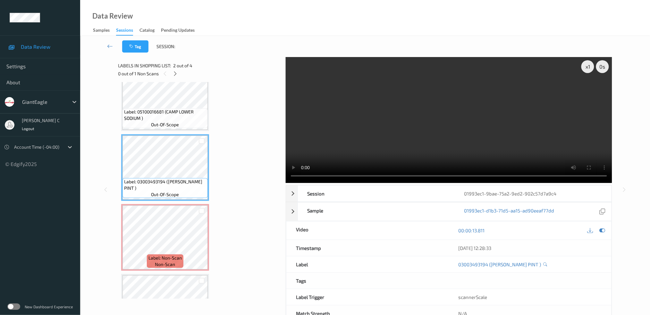
scroll to position [10, 0]
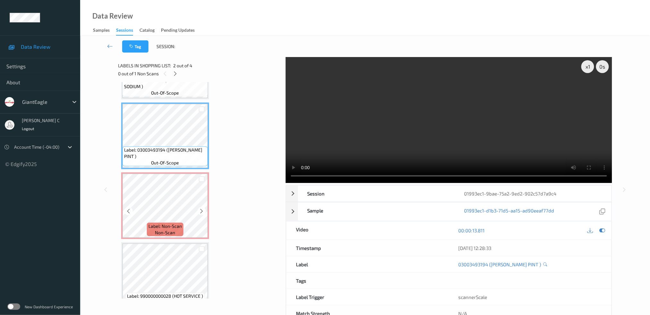
click at [175, 223] on div "Label: Non-Scan non-scan" at bounding box center [165, 229] width 37 height 13
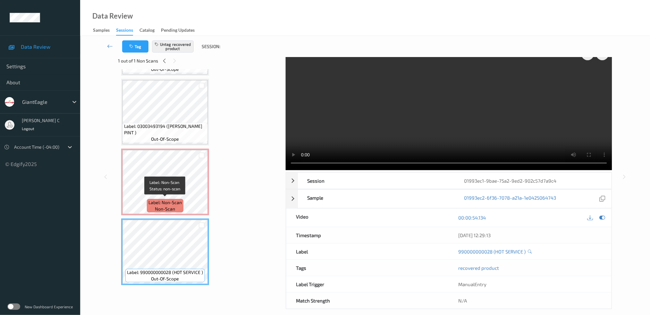
scroll to position [20, 0]
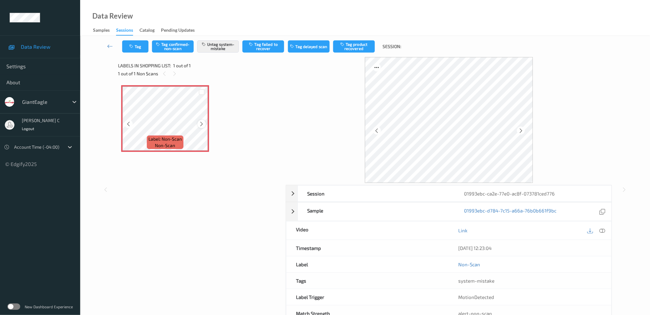
click at [198, 122] on div at bounding box center [201, 124] width 8 height 8
click at [199, 122] on icon at bounding box center [201, 124] width 5 height 6
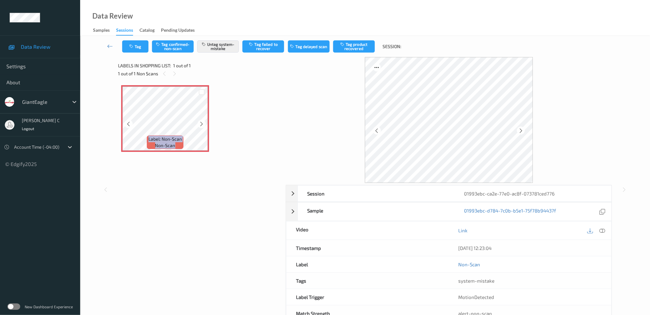
click at [199, 122] on icon at bounding box center [201, 124] width 5 height 6
click at [600, 233] on icon at bounding box center [602, 231] width 6 height 6
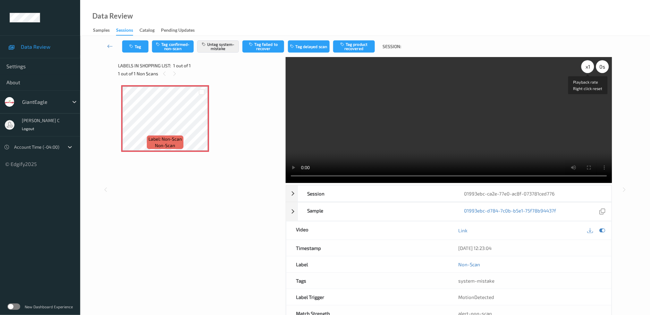
click at [590, 66] on div "x 1" at bounding box center [587, 66] width 13 height 13
click at [590, 66] on div "x 2" at bounding box center [587, 66] width 13 height 13
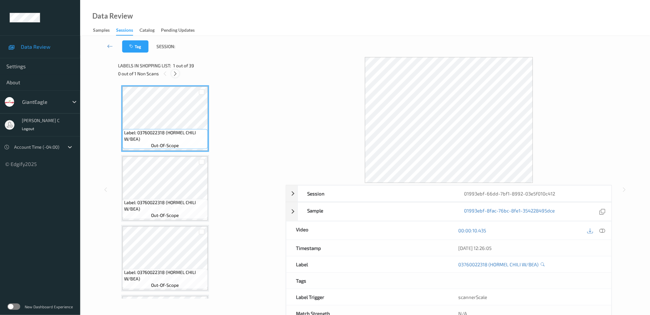
click at [176, 75] on icon at bounding box center [174, 74] width 5 height 6
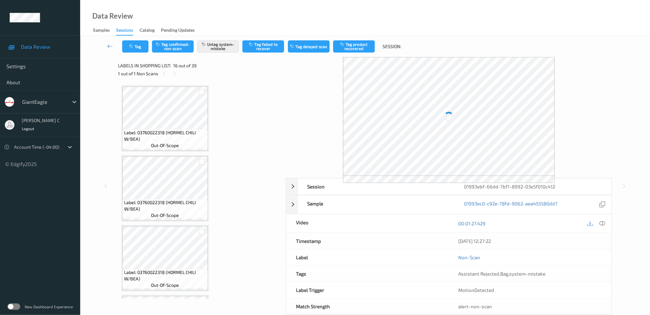
scroll to position [975, 0]
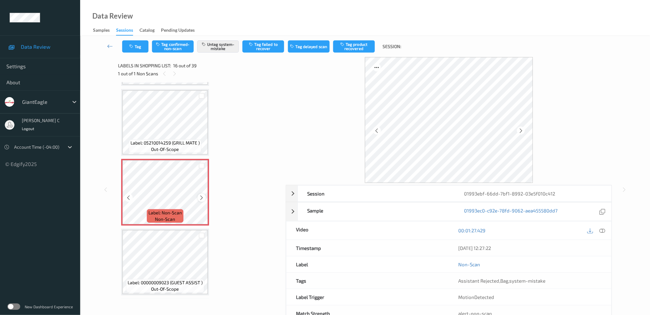
click at [201, 195] on icon at bounding box center [201, 198] width 5 height 6
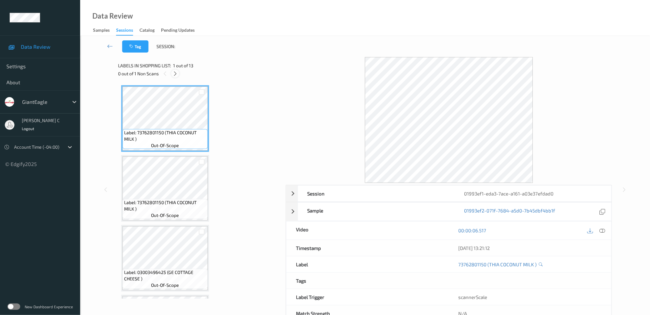
click at [175, 75] on icon at bounding box center [174, 74] width 5 height 6
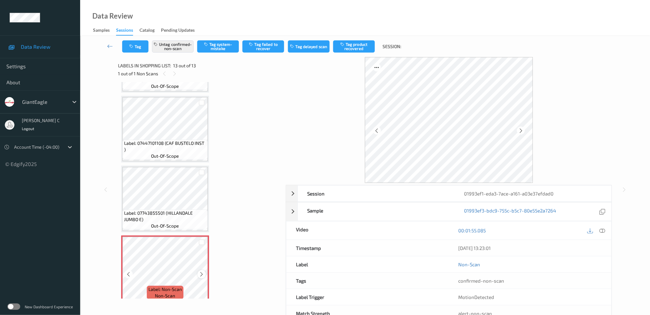
click at [202, 272] on icon at bounding box center [201, 275] width 5 height 6
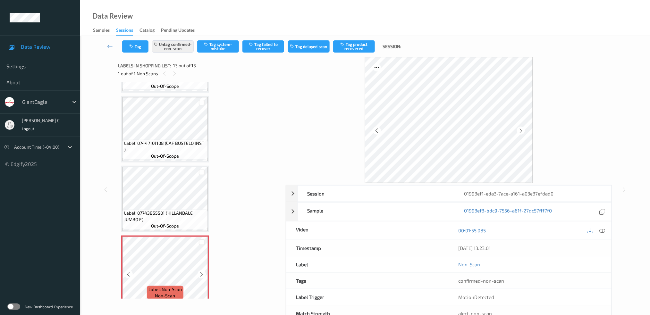
click at [202, 272] on icon at bounding box center [201, 275] width 5 height 6
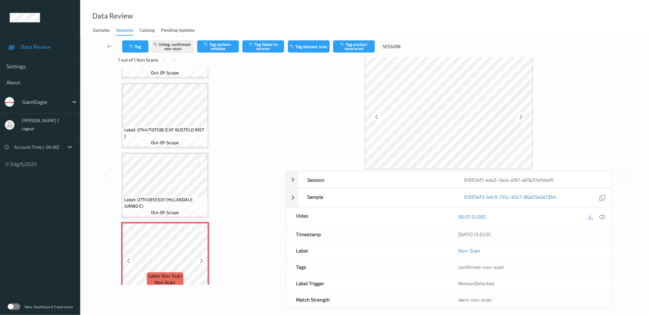
scroll to position [20, 0]
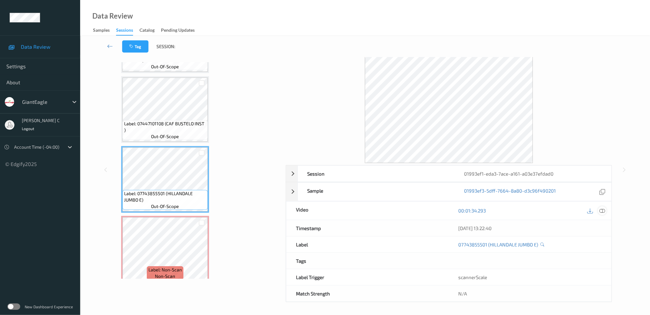
click at [604, 211] on icon at bounding box center [602, 211] width 6 height 6
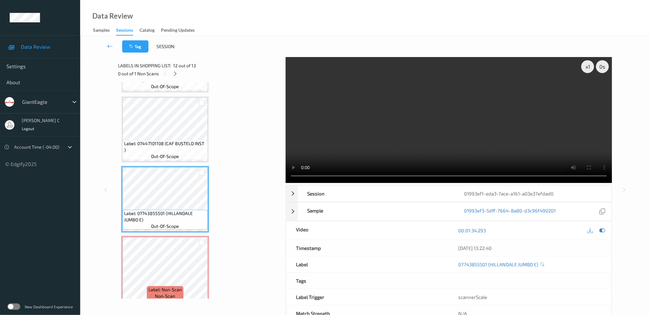
scroll to position [634, 0]
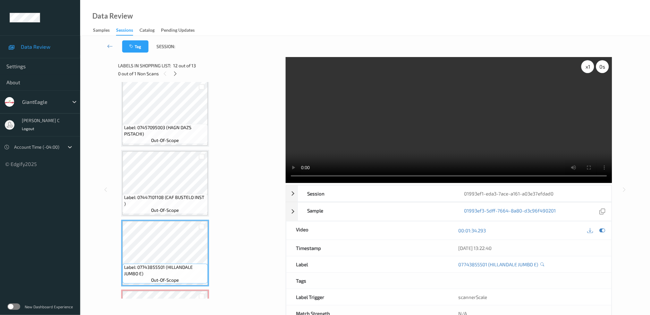
click at [593, 64] on div "x 1" at bounding box center [587, 66] width 13 height 13
click at [593, 66] on div "x 2" at bounding box center [587, 66] width 13 height 13
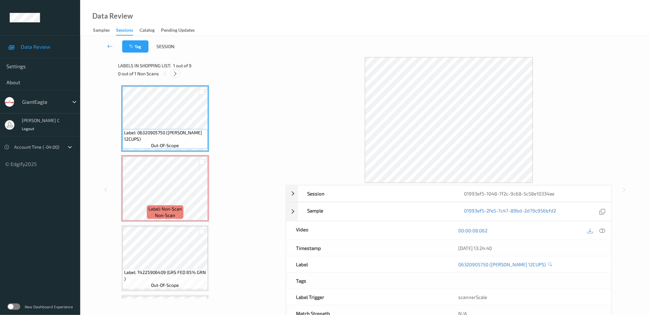
click at [175, 72] on icon at bounding box center [174, 74] width 5 height 6
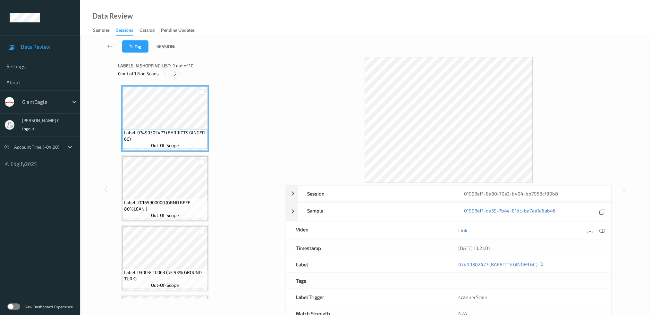
click at [177, 71] on icon at bounding box center [174, 74] width 5 height 6
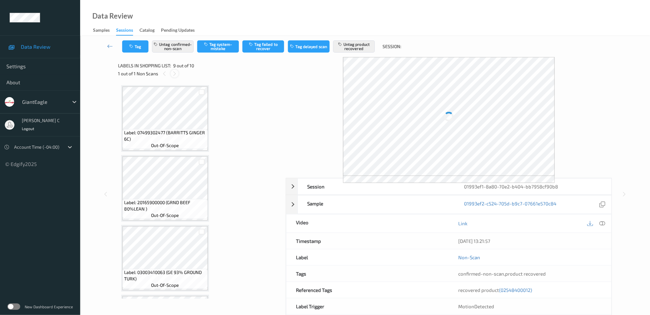
scroll to position [480, 0]
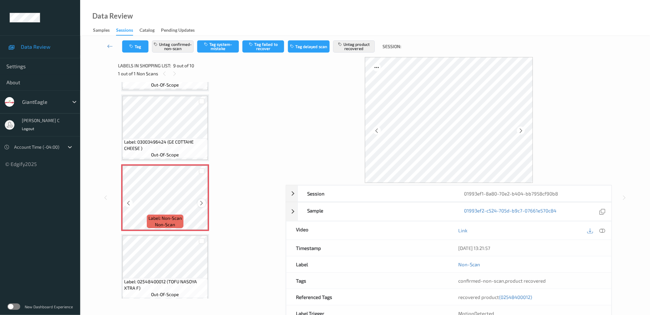
click at [201, 200] on icon at bounding box center [201, 203] width 5 height 6
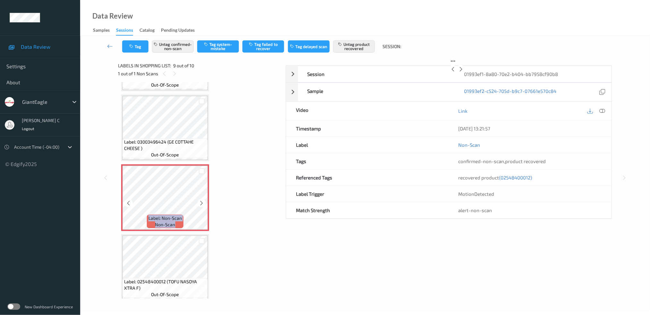
click at [201, 200] on icon at bounding box center [201, 203] width 5 height 6
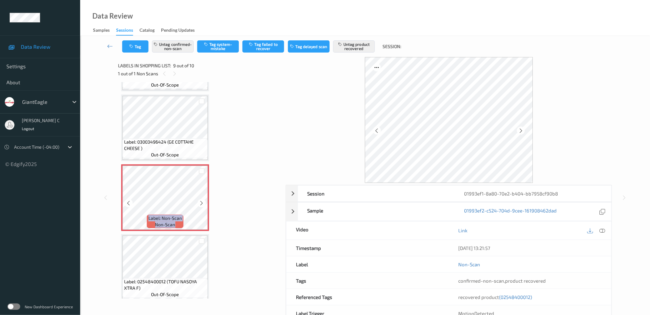
click at [201, 200] on icon at bounding box center [201, 203] width 5 height 6
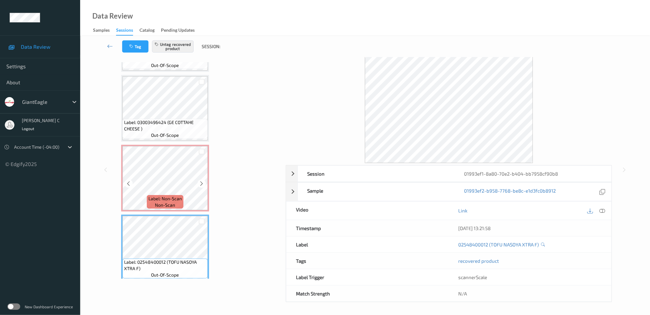
scroll to position [437, 0]
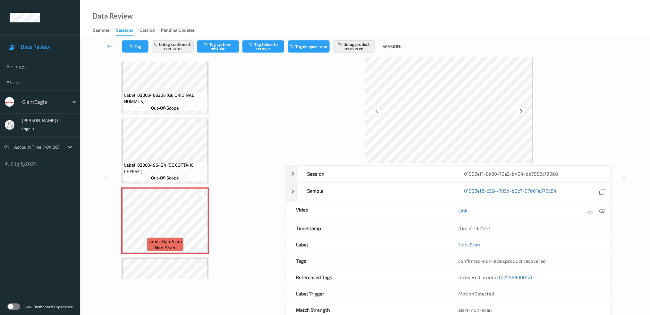
click at [601, 209] on icon at bounding box center [602, 211] width 6 height 6
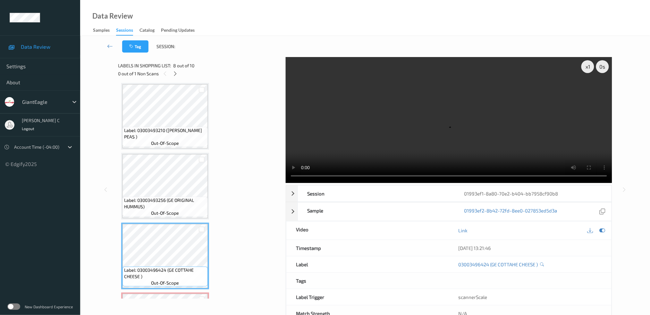
scroll to position [351, 0]
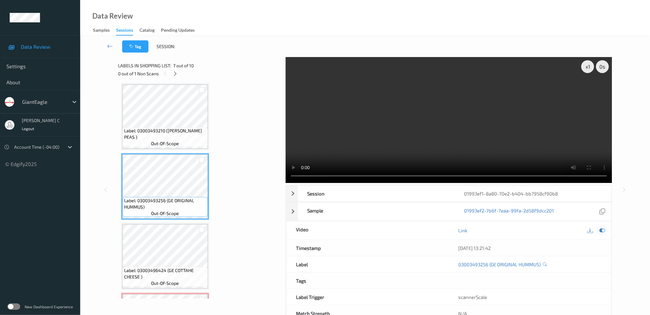
click at [604, 231] on icon at bounding box center [602, 231] width 6 height 6
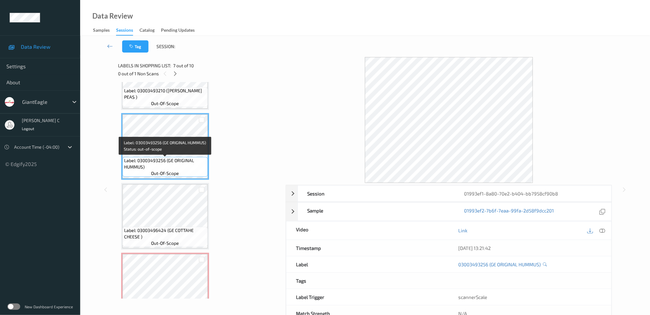
scroll to position [394, 0]
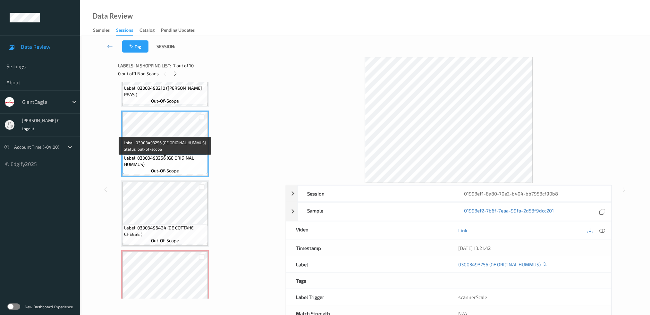
click at [175, 239] on span "out-of-scope" at bounding box center [165, 241] width 28 height 6
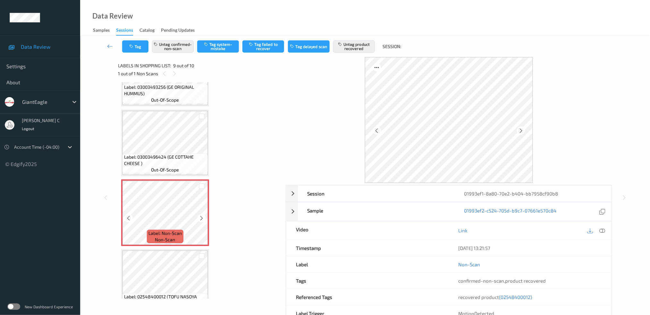
scroll to position [480, 0]
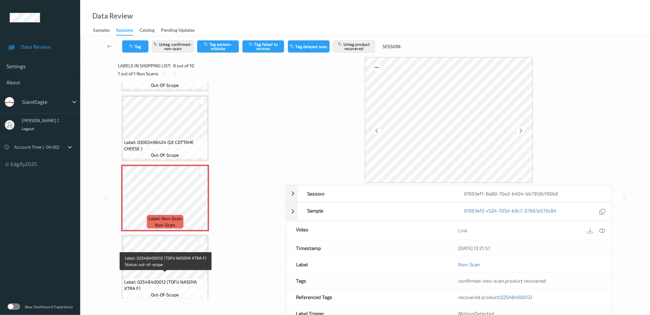
click at [173, 279] on span "Label: 02548400012 (TOFU NASOYA XTRA F)" at bounding box center [165, 285] width 82 height 13
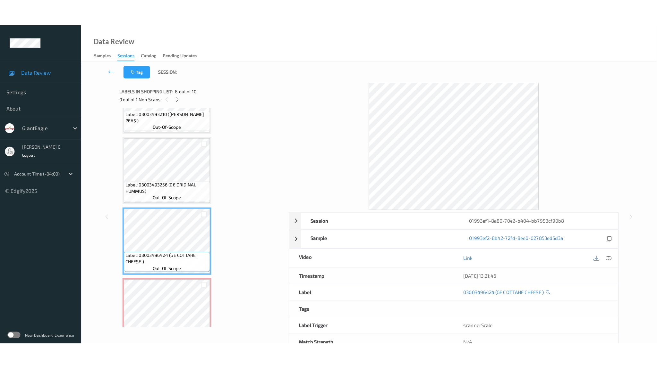
scroll to position [437, 0]
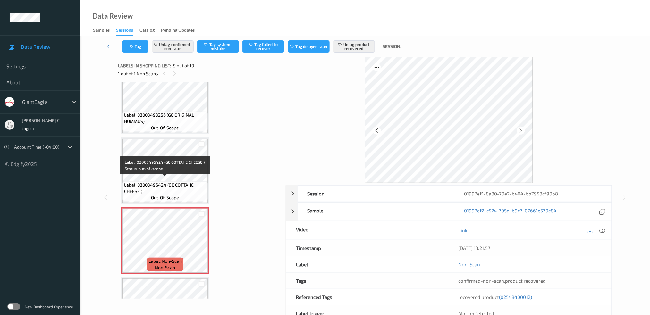
click at [168, 182] on span "Label: 03003496424 (GE COTTAHE CHEESE )" at bounding box center [165, 188] width 82 height 13
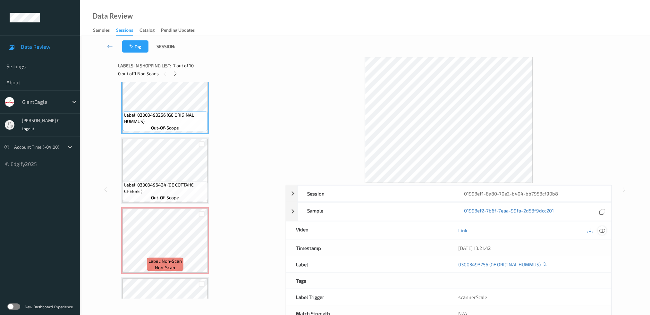
click at [602, 228] on icon at bounding box center [602, 231] width 6 height 6
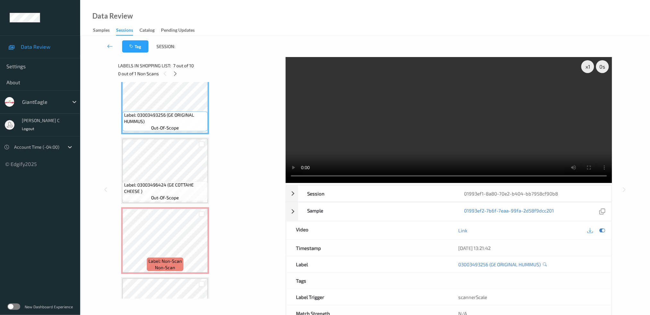
scroll to position [426, 0]
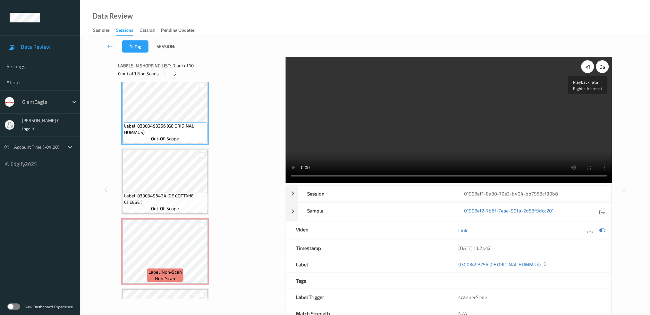
click at [587, 67] on div "x 1" at bounding box center [587, 66] width 13 height 13
click at [587, 67] on div "x 2" at bounding box center [587, 66] width 13 height 13
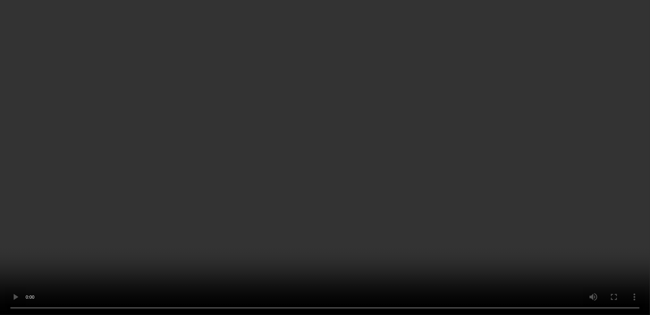
scroll to position [480, 0]
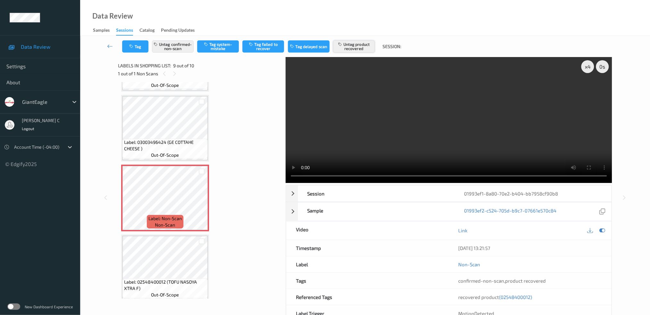
click at [360, 42] on button "Untag product recovered" at bounding box center [354, 46] width 42 height 12
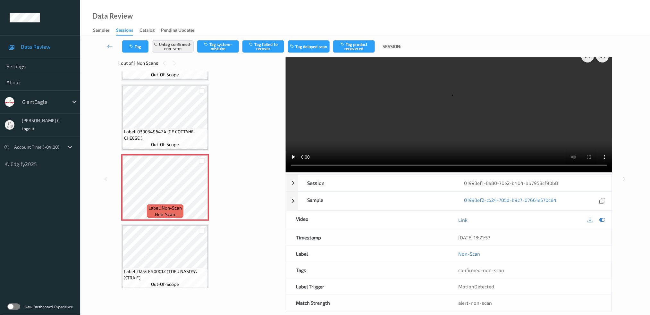
scroll to position [0, 0]
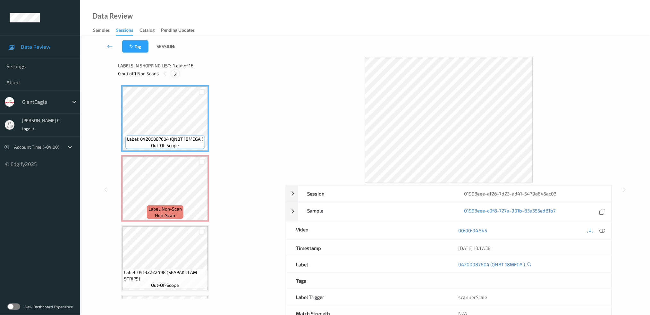
click at [177, 72] on icon at bounding box center [174, 74] width 5 height 6
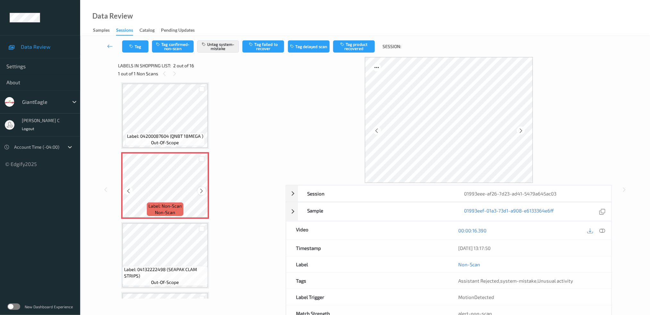
click at [200, 190] on icon at bounding box center [201, 191] width 5 height 6
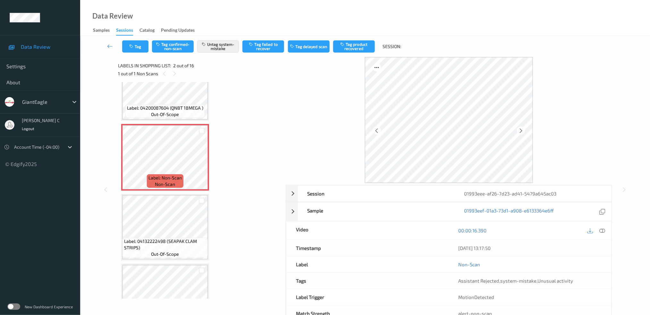
scroll to position [46, 0]
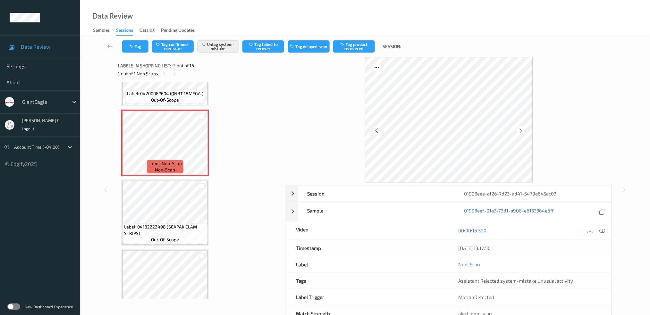
click at [173, 228] on span "Label: 04132222498 (SEAPAK CLAM STRIPS)" at bounding box center [165, 230] width 82 height 13
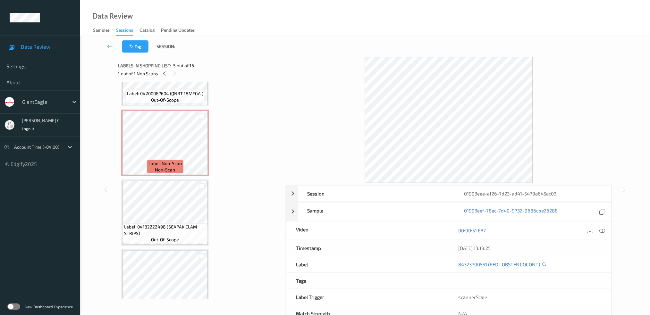
click at [171, 231] on span "Label: 04132222498 (SEAPAK CLAM STRIPS)" at bounding box center [165, 230] width 82 height 13
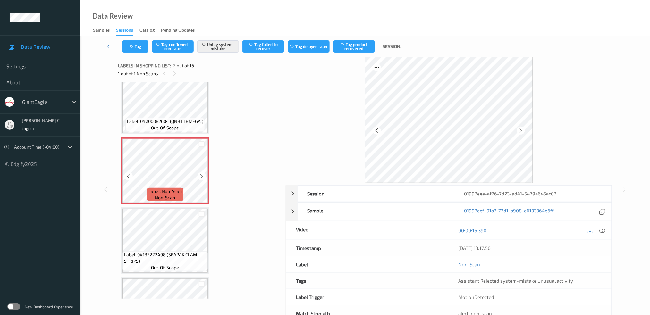
scroll to position [3, 0]
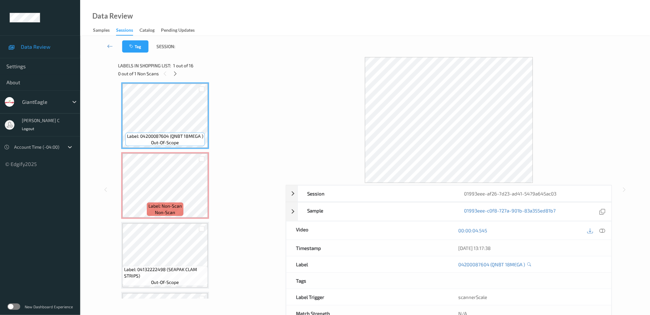
click at [599, 231] on icon at bounding box center [602, 231] width 6 height 6
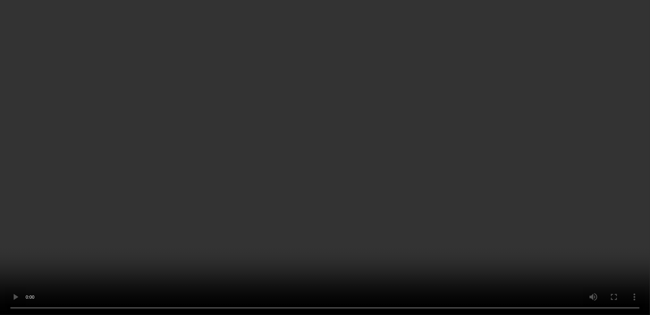
scroll to position [46, 0]
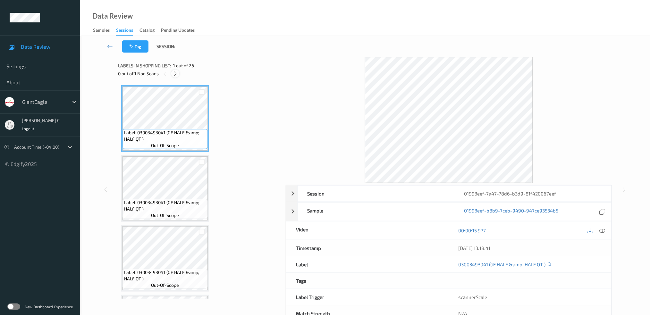
click at [179, 71] on div "0 out of 1 Non Scans" at bounding box center [199, 74] width 163 height 8
click at [177, 73] on icon at bounding box center [174, 74] width 5 height 6
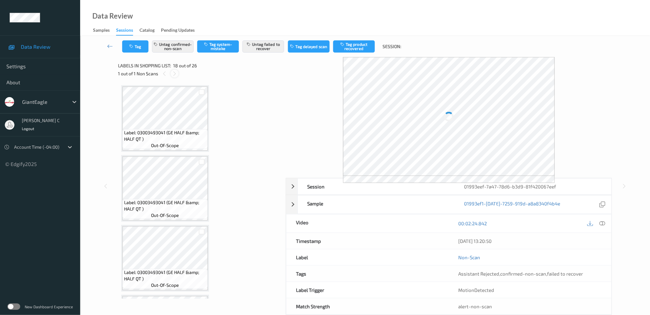
scroll to position [1113, 0]
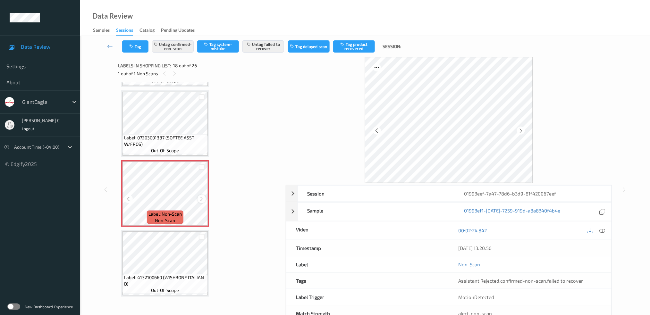
click at [200, 196] on icon at bounding box center [201, 199] width 5 height 6
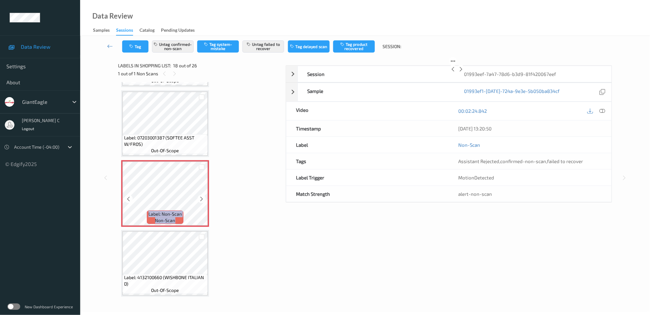
click at [200, 196] on icon at bounding box center [201, 199] width 5 height 6
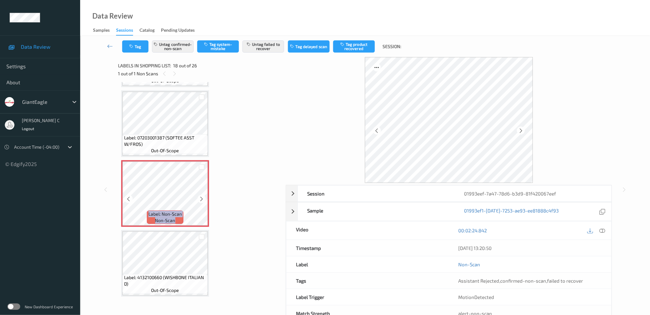
click at [200, 196] on icon at bounding box center [201, 199] width 5 height 6
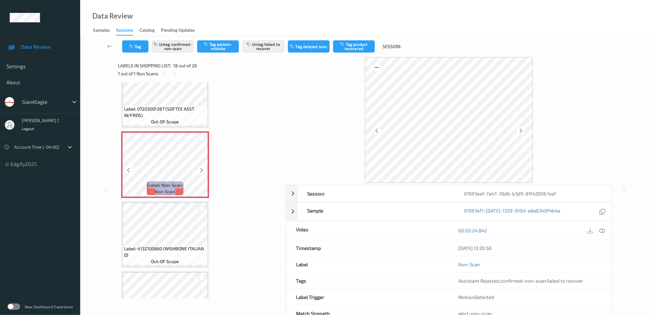
scroll to position [1156, 0]
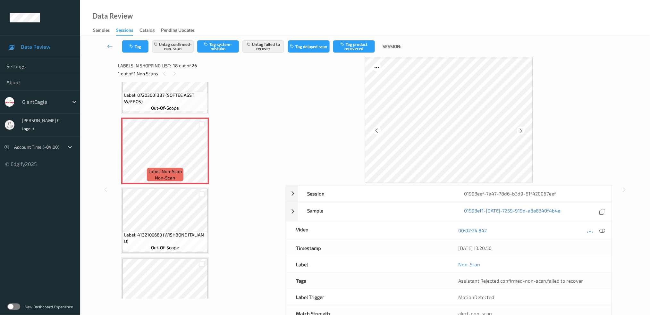
click at [169, 232] on span "Label: 4132100660 (WISHBONE ITALIAN D)" at bounding box center [165, 238] width 82 height 13
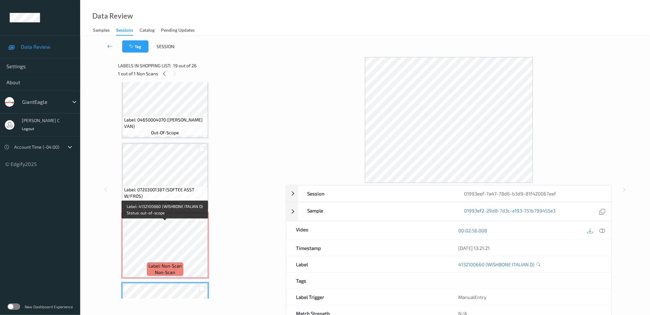
scroll to position [1070, 0]
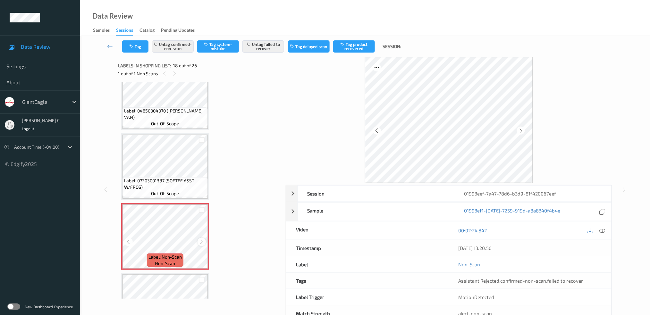
click at [203, 239] on icon at bounding box center [201, 242] width 5 height 6
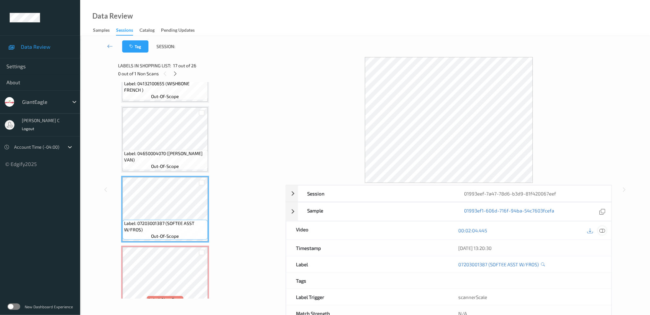
click at [604, 231] on icon at bounding box center [602, 231] width 6 height 6
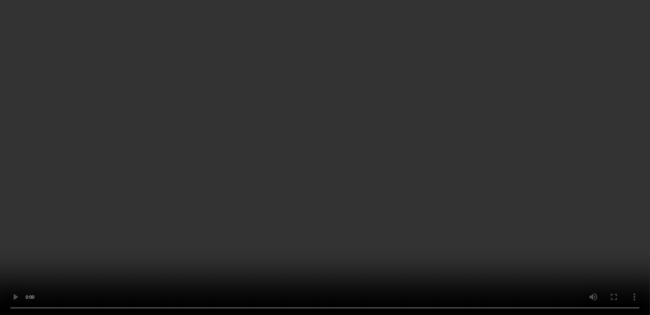
scroll to position [1198, 0]
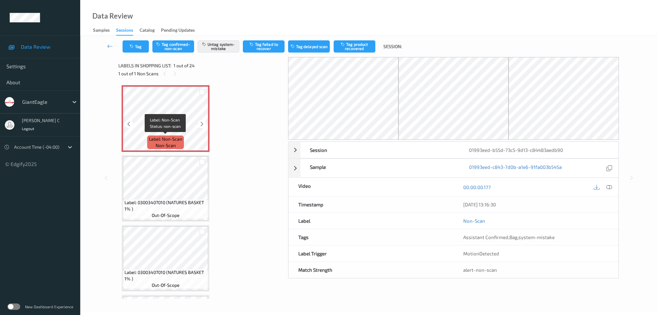
click at [172, 147] on span "non-scan" at bounding box center [165, 145] width 20 height 6
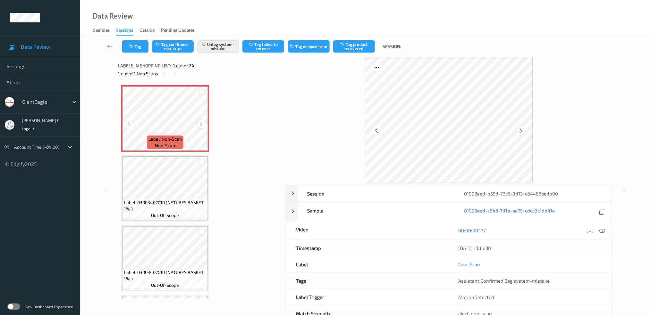
click at [204, 122] on icon at bounding box center [201, 124] width 5 height 6
click at [203, 127] on div at bounding box center [201, 124] width 8 height 8
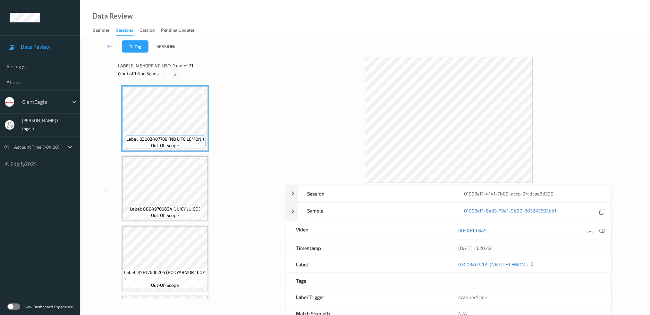
click at [175, 73] on icon at bounding box center [174, 74] width 5 height 6
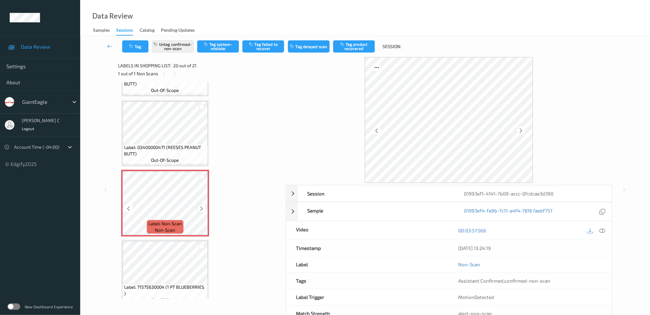
click at [203, 206] on icon at bounding box center [201, 209] width 5 height 6
click at [168, 284] on span "Label: 71575630004 (1 PT BLUEBERRIES )" at bounding box center [165, 290] width 82 height 13
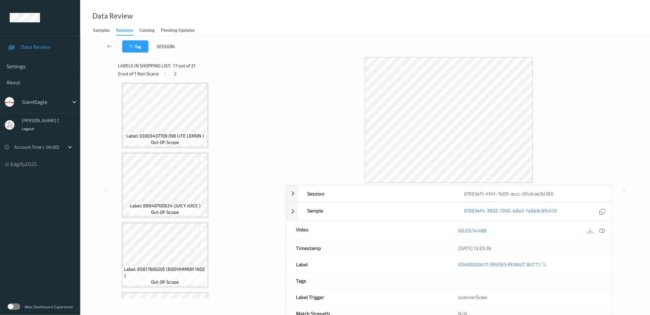
scroll to position [0, 0]
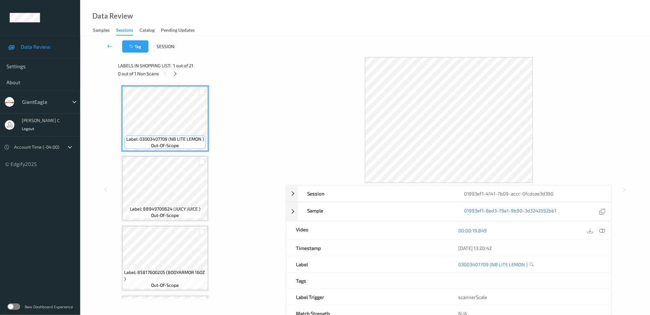
click at [603, 230] on icon at bounding box center [602, 231] width 6 height 6
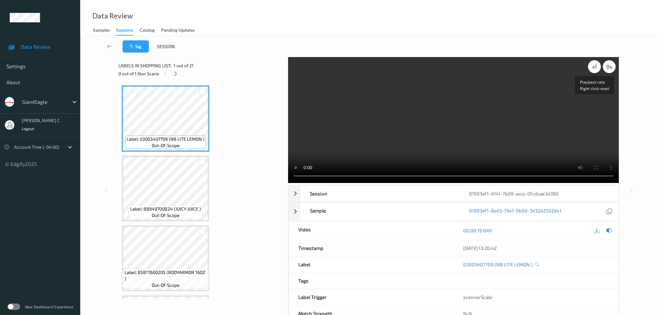
click at [594, 69] on div "x 1" at bounding box center [594, 66] width 13 height 13
click at [594, 69] on div "x 2" at bounding box center [594, 66] width 13 height 13
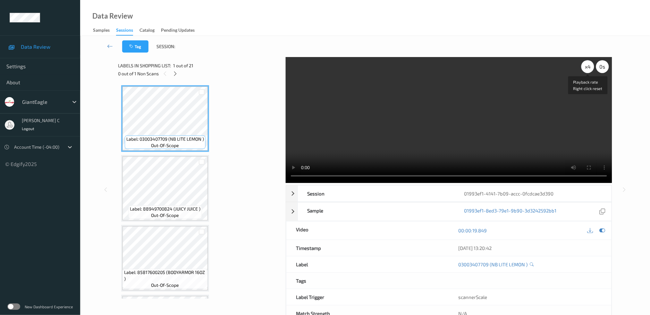
click at [588, 66] on div "x 4" at bounding box center [587, 66] width 13 height 13
click at [588, 66] on div "x 8" at bounding box center [587, 66] width 13 height 13
click at [588, 66] on div "x 1" at bounding box center [587, 66] width 13 height 13
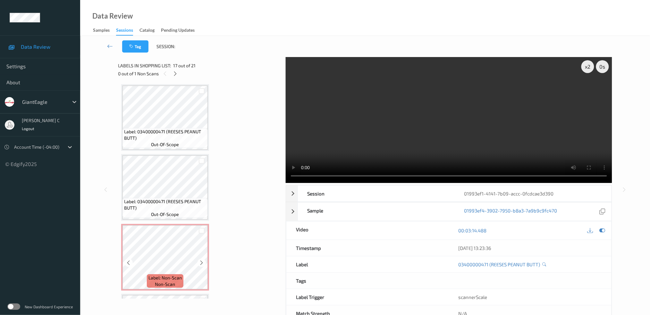
scroll to position [1243, 0]
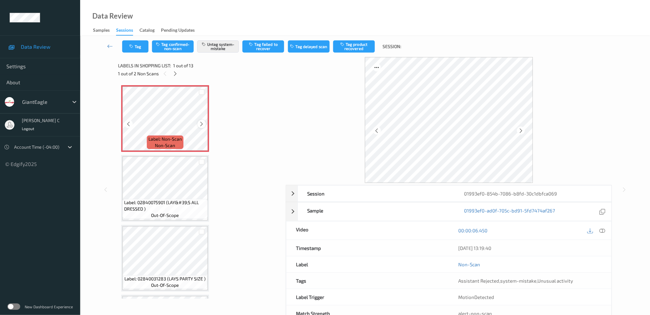
click at [202, 123] on icon at bounding box center [201, 124] width 5 height 6
click at [602, 232] on icon at bounding box center [602, 231] width 6 height 6
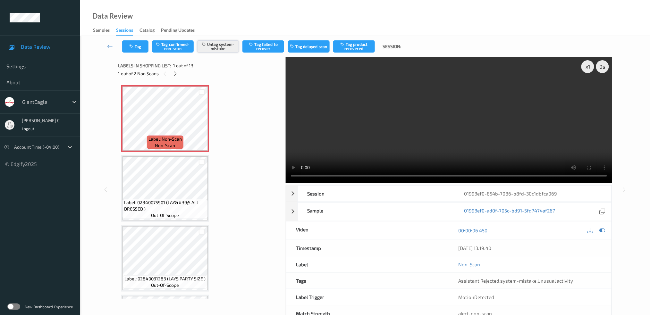
click at [216, 40] on button "Untag system-mistake" at bounding box center [218, 46] width 42 height 12
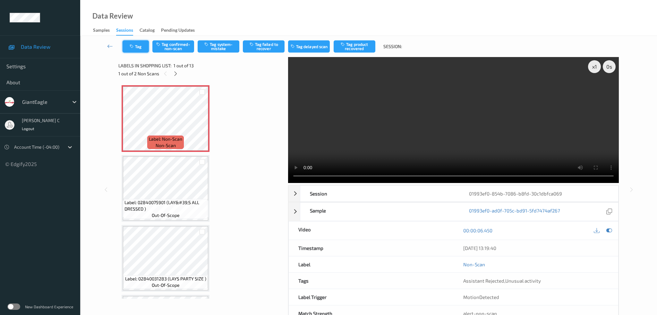
click at [138, 45] on button "Tag" at bounding box center [135, 46] width 26 height 12
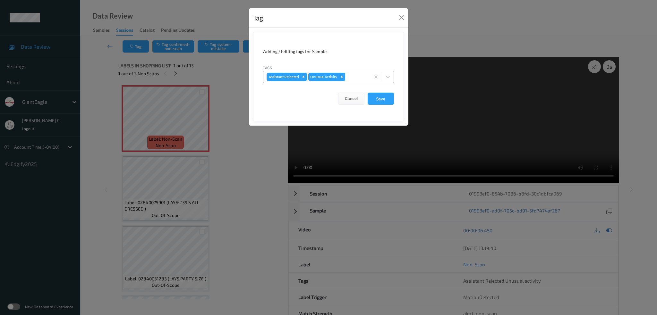
click at [344, 75] on div "Remove Unusual activity" at bounding box center [341, 77] width 7 height 8
click at [387, 101] on button "Save" at bounding box center [380, 99] width 26 height 12
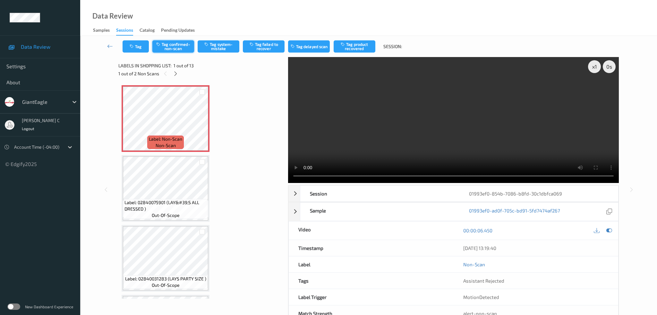
click at [172, 42] on button "Tag confirmed-non-scan" at bounding box center [173, 46] width 42 height 12
click at [358, 47] on button "Tag product recovered" at bounding box center [354, 46] width 42 height 12
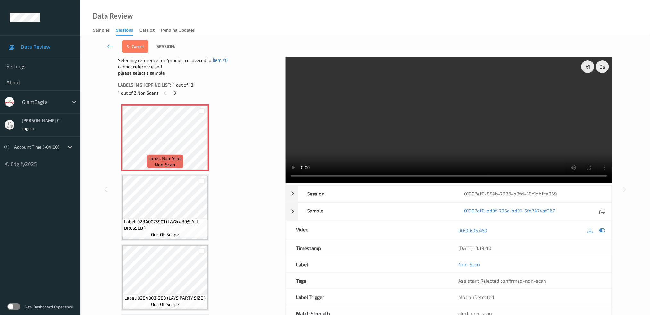
scroll to position [43, 0]
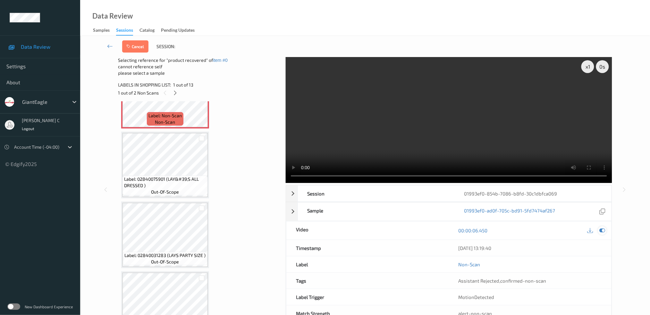
click at [602, 228] on icon at bounding box center [602, 231] width 6 height 6
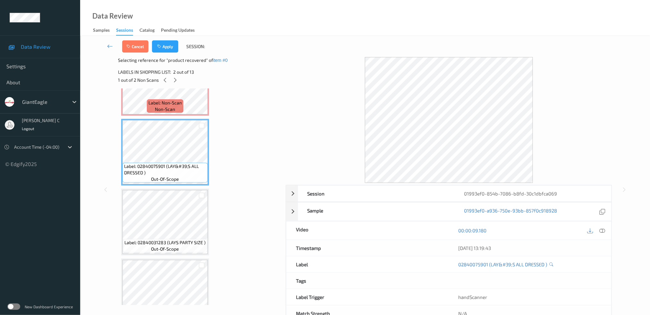
scroll to position [85, 0]
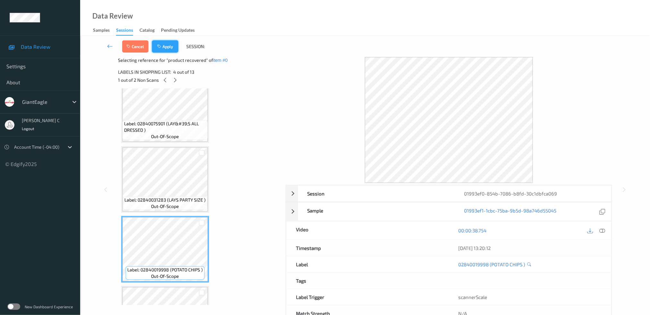
click at [166, 52] on button "Apply" at bounding box center [165, 46] width 26 height 12
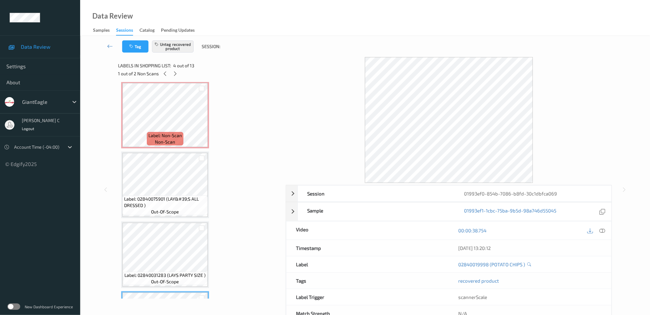
scroll to position [0, 0]
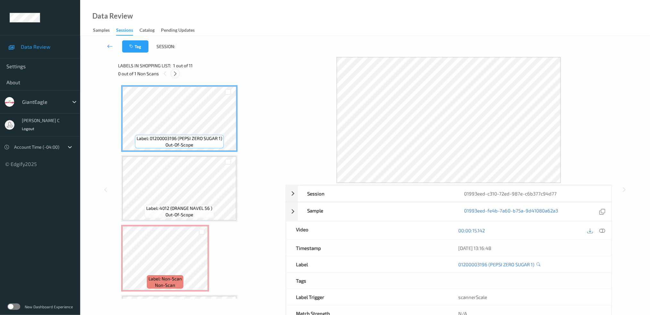
click at [177, 74] on icon at bounding box center [174, 74] width 5 height 6
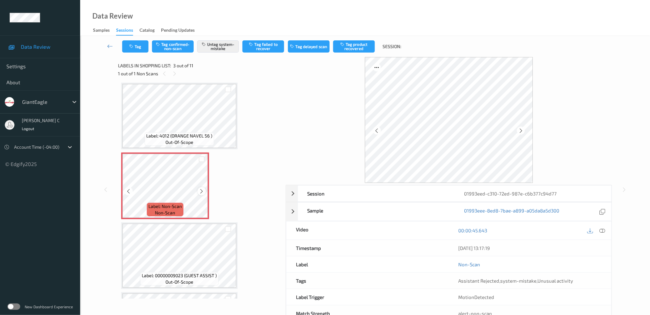
click at [203, 189] on icon at bounding box center [201, 192] width 5 height 6
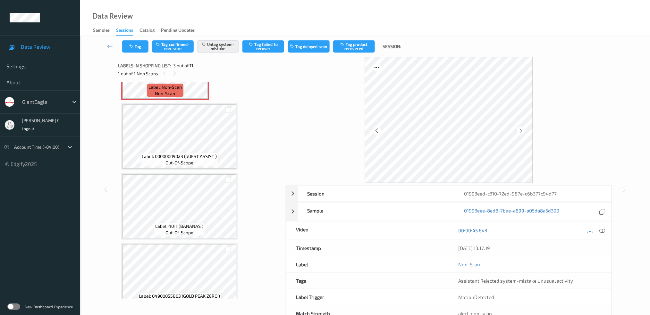
scroll to position [201, 0]
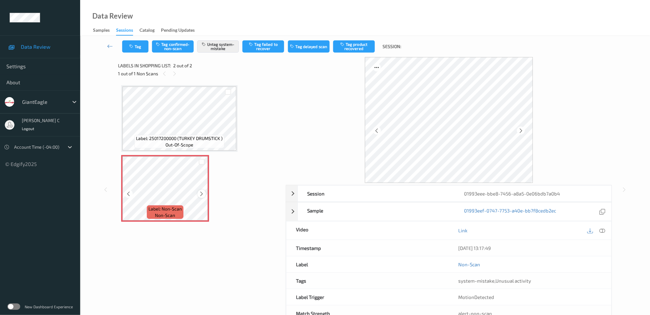
click at [203, 195] on icon at bounding box center [201, 194] width 5 height 6
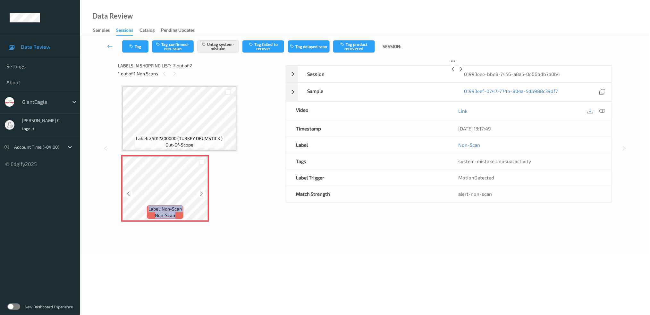
click at [203, 195] on icon at bounding box center [201, 194] width 5 height 6
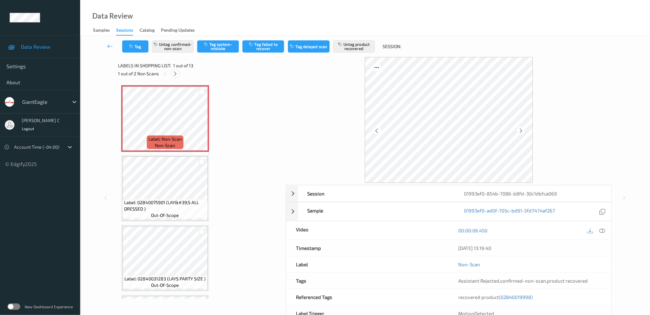
click at [175, 73] on icon at bounding box center [174, 74] width 5 height 6
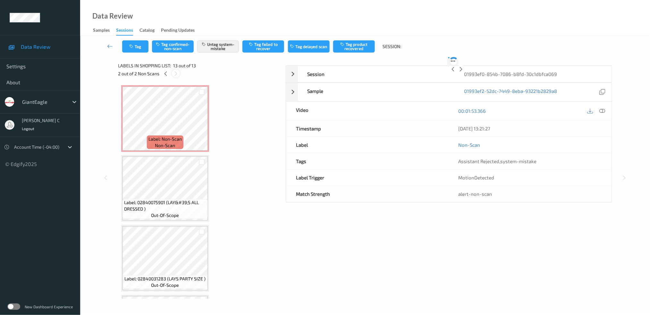
scroll to position [688, 0]
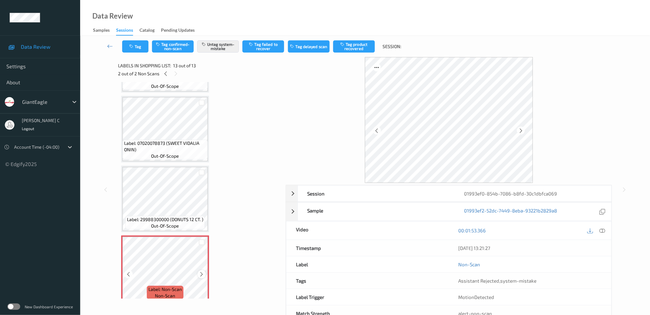
click at [203, 272] on icon at bounding box center [201, 275] width 5 height 6
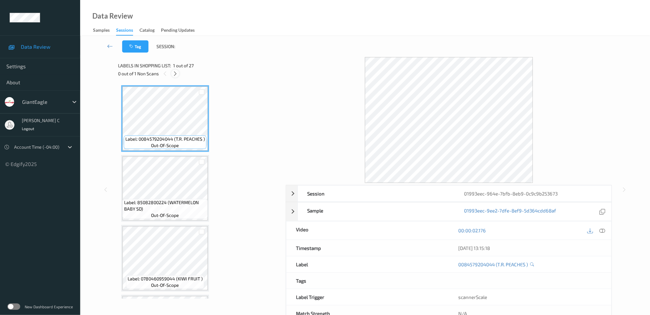
click at [177, 74] on icon at bounding box center [174, 74] width 5 height 6
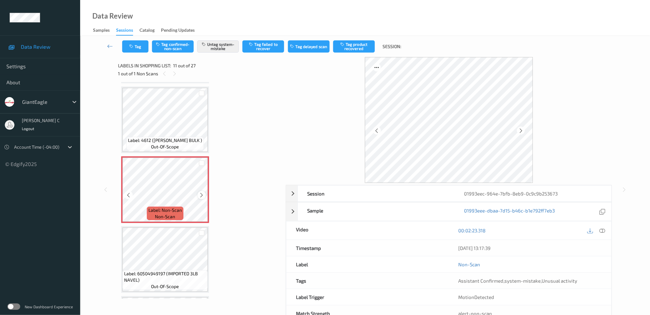
click at [205, 191] on div "Label: Non-Scan non-scan" at bounding box center [165, 189] width 88 height 67
click at [202, 192] on icon at bounding box center [201, 195] width 5 height 6
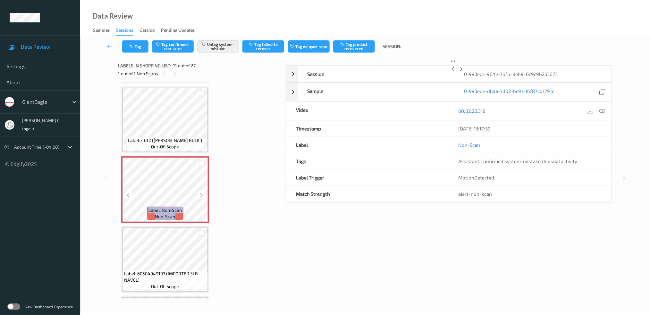
click at [202, 192] on icon at bounding box center [201, 195] width 5 height 6
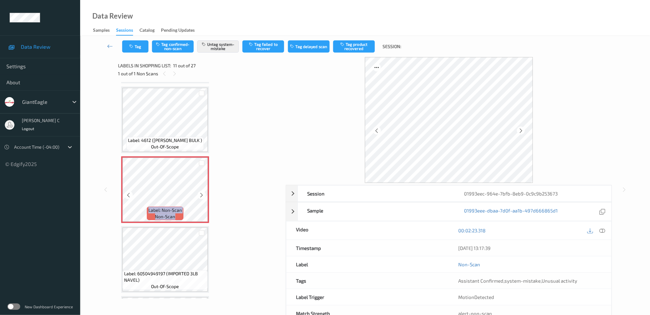
click at [202, 192] on icon at bounding box center [201, 195] width 5 height 6
click at [162, 138] on span "Label: 4612 ([PERSON_NAME] BULK )" at bounding box center [165, 140] width 74 height 6
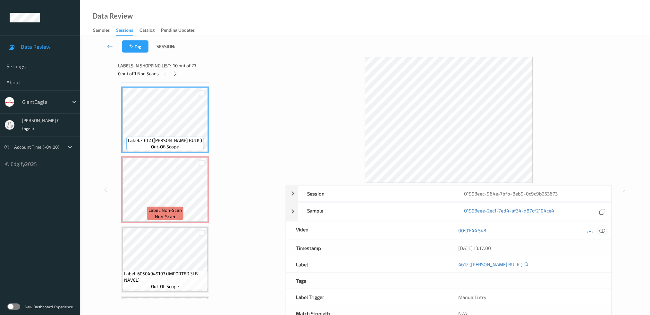
click at [598, 230] on div at bounding box center [602, 230] width 9 height 9
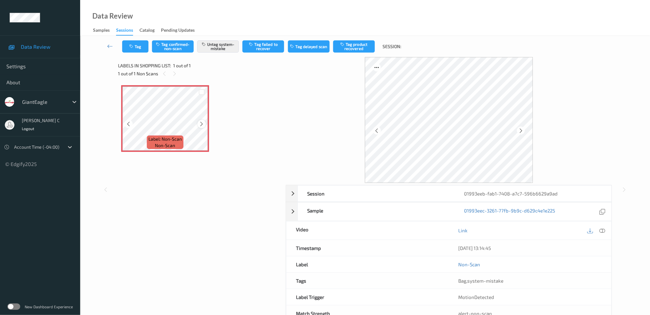
click at [202, 122] on icon at bounding box center [201, 124] width 5 height 6
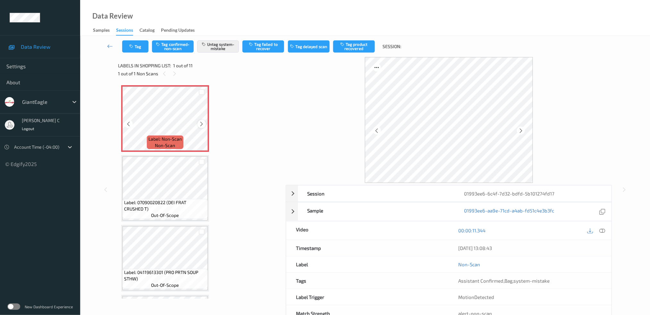
click at [201, 123] on icon at bounding box center [201, 124] width 5 height 6
click at [599, 233] on icon at bounding box center [602, 231] width 6 height 6
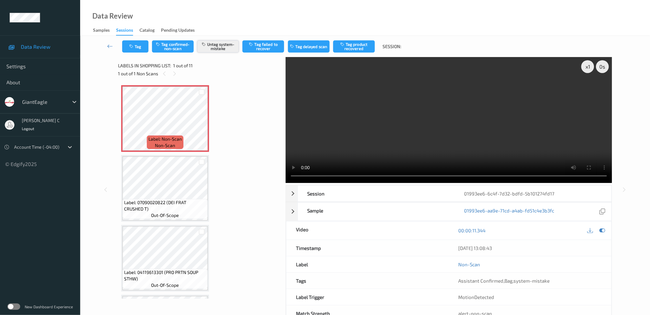
click at [228, 47] on button "Untag system-mistake" at bounding box center [218, 46] width 42 height 12
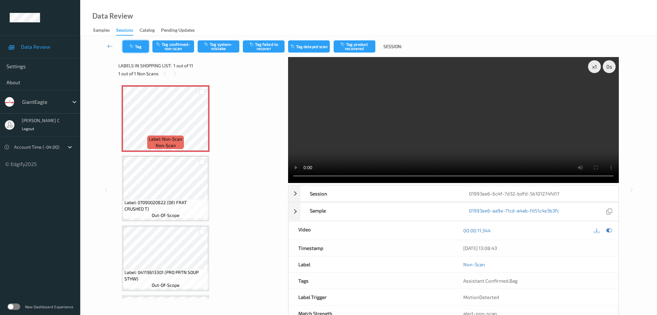
click at [136, 49] on button "Tag" at bounding box center [135, 46] width 26 height 12
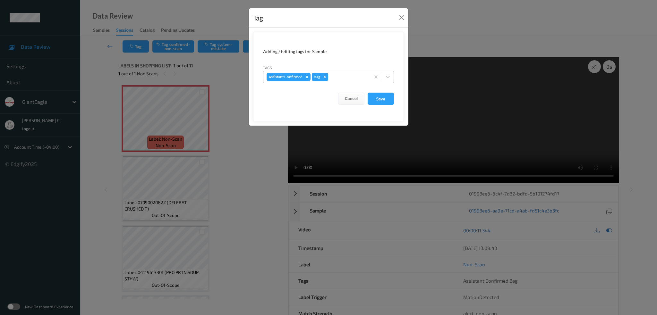
click at [325, 77] on icon "Remove Bag" at bounding box center [324, 77] width 4 height 4
click at [380, 98] on button "Save" at bounding box center [380, 99] width 26 height 12
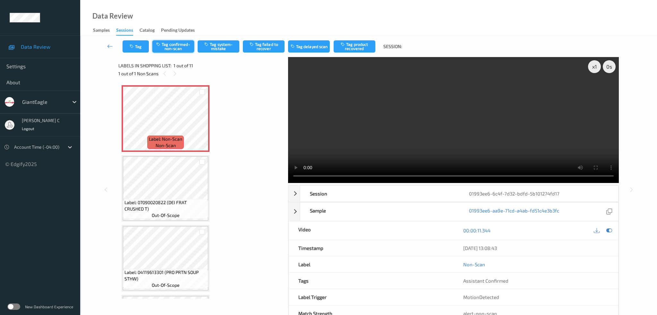
click at [187, 44] on button "Tag confirmed-non-scan" at bounding box center [173, 46] width 42 height 12
click at [353, 44] on button "Tag product recovered" at bounding box center [354, 46] width 42 height 12
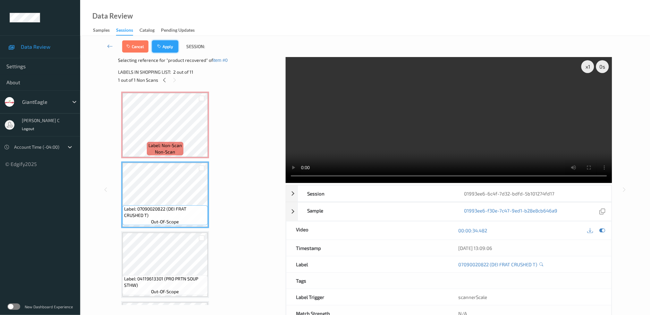
click at [172, 47] on button "Apply" at bounding box center [165, 46] width 26 height 12
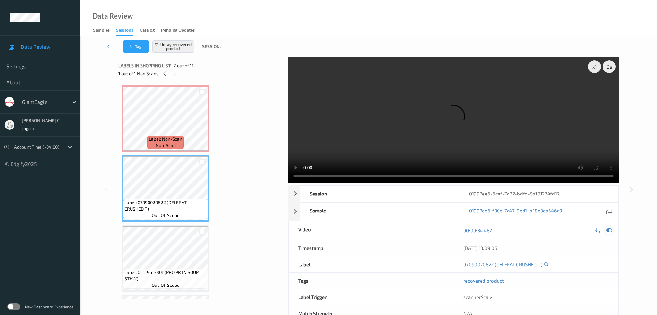
click at [607, 228] on icon at bounding box center [609, 231] width 6 height 6
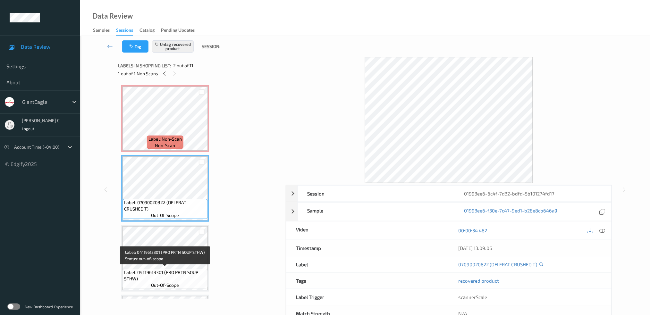
click at [194, 273] on span "Label: 04119613301 (PRO PRTN SOUP STHW)" at bounding box center [165, 275] width 82 height 13
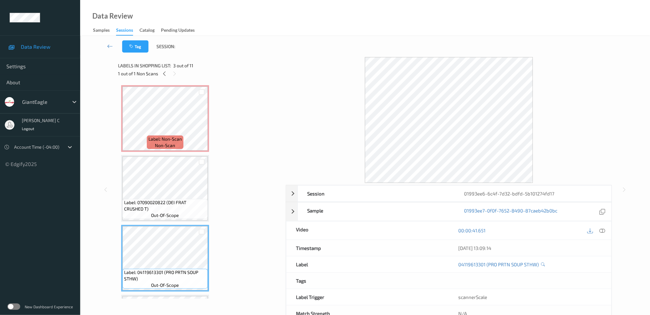
click at [173, 207] on span "Label: 07090020822 (DEI FRAT CRUSHED T)" at bounding box center [165, 205] width 82 height 13
click at [172, 201] on span "Label: 07090020822 (DEI FRAT CRUSHED T)" at bounding box center [165, 205] width 82 height 13
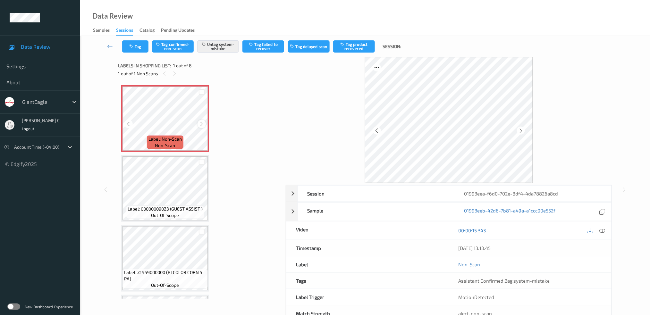
click at [199, 123] on icon at bounding box center [201, 124] width 5 height 6
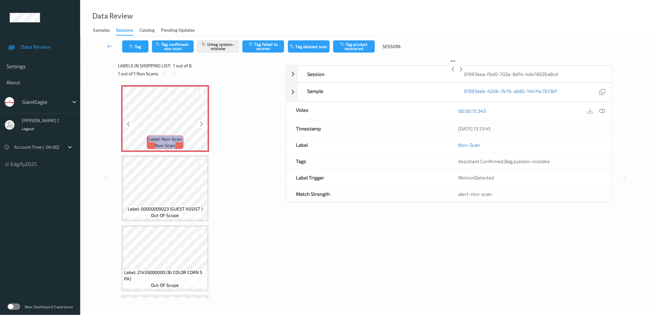
click at [199, 123] on icon at bounding box center [201, 124] width 5 height 6
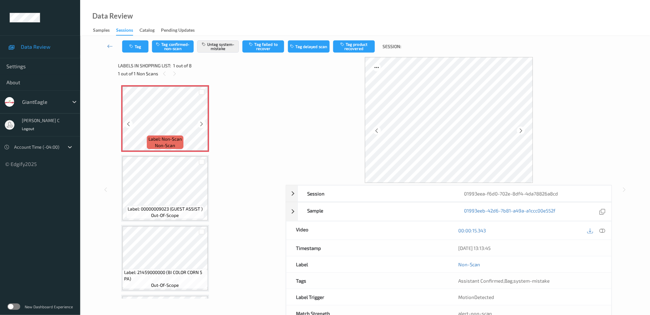
click at [199, 123] on icon at bounding box center [201, 124] width 5 height 6
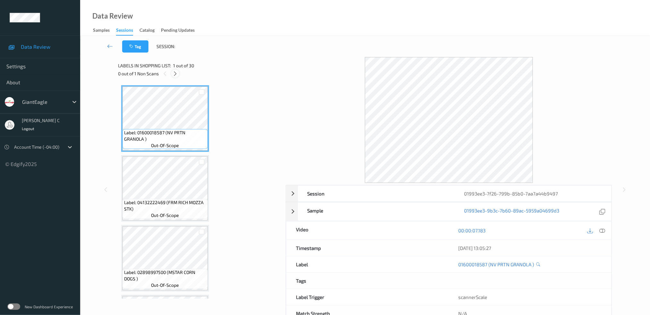
click at [176, 75] on icon at bounding box center [174, 74] width 5 height 6
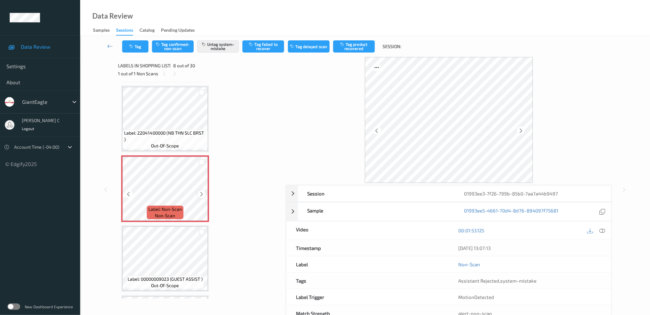
click at [201, 191] on icon at bounding box center [201, 194] width 5 height 6
click at [157, 130] on span "Label: 22041400000 (NB THN SLC BRST )" at bounding box center [165, 136] width 82 height 13
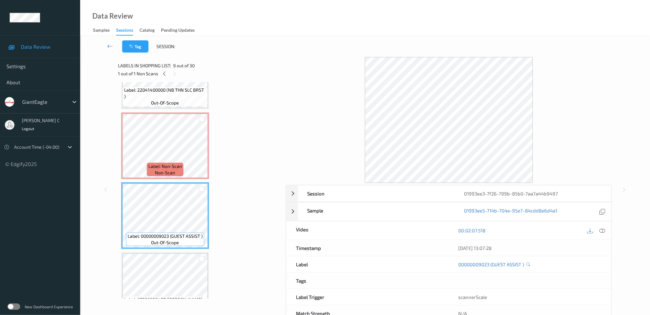
scroll to position [505, 0]
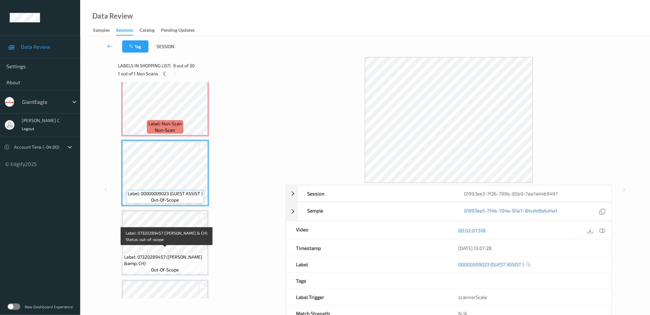
click at [163, 256] on span "Label: 07320289457 ([PERSON_NAME] &amp; CH)" at bounding box center [165, 260] width 82 height 13
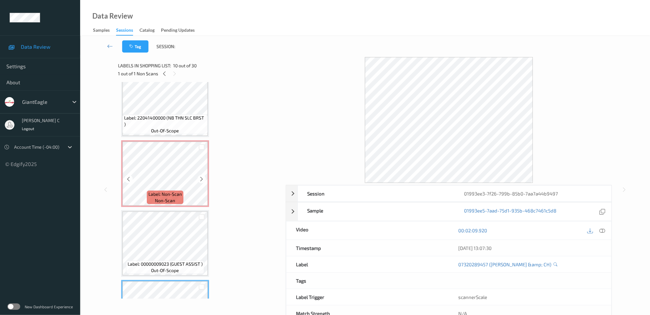
scroll to position [419, 0]
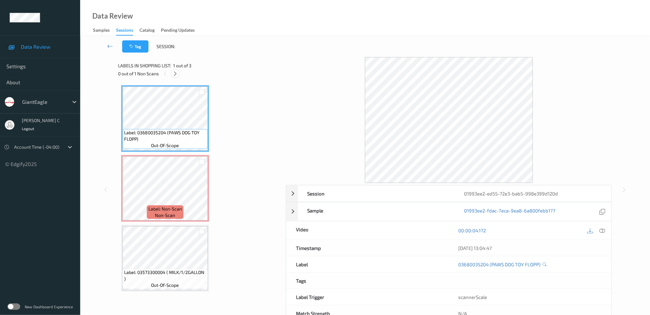
click at [175, 71] on icon at bounding box center [174, 74] width 5 height 6
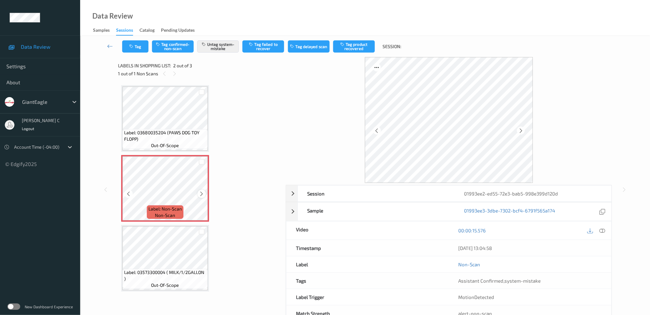
click at [201, 192] on icon at bounding box center [201, 194] width 5 height 6
click at [161, 143] on span "out-of-scope" at bounding box center [165, 145] width 28 height 6
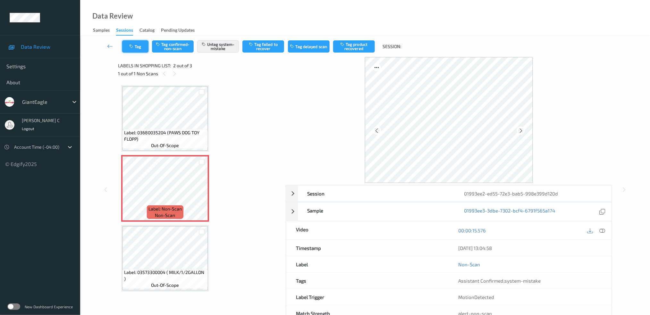
click at [138, 51] on button "Tag" at bounding box center [135, 46] width 26 height 12
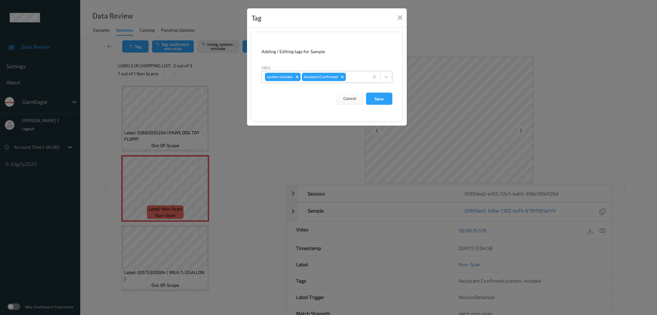
click at [365, 77] on div "system-mistake Assistant Confirmed" at bounding box center [315, 76] width 107 height 11
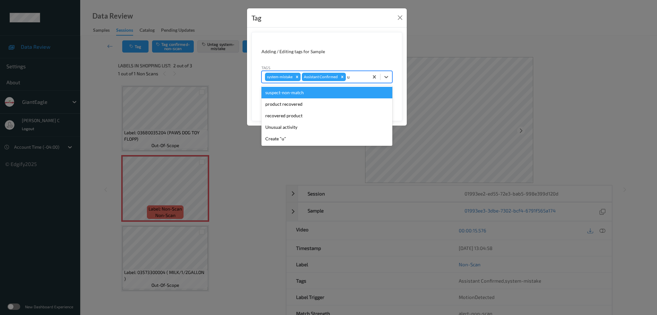
type input "un"
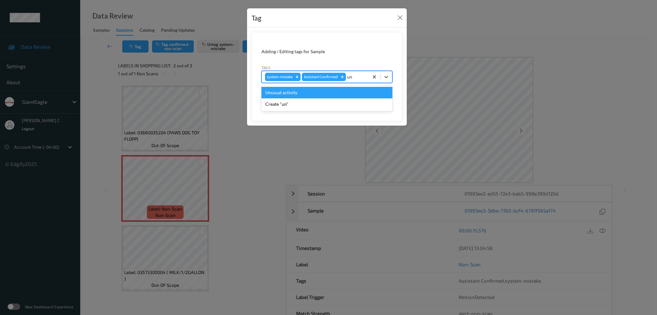
click at [289, 91] on div "Unusual activity" at bounding box center [326, 93] width 131 height 12
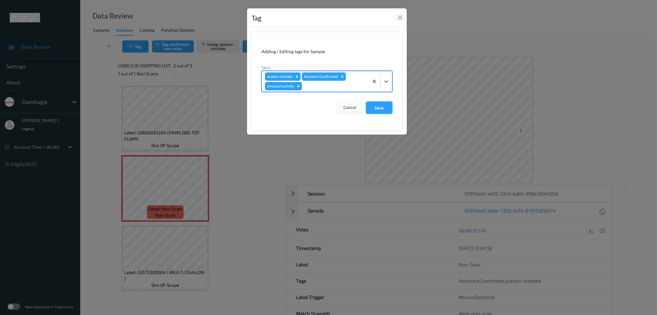
click at [385, 109] on button "Save" at bounding box center [379, 108] width 26 height 12
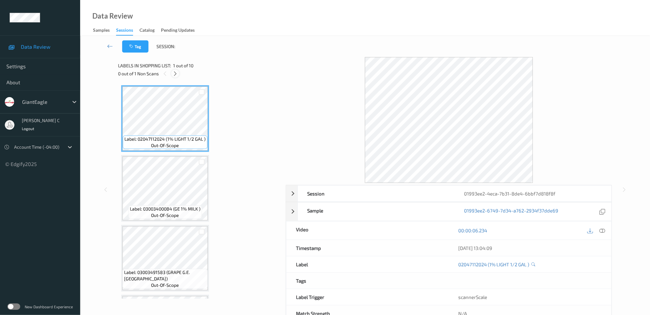
click at [172, 74] on div at bounding box center [175, 74] width 8 height 8
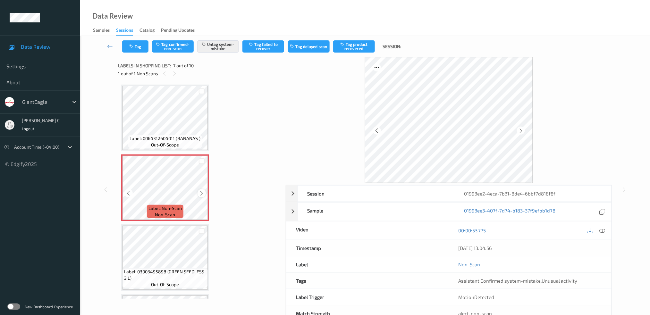
click at [199, 192] on icon at bounding box center [201, 193] width 5 height 6
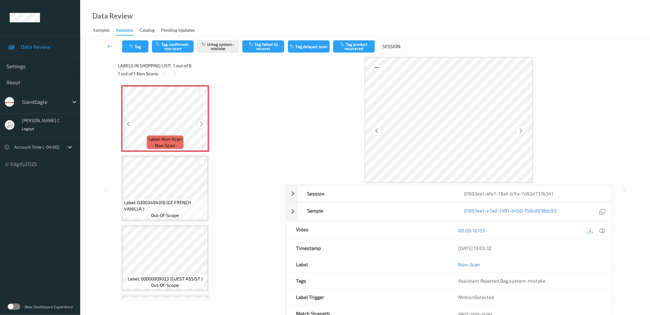
click at [203, 124] on icon at bounding box center [201, 124] width 5 height 6
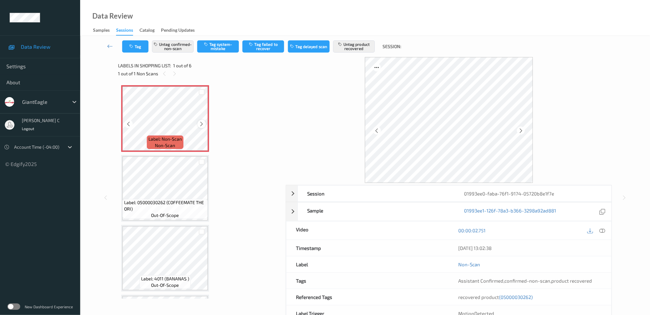
click at [203, 124] on icon at bounding box center [201, 124] width 5 height 6
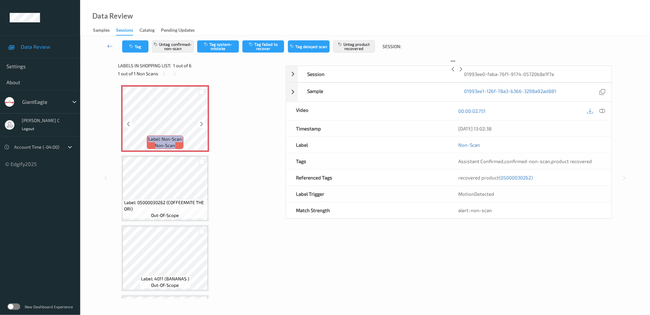
click at [203, 124] on icon at bounding box center [201, 124] width 5 height 6
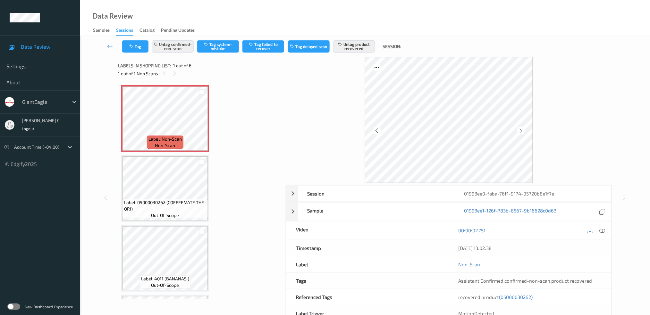
click at [166, 201] on span "Label: 05000030262 (COFFEEMATE THE ORI)" at bounding box center [165, 205] width 82 height 13
click at [603, 228] on icon at bounding box center [602, 231] width 6 height 6
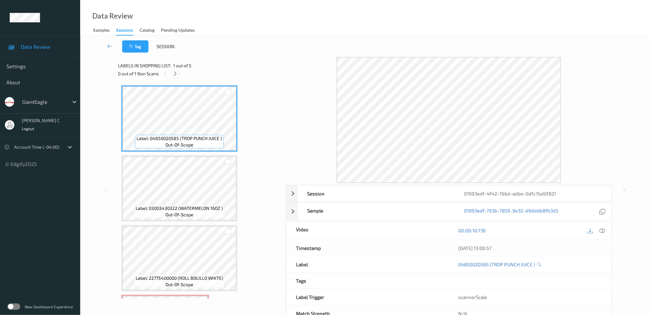
click at [173, 72] on icon at bounding box center [174, 74] width 5 height 6
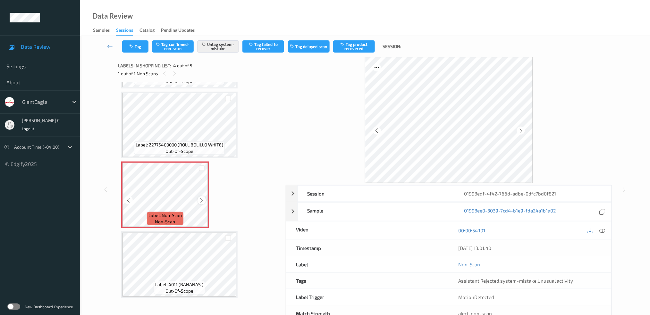
click at [199, 197] on icon at bounding box center [201, 200] width 5 height 6
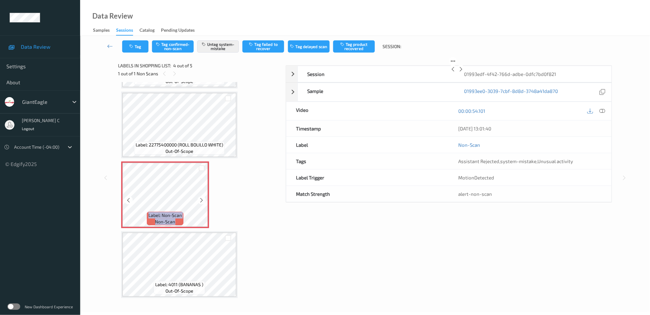
click at [199, 197] on icon at bounding box center [201, 200] width 5 height 6
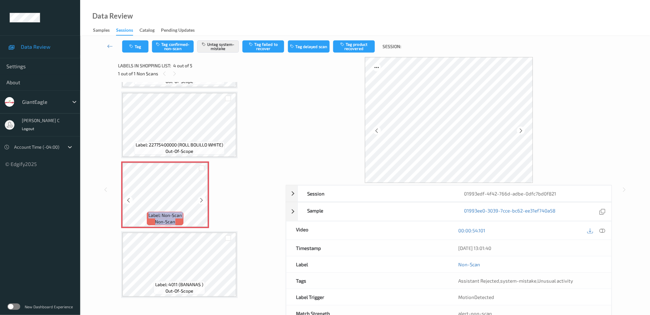
click at [199, 197] on icon at bounding box center [201, 200] width 5 height 6
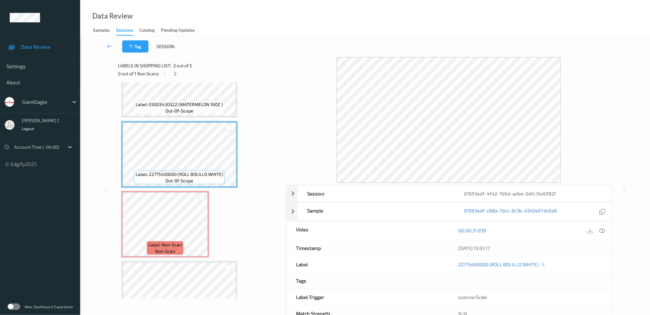
scroll to position [90, 0]
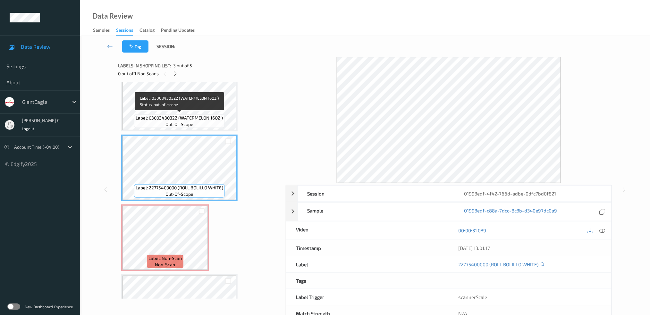
click at [176, 123] on span "out-of-scope" at bounding box center [179, 124] width 28 height 6
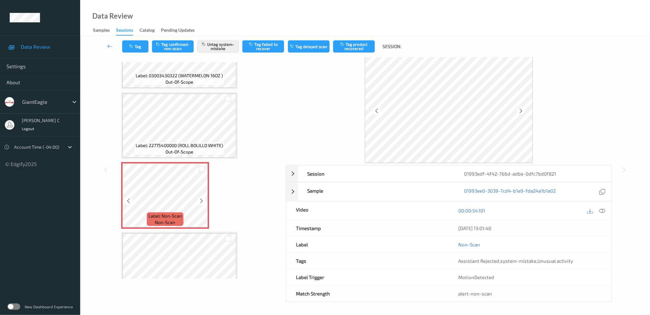
scroll to position [133, 0]
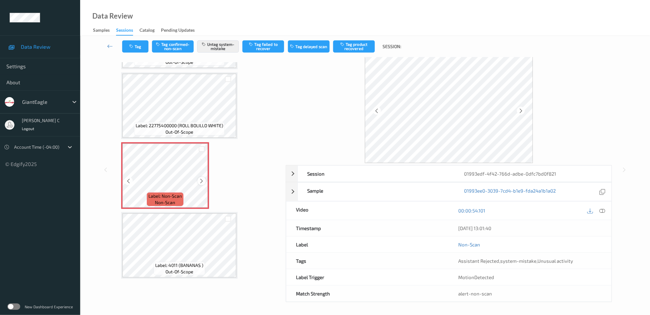
click at [200, 180] on icon at bounding box center [201, 181] width 5 height 6
click at [600, 211] on icon at bounding box center [602, 211] width 6 height 6
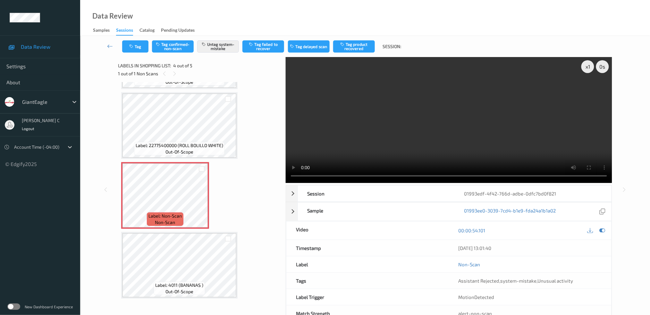
scroll to position [79, 0]
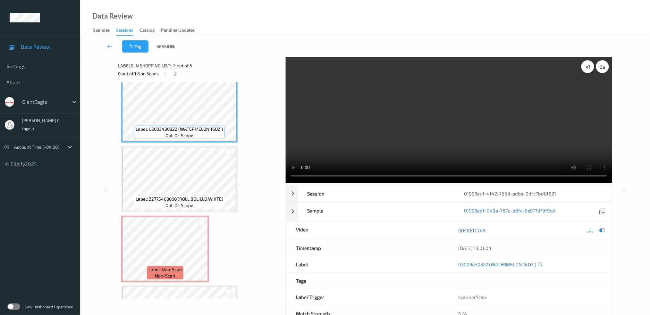
click at [593, 66] on div "x 1" at bounding box center [587, 66] width 13 height 13
click at [593, 66] on div "x 2" at bounding box center [587, 66] width 13 height 13
click at [588, 66] on div "x 4" at bounding box center [587, 66] width 13 height 13
click at [588, 66] on div "x 8" at bounding box center [587, 66] width 13 height 13
click at [588, 66] on div "x 1" at bounding box center [587, 66] width 13 height 13
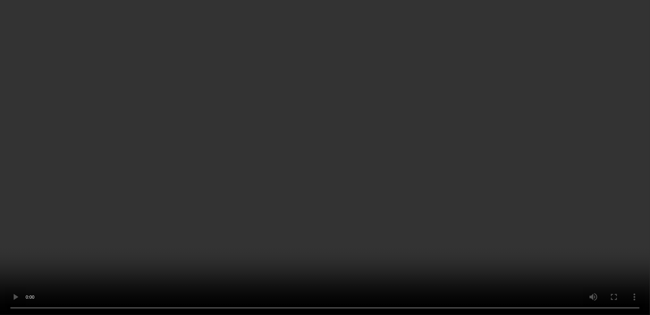
scroll to position [122, 0]
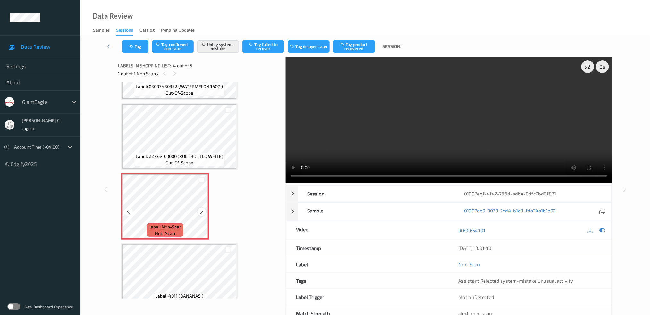
click at [202, 211] on icon at bounding box center [201, 212] width 5 height 6
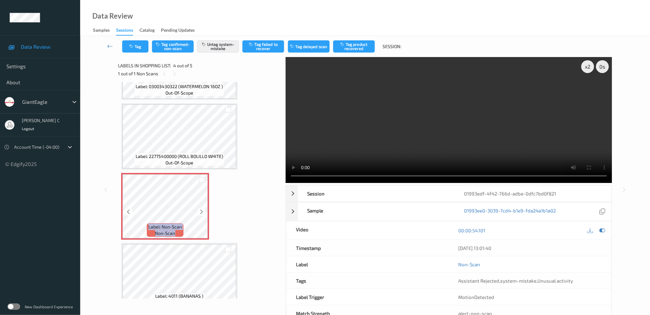
click at [202, 211] on icon at bounding box center [201, 212] width 5 height 6
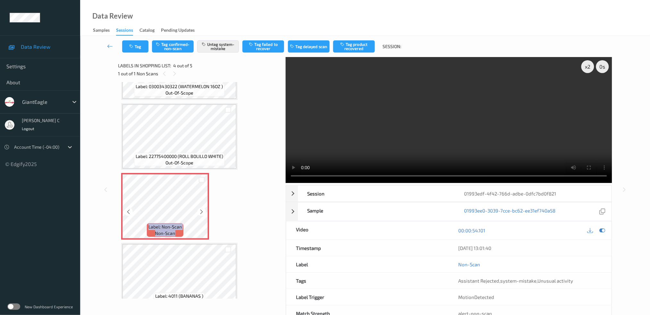
click at [202, 211] on icon at bounding box center [201, 212] width 5 height 6
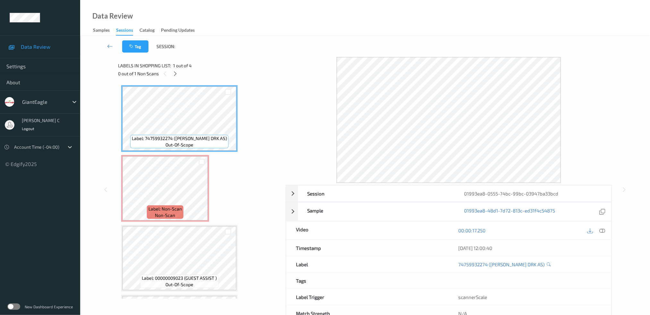
click at [176, 68] on span "1 out of 4" at bounding box center [182, 66] width 19 height 6
click at [177, 68] on span "1 out of 4" at bounding box center [182, 66] width 19 height 6
click at [177, 71] on icon at bounding box center [174, 74] width 5 height 6
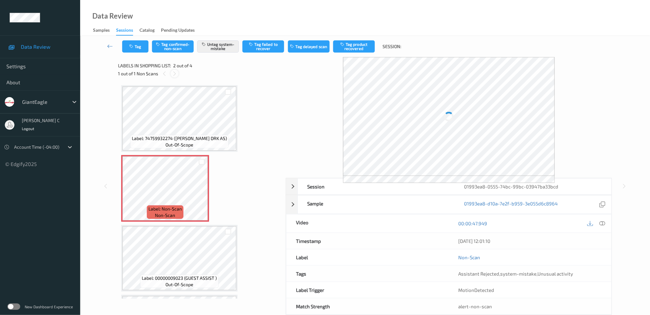
scroll to position [3, 0]
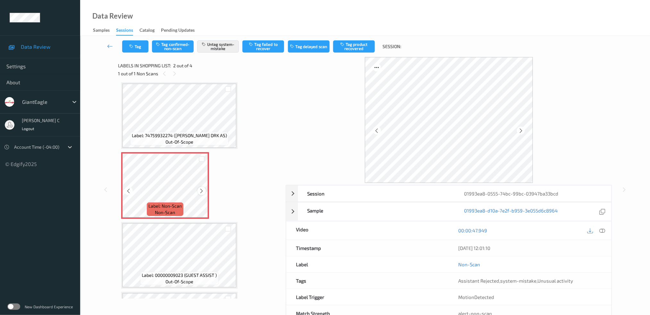
click at [199, 190] on icon at bounding box center [201, 191] width 5 height 6
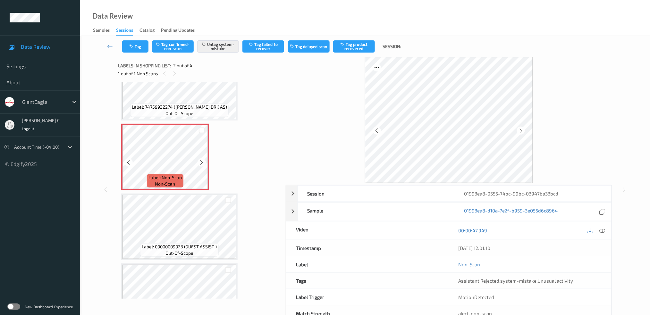
scroll to position [46, 0]
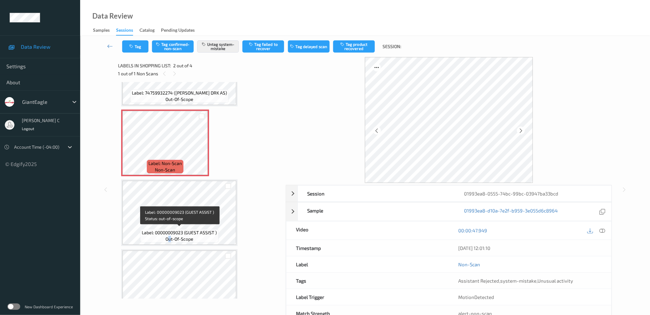
click at [171, 237] on span "out-of-scope" at bounding box center [179, 239] width 28 height 6
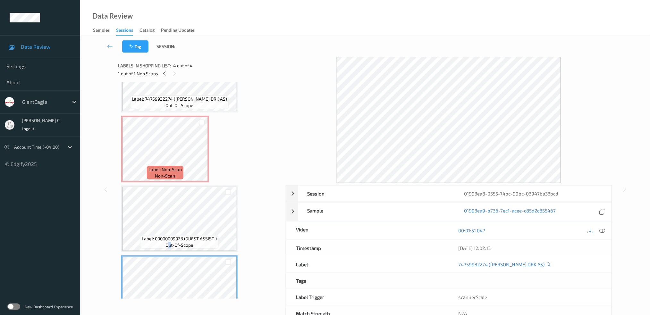
scroll to position [0, 0]
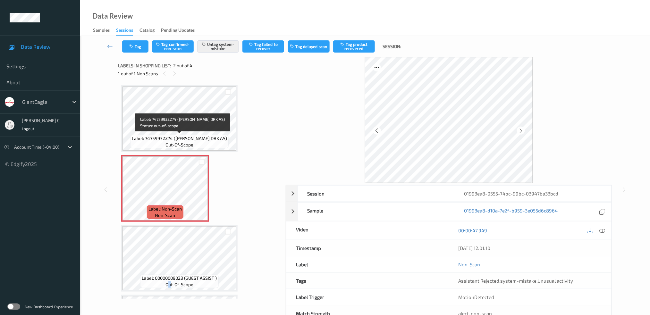
click at [177, 135] on span "Label: 74759932274 ([PERSON_NAME] DRK AS)" at bounding box center [179, 138] width 95 height 6
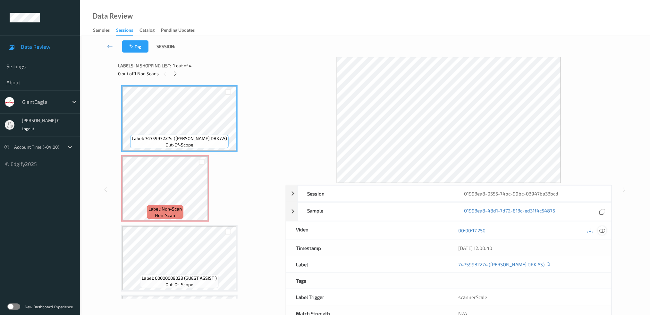
click at [602, 230] on icon at bounding box center [602, 231] width 6 height 6
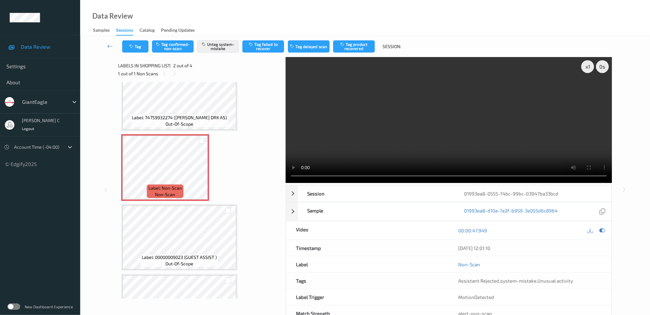
scroll to position [10, 0]
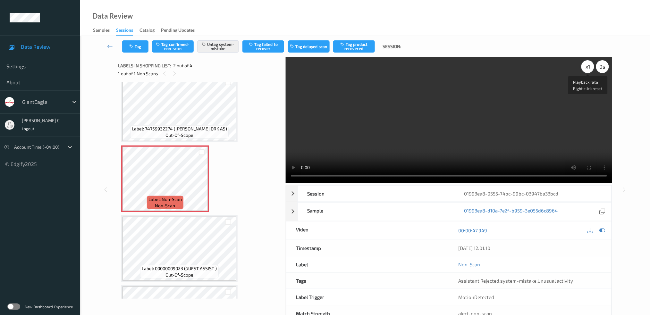
click at [587, 63] on div "x 1" at bounding box center [587, 66] width 13 height 13
click at [587, 63] on div "x 2" at bounding box center [587, 66] width 13 height 13
click at [588, 64] on div "x 4" at bounding box center [587, 66] width 13 height 13
click at [588, 64] on div "x 8" at bounding box center [587, 66] width 13 height 13
click at [589, 69] on div "x 1" at bounding box center [587, 66] width 13 height 13
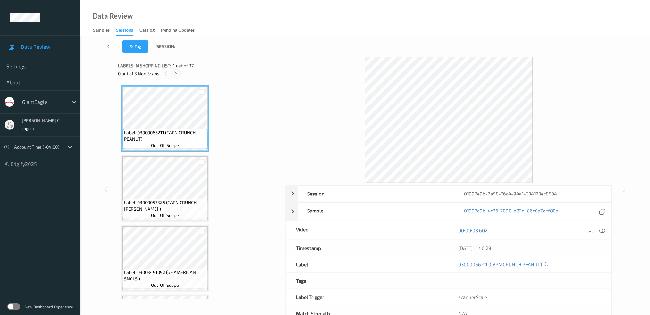
click at [173, 74] on icon at bounding box center [175, 74] width 5 height 6
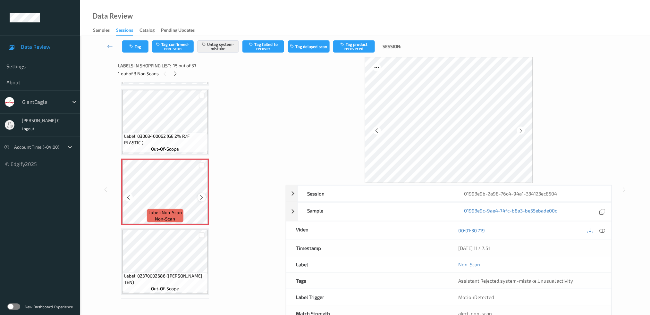
click at [204, 195] on icon at bounding box center [201, 198] width 5 height 6
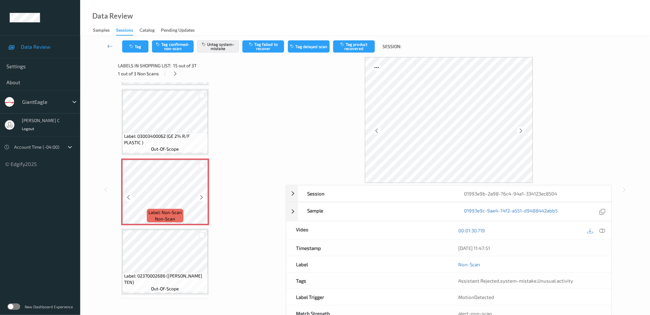
click at [204, 195] on icon at bounding box center [201, 198] width 5 height 6
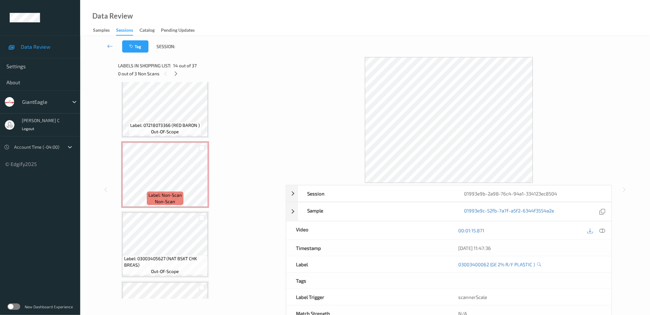
scroll to position [1290, 0]
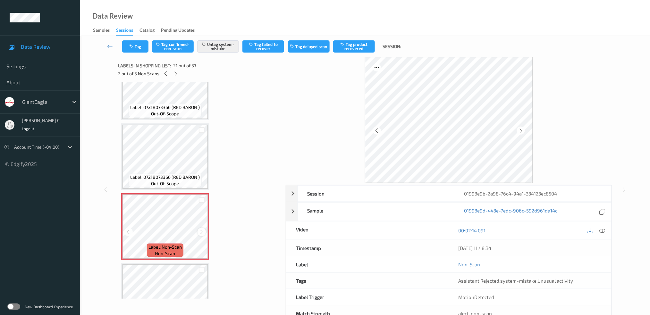
click at [202, 229] on icon at bounding box center [201, 232] width 5 height 6
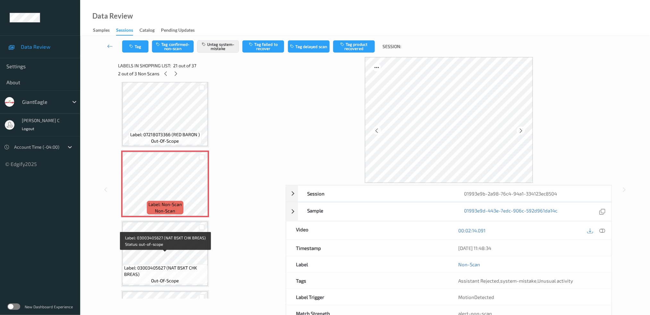
click at [169, 265] on span "Label: 03003405627 (NAT BSKT CHK BREAS)" at bounding box center [165, 271] width 82 height 13
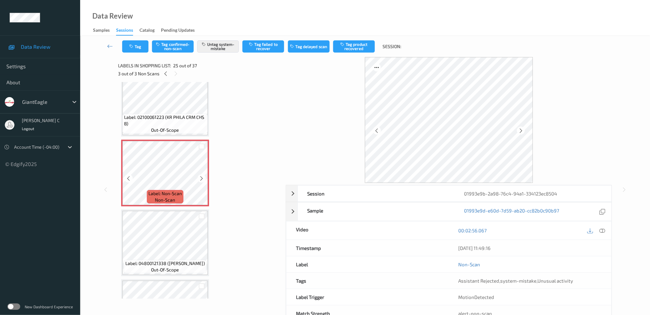
scroll to position [1632, 0]
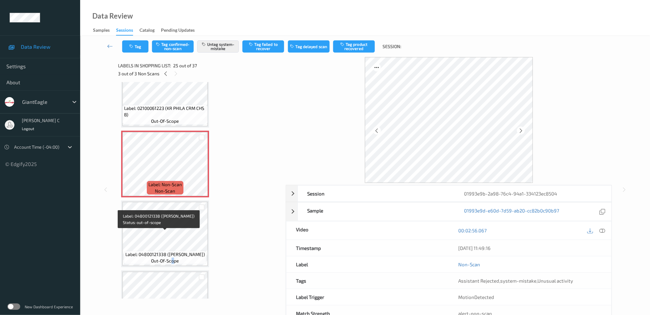
click at [172, 258] on span "out-of-scope" at bounding box center [165, 261] width 28 height 6
click at [182, 251] on div "Label: 04800121338 ([PERSON_NAME]) out-of-scope" at bounding box center [165, 257] width 83 height 13
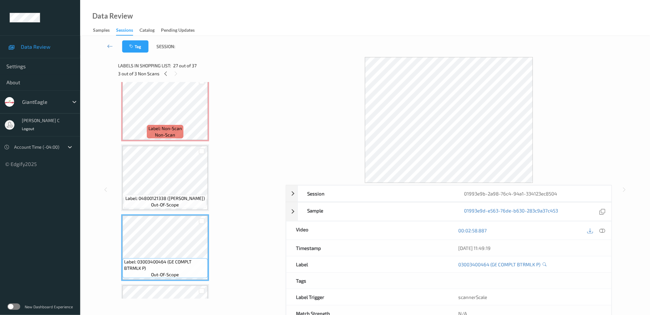
scroll to position [1674, 0]
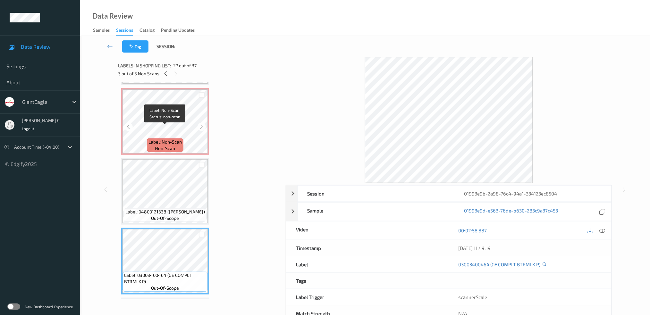
click at [168, 139] on span "Label: Non-Scan" at bounding box center [164, 142] width 33 height 6
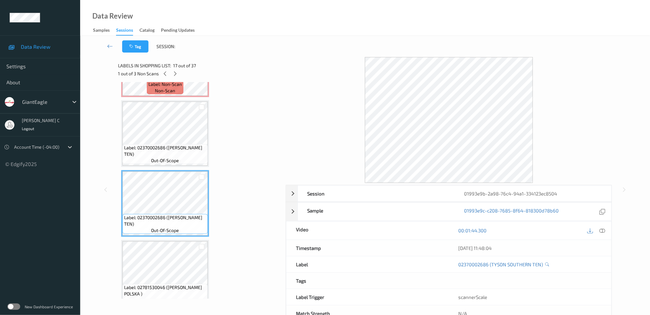
scroll to position [905, 0]
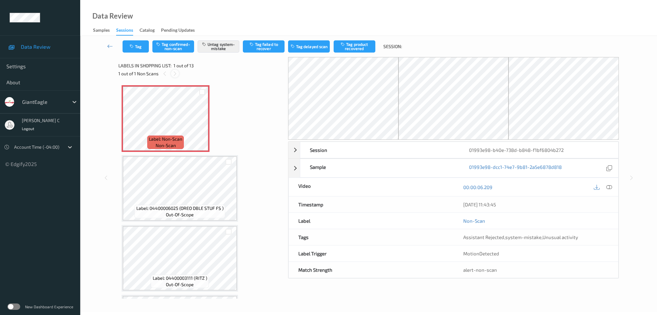
click at [176, 70] on div at bounding box center [175, 74] width 8 height 8
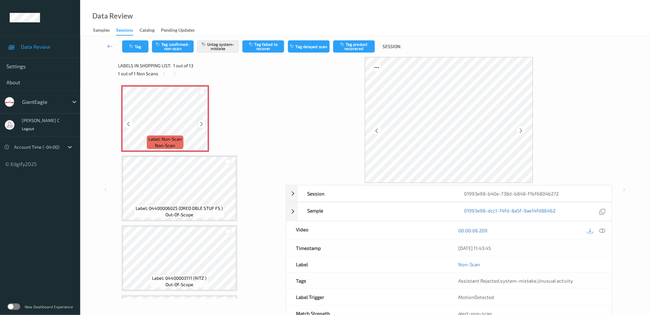
click at [201, 124] on icon at bounding box center [201, 124] width 5 height 6
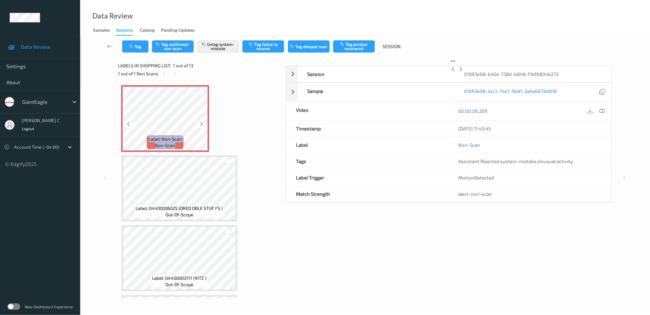
click at [201, 124] on icon at bounding box center [201, 124] width 5 height 6
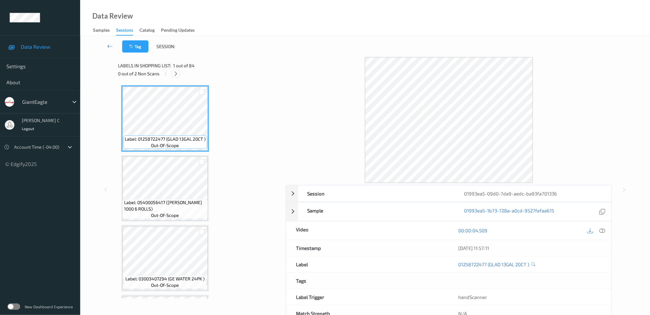
click at [176, 73] on icon at bounding box center [175, 74] width 5 height 6
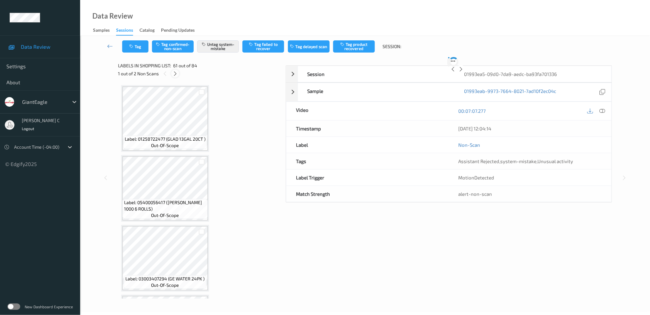
scroll to position [4096, 0]
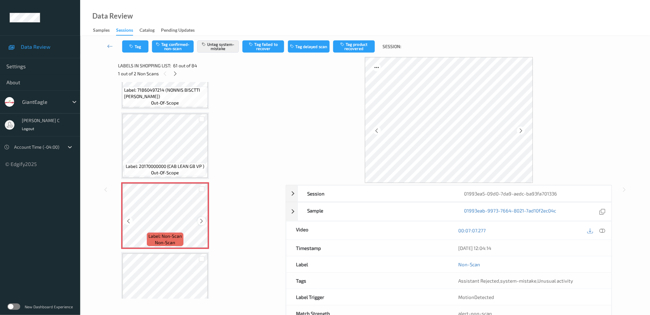
click at [203, 218] on icon at bounding box center [201, 221] width 5 height 6
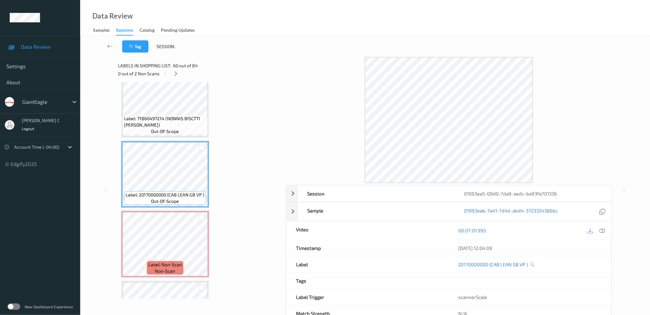
scroll to position [4053, 0]
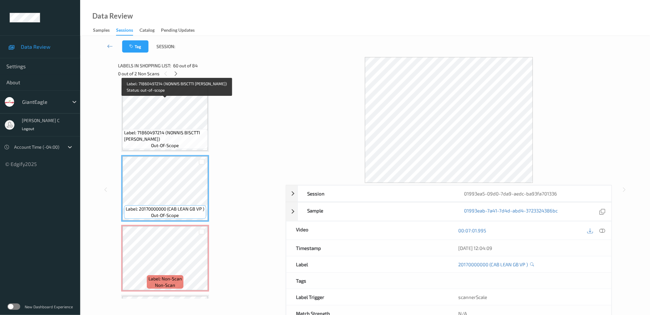
click at [168, 130] on span "Label: 71860497214 (NONNIS BISCTTI SAL)" at bounding box center [165, 136] width 82 height 13
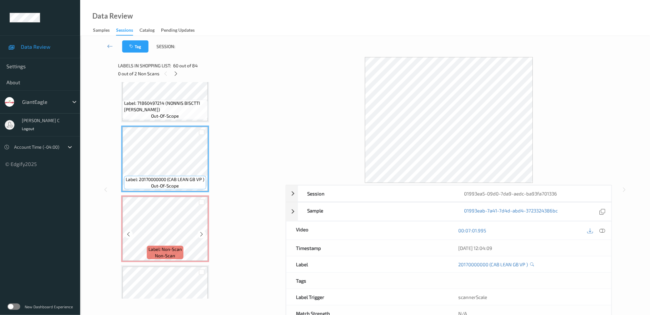
scroll to position [4096, 0]
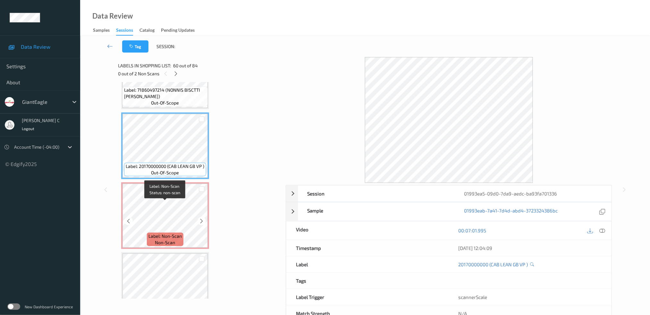
click at [174, 233] on span "Label: Non-Scan" at bounding box center [164, 236] width 33 height 6
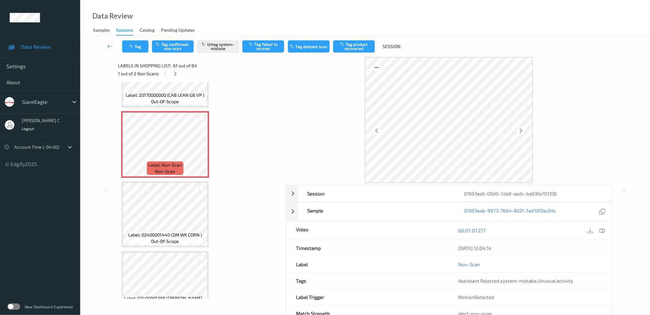
scroll to position [4182, 0]
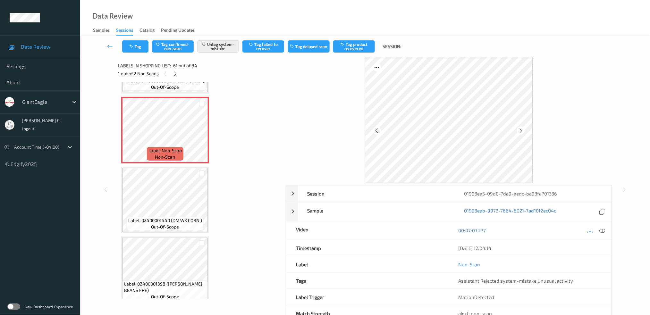
click at [166, 217] on div "Label: 02400001440 (DM WK CORN ) out-of-scope" at bounding box center [165, 223] width 77 height 13
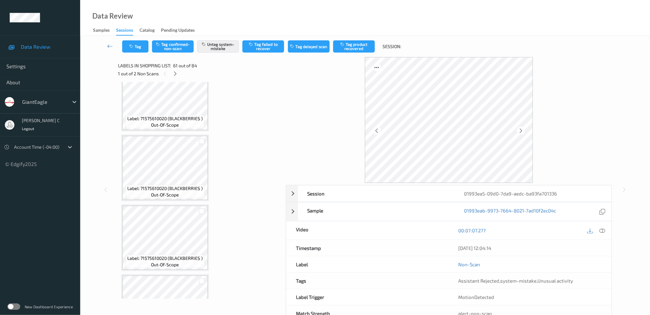
scroll to position [5336, 0]
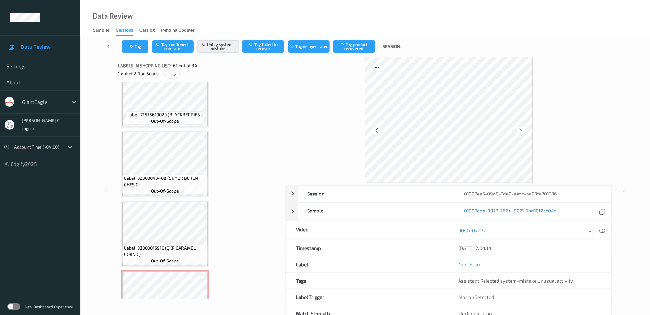
click at [177, 68] on span "61 out of 84" at bounding box center [185, 66] width 24 height 6
click at [177, 76] on icon at bounding box center [174, 74] width 5 height 6
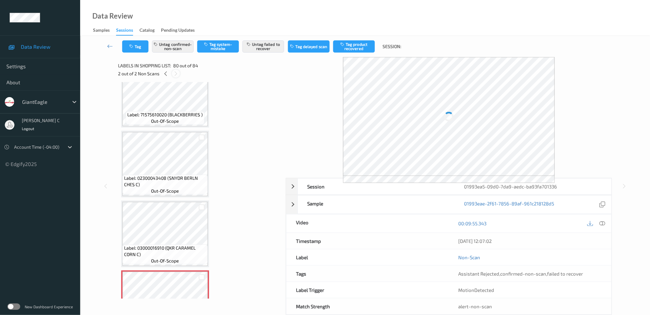
scroll to position [5414, 0]
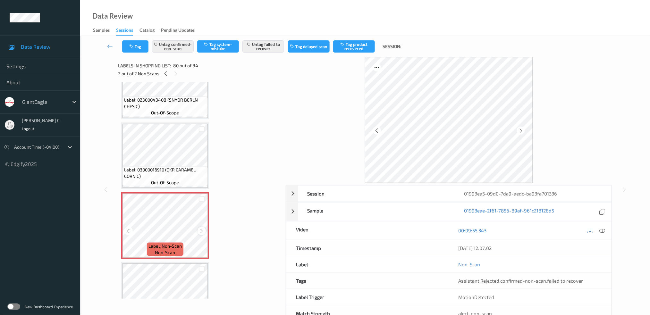
click at [199, 228] on icon at bounding box center [201, 231] width 5 height 6
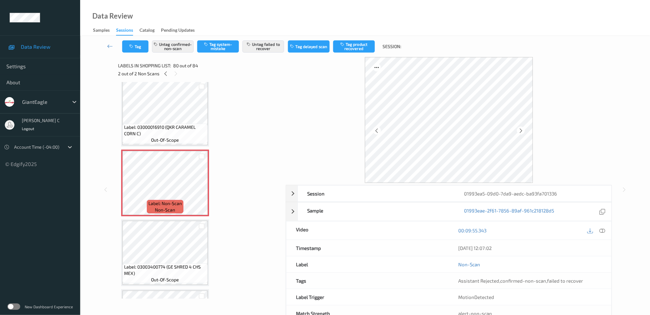
click at [166, 264] on span "Label: 03003400774 (GE SHRED 4 CHS MEX)" at bounding box center [165, 270] width 82 height 13
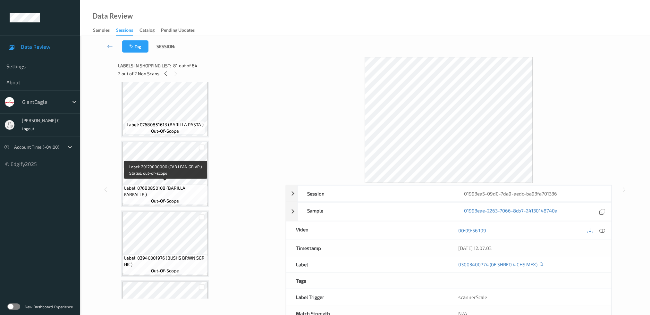
scroll to position [1994, 0]
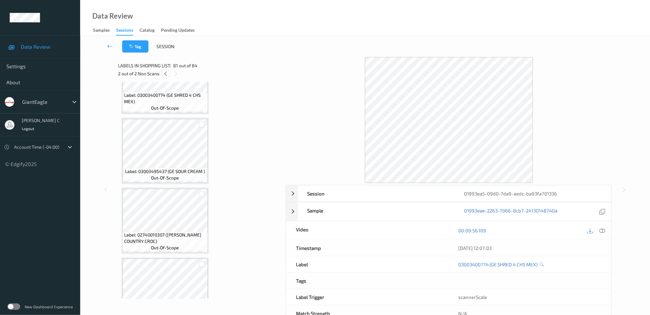
click at [162, 71] on div at bounding box center [166, 74] width 8 height 8
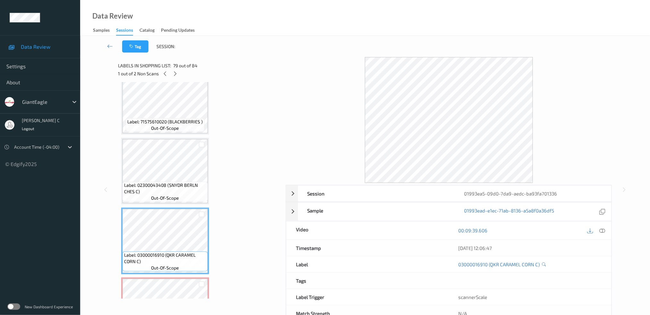
scroll to position [5328, 0]
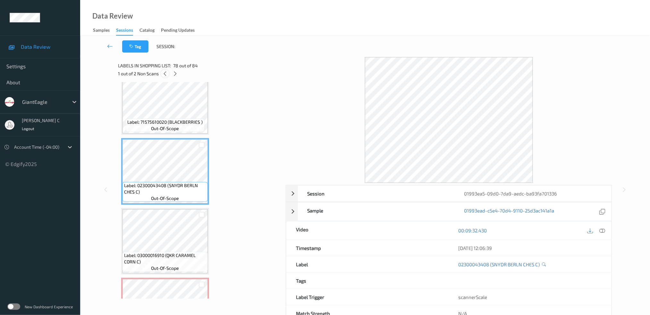
click at [167, 71] on icon at bounding box center [164, 74] width 5 height 6
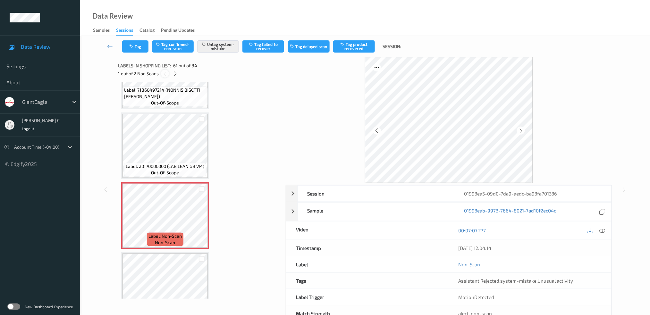
click at [164, 72] on icon at bounding box center [164, 74] width 5 height 6
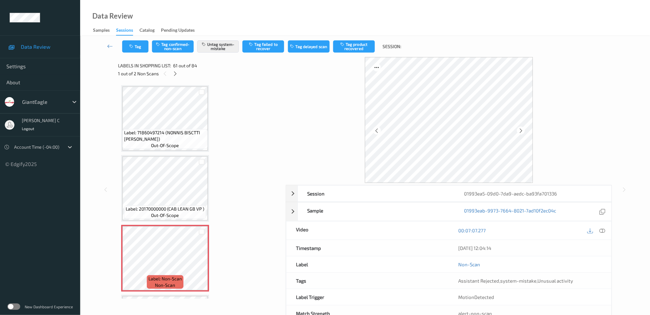
click at [171, 130] on span "Label: 71860497214 (NONNIS BISCTTI SAL)" at bounding box center [165, 136] width 82 height 13
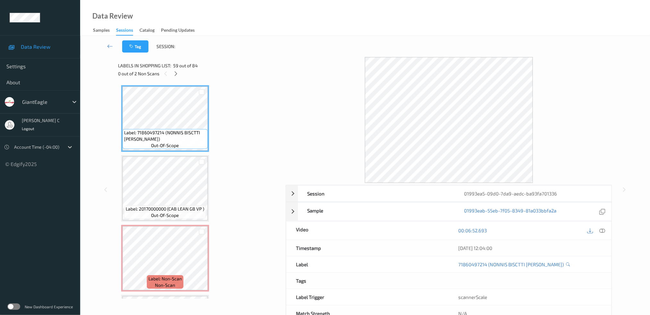
drag, startPoint x: 603, startPoint y: 230, endPoint x: 596, endPoint y: 233, distance: 7.6
click at [603, 230] on icon at bounding box center [602, 231] width 6 height 6
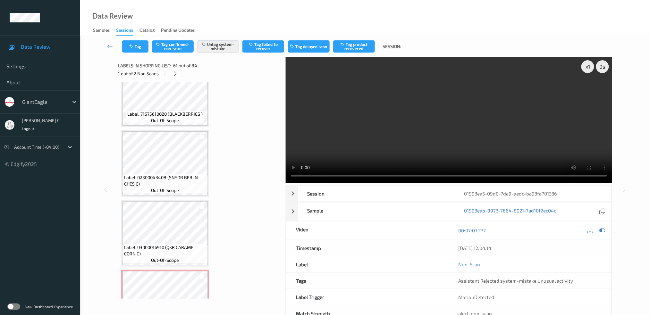
scroll to position [5421, 0]
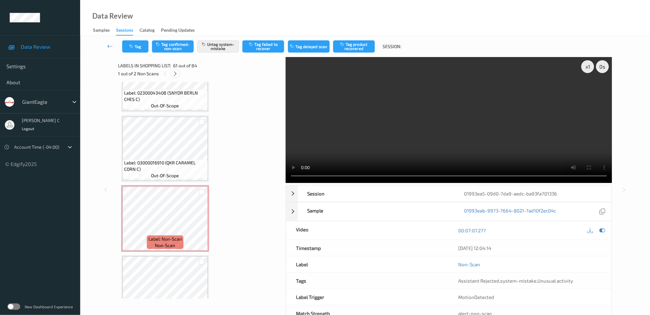
click at [174, 71] on icon at bounding box center [174, 74] width 5 height 6
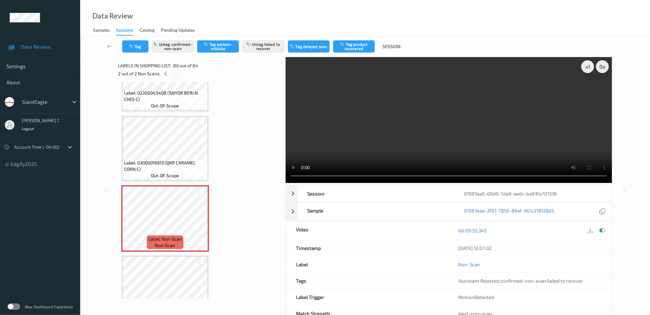
scroll to position [5414, 0]
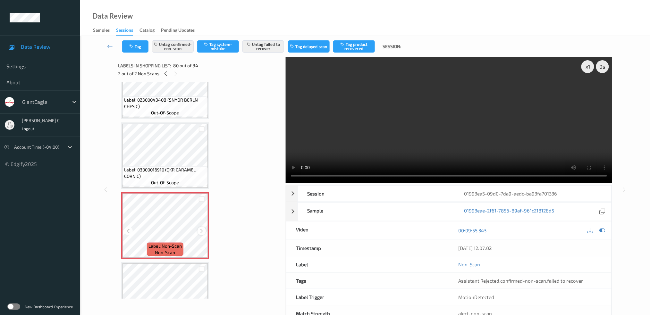
click at [203, 228] on icon at bounding box center [201, 231] width 5 height 6
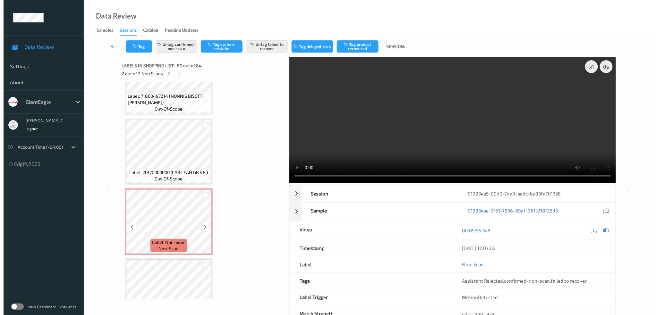
scroll to position [4089, 0]
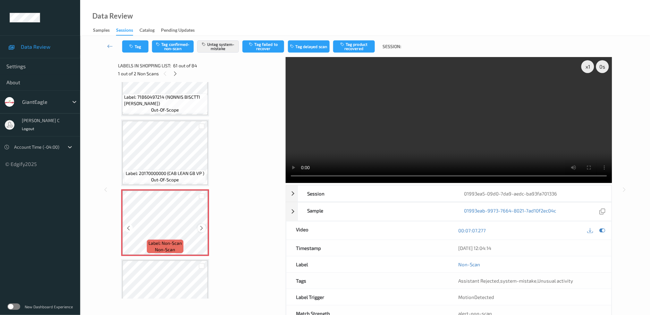
click at [199, 225] on icon at bounding box center [201, 228] width 5 height 6
click at [202, 225] on icon at bounding box center [201, 228] width 5 height 6
click at [228, 47] on button "Untag system-mistake" at bounding box center [218, 46] width 42 height 12
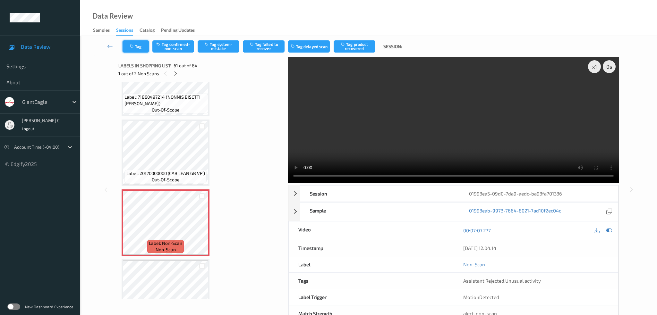
click at [135, 42] on button "Tag" at bounding box center [135, 46] width 26 height 12
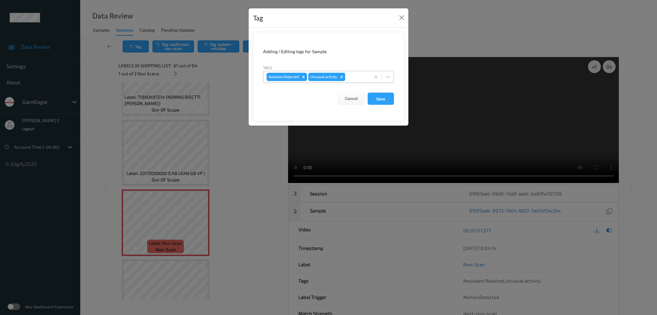
click at [341, 77] on icon "Remove Unusual activity" at bounding box center [341, 77] width 4 height 4
click at [369, 88] on form "Adding / Editing tags for Sample Tags option Assistant Rejected, selected. Sele…" at bounding box center [328, 76] width 151 height 89
click at [381, 95] on button "Save" at bounding box center [380, 99] width 26 height 12
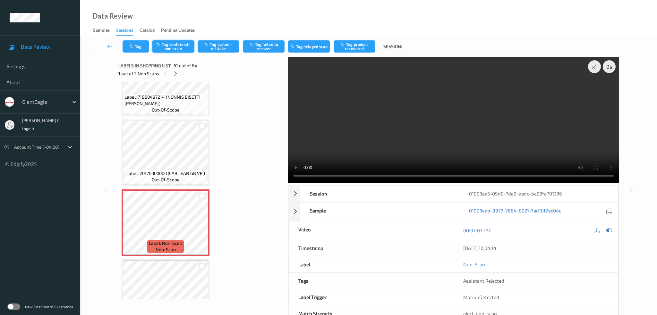
click at [179, 46] on button "Tag confirmed-non-scan" at bounding box center [173, 46] width 42 height 12
click at [266, 51] on button "Tag failed to recover" at bounding box center [264, 46] width 42 height 12
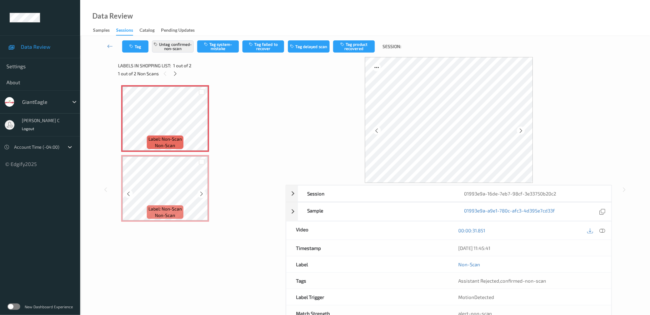
click at [165, 210] on span "Label: Non-Scan" at bounding box center [164, 209] width 33 height 6
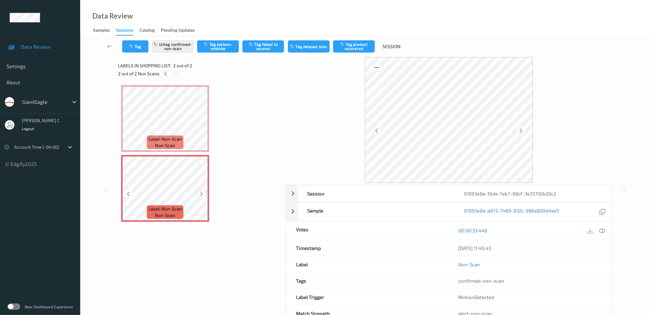
click at [202, 191] on icon at bounding box center [201, 194] width 5 height 6
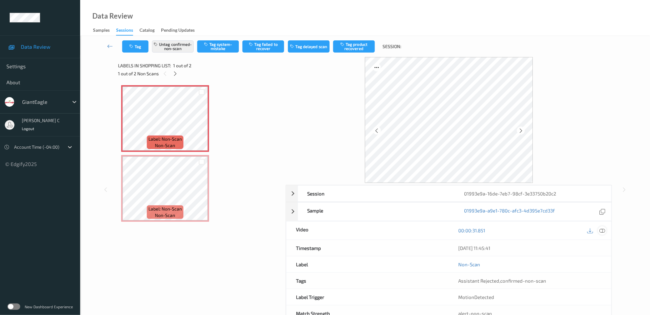
click at [604, 229] on icon at bounding box center [602, 231] width 6 height 6
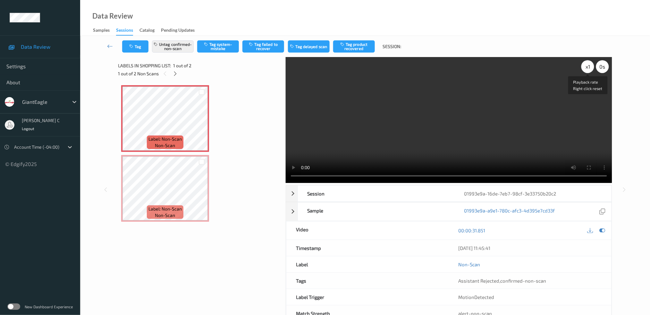
click at [588, 68] on div "x 1" at bounding box center [587, 66] width 13 height 13
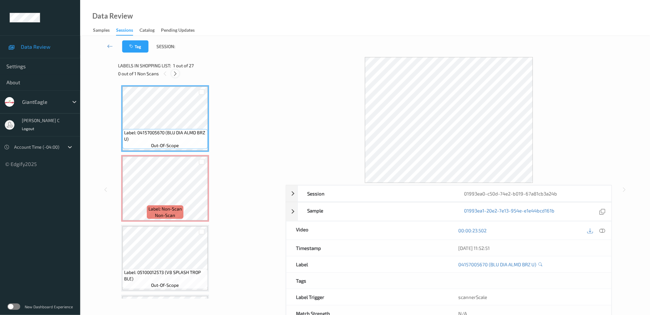
click at [176, 74] on icon at bounding box center [174, 74] width 5 height 6
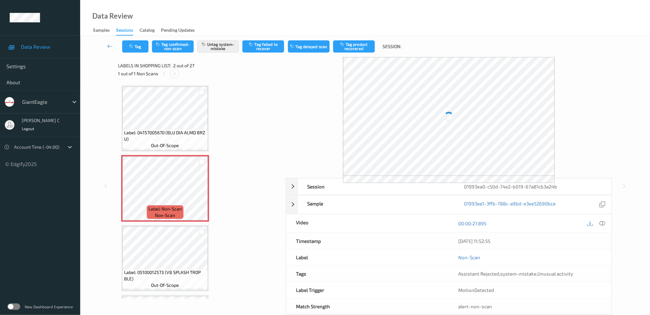
scroll to position [3, 0]
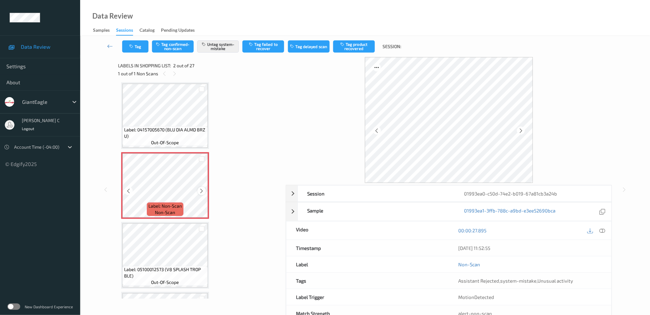
click at [202, 190] on icon at bounding box center [201, 191] width 5 height 6
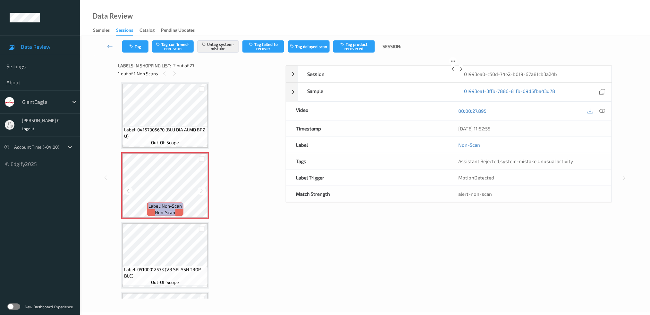
click at [202, 190] on icon at bounding box center [201, 191] width 5 height 6
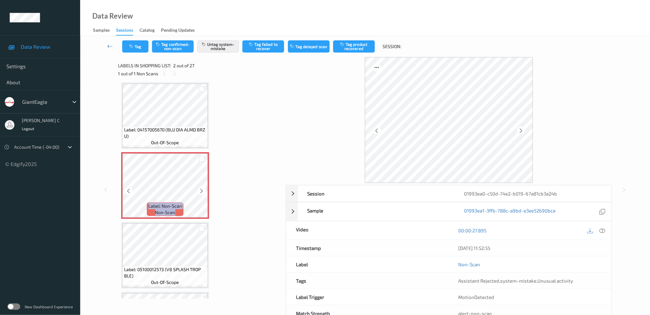
click at [202, 190] on icon at bounding box center [201, 191] width 5 height 6
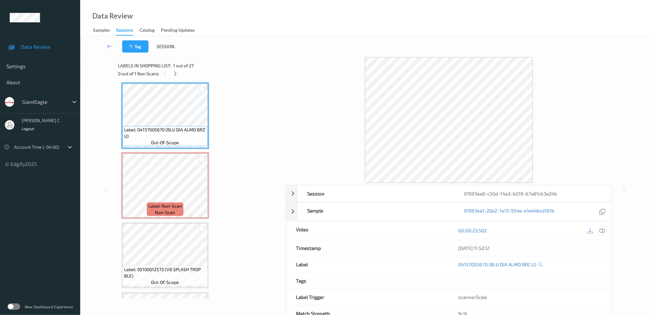
click at [601, 232] on icon at bounding box center [602, 231] width 6 height 6
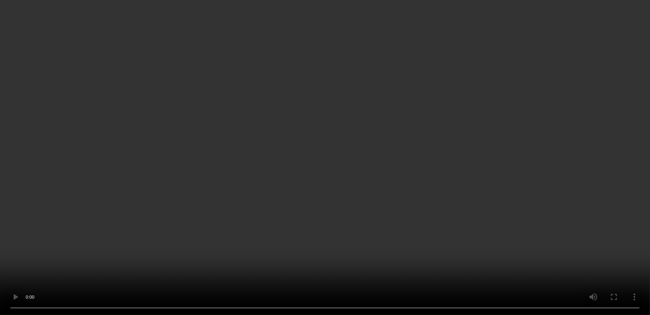
scroll to position [174, 0]
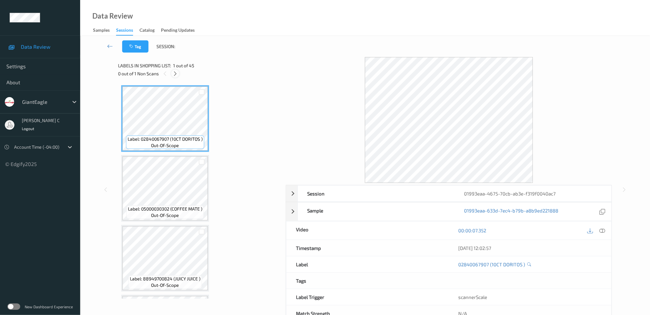
click at [177, 73] on icon at bounding box center [174, 74] width 5 height 6
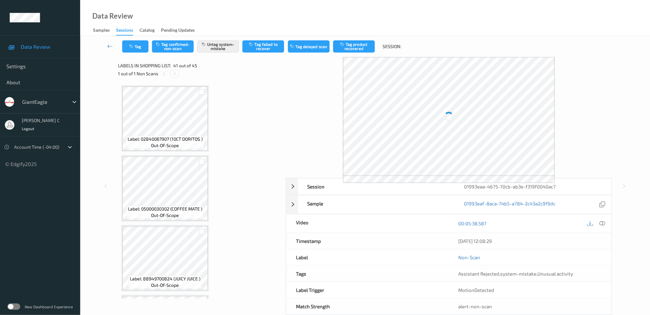
scroll to position [2709, 0]
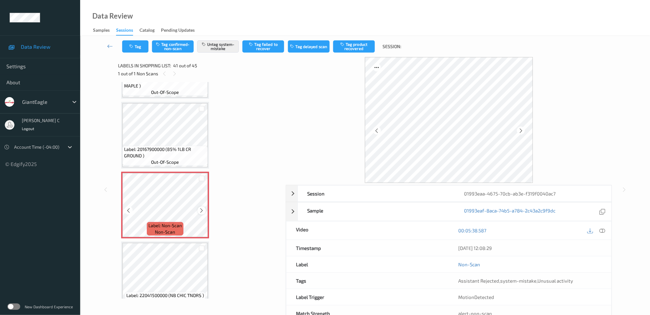
click at [199, 208] on icon at bounding box center [201, 211] width 5 height 6
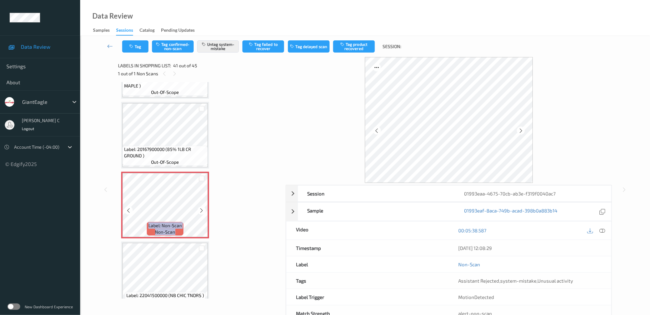
click at [199, 208] on icon at bounding box center [201, 211] width 5 height 6
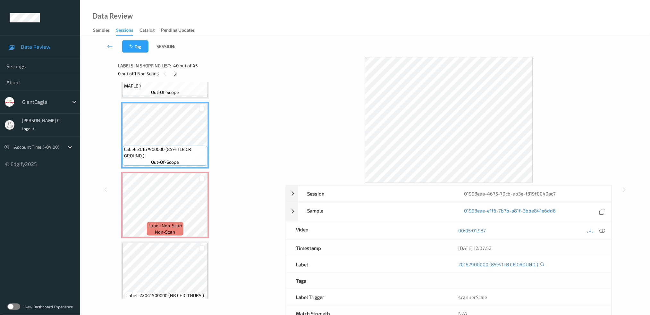
scroll to position [2666, 0]
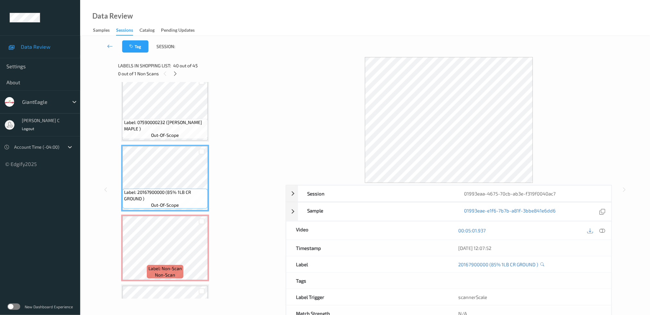
click at [158, 119] on span "Label: 07590000232 (BOB EVANS MAPLE )" at bounding box center [165, 125] width 82 height 13
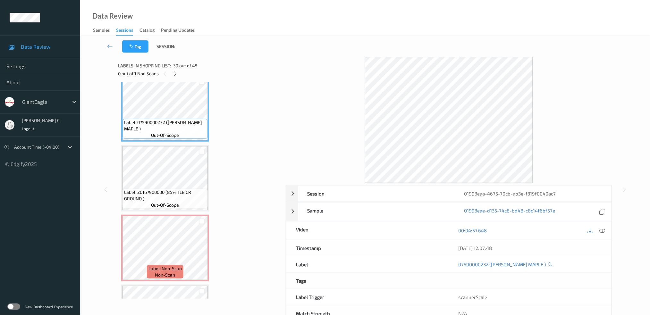
drag, startPoint x: 603, startPoint y: 230, endPoint x: 579, endPoint y: 233, distance: 24.5
click at [603, 230] on icon at bounding box center [602, 231] width 6 height 6
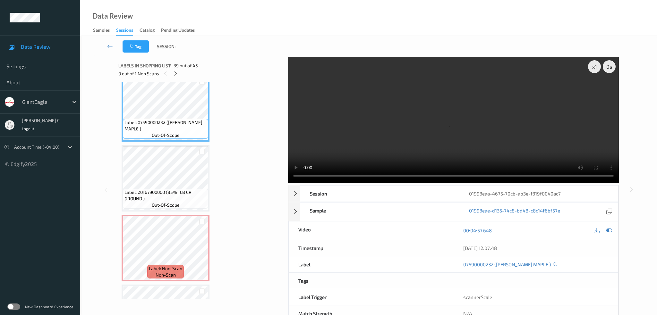
click at [285, 87] on div "x 1 0 s Session 01993eaa-4675-70cb-ab3e-f319f0040ac7 Session ID 01993eaa-4675-7…" at bounding box center [368, 189] width 500 height 265
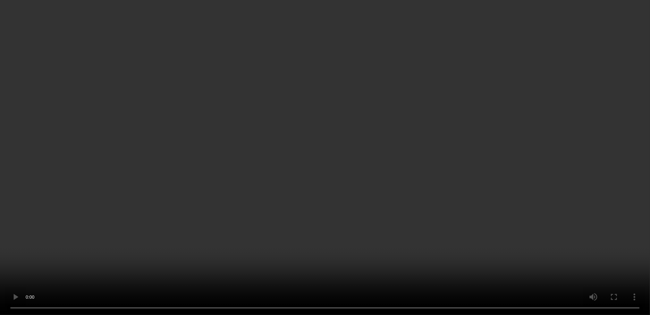
scroll to position [2752, 0]
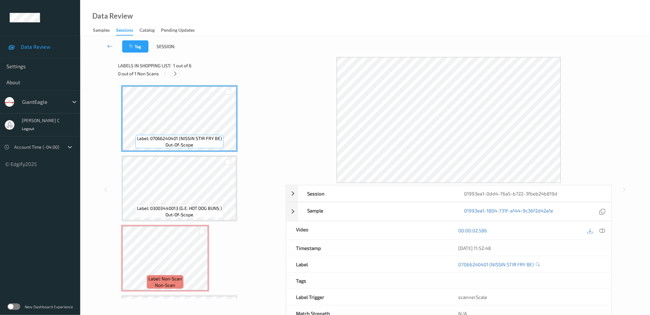
click at [174, 74] on icon at bounding box center [174, 74] width 5 height 6
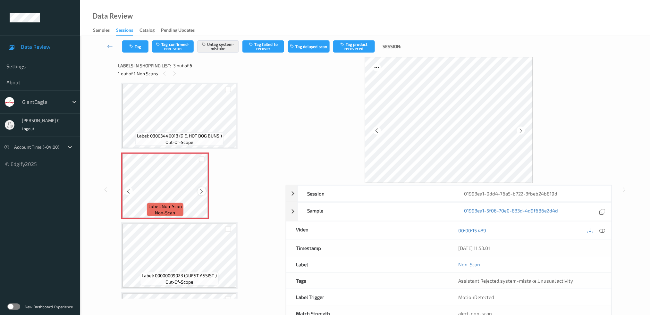
click at [199, 189] on icon at bounding box center [201, 192] width 5 height 6
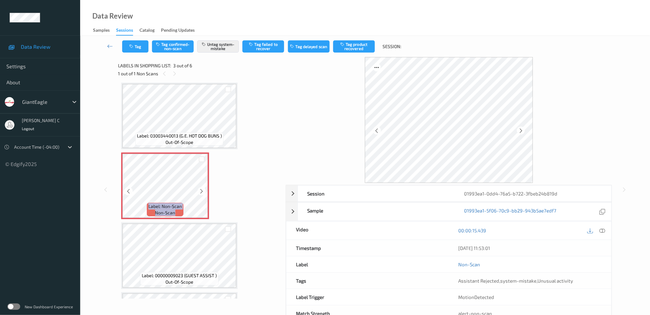
click at [199, 189] on icon at bounding box center [201, 192] width 5 height 6
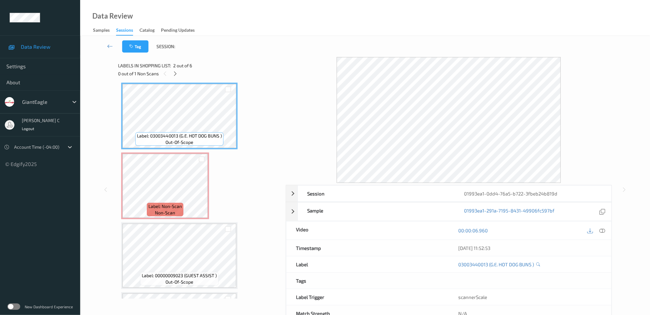
click at [603, 232] on icon at bounding box center [602, 231] width 6 height 6
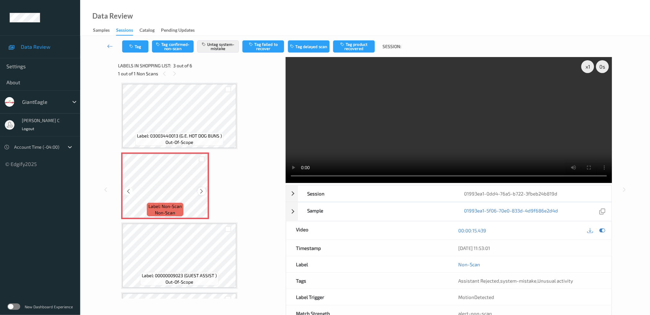
click at [201, 191] on icon at bounding box center [201, 192] width 5 height 6
click at [134, 52] on button "Tag" at bounding box center [135, 46] width 26 height 12
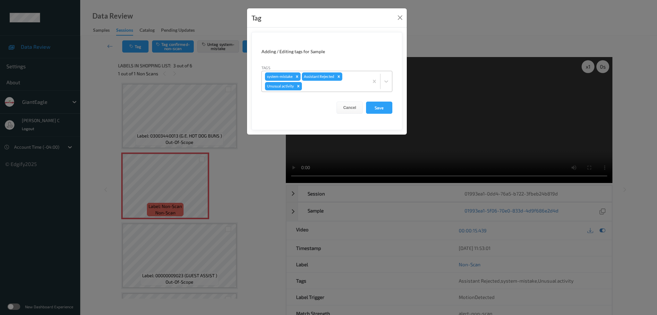
click at [299, 87] on icon "Remove Unusual activity" at bounding box center [298, 86] width 4 height 4
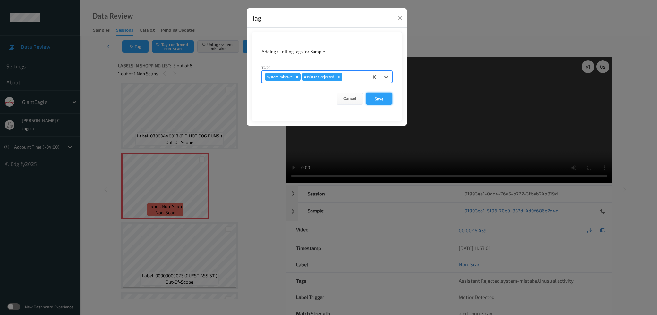
click at [374, 104] on button "Save" at bounding box center [379, 99] width 26 height 12
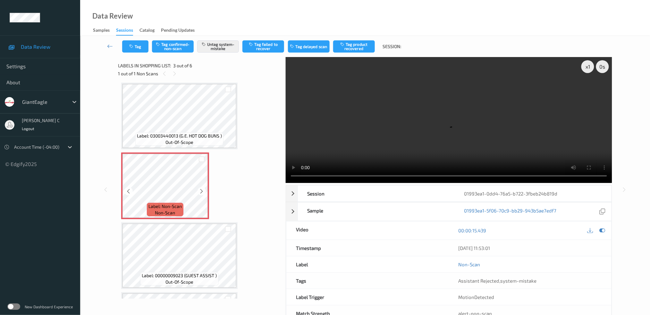
click at [205, 191] on div at bounding box center [201, 191] width 8 height 8
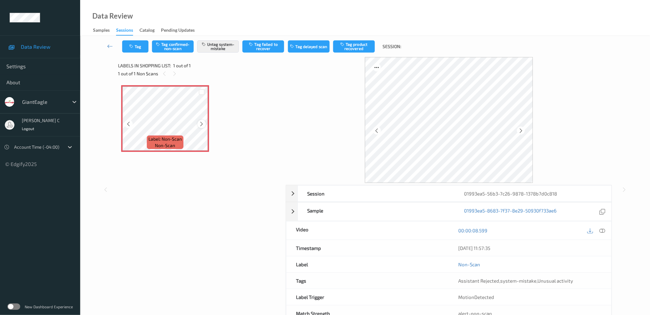
click at [199, 121] on icon at bounding box center [201, 124] width 5 height 6
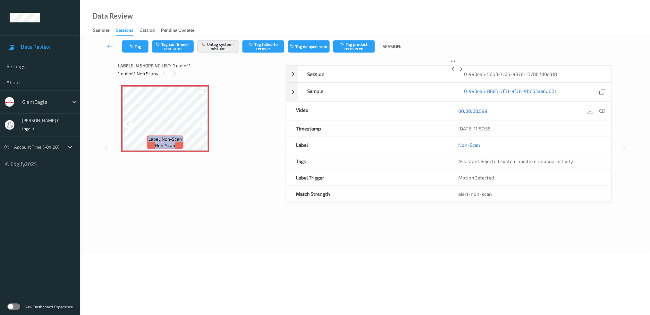
click at [199, 121] on icon at bounding box center [201, 124] width 5 height 6
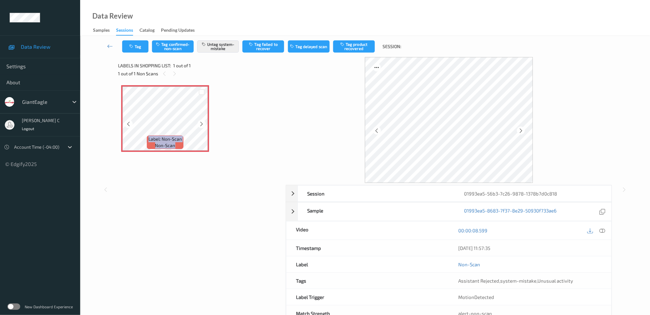
click at [199, 121] on icon at bounding box center [201, 124] width 5 height 6
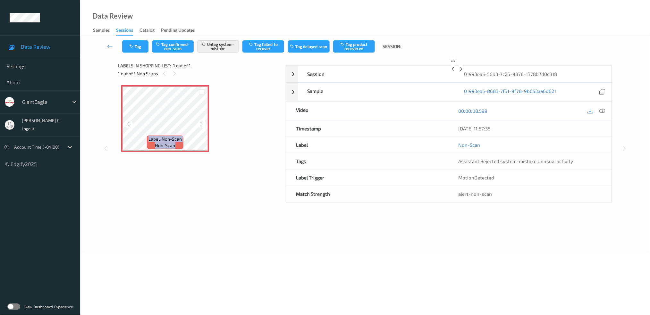
click at [199, 121] on icon at bounding box center [201, 124] width 5 height 6
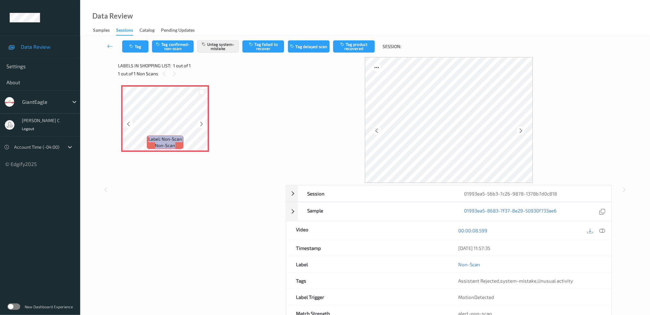
click at [199, 121] on icon at bounding box center [201, 124] width 5 height 6
drag, startPoint x: 603, startPoint y: 229, endPoint x: 568, endPoint y: 231, distance: 35.3
click at [603, 229] on icon at bounding box center [602, 231] width 6 height 6
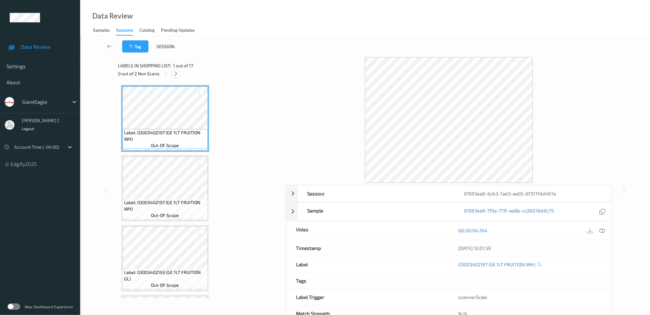
click at [175, 72] on div at bounding box center [176, 74] width 8 height 8
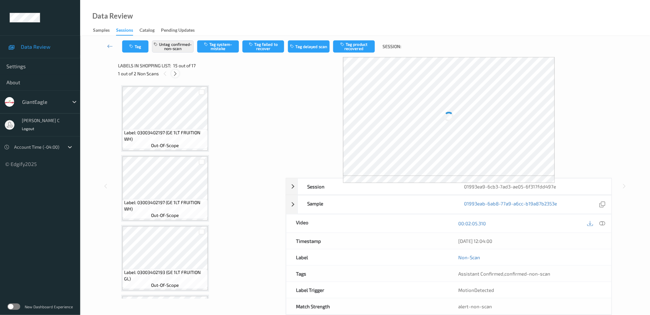
scroll to position [905, 0]
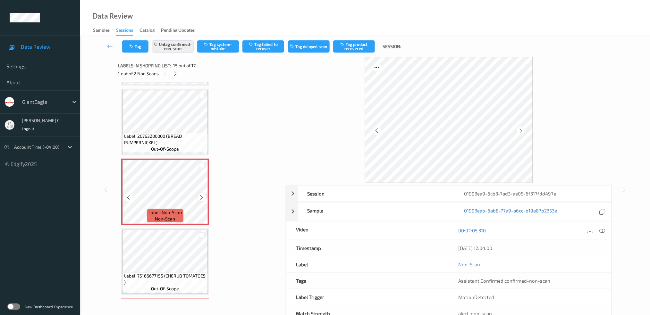
click at [200, 195] on icon at bounding box center [201, 198] width 5 height 6
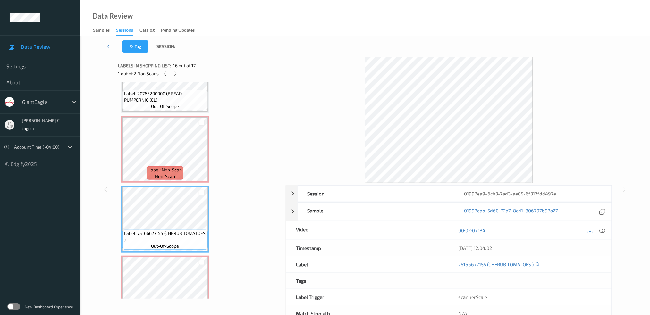
scroll to position [966, 0]
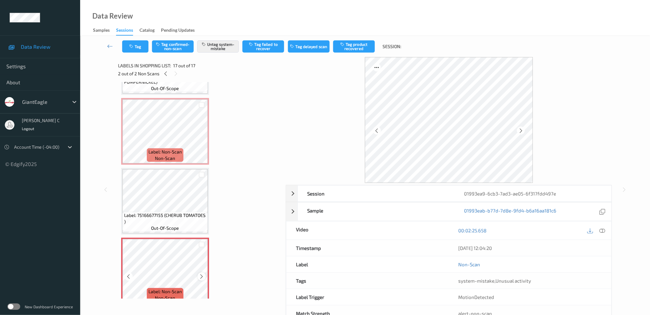
click at [202, 274] on icon at bounding box center [201, 277] width 5 height 6
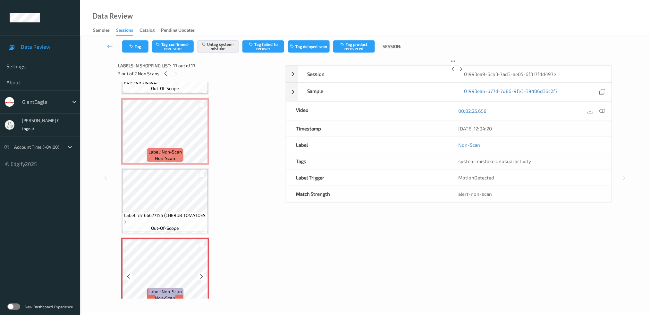
click at [202, 274] on icon at bounding box center [201, 277] width 5 height 6
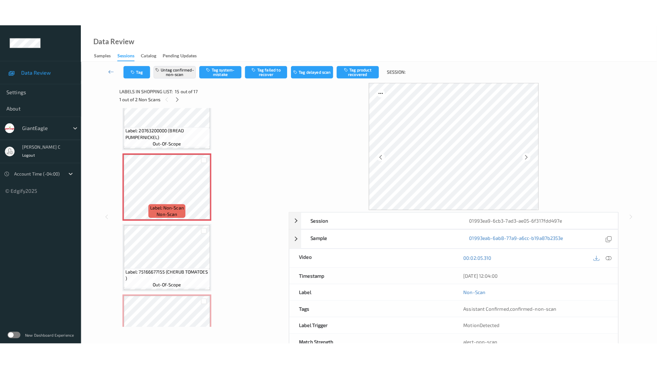
scroll to position [923, 0]
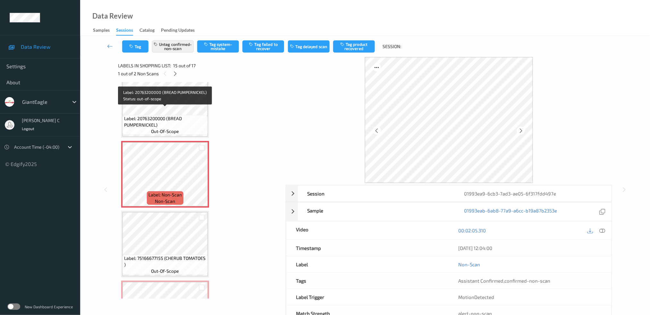
click at [181, 115] on span "Label: 20763200000 (BREAD PUMPERNICKEL)" at bounding box center [165, 121] width 82 height 13
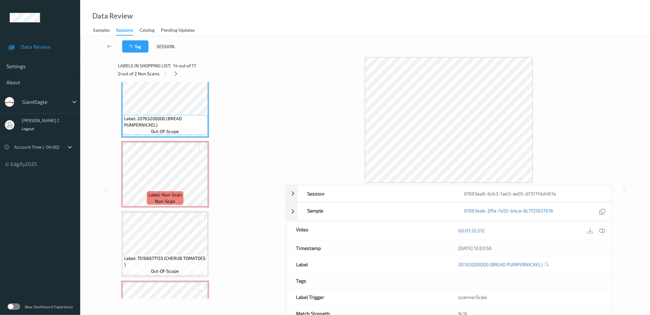
click at [604, 230] on icon at bounding box center [602, 231] width 6 height 6
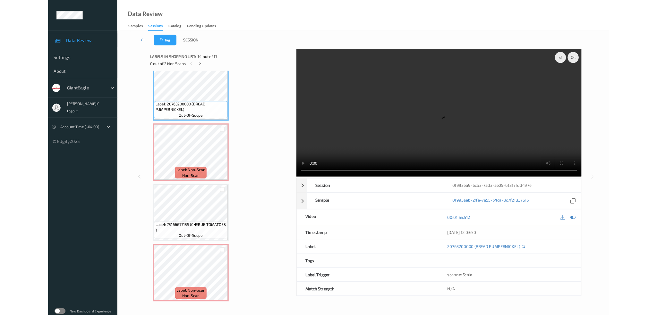
scroll to position [911, 0]
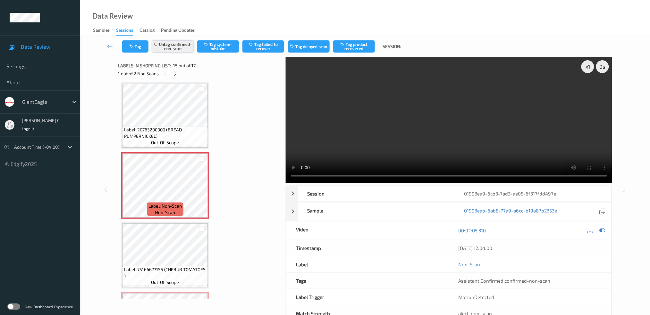
click at [177, 46] on button "Untag confirmed-non-scan" at bounding box center [173, 46] width 42 height 12
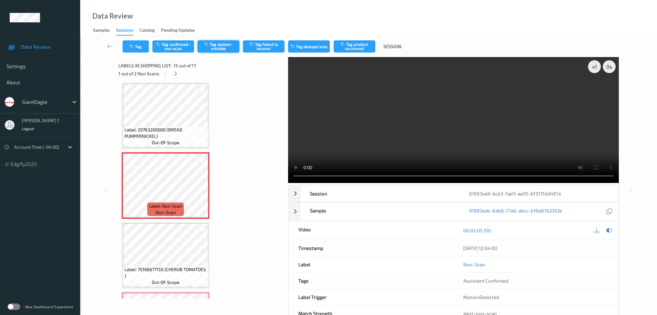
click at [218, 48] on button "Tag system-mistake" at bounding box center [218, 46] width 42 height 12
click at [140, 50] on button "Tag" at bounding box center [135, 46] width 26 height 12
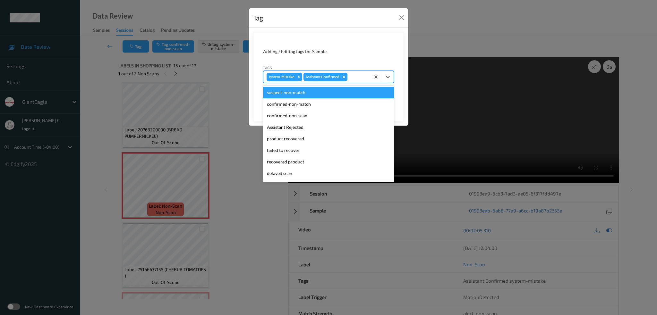
click at [365, 80] on div at bounding box center [357, 77] width 18 height 8
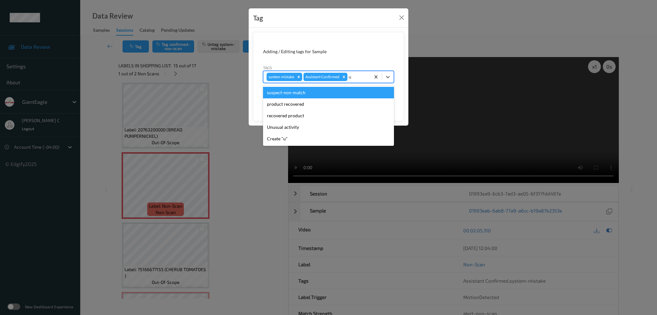
type input "un"
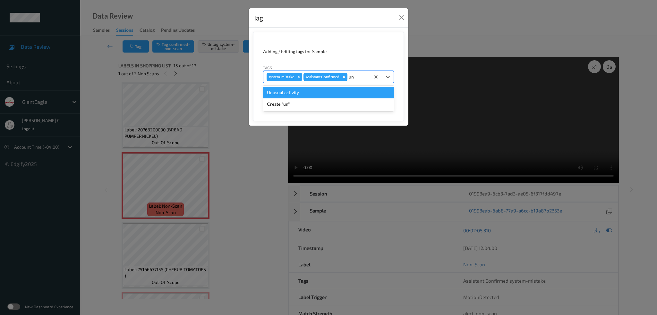
click at [322, 97] on div "Unusual activity" at bounding box center [328, 93] width 131 height 12
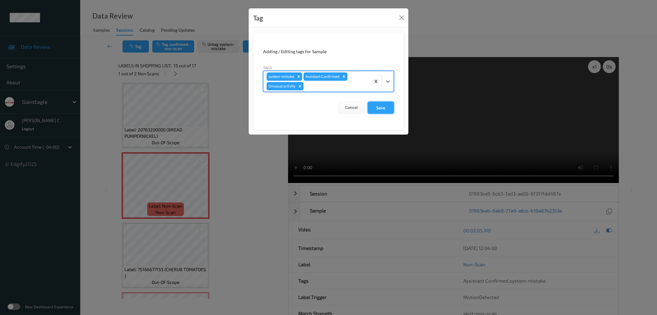
click at [385, 107] on button "Save" at bounding box center [380, 108] width 26 height 12
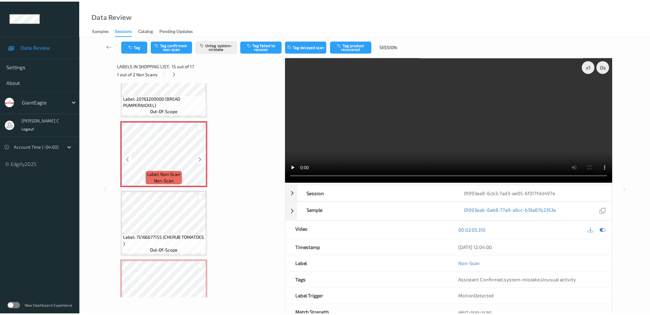
scroll to position [966, 0]
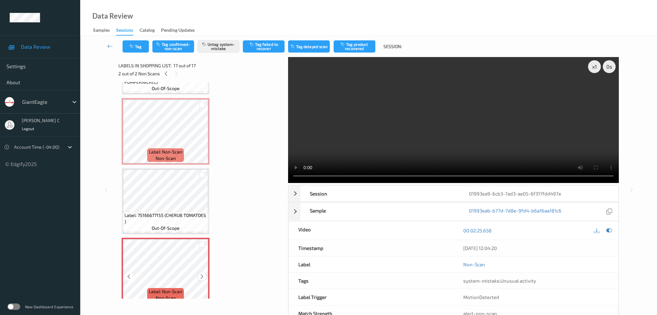
click at [199, 274] on icon at bounding box center [201, 277] width 5 height 6
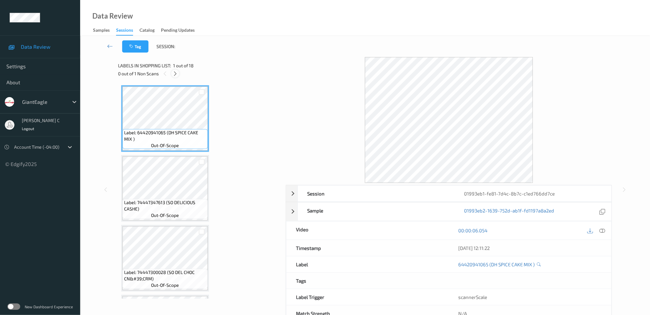
click at [173, 72] on icon at bounding box center [174, 74] width 5 height 6
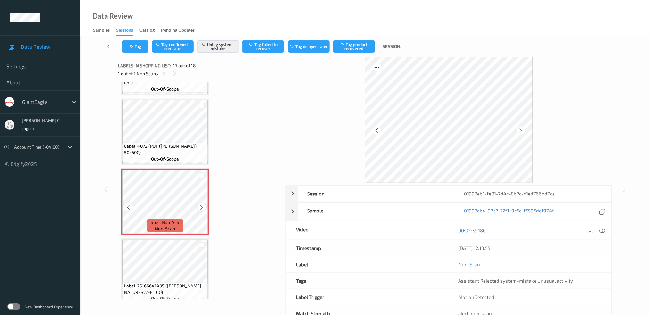
click at [199, 205] on icon at bounding box center [201, 208] width 5 height 6
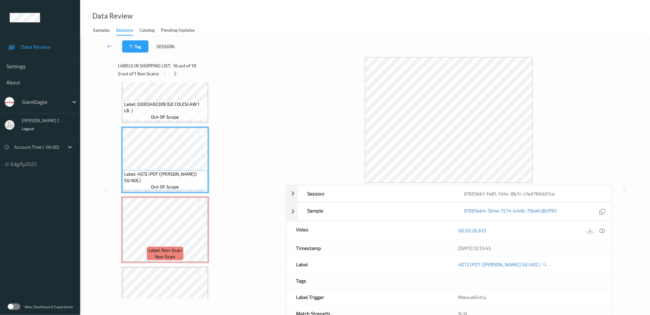
scroll to position [992, 0]
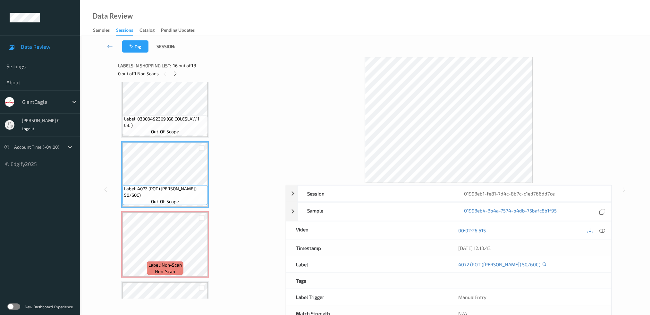
click at [169, 117] on span "Label: 03003492309 (GE COLESLAW 1 LB. )" at bounding box center [165, 122] width 82 height 13
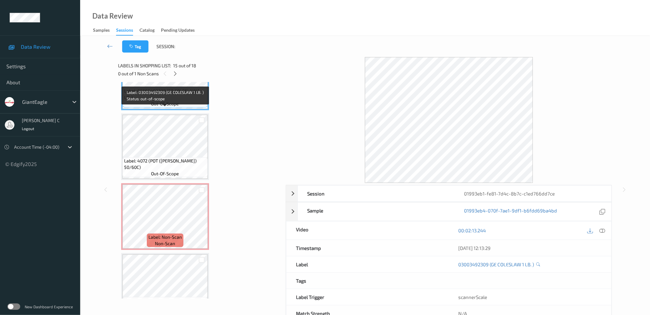
scroll to position [1035, 0]
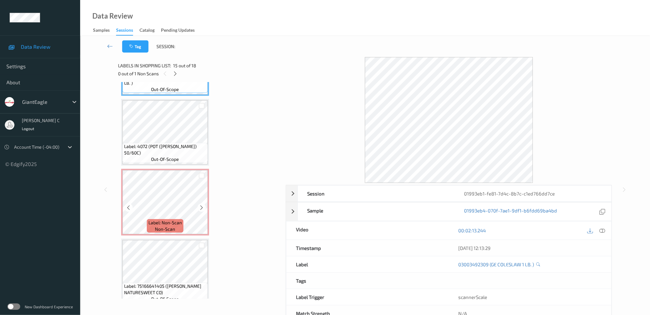
click at [162, 220] on span "Label: Non-Scan" at bounding box center [164, 223] width 33 height 6
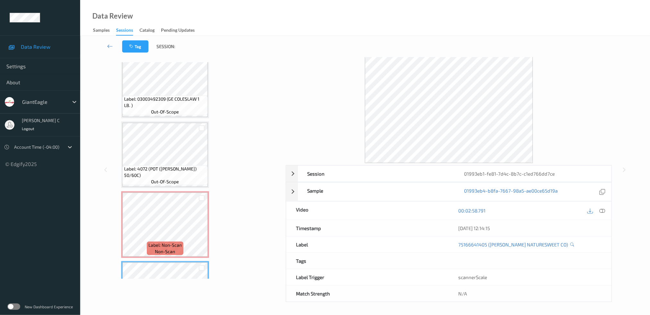
scroll to position [992, 0]
click at [161, 249] on span "non-scan" at bounding box center [165, 252] width 20 height 6
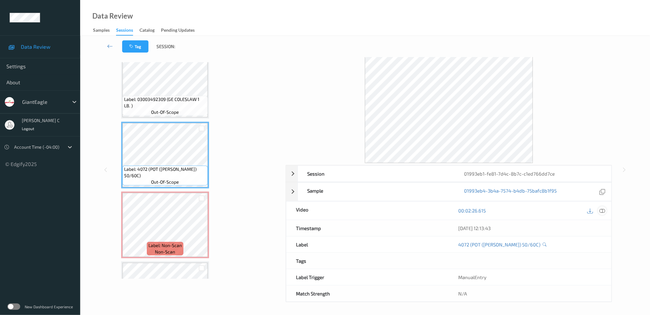
click at [602, 208] on icon at bounding box center [602, 211] width 6 height 6
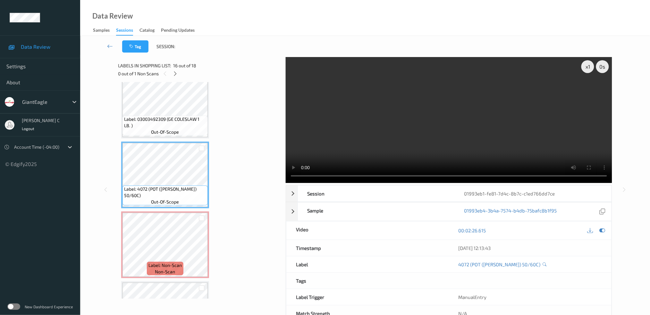
scroll to position [981, 0]
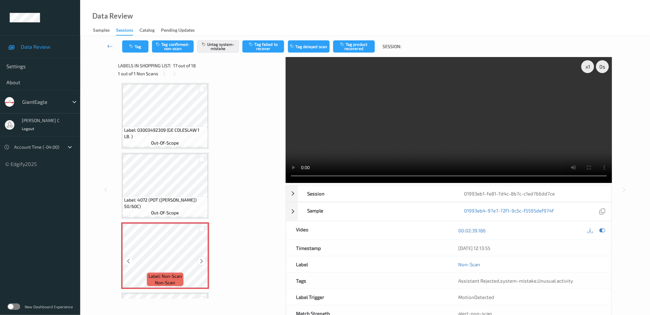
click at [197, 257] on div at bounding box center [201, 261] width 8 height 8
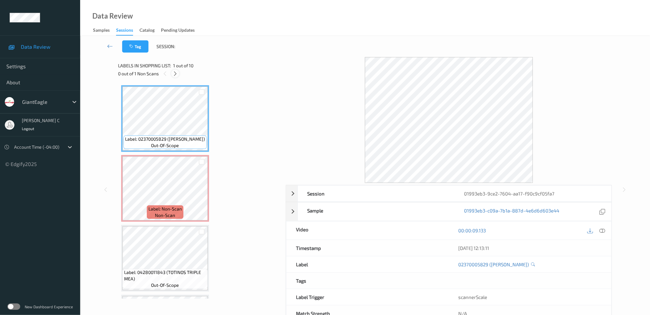
click at [178, 73] on icon at bounding box center [174, 74] width 5 height 6
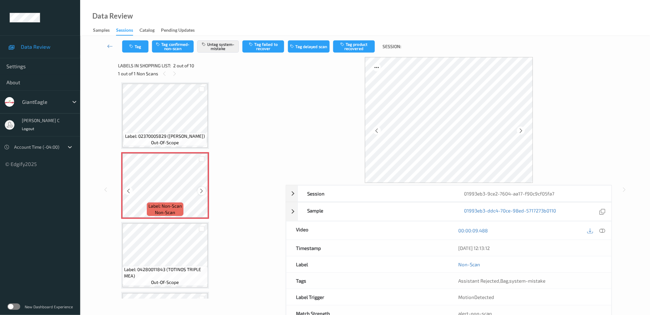
click at [199, 188] on div at bounding box center [201, 191] width 8 height 8
click at [199, 188] on icon at bounding box center [201, 191] width 5 height 6
click at [200, 188] on icon at bounding box center [201, 191] width 5 height 6
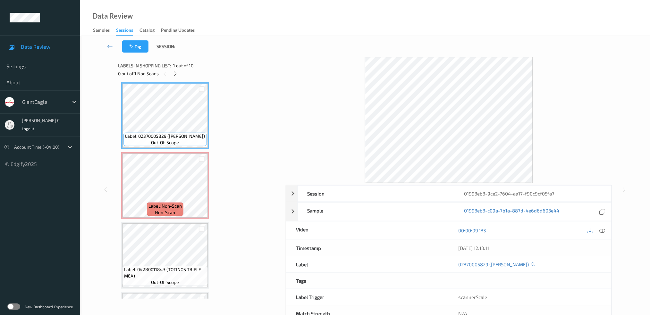
scroll to position [0, 0]
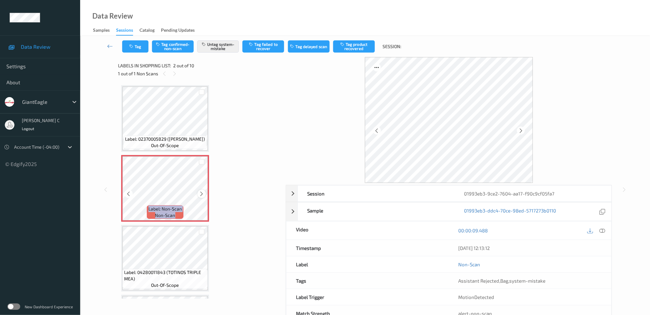
click at [198, 195] on div at bounding box center [201, 194] width 8 height 8
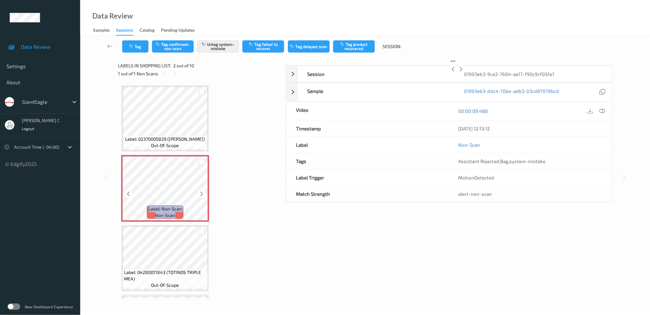
click at [198, 195] on div at bounding box center [201, 194] width 8 height 8
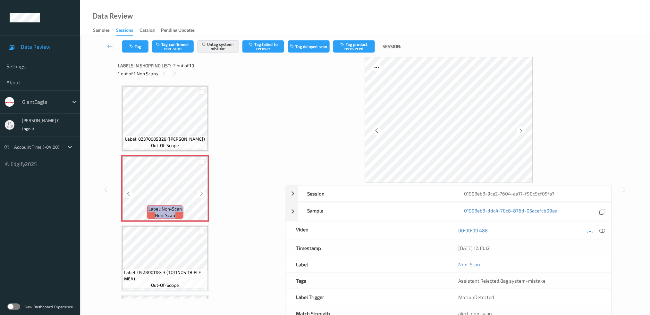
click at [198, 195] on div at bounding box center [201, 194] width 8 height 8
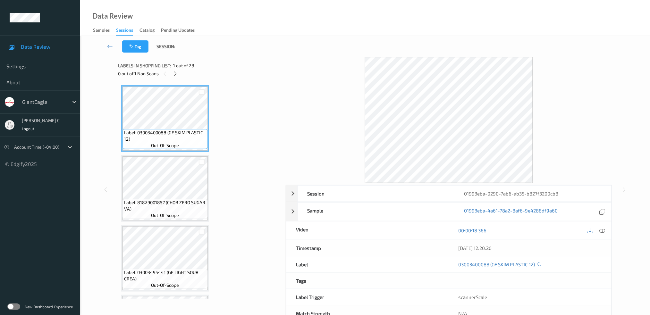
click at [175, 71] on icon at bounding box center [174, 74] width 5 height 6
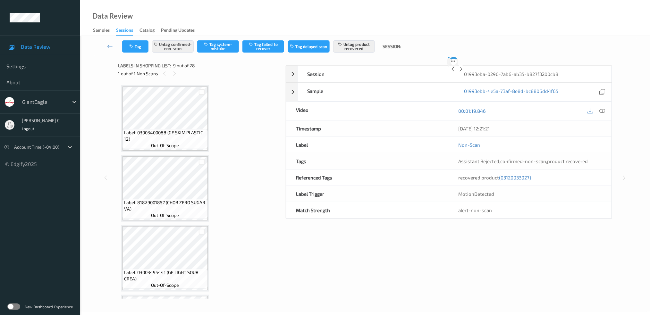
scroll to position [489, 0]
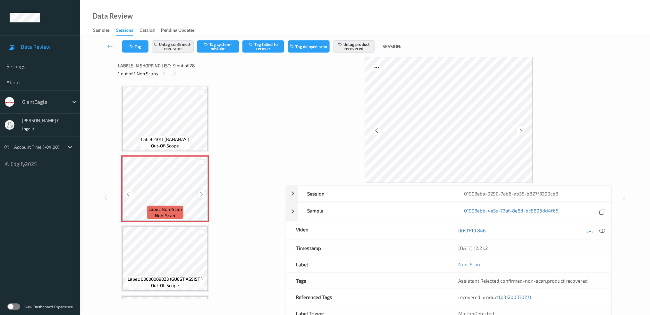
click at [202, 191] on icon at bounding box center [201, 194] width 5 height 6
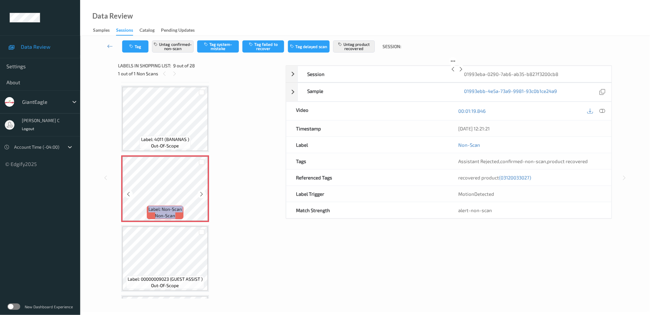
click at [202, 191] on icon at bounding box center [201, 194] width 5 height 6
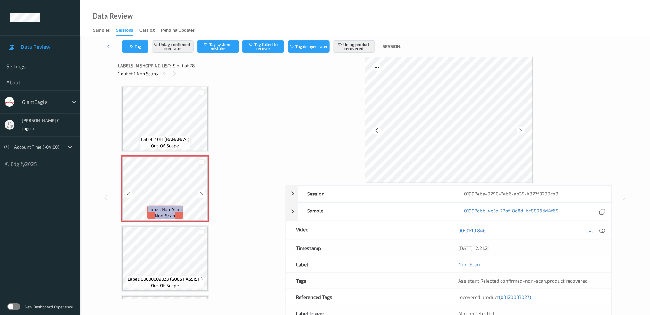
click at [202, 191] on icon at bounding box center [201, 194] width 5 height 6
click at [172, 136] on span "Label: 4011 (BANANAS )" at bounding box center [165, 139] width 48 height 6
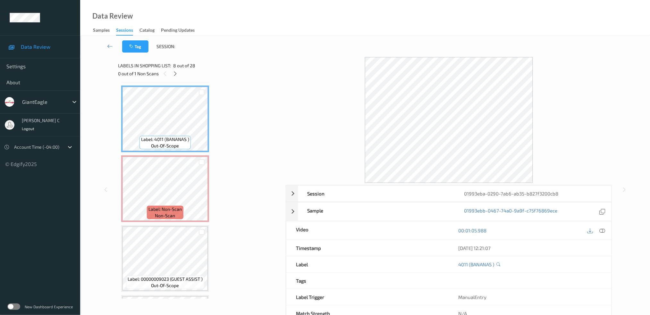
click at [605, 228] on icon at bounding box center [602, 231] width 6 height 6
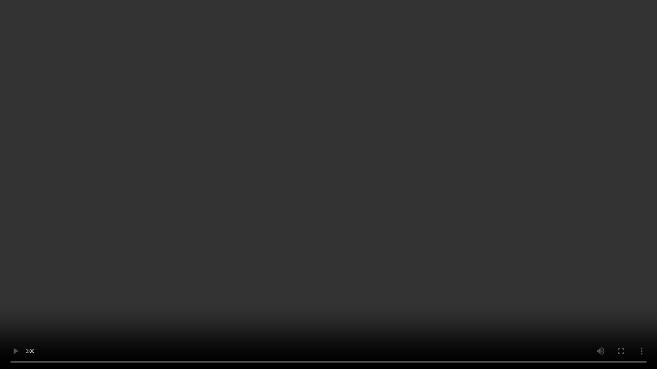
click at [269, 300] on video at bounding box center [328, 184] width 657 height 369
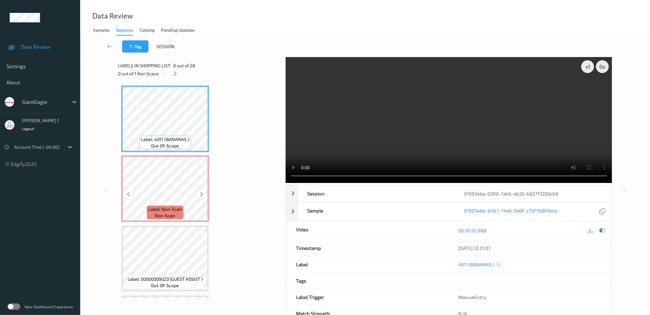
click at [196, 157] on div at bounding box center [202, 162] width 12 height 11
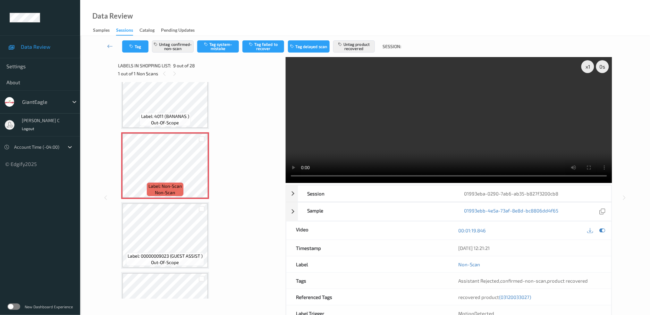
scroll to position [532, 0]
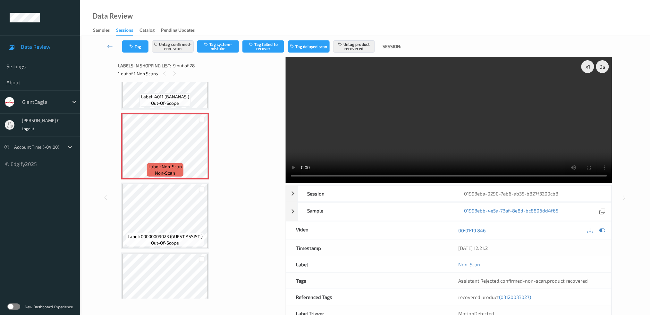
click at [167, 233] on span "Label: 00000009023 (GUEST ASSIST )" at bounding box center [165, 236] width 75 height 6
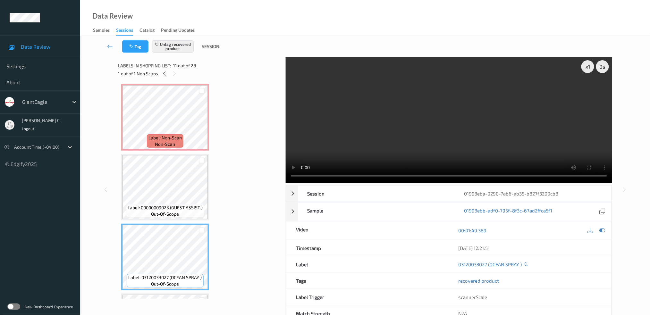
scroll to position [574, 0]
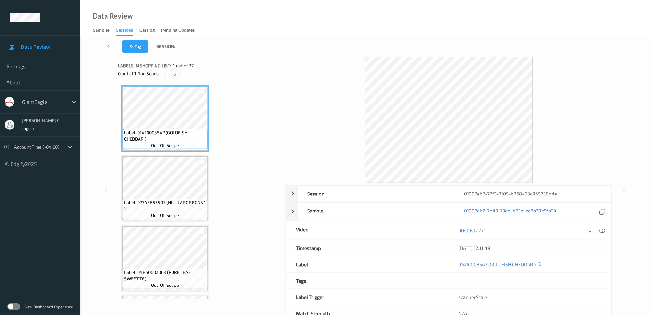
click at [174, 73] on icon at bounding box center [174, 74] width 5 height 6
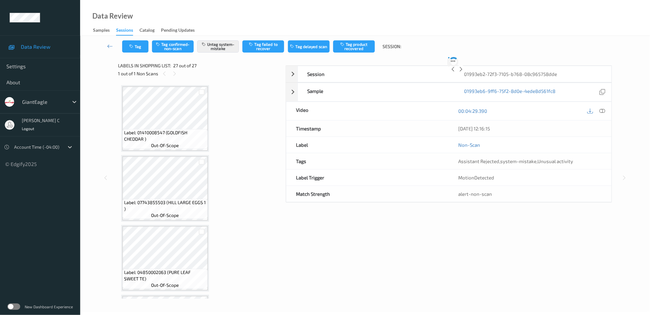
scroll to position [1659, 0]
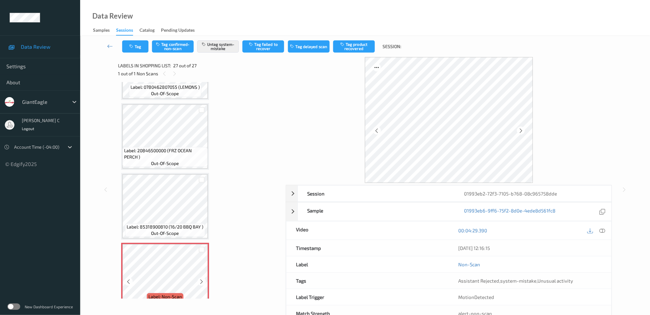
click at [200, 279] on icon at bounding box center [201, 282] width 5 height 6
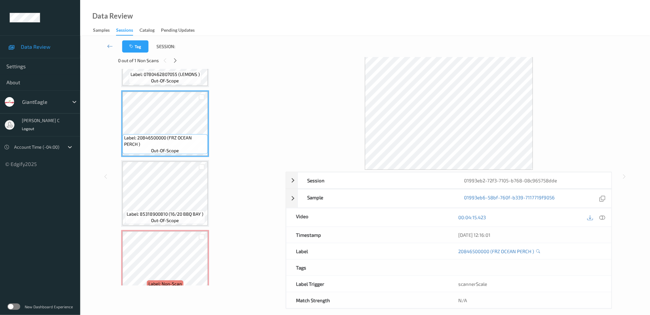
scroll to position [20, 0]
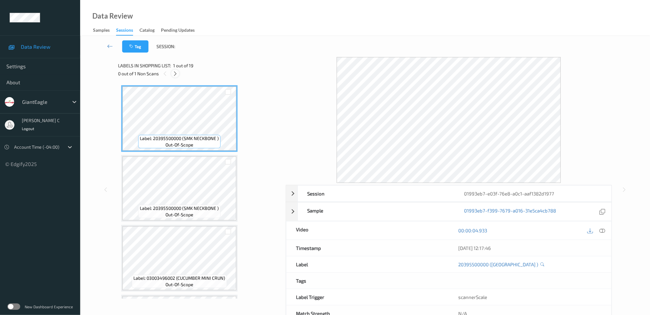
click at [175, 72] on icon at bounding box center [174, 74] width 5 height 6
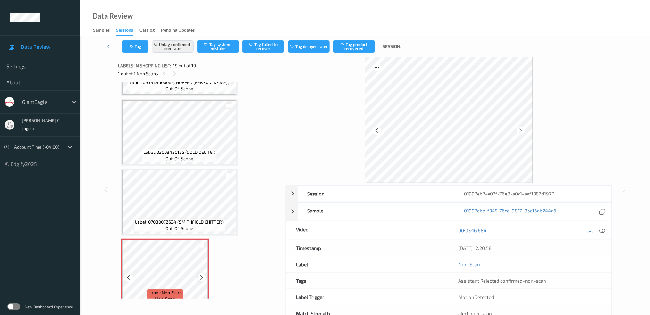
click at [203, 275] on icon at bounding box center [201, 278] width 5 height 6
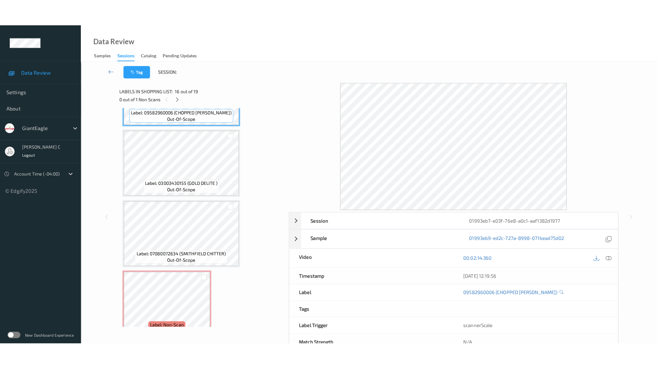
scroll to position [1104, 0]
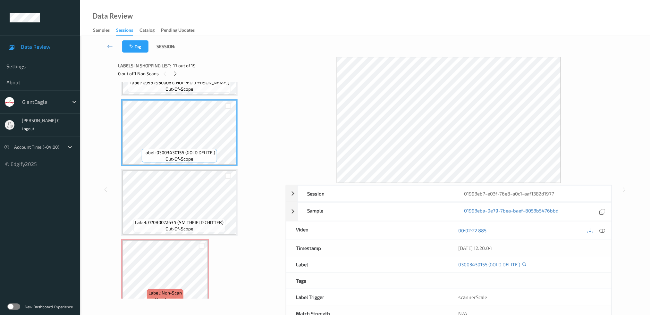
click at [606, 228] on div at bounding box center [596, 230] width 21 height 9
click at [603, 232] on icon at bounding box center [602, 231] width 6 height 6
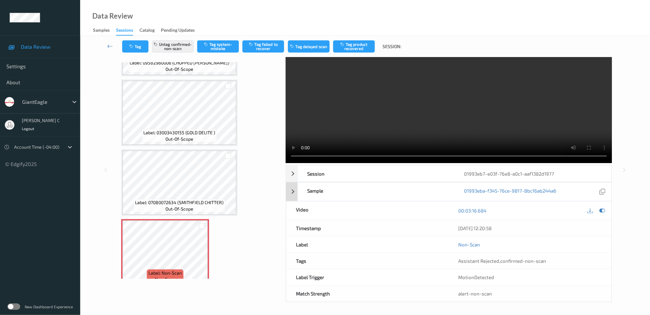
scroll to position [0, 0]
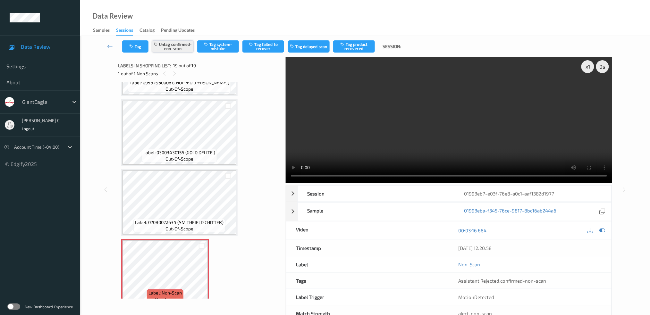
click at [175, 48] on button "Untag confirmed-non-scan" at bounding box center [173, 46] width 42 height 12
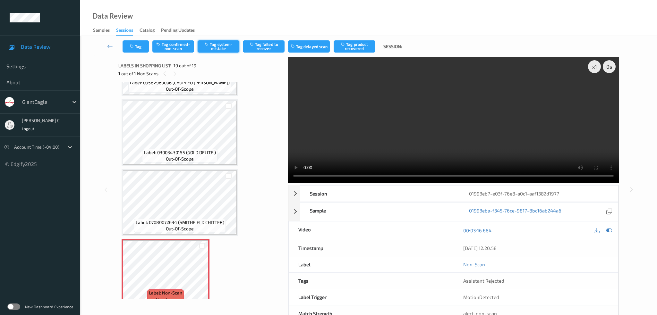
click at [217, 47] on button "Tag system-mistake" at bounding box center [218, 46] width 42 height 12
click at [139, 46] on button "Tag" at bounding box center [135, 46] width 26 height 12
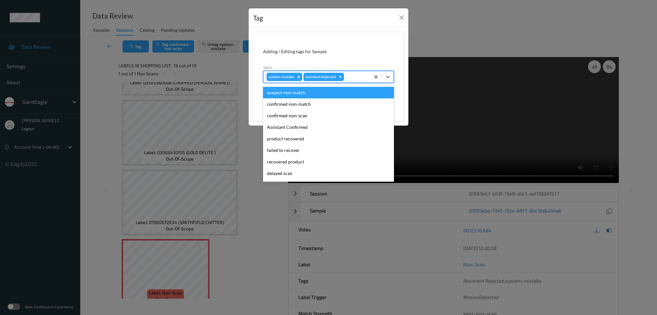
click at [352, 76] on div at bounding box center [356, 77] width 22 height 8
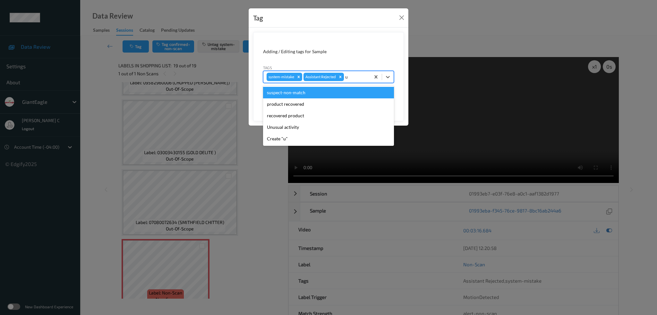
type input "un"
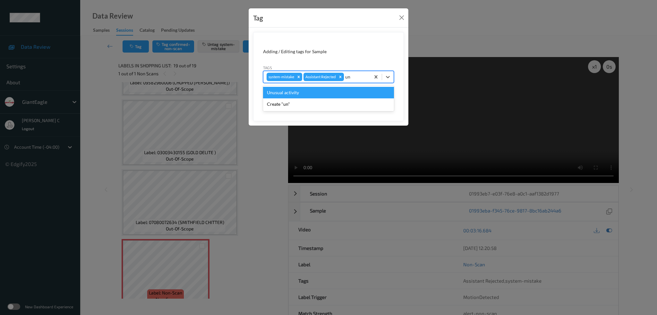
click at [318, 97] on div "Unusual activity" at bounding box center [328, 93] width 131 height 12
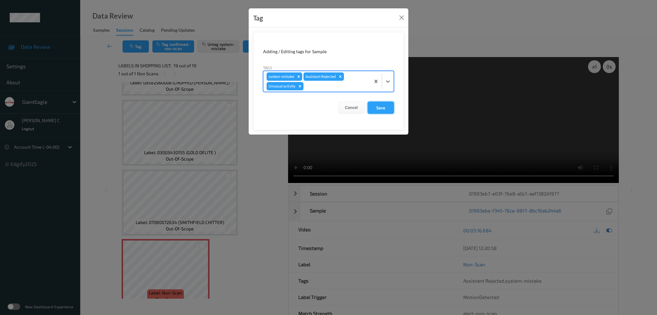
click at [390, 108] on button "Save" at bounding box center [380, 108] width 26 height 12
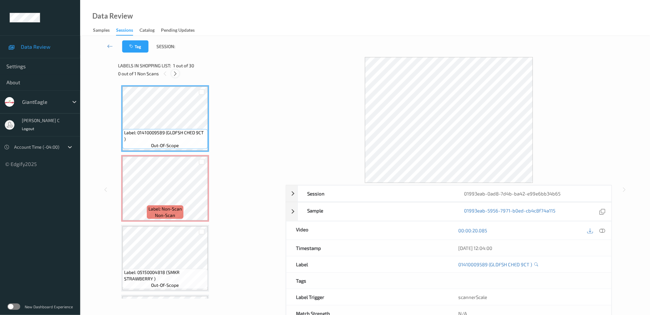
click at [176, 71] on icon at bounding box center [174, 74] width 5 height 6
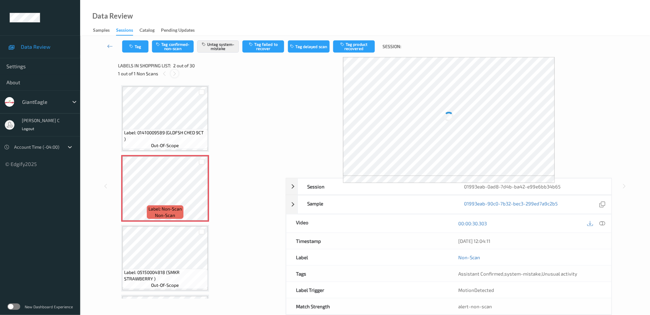
scroll to position [3, 0]
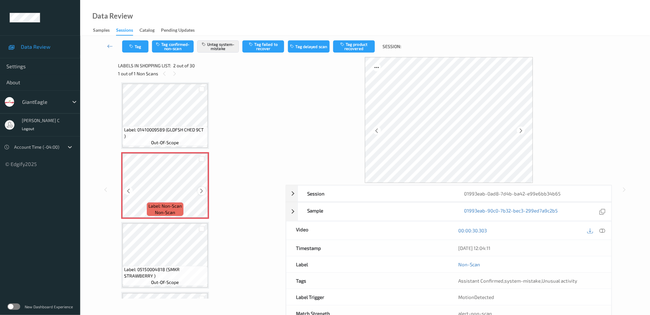
click at [199, 188] on icon at bounding box center [201, 191] width 5 height 6
click at [202, 191] on icon at bounding box center [201, 191] width 5 height 6
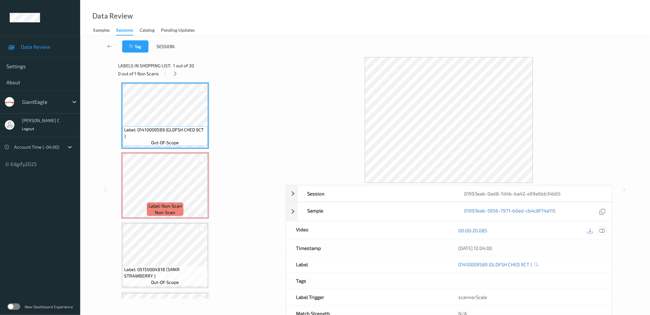
click at [604, 228] on icon at bounding box center [602, 231] width 6 height 6
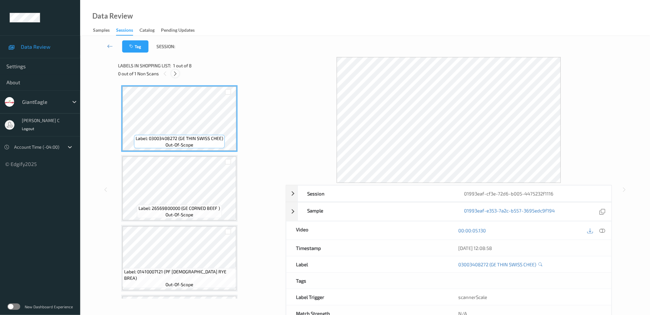
click at [176, 72] on icon at bounding box center [174, 74] width 5 height 6
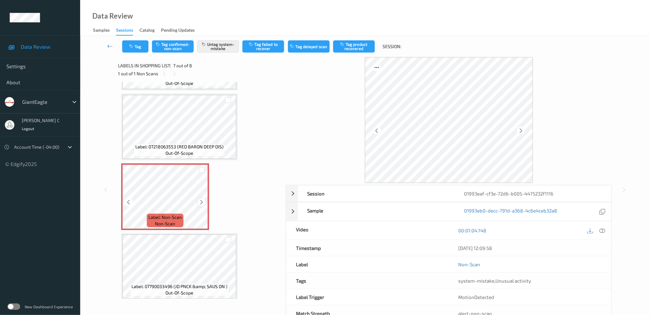
click at [199, 200] on icon at bounding box center [201, 202] width 5 height 6
click at [201, 200] on icon at bounding box center [201, 202] width 5 height 6
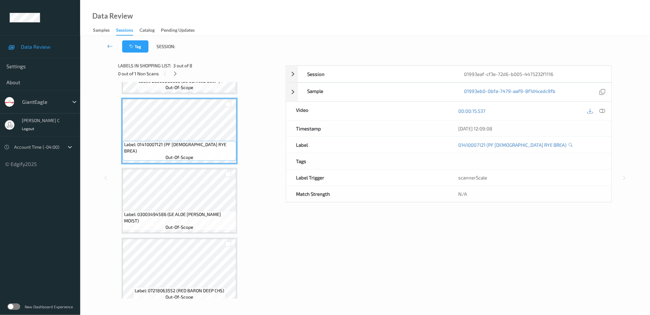
scroll to position [20, 0]
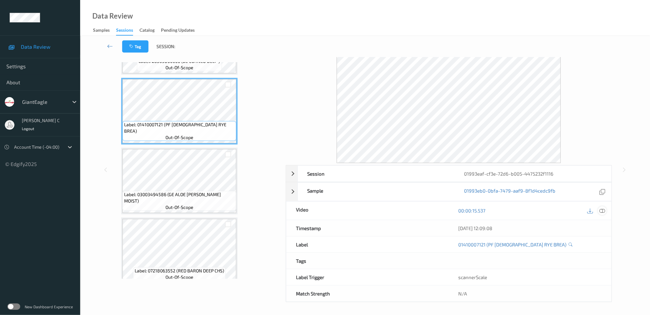
click at [604, 211] on icon at bounding box center [602, 211] width 6 height 6
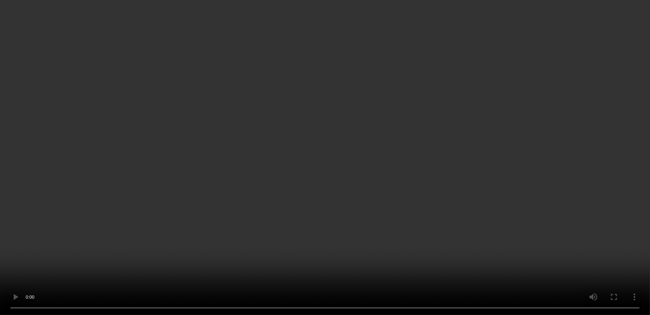
scroll to position [341, 0]
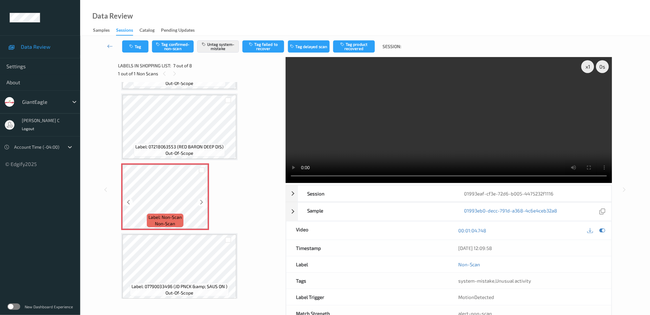
click at [204, 199] on icon at bounding box center [201, 202] width 5 height 6
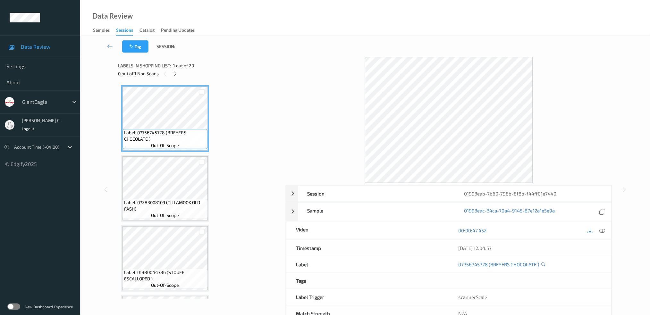
click at [179, 72] on div at bounding box center [175, 74] width 8 height 8
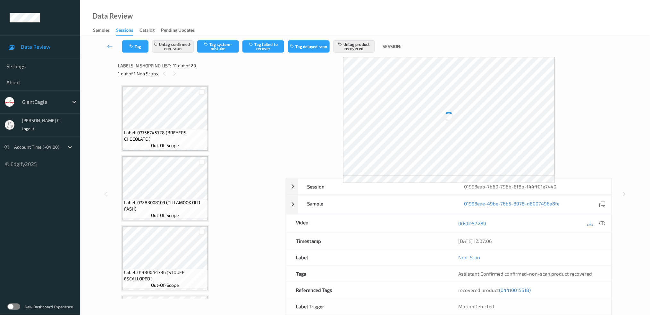
scroll to position [628, 0]
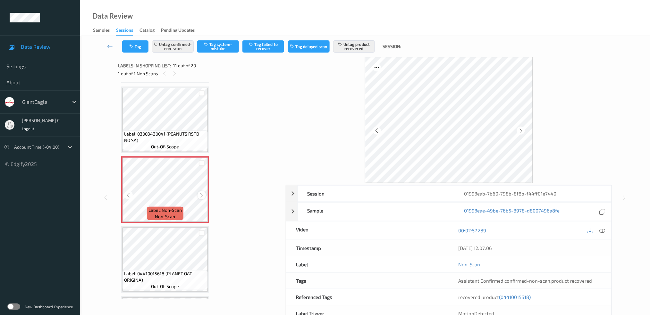
click at [201, 192] on icon at bounding box center [201, 195] width 5 height 6
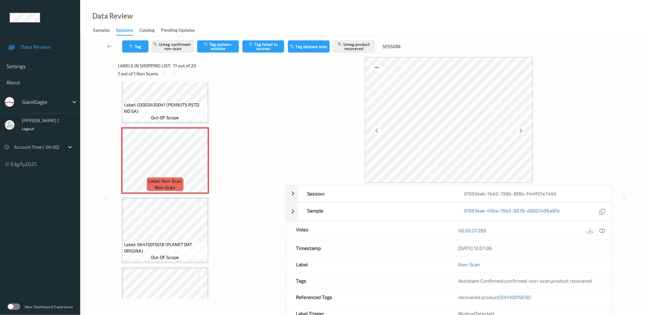
scroll to position [670, 0]
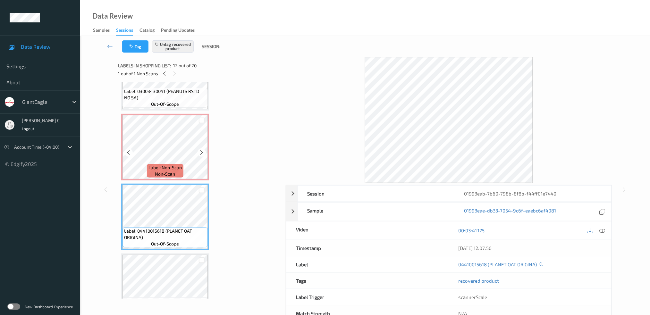
click at [165, 164] on span "Label: Non-Scan" at bounding box center [164, 167] width 33 height 6
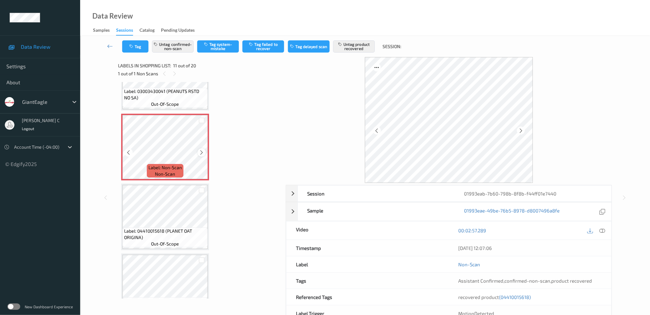
click at [204, 148] on div at bounding box center [201, 152] width 8 height 8
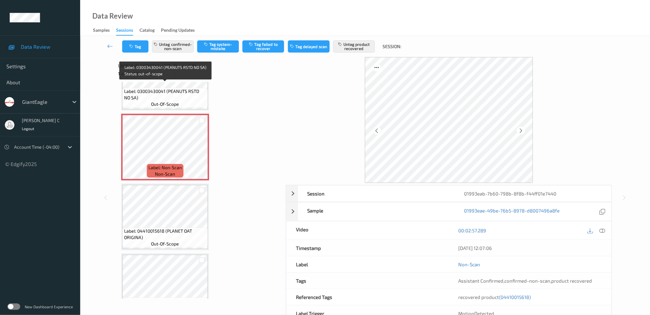
click at [170, 101] on span "out-of-scope" at bounding box center [165, 104] width 28 height 6
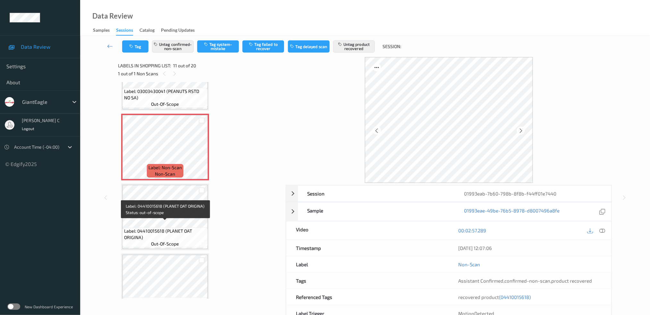
click at [182, 228] on span "Label: 04410015618 (PLANET OAT ORIGINA)" at bounding box center [165, 234] width 82 height 13
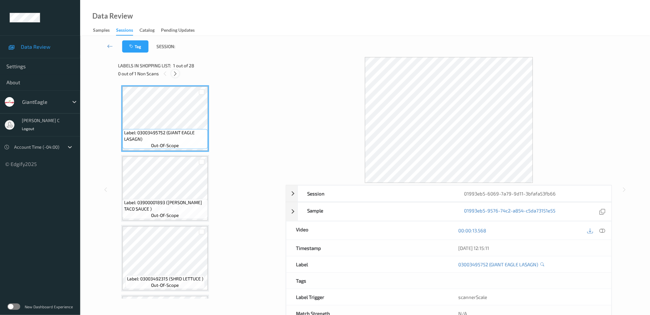
click at [177, 72] on icon at bounding box center [174, 74] width 5 height 6
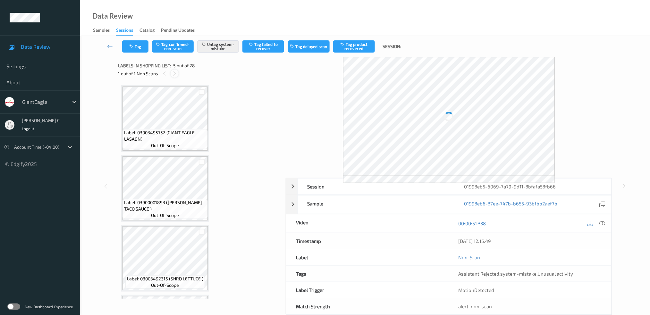
scroll to position [211, 0]
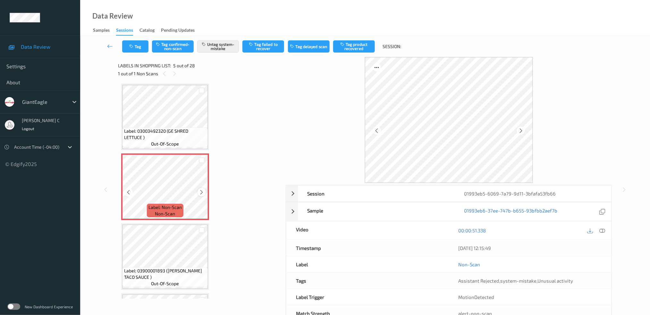
click at [201, 189] on icon at bounding box center [201, 192] width 5 height 6
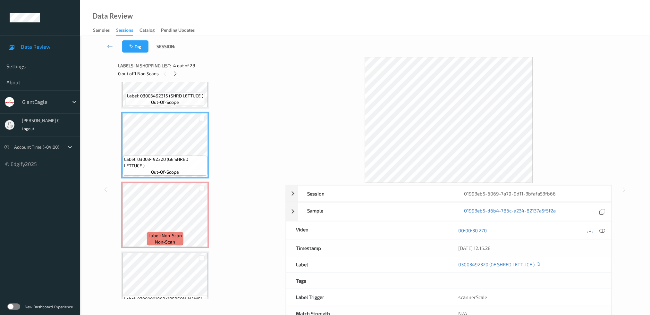
scroll to position [168, 0]
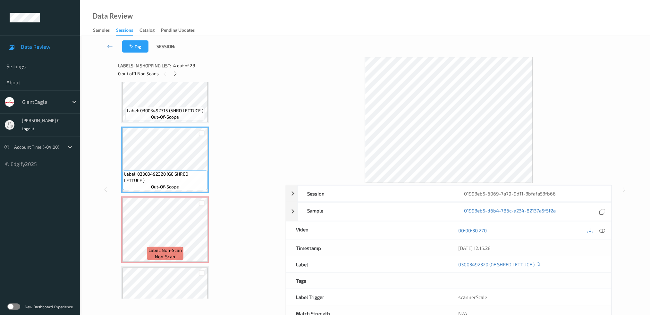
click at [170, 108] on span "Label: 03003492315 (SHRD LETTUCE )" at bounding box center [165, 110] width 76 height 6
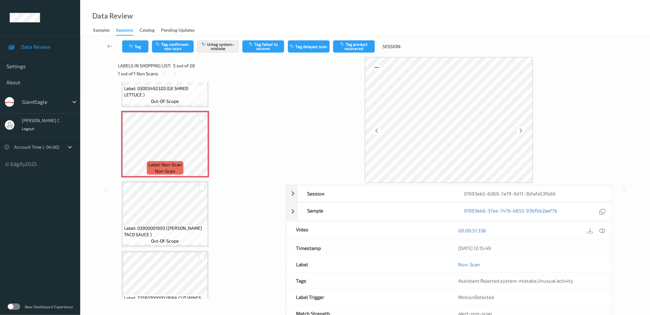
scroll to position [211, 0]
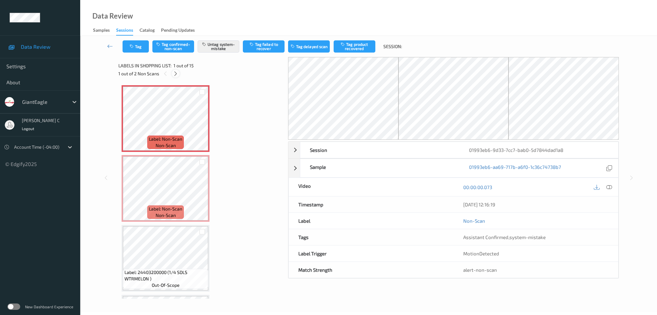
click at [172, 75] on div at bounding box center [176, 74] width 8 height 8
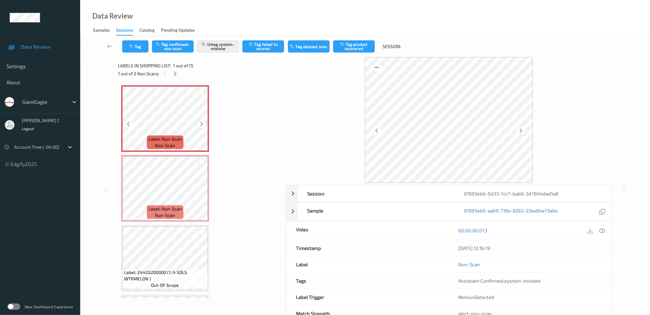
click at [201, 125] on icon at bounding box center [201, 124] width 5 height 6
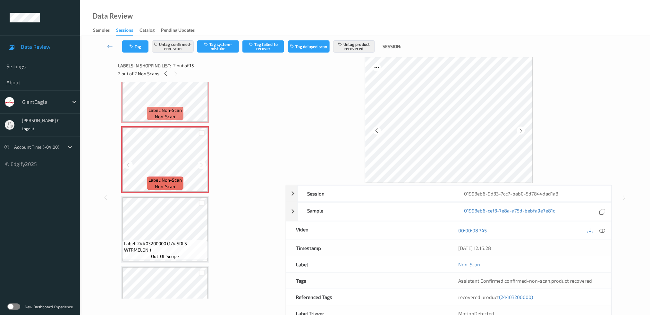
scroll to position [43, 0]
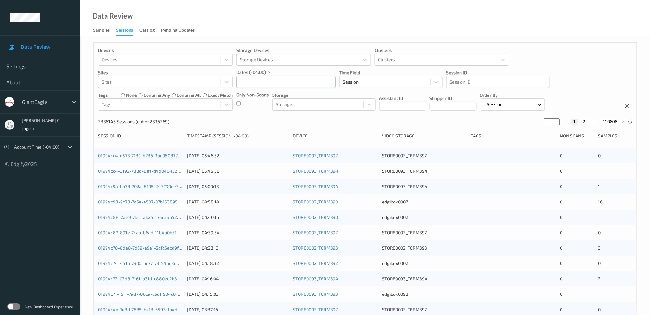
click at [283, 83] on input "text" at bounding box center [285, 82] width 99 height 12
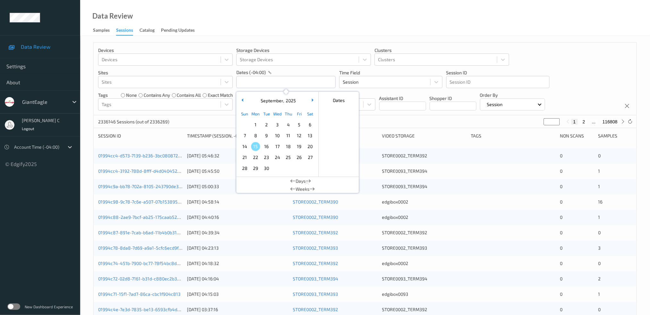
click at [301, 136] on span "12" at bounding box center [299, 135] width 9 height 9
type input "12/09/2025 00:00 -> 12/09/2025 23:59"
click at [323, 1] on div "Data Review Samples Sessions Catalog Pending Updates" at bounding box center [365, 18] width 570 height 36
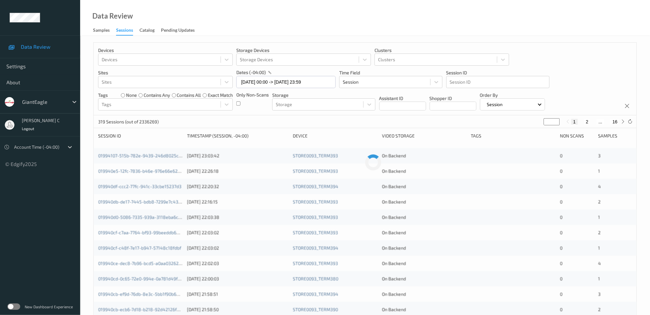
click at [616, 123] on button "16" at bounding box center [614, 122] width 9 height 6
type input "**"
